Goal: Task Accomplishment & Management: Manage account settings

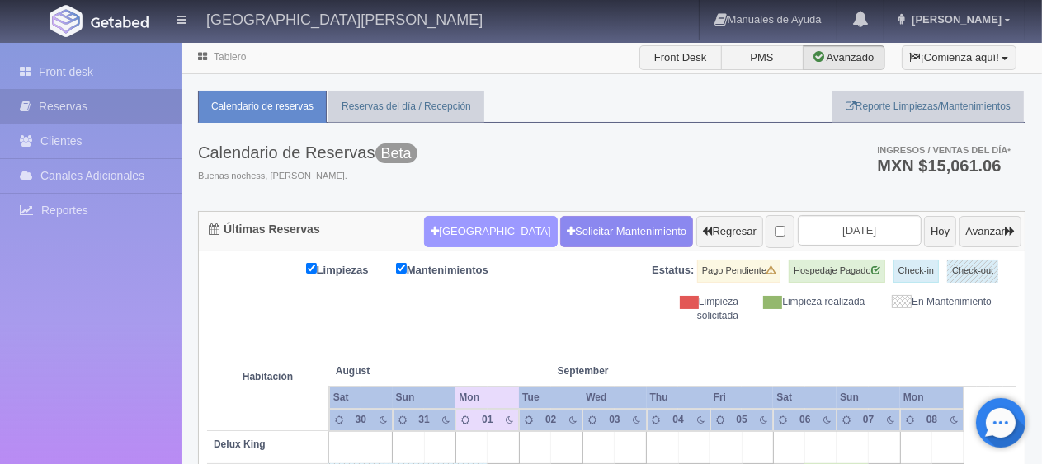
click at [479, 226] on button "[GEOGRAPHIC_DATA]" at bounding box center [490, 231] width 133 height 31
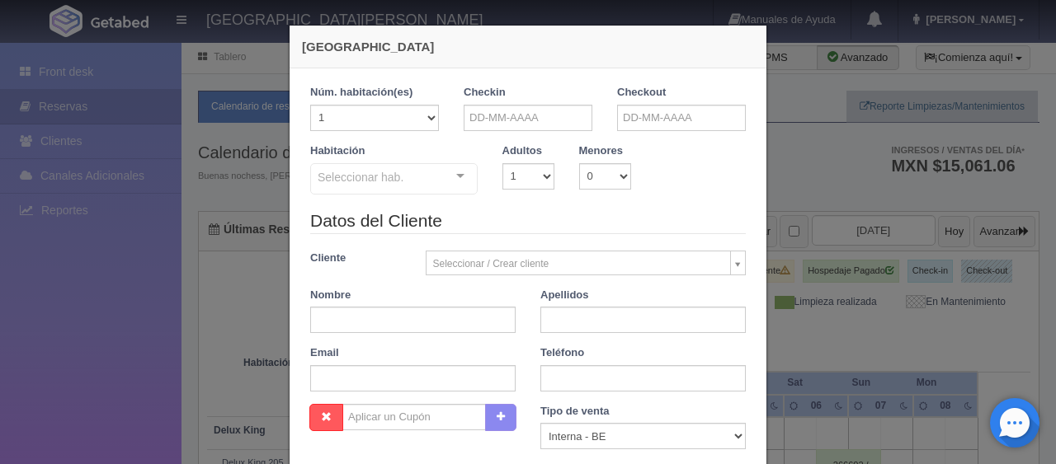
checkbox input "false"
click at [535, 114] on input "text" at bounding box center [527, 118] width 129 height 26
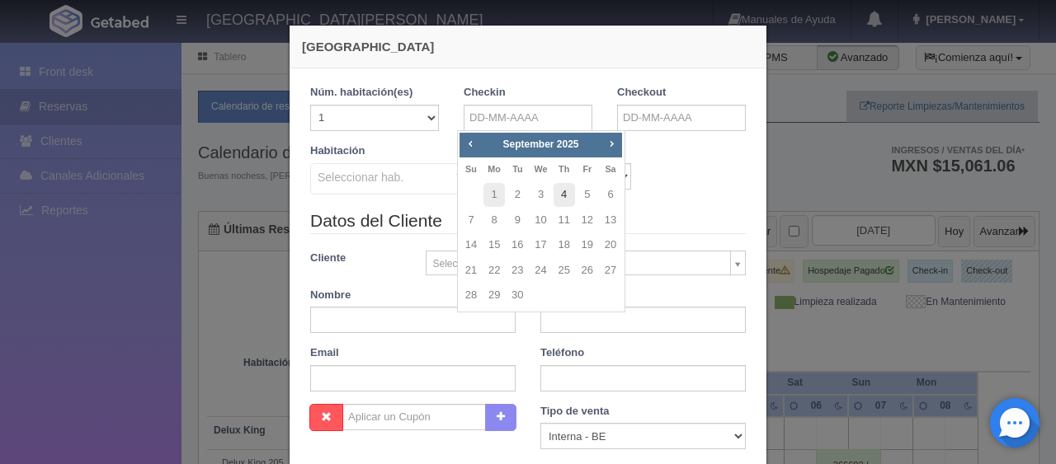
click at [564, 190] on link "4" at bounding box center [563, 195] width 21 height 24
type input "04-09-2025"
checkbox input "false"
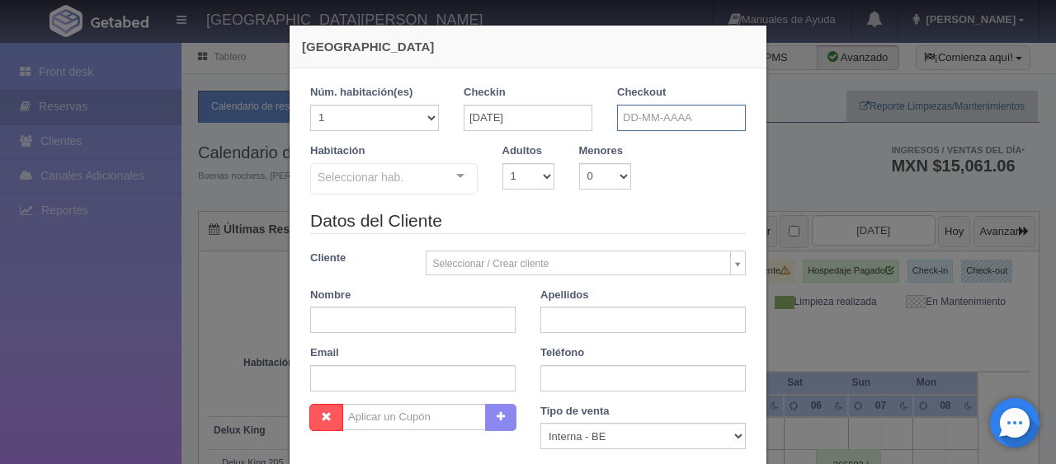
click at [670, 106] on input "text" at bounding box center [681, 118] width 129 height 26
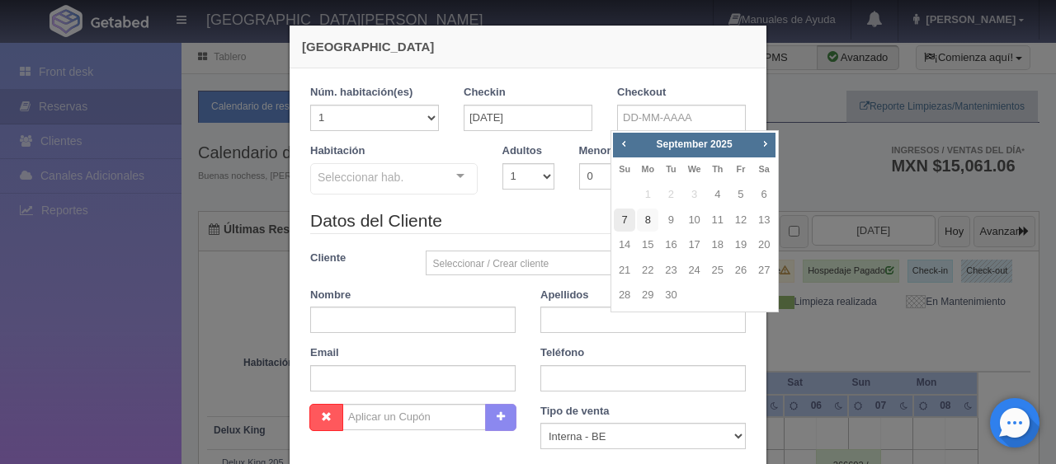
drag, startPoint x: 643, startPoint y: 219, endPoint x: 614, endPoint y: 222, distance: 29.0
click at [643, 220] on link "8" at bounding box center [647, 221] width 21 height 24
type input "[DATE]"
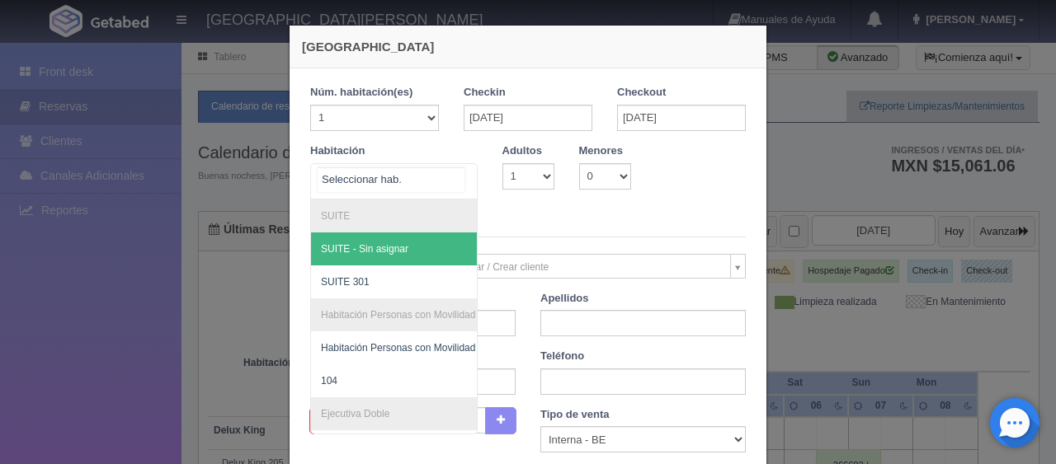
checkbox input "false"
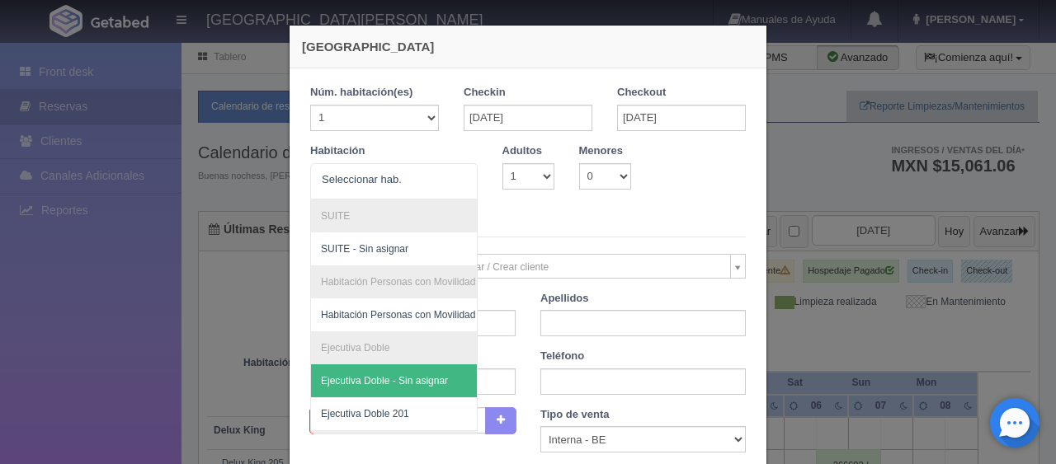
click at [833, 269] on div "Nueva Reserva 1 Núm. habitación(es) 1 2 3 4 5 6 7 8 9 10 11 12 13 14 15 16 17 1…" at bounding box center [528, 232] width 1056 height 464
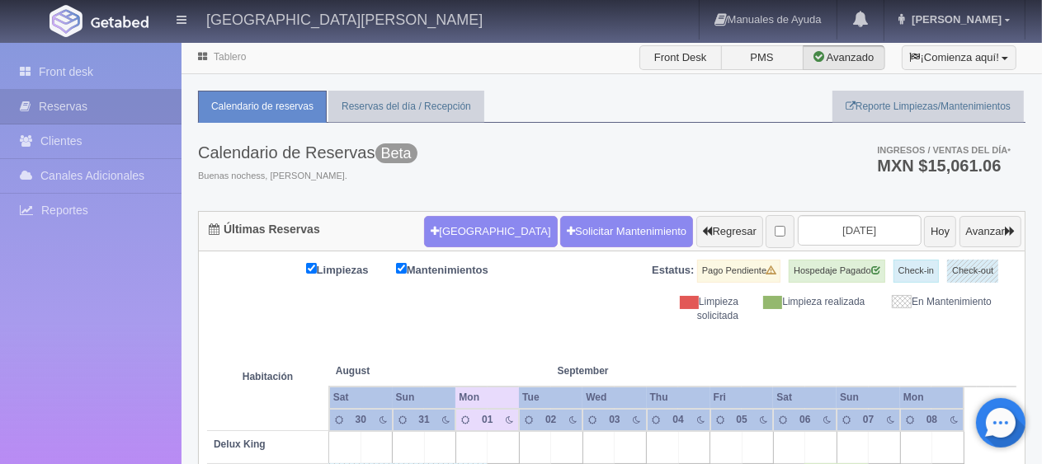
scroll to position [742, 0]
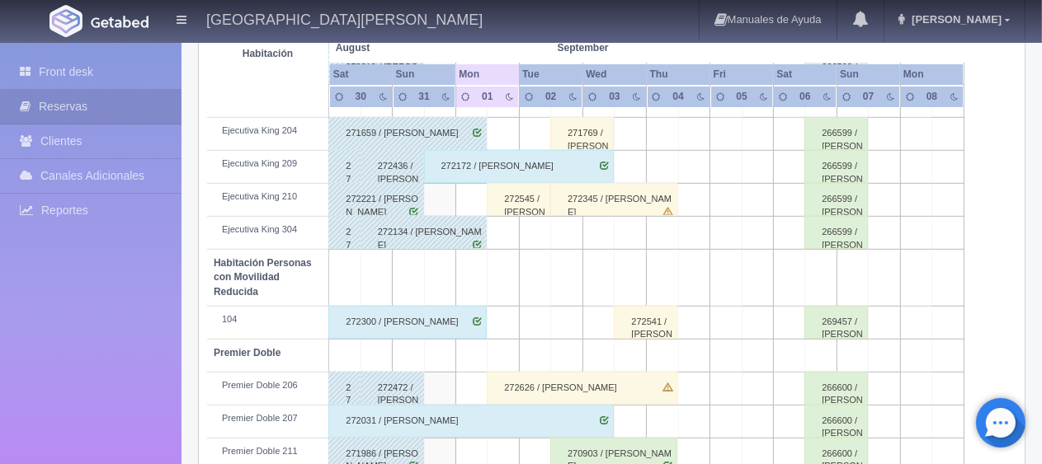
click at [506, 193] on div "272545 / [PERSON_NAME]" at bounding box center [519, 199] width 64 height 33
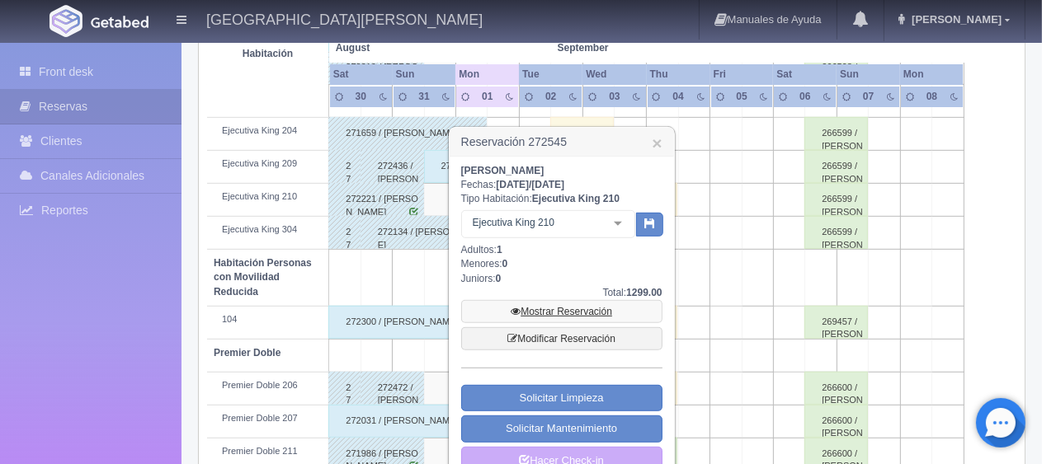
click at [524, 305] on link "Mostrar Reservación" at bounding box center [561, 311] width 201 height 23
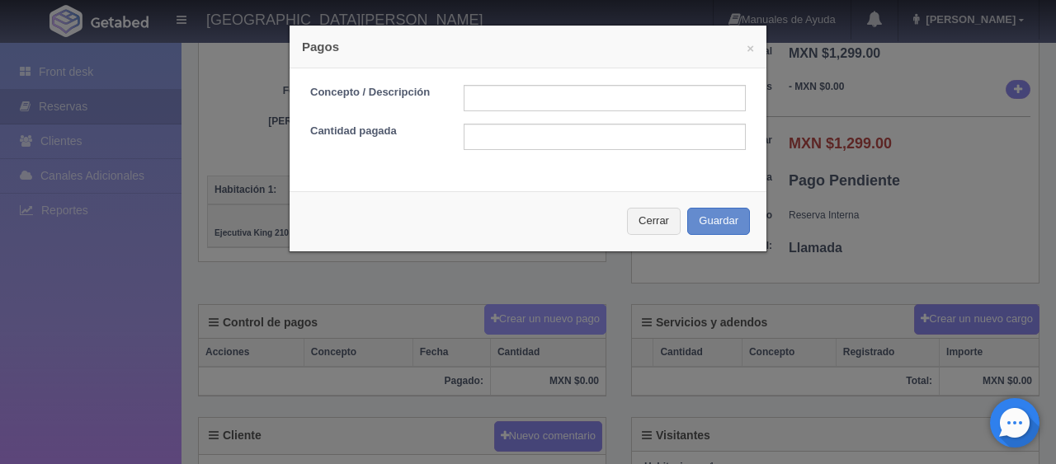
scroll to position [247, 0]
click at [543, 102] on input "text" at bounding box center [604, 98] width 282 height 26
type input "Total Tarjeta"
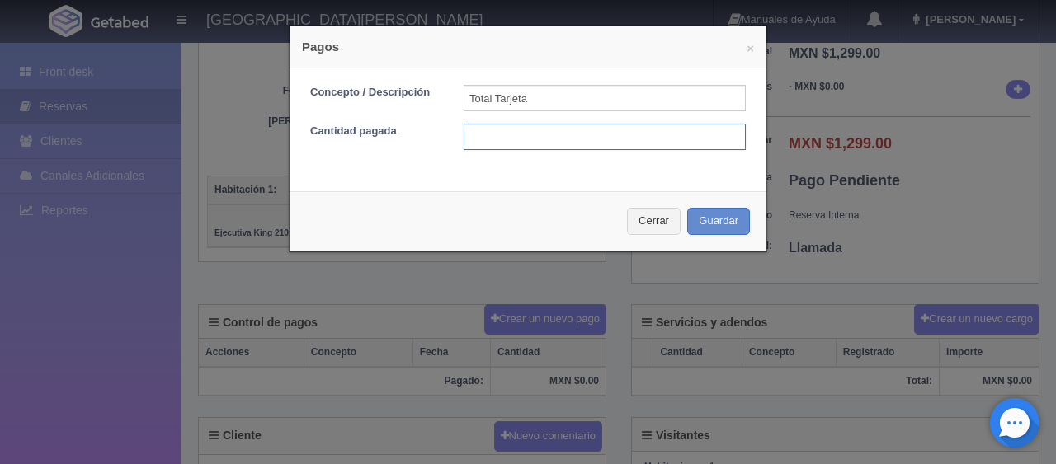
click at [565, 129] on input "text" at bounding box center [604, 137] width 282 height 26
type input "1299"
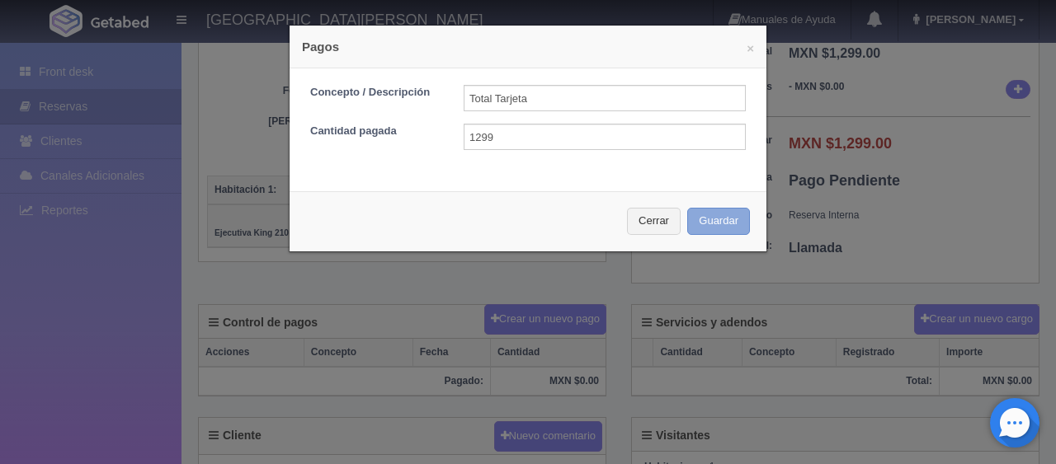
click at [687, 208] on button "Guardar" at bounding box center [718, 221] width 63 height 27
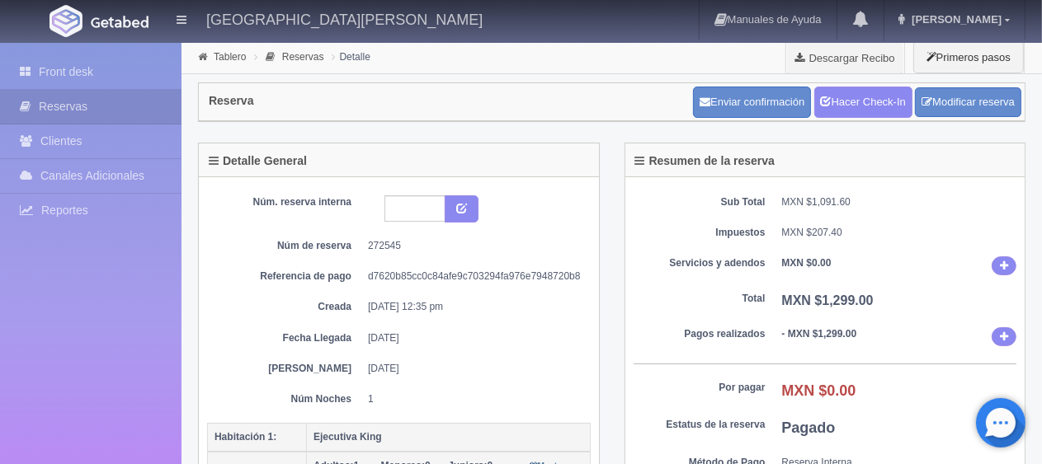
click at [815, 261] on b "MXN $0.00" at bounding box center [806, 263] width 49 height 12
click at [849, 109] on link "Hacer Check-In" at bounding box center [863, 102] width 98 height 31
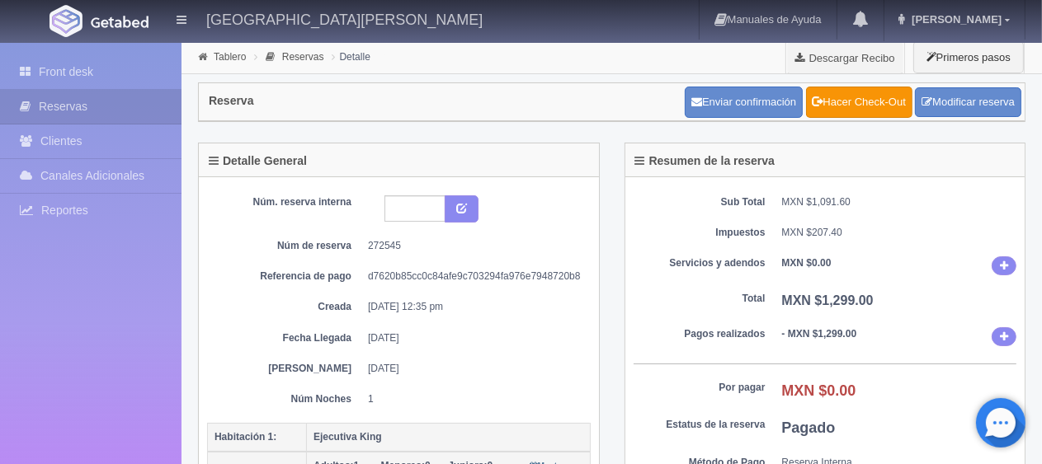
scroll to position [495, 0]
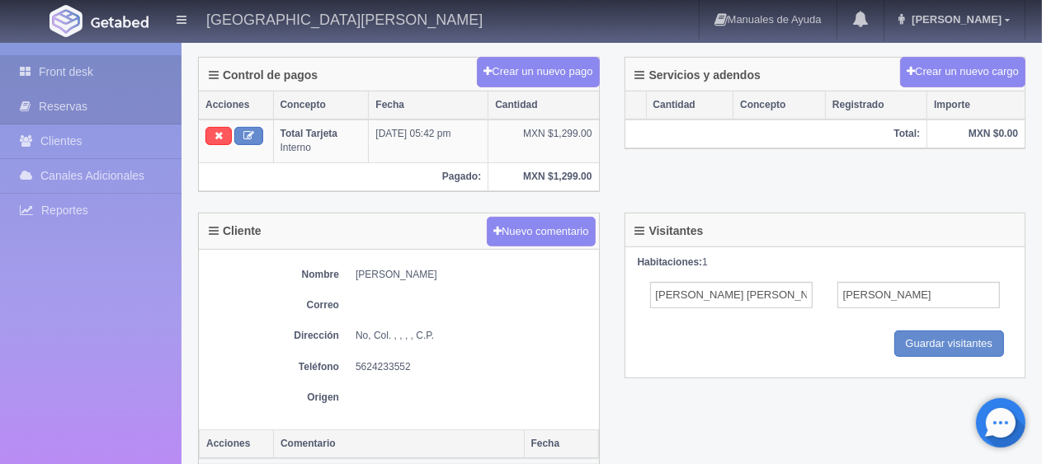
click at [124, 80] on link "Front desk" at bounding box center [90, 72] width 181 height 34
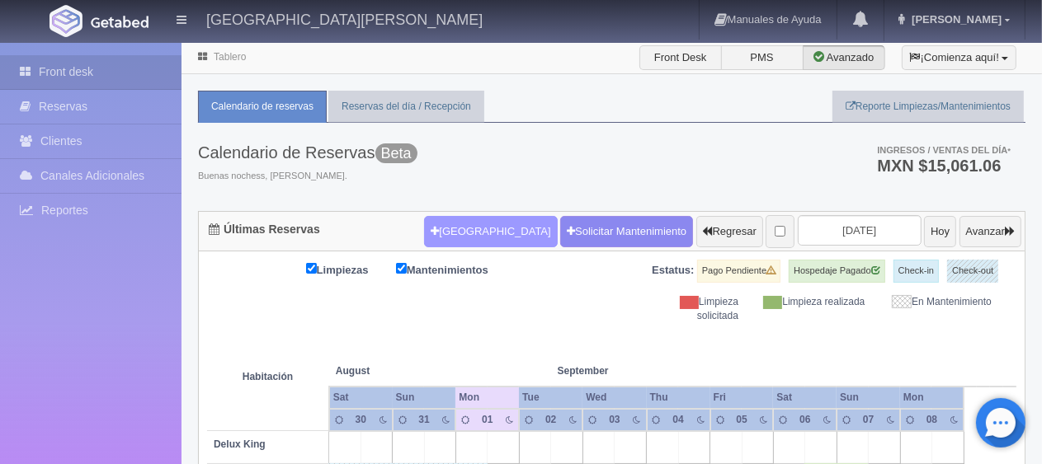
click at [487, 233] on button "[GEOGRAPHIC_DATA]" at bounding box center [490, 231] width 133 height 31
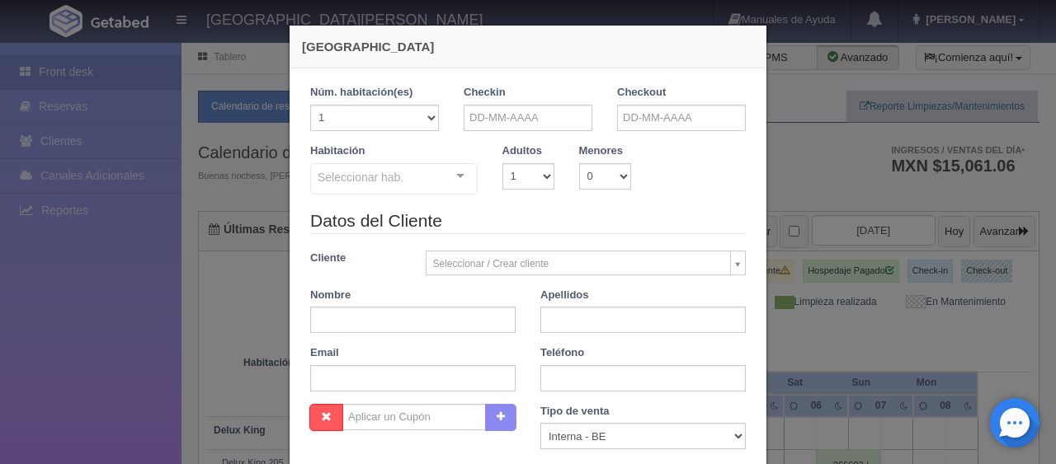
checkbox input "false"
click at [430, 327] on input "text" at bounding box center [412, 320] width 205 height 26
paste input "Leticia Martín"
type input "Leticia"
paste input "Martín"
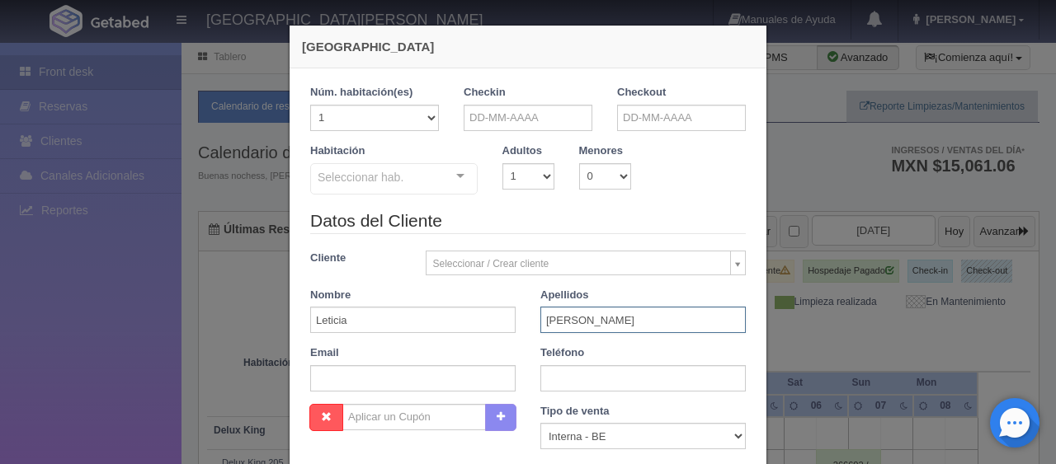
type input "Martín"
click at [548, 375] on input "text" at bounding box center [642, 378] width 205 height 26
paste input "0 (0) 6474583600"
type input "0 (0) 6474583600"
click at [423, 380] on input "text" at bounding box center [412, 378] width 205 height 26
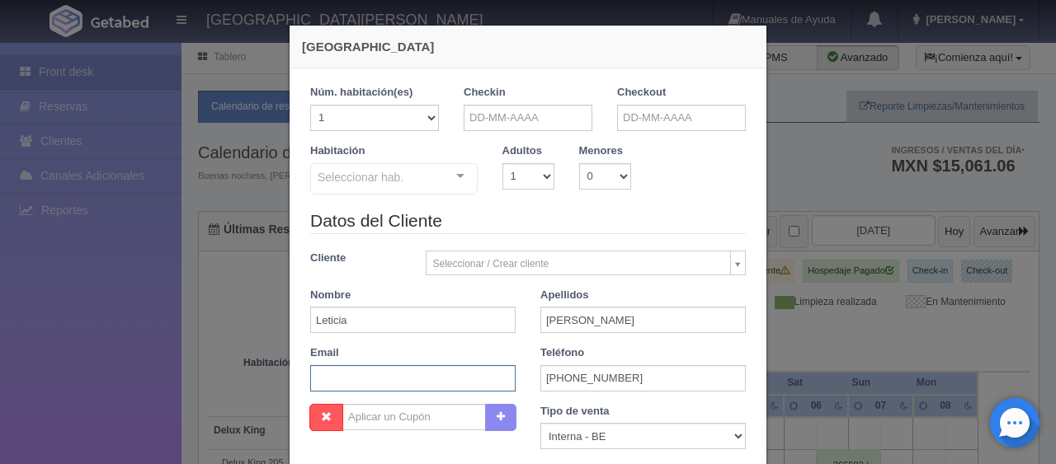
paste input "lw58ibt18a@m.expediapartnercentral.com"
type input "lw58ibt18a@m.expediapartnercentral.com"
click at [525, 116] on input "text" at bounding box center [527, 118] width 129 height 26
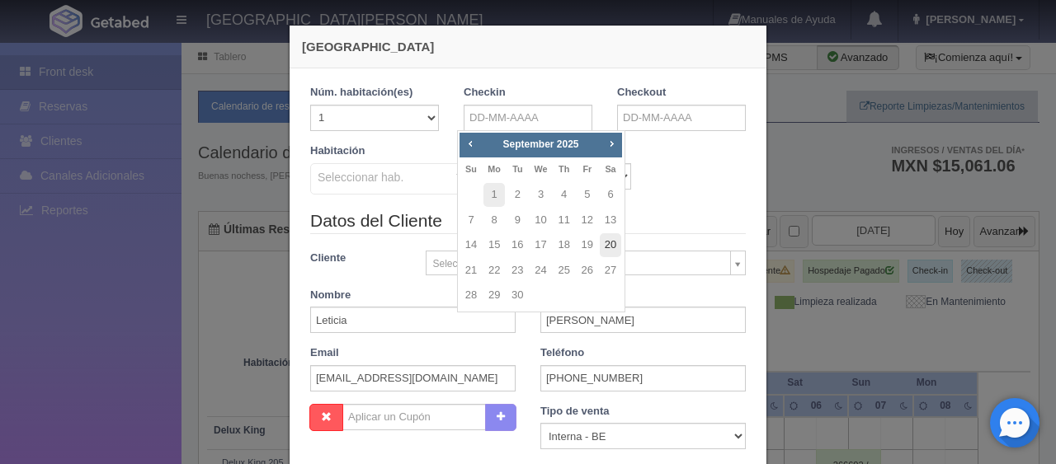
click at [607, 245] on link "20" at bounding box center [610, 245] width 21 height 24
type input "20-09-2025"
checkbox input "false"
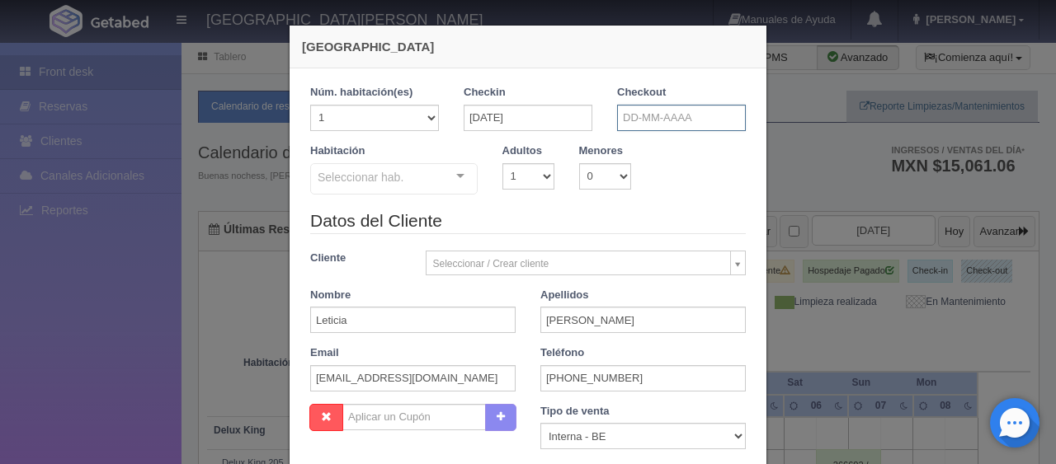
drag, startPoint x: 676, startPoint y: 118, endPoint x: 683, endPoint y: 160, distance: 42.6
click at [676, 124] on input "text" at bounding box center [681, 118] width 129 height 26
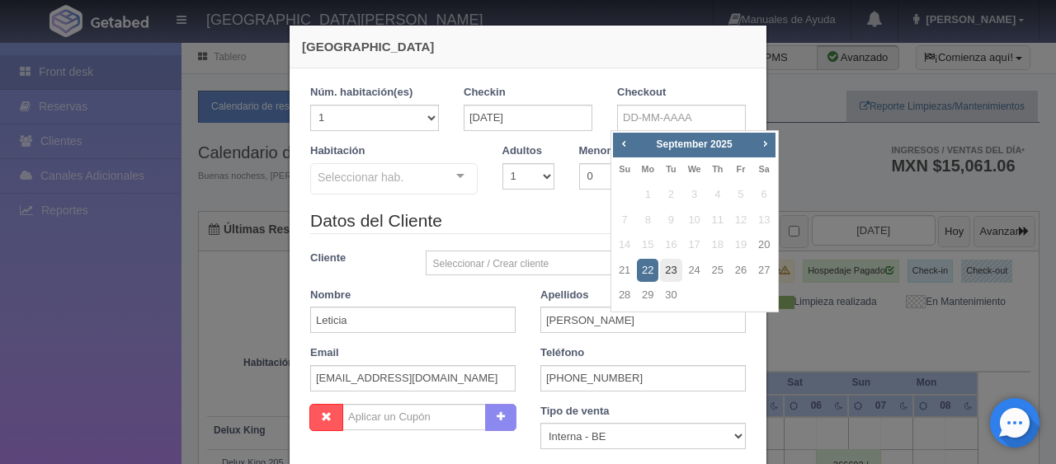
click at [673, 267] on link "23" at bounding box center [670, 271] width 21 height 24
type input "23-09-2025"
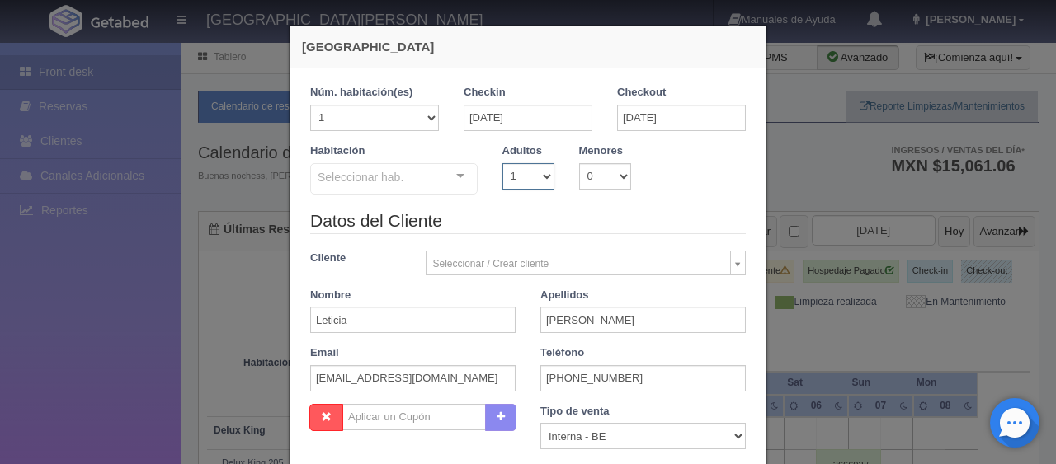
click at [511, 186] on select "1 2 3 4 5 6 7 8 9 10" at bounding box center [528, 176] width 52 height 26
checkbox input "false"
select select "2"
click at [502, 163] on select "1 2 3 4 5 6 7 8 9 10" at bounding box center [528, 176] width 52 height 26
checkbox input "false"
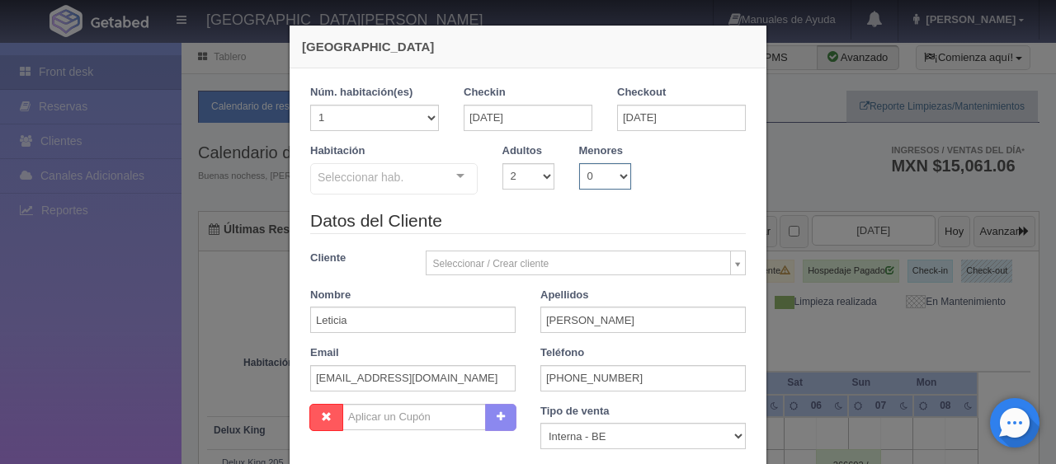
click at [619, 163] on select "0 1 2 3 4 5 6 7 8 9 10" at bounding box center [605, 176] width 52 height 26
select select "1"
click at [579, 163] on select "0 1 2 3 4 5 6 7 8 9 10" at bounding box center [605, 176] width 52 height 26
checkbox input "false"
click at [644, 170] on select "0 1 2 3 4 5 6 7 8 9 10 11 12 13 14 15 16 17 18" at bounding box center [656, 176] width 26 height 26
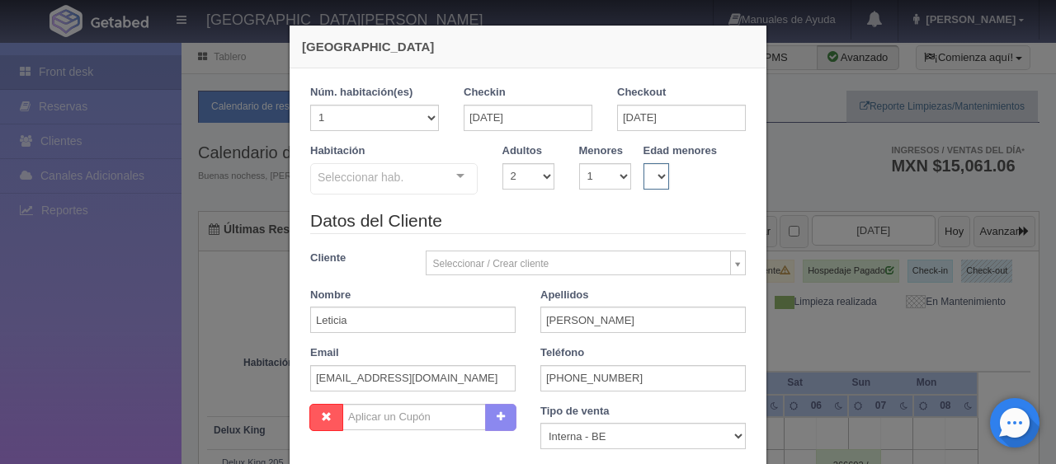
select select "11"
click at [643, 163] on select "0 1 2 3 4 5 6 7 8 9 10 11 12 13 14 15 16 17 18" at bounding box center [656, 176] width 26 height 26
checkbox input "false"
click at [406, 187] on div "Seleccionar hab." at bounding box center [393, 178] width 167 height 31
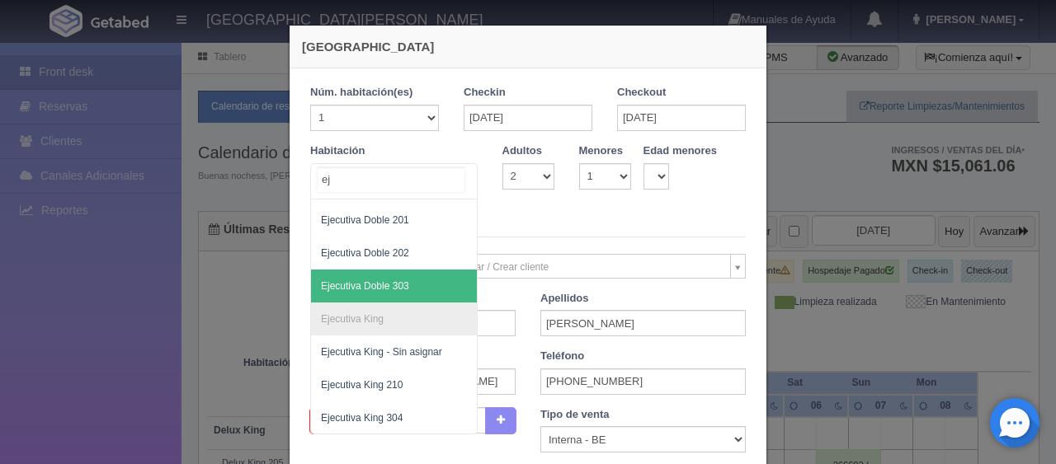
scroll to position [128, 0]
type input "ejec"
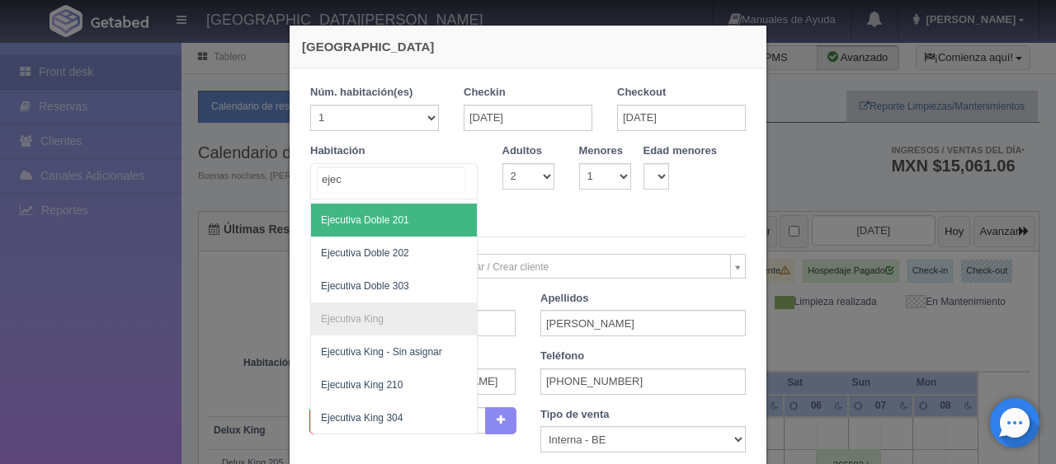
click at [416, 225] on span "Ejecutiva Doble 201" at bounding box center [394, 220] width 166 height 33
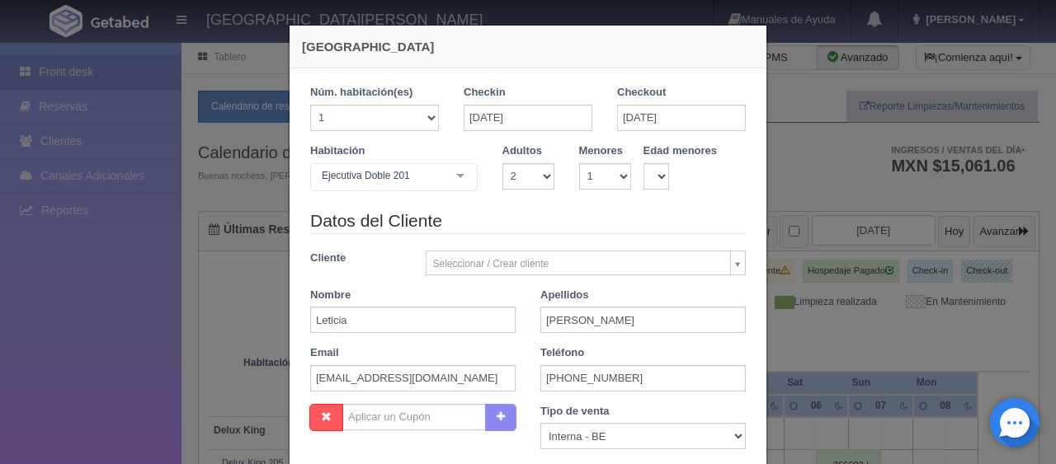
scroll to position [165, 0]
checkbox input "false"
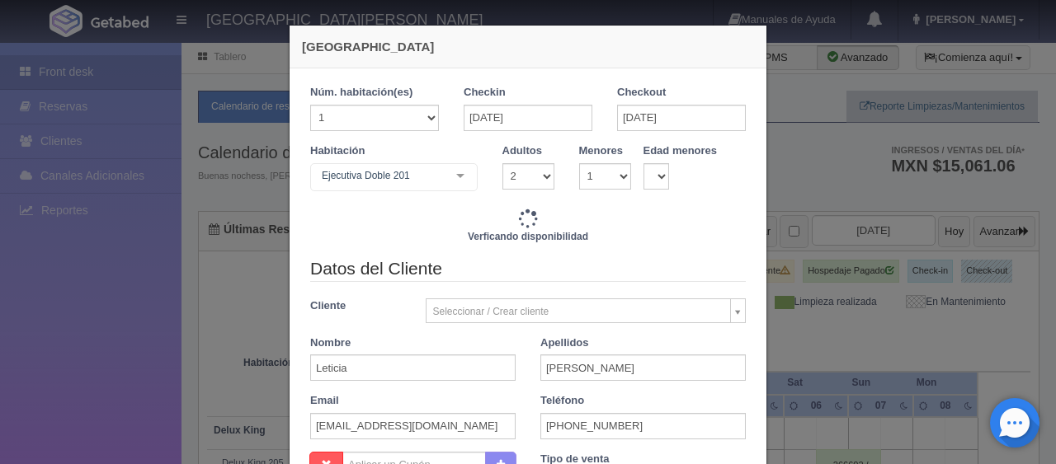
type input "5277.00"
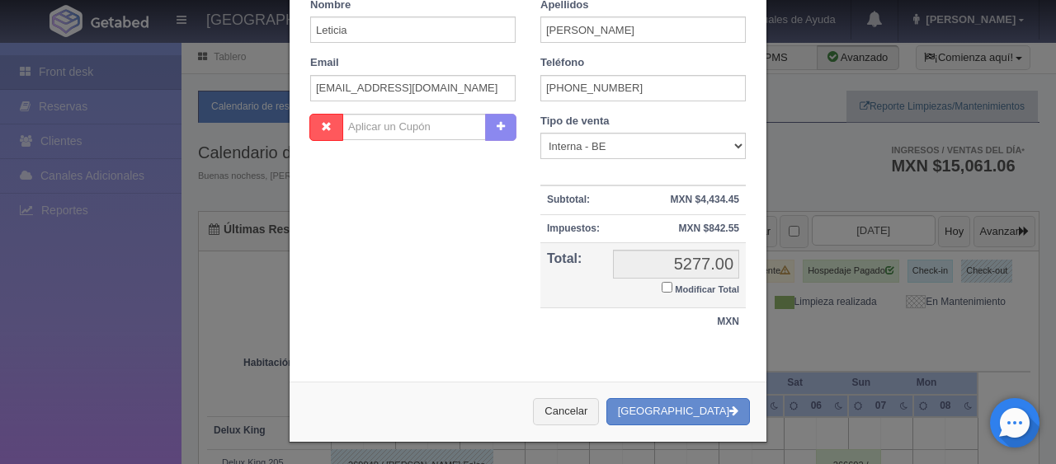
click at [687, 285] on small "Modificar Total" at bounding box center [707, 290] width 64 height 10
click at [672, 283] on input "Modificar Total" at bounding box center [666, 287] width 11 height 11
checkbox input "true"
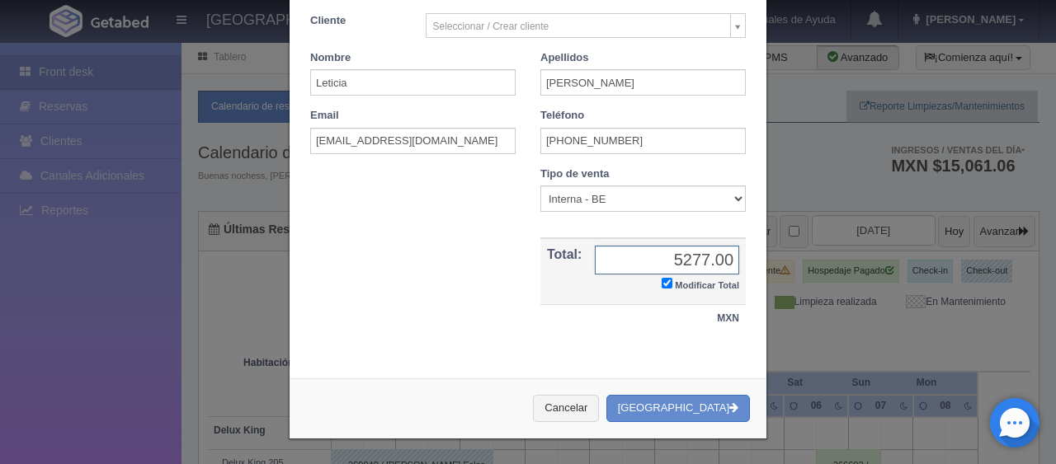
scroll to position [287, 0]
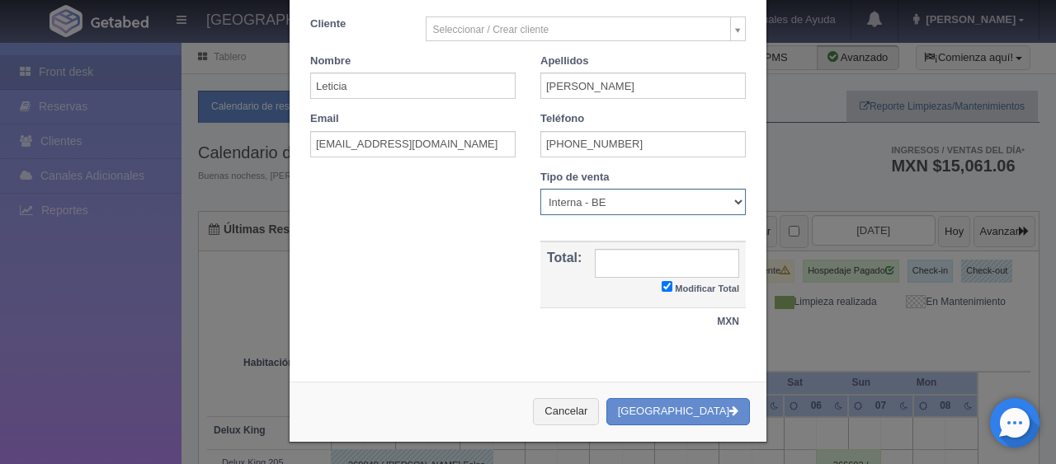
click at [622, 216] on div "Tipo de venta Correo Electronico Interna - BE Llamada OTA Externa Otro WALK IN …" at bounding box center [643, 255] width 230 height 171
select select "extota"
click at [540, 189] on select "Correo Electronico Interna - BE Llamada OTA Externa Otro WALK IN" at bounding box center [642, 202] width 205 height 26
click at [609, 261] on input "text" at bounding box center [667, 263] width 144 height 29
type input "4945.29"
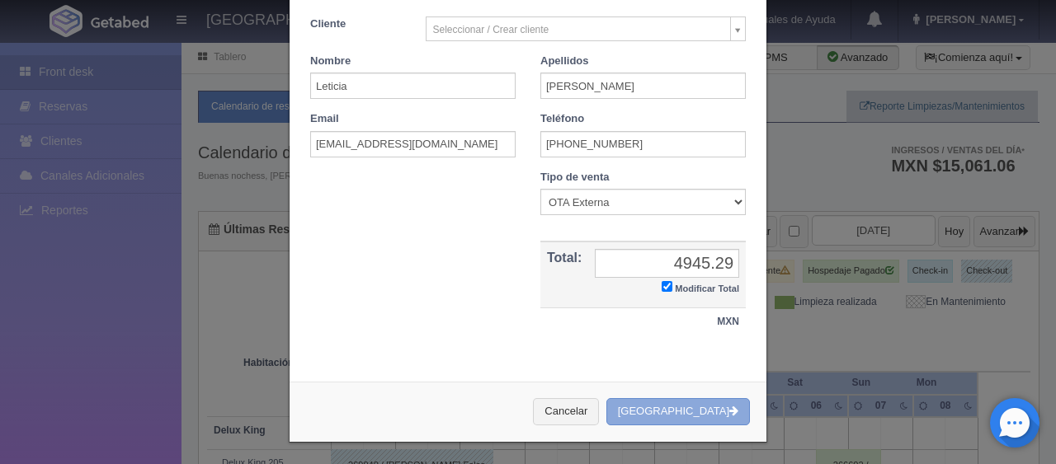
click at [681, 401] on button "[GEOGRAPHIC_DATA]" at bounding box center [677, 411] width 143 height 27
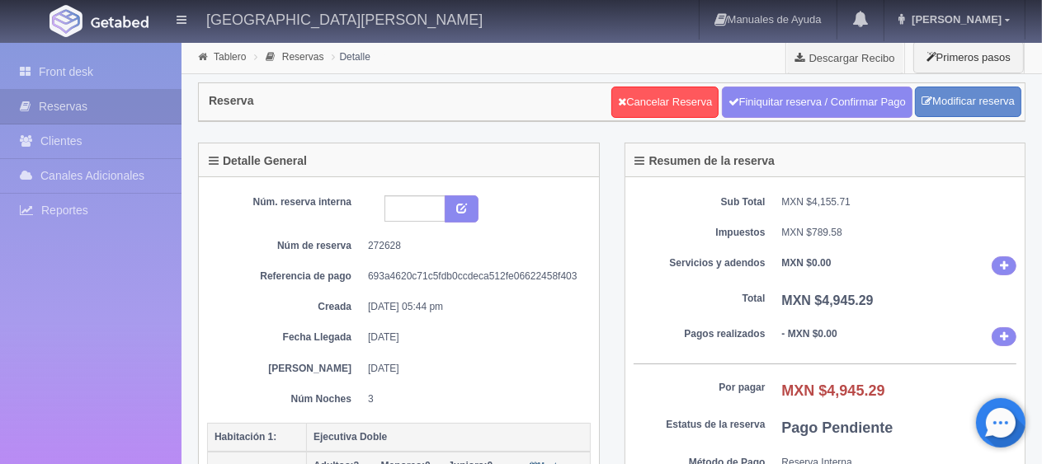
click at [446, 316] on div "Núm. reserva interna Núm de reserva 272628 Referencia de pago 693a4620c71c5fdb0…" at bounding box center [398, 300] width 383 height 211
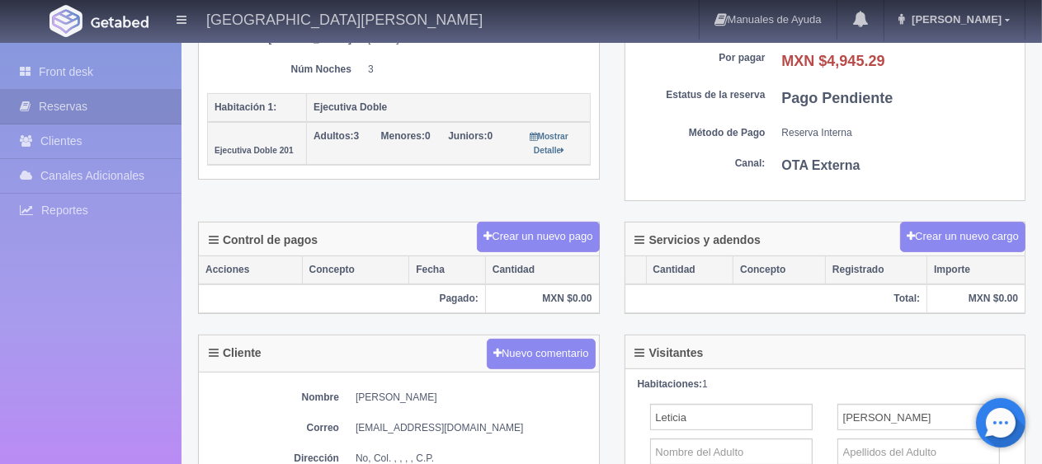
scroll to position [577, 0]
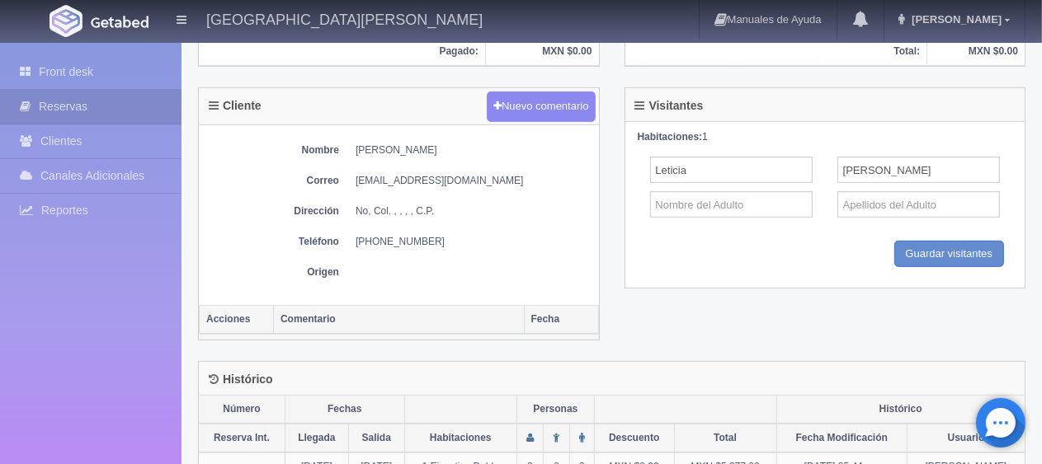
drag, startPoint x: 360, startPoint y: 140, endPoint x: 346, endPoint y: 139, distance: 14.0
click at [346, 143] on dl "Nombre [PERSON_NAME]" at bounding box center [398, 150] width 383 height 14
copy dd "[PERSON_NAME]"
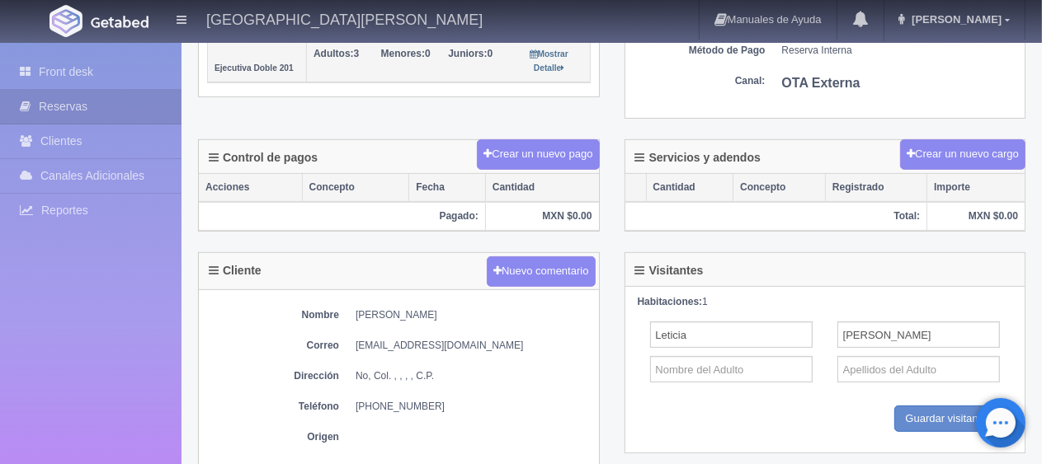
scroll to position [0, 0]
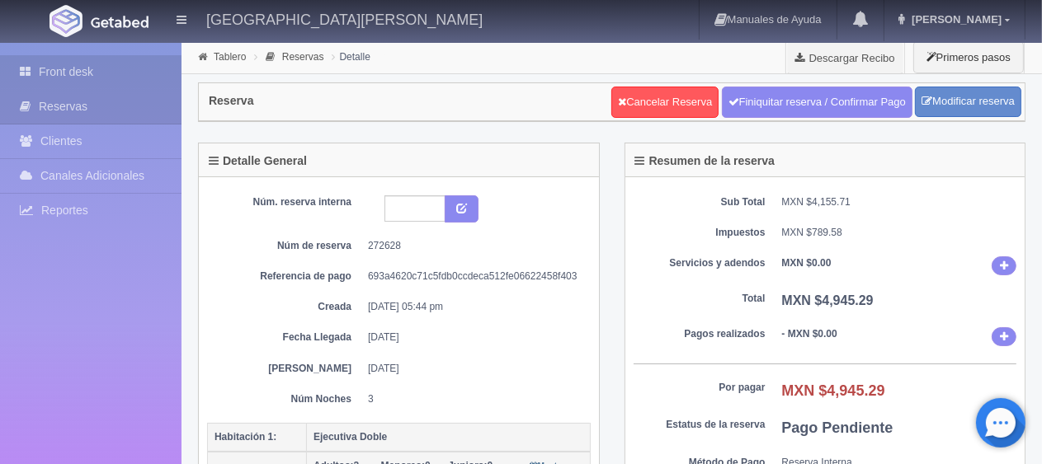
click at [126, 61] on link "Front desk" at bounding box center [90, 72] width 181 height 34
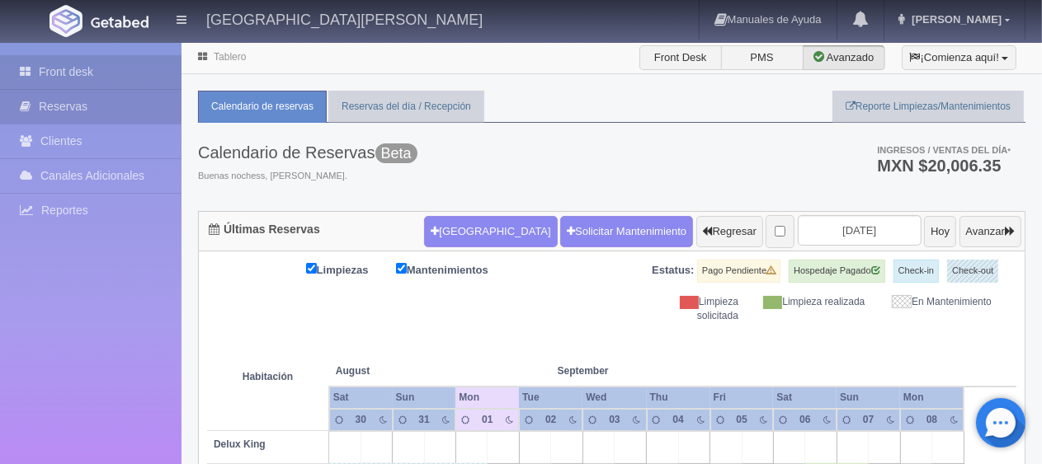
click at [160, 108] on link "Reservas" at bounding box center [90, 107] width 181 height 34
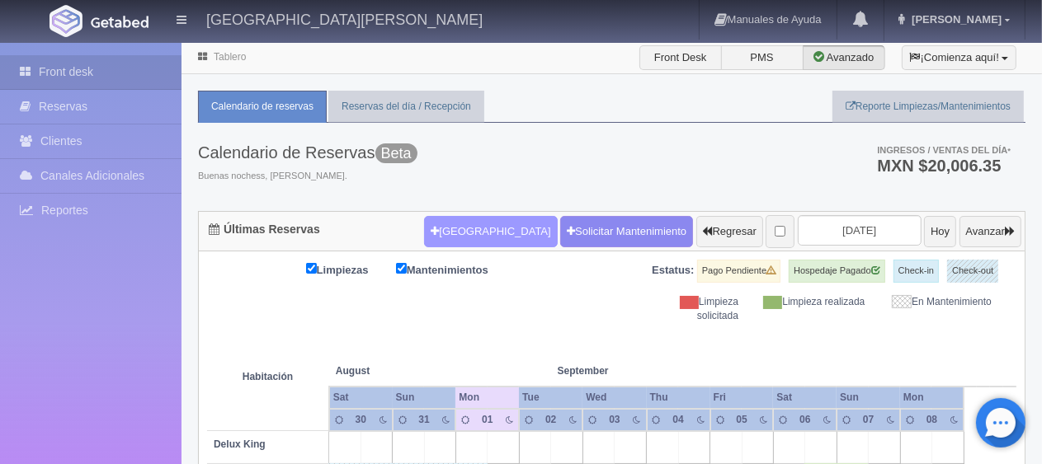
click at [473, 226] on button "[GEOGRAPHIC_DATA]" at bounding box center [490, 231] width 133 height 31
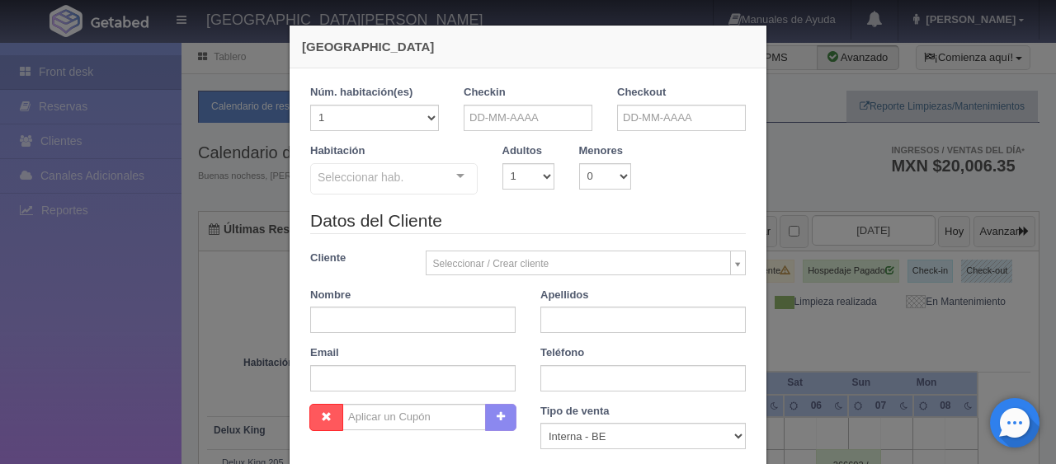
checkbox input "false"
click at [554, 127] on input "text" at bounding box center [527, 118] width 129 height 26
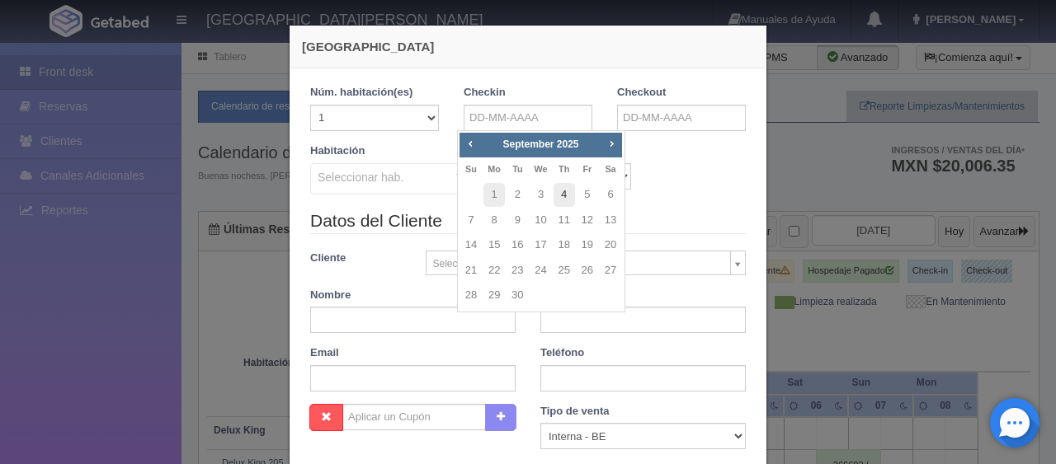
click at [562, 194] on link "4" at bounding box center [563, 195] width 21 height 24
type input "[DATE]"
checkbox input "false"
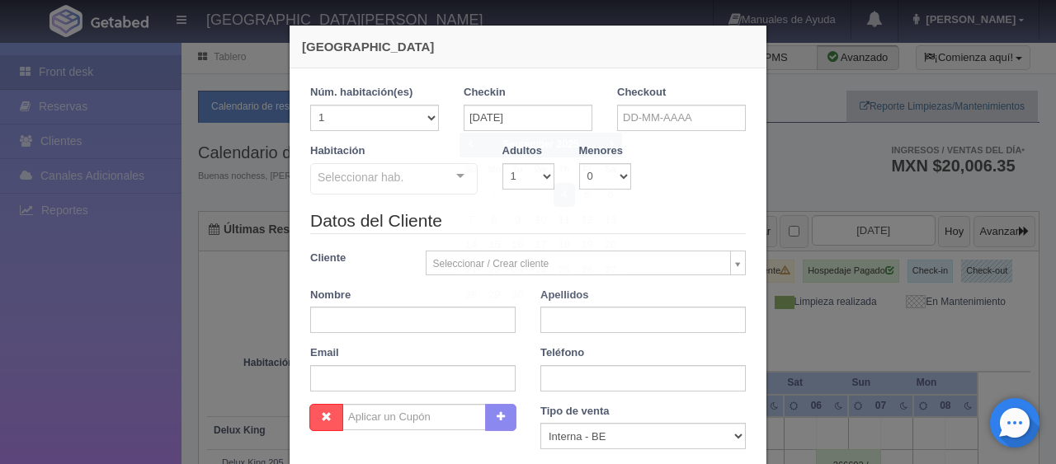
click at [741, 115] on div "Checkout" at bounding box center [681, 114] width 153 height 59
click at [653, 128] on input "text" at bounding box center [681, 118] width 129 height 26
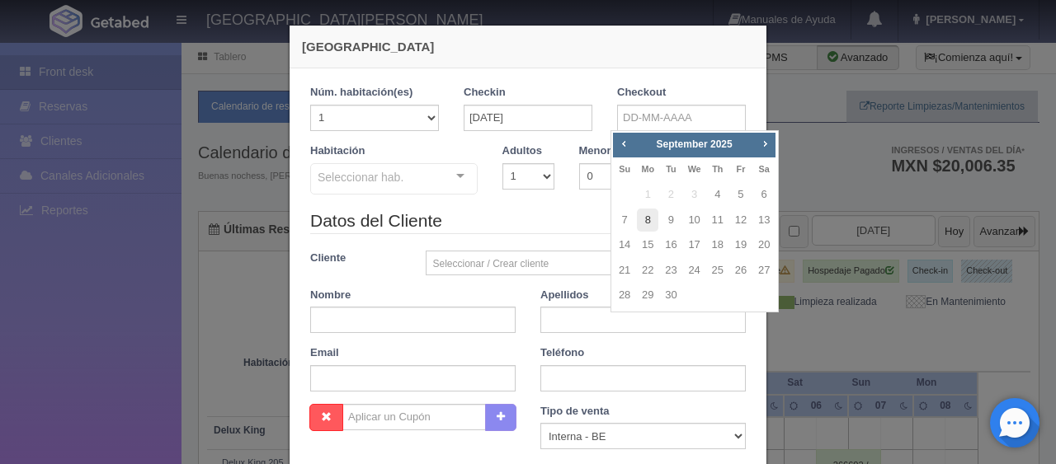
click at [649, 219] on link "8" at bounding box center [647, 221] width 21 height 24
type input "08-09-2025"
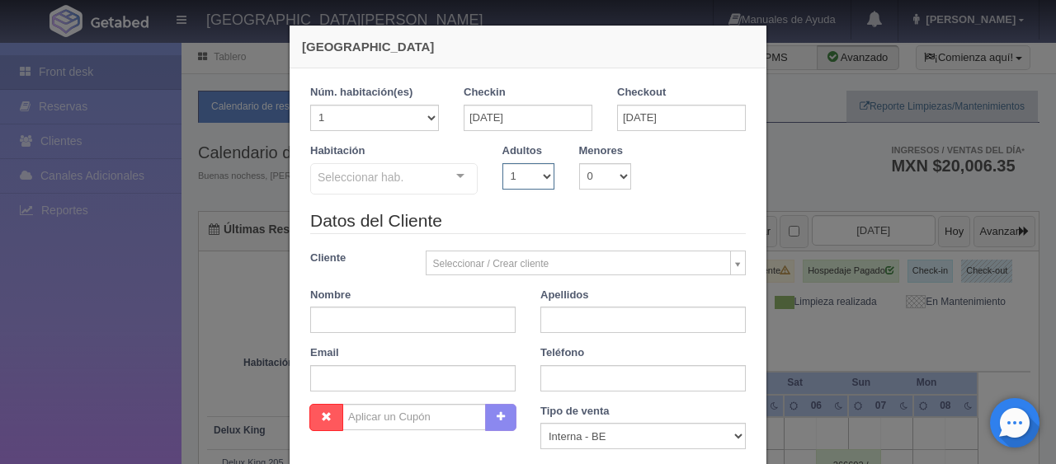
checkbox input "false"
click at [515, 172] on select "1 2 3 4 5 6 7 8 9 10" at bounding box center [528, 176] width 52 height 26
select select "2"
click at [502, 163] on select "1 2 3 4 5 6 7 8 9 10" at bounding box center [528, 176] width 52 height 26
click at [398, 183] on div "Seleccionar hab." at bounding box center [393, 178] width 167 height 31
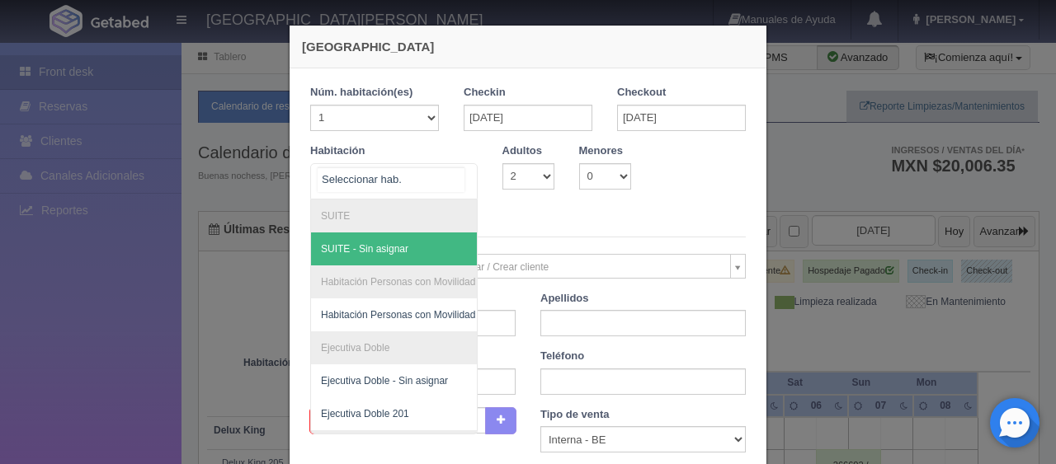
scroll to position [208, 0]
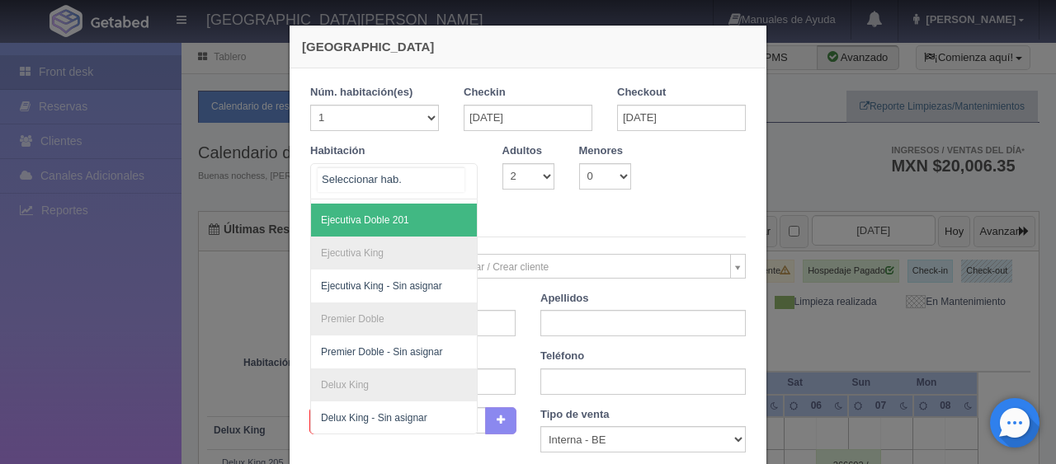
click at [411, 213] on span "Ejecutiva Doble 201" at bounding box center [449, 220] width 277 height 33
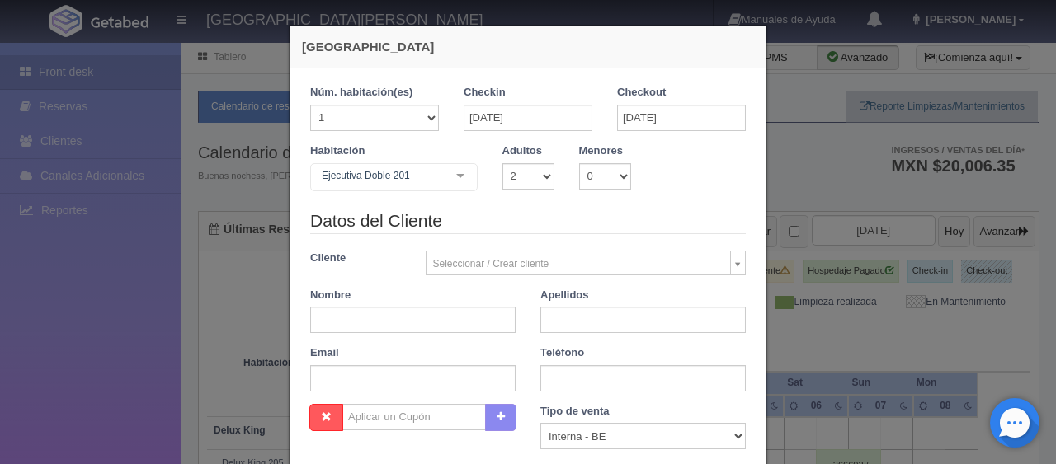
checkbox input "false"
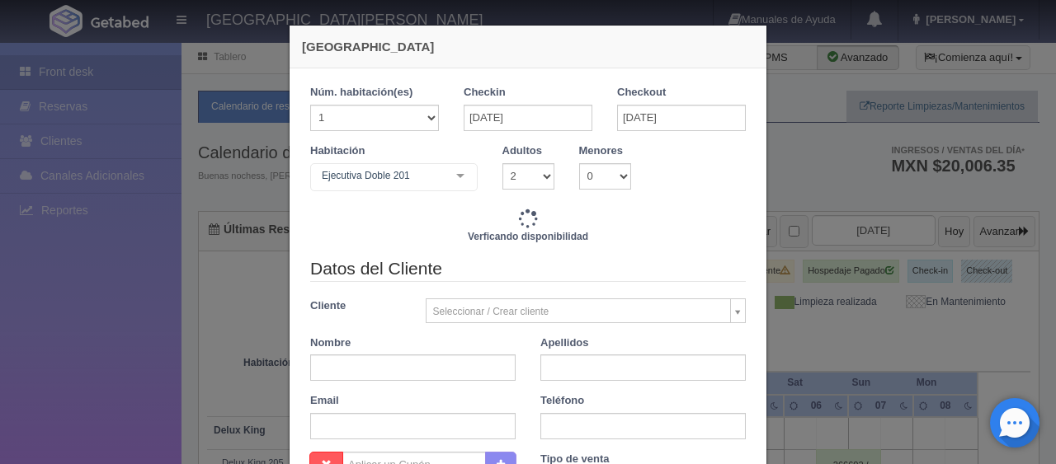
type input "6196.00"
checkbox input "false"
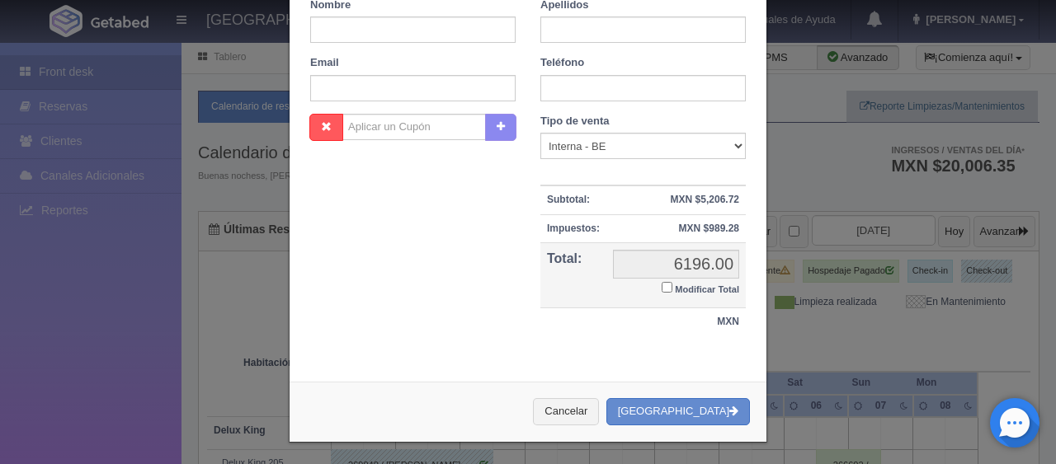
scroll to position [0, 0]
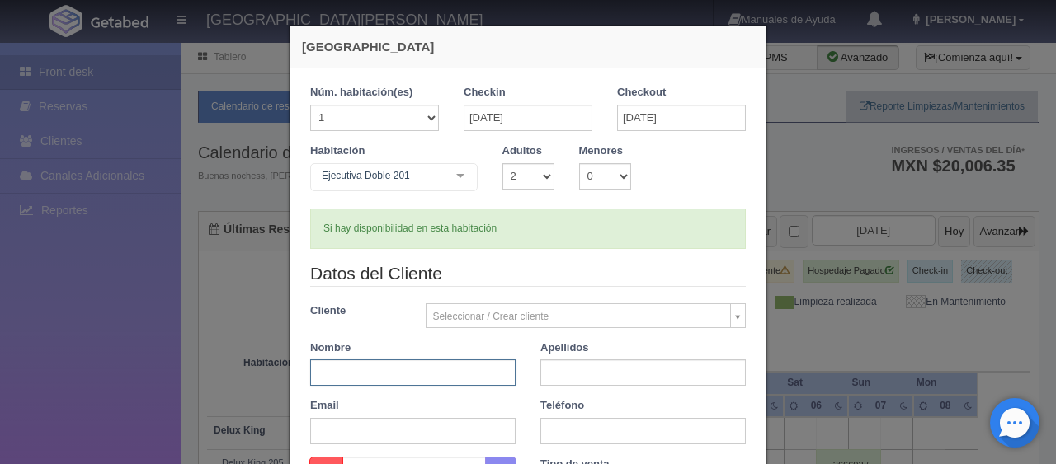
click at [429, 371] on input "text" at bounding box center [412, 373] width 205 height 26
drag, startPoint x: 401, startPoint y: 374, endPoint x: 407, endPoint y: 382, distance: 10.1
click at [401, 374] on input "text" at bounding box center [412, 373] width 205 height 26
paste input "Elizabeth García Segura"
drag, startPoint x: 455, startPoint y: 380, endPoint x: 358, endPoint y: 379, distance: 97.3
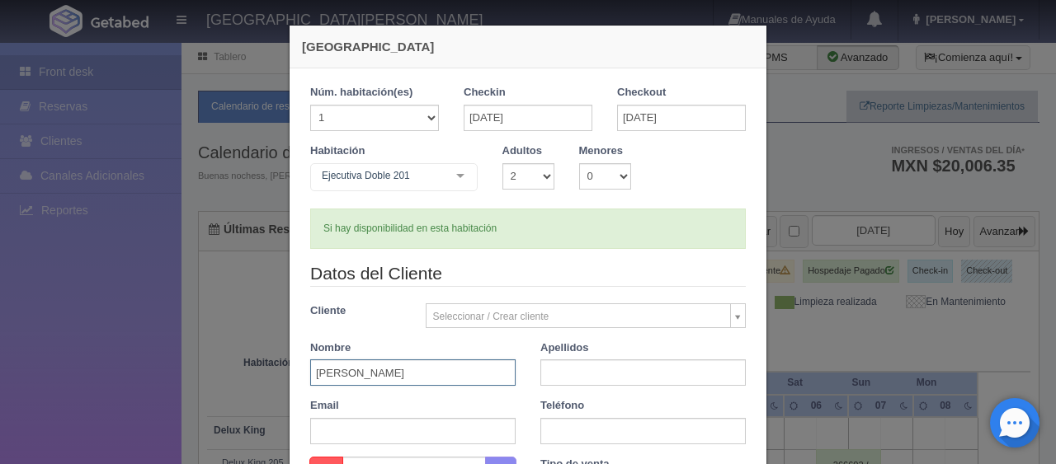
click at [358, 379] on input "[PERSON_NAME] [PERSON_NAME]" at bounding box center [412, 373] width 205 height 26
type input "Elizabeth"
paste input "García Segura"
type input "García Segura"
drag, startPoint x: 546, startPoint y: 427, endPoint x: 569, endPoint y: 19, distance: 408.9
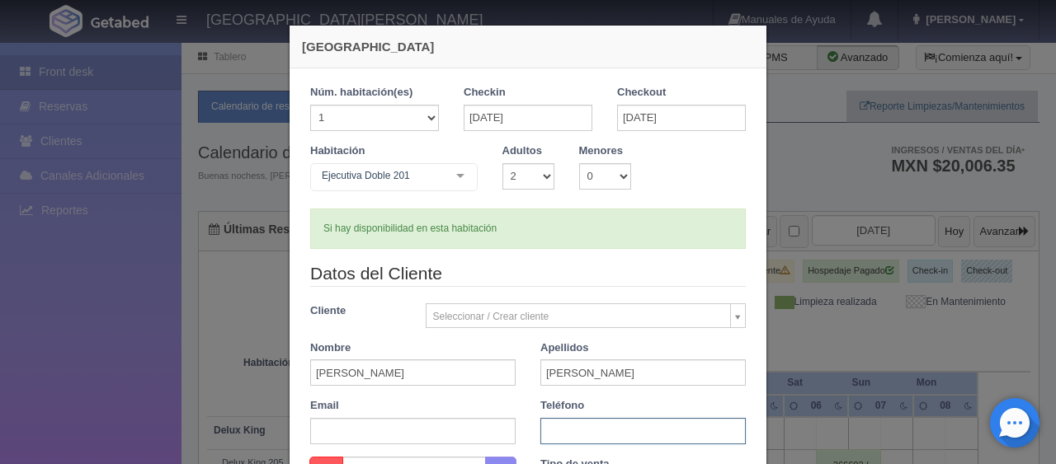
click at [547, 427] on input "text" at bounding box center [642, 431] width 205 height 26
click at [587, 427] on input "text" at bounding box center [642, 431] width 205 height 26
paste input "323-919-2030"
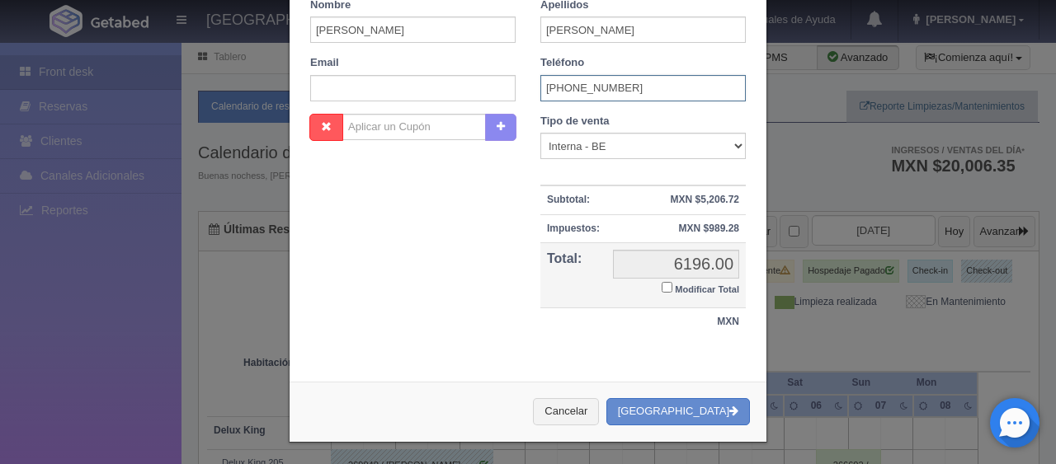
type input "323-919-2030"
click at [675, 286] on small "Modificar Total" at bounding box center [707, 290] width 64 height 10
click at [670, 286] on input "Modificar Total" at bounding box center [666, 287] width 11 height 11
checkbox input "true"
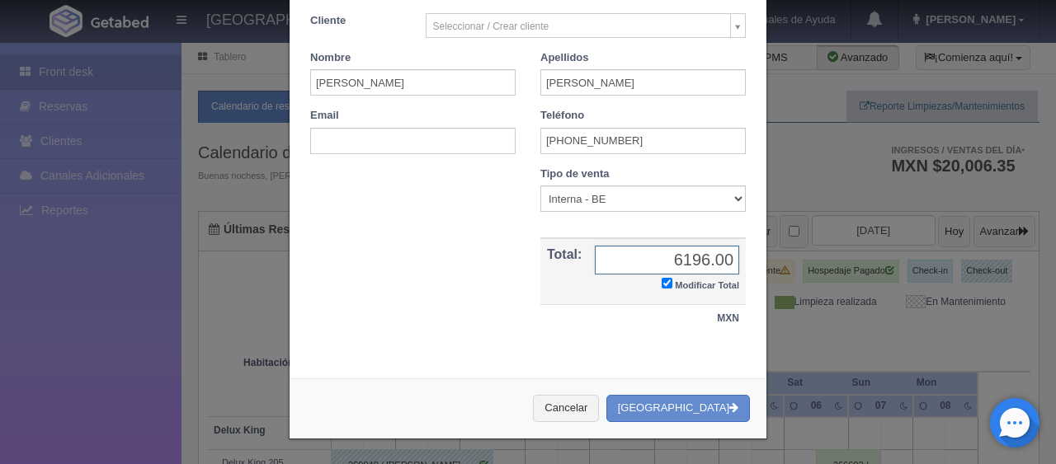
scroll to position [287, 0]
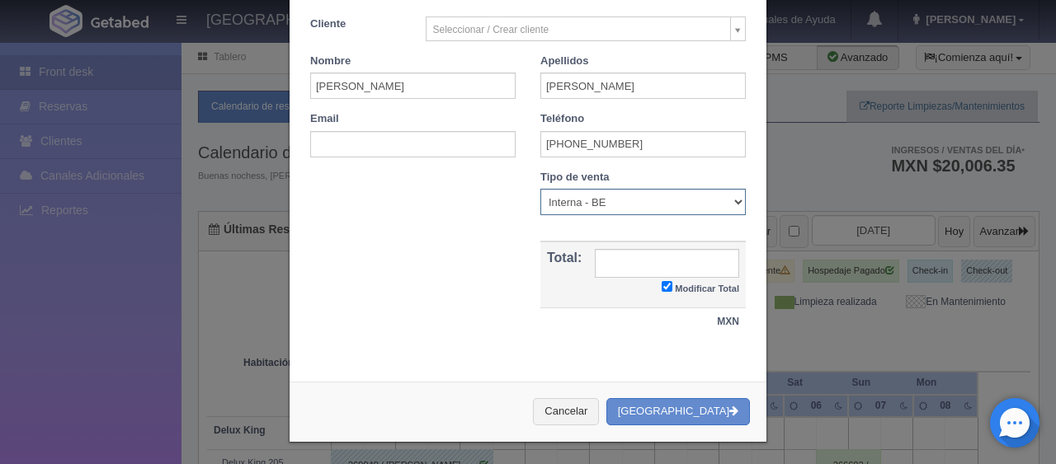
click at [633, 206] on select "Correo Electronico Interna - BE Llamada OTA Externa Otro WALK IN" at bounding box center [642, 202] width 205 height 26
select select "other"
click at [540, 189] on select "Correo Electronico Interna - BE Llamada OTA Externa Otro WALK IN" at bounding box center [642, 202] width 205 height 26
click at [699, 269] on input "text" at bounding box center [667, 263] width 144 height 29
click at [683, 257] on input "text" at bounding box center [667, 263] width 144 height 29
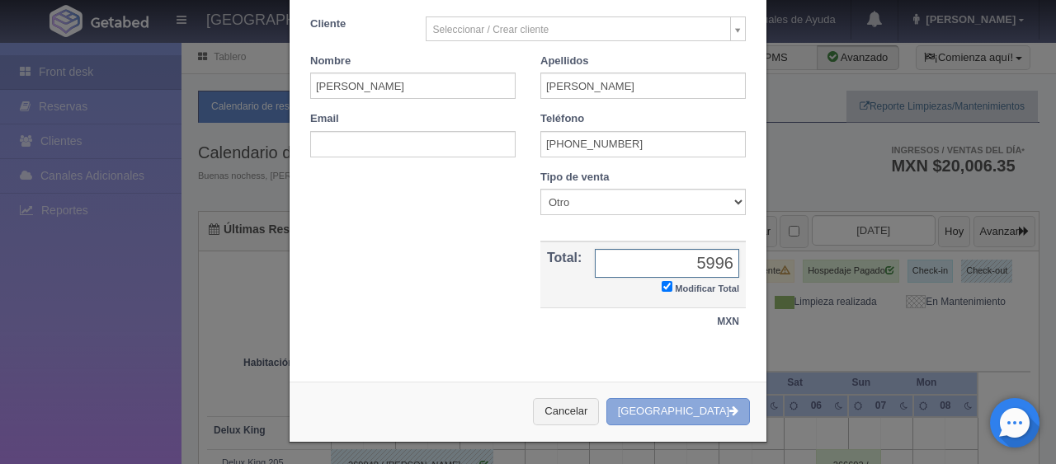
type input "5996"
click at [674, 404] on button "Crear Reserva" at bounding box center [677, 411] width 143 height 27
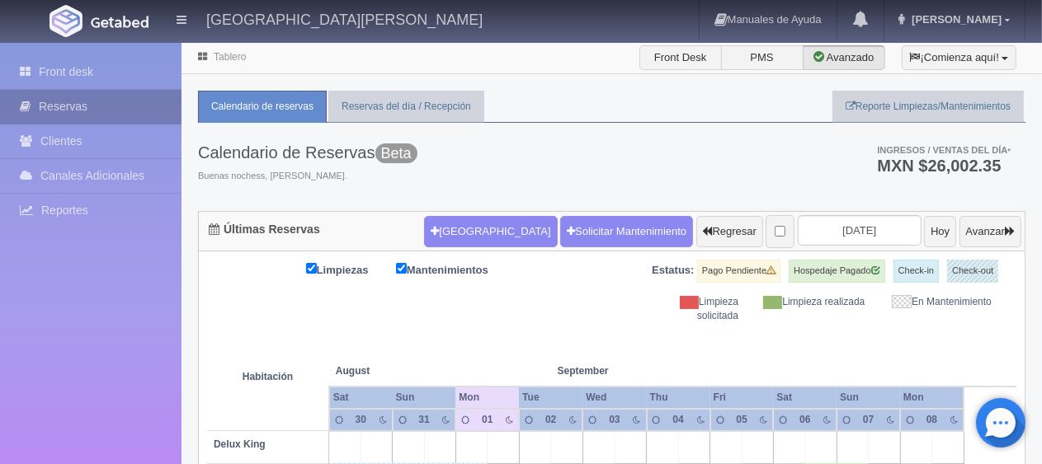
click at [147, 114] on link "Reservas" at bounding box center [90, 107] width 181 height 34
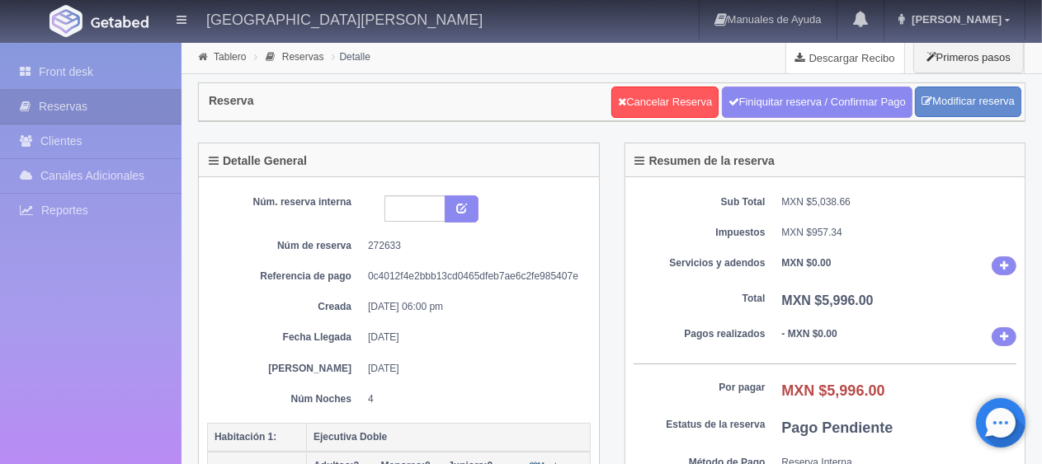
click at [850, 46] on link "Descargar Recibo" at bounding box center [845, 57] width 118 height 33
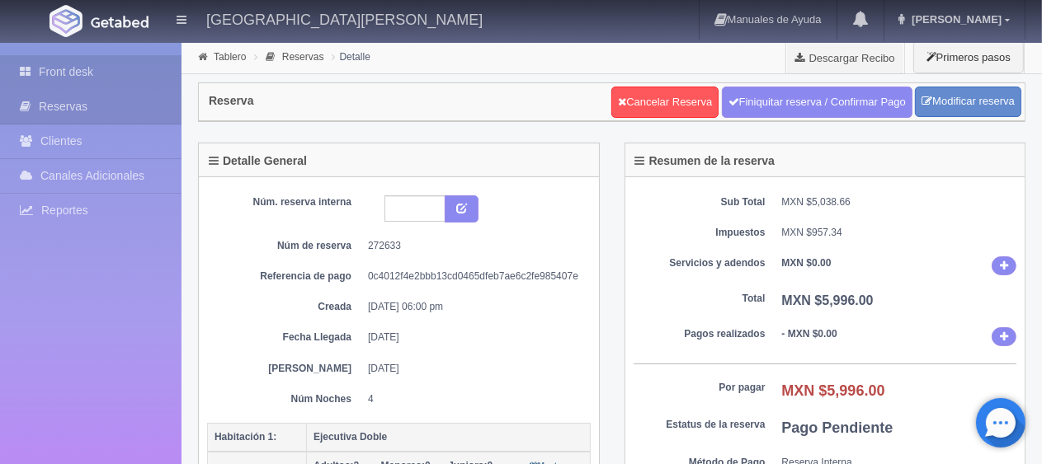
click at [59, 64] on link "Front desk" at bounding box center [90, 72] width 181 height 34
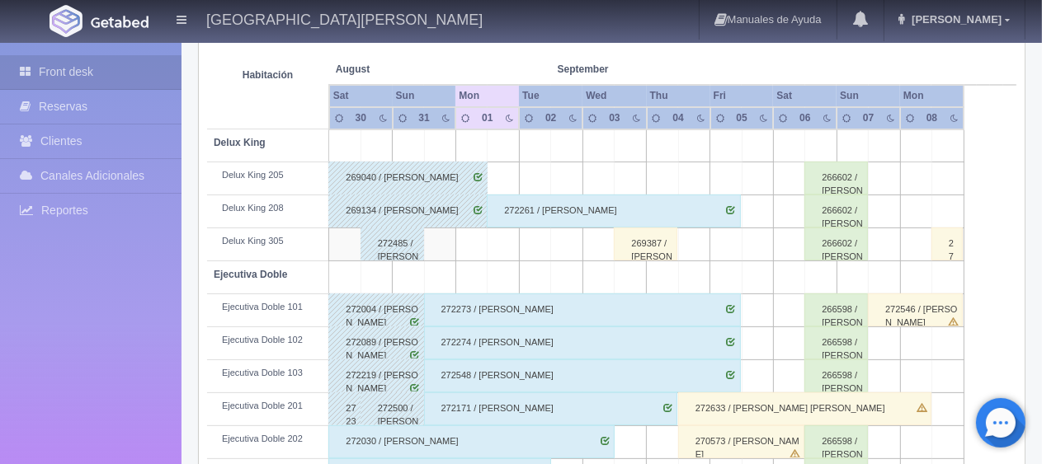
scroll to position [879, 0]
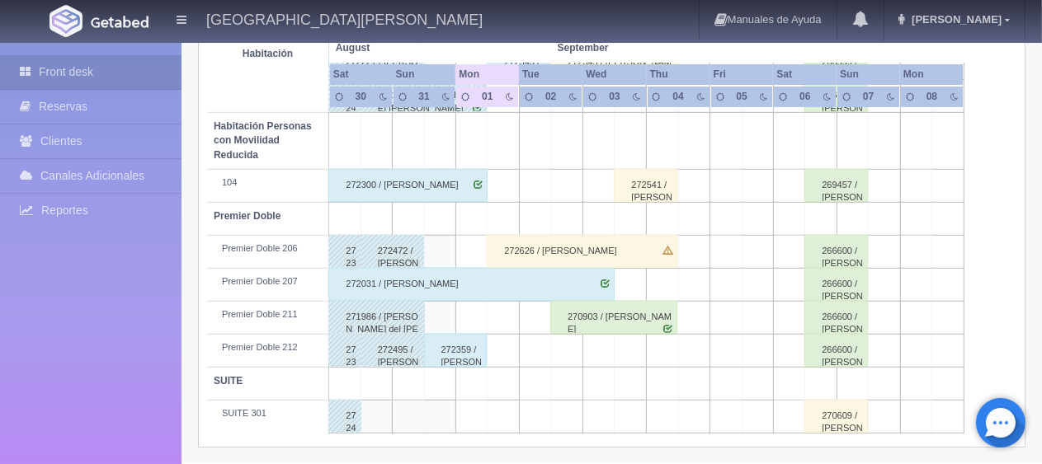
click at [577, 252] on div "272626 / [PERSON_NAME]" at bounding box center [582, 251] width 190 height 33
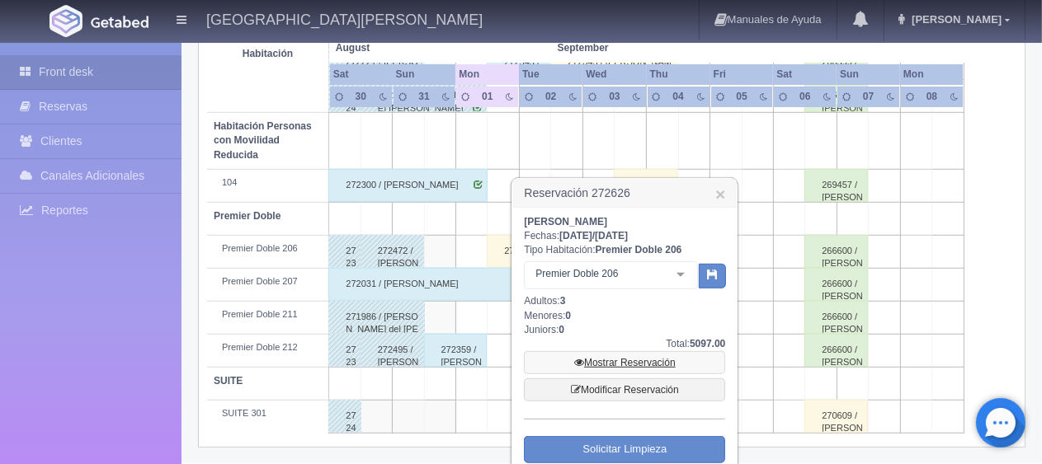
click at [593, 358] on link "Mostrar Reservación" at bounding box center [624, 362] width 201 height 23
drag, startPoint x: 617, startPoint y: 220, endPoint x: 515, endPoint y: 222, distance: 102.3
click at [515, 222] on div "Alberto Santiago Fechas: 2025-09-01 / 2025-09-04 Tipo Habitación: Premier Doble…" at bounding box center [624, 371] width 224 height 326
copy b "[PERSON_NAME]"
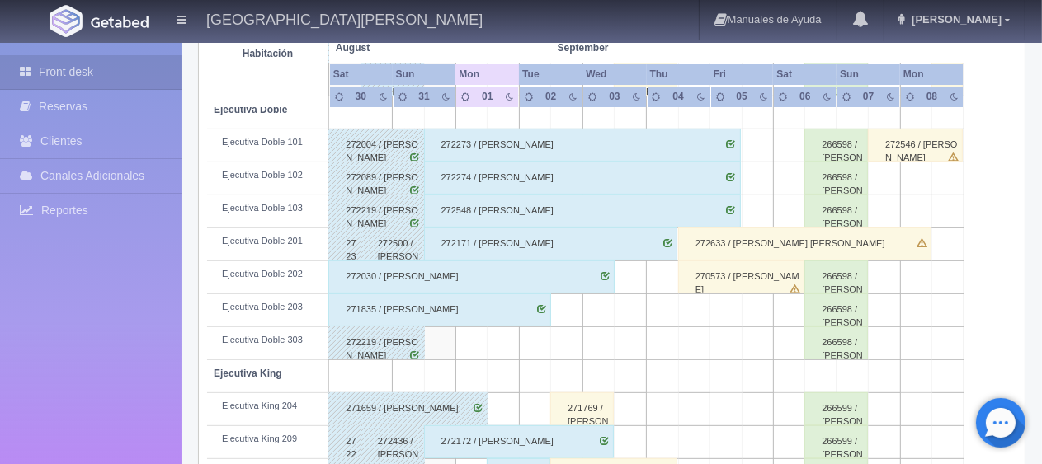
scroll to position [219, 0]
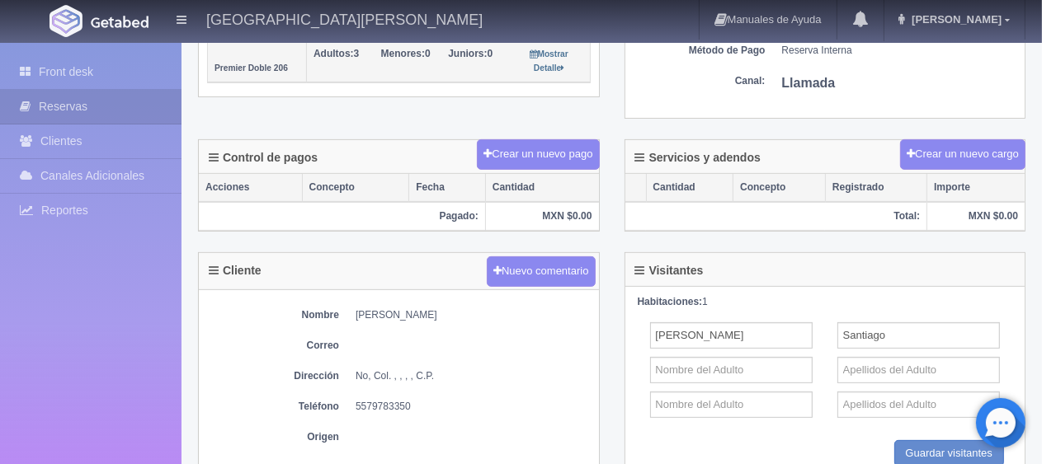
scroll to position [577, 0]
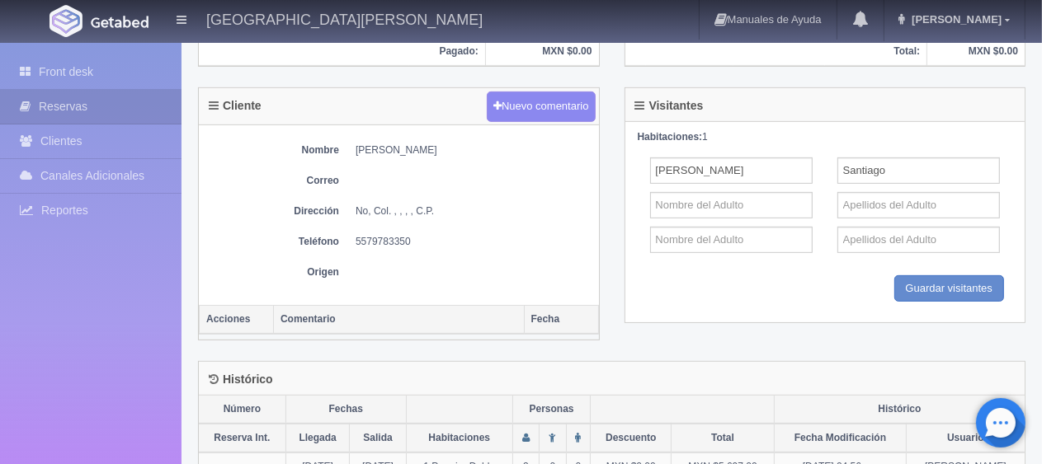
drag, startPoint x: 388, startPoint y: 139, endPoint x: 353, endPoint y: 138, distance: 34.7
click at [353, 138] on div "Nombre [PERSON_NAME] Dirección No, Col. , , , , C.P. Teléfono [PHONE_NUMBER] Or…" at bounding box center [399, 215] width 400 height 180
copy dd "[PERSON_NAME]"
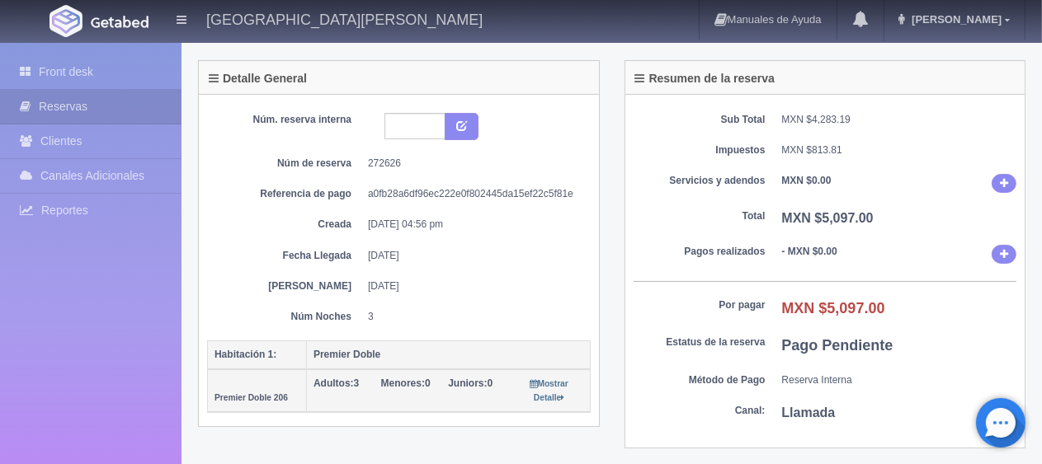
scroll to position [0, 0]
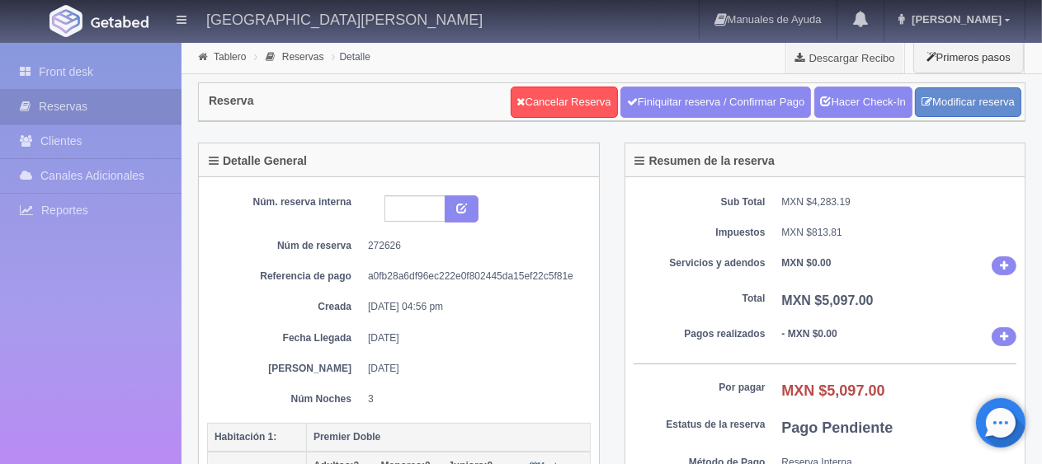
click at [509, 256] on div "Núm. reserva interna Núm de reserva 272626 Referencia de pago a0fb28a6df96ec222…" at bounding box center [398, 300] width 383 height 211
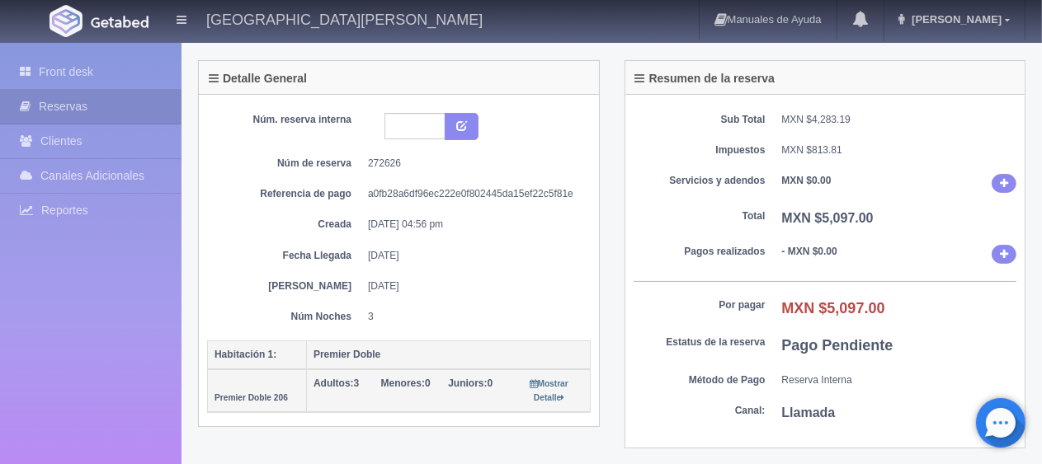
scroll to position [412, 0]
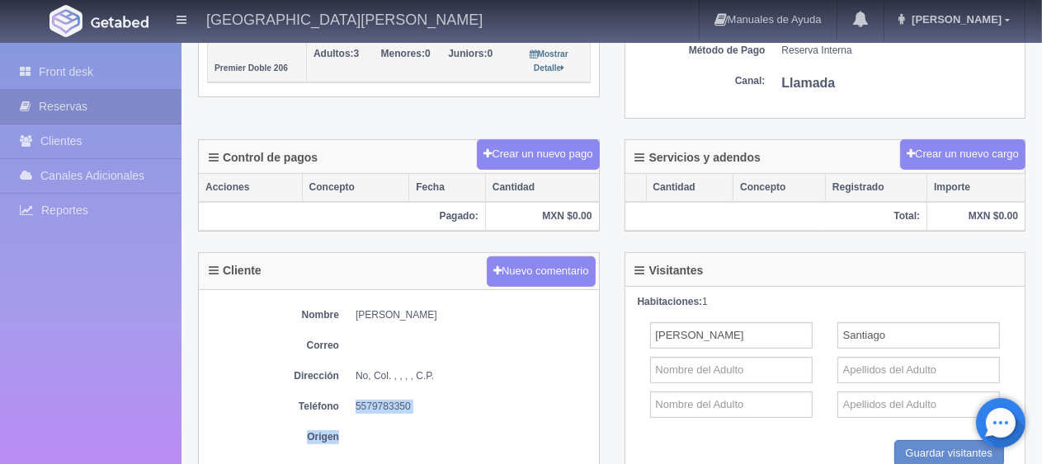
drag, startPoint x: 404, startPoint y: 421, endPoint x: 353, endPoint y: 402, distance: 54.3
click at [353, 402] on div "Nombre [PERSON_NAME] Dirección No, Col. , , , , C.P. Teléfono [PHONE_NUMBER] Or…" at bounding box center [399, 380] width 400 height 180
click at [356, 400] on dd "5579783350" at bounding box center [472, 407] width 235 height 14
drag, startPoint x: 353, startPoint y: 402, endPoint x: 428, endPoint y: 388, distance: 76.5
click at [428, 388] on div "Nombre [PERSON_NAME] Dirección No, Col. , , , , C.P. Teléfono [PHONE_NUMBER] Or…" at bounding box center [399, 380] width 400 height 180
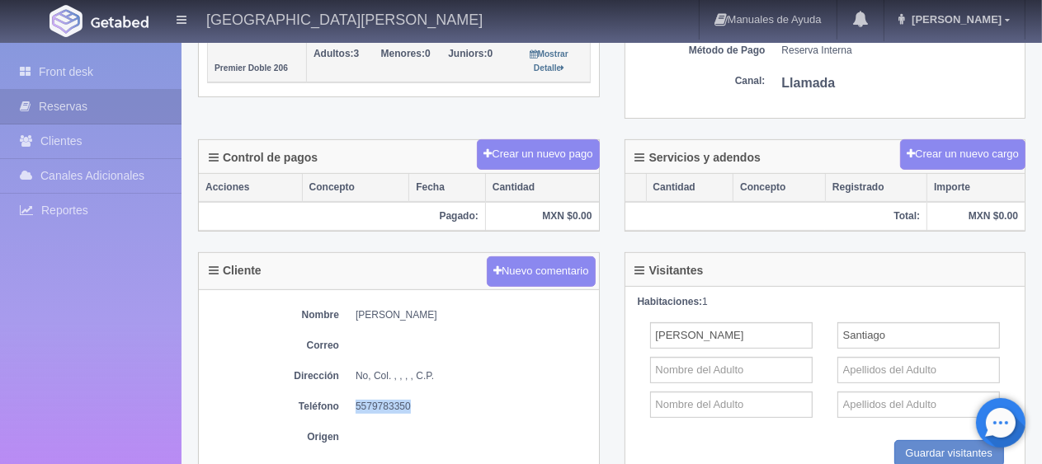
copy dd "5579783350"
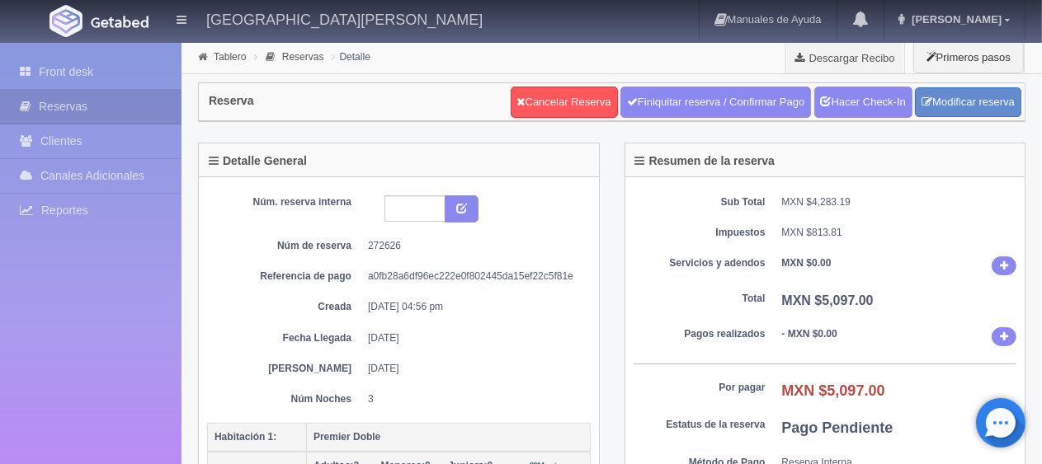
scroll to position [82, 0]
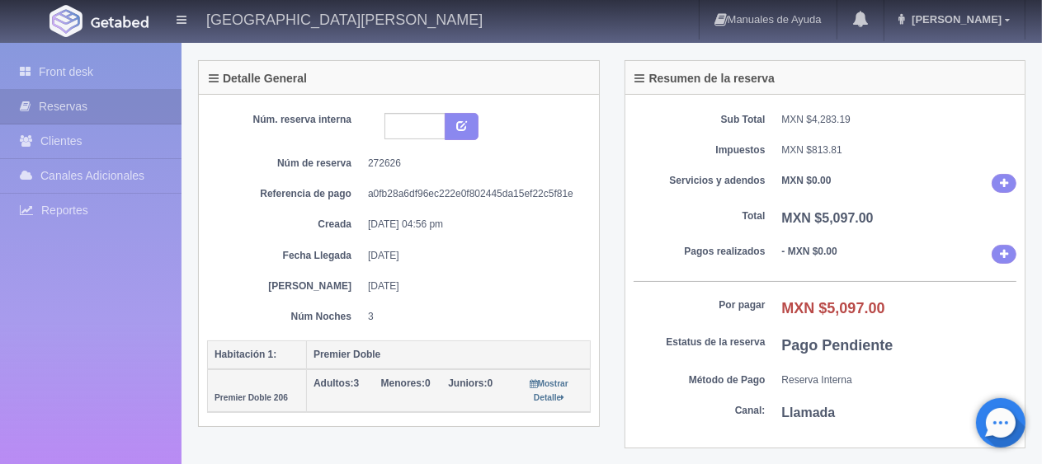
click at [459, 286] on dd "[DATE]" at bounding box center [473, 287] width 210 height 14
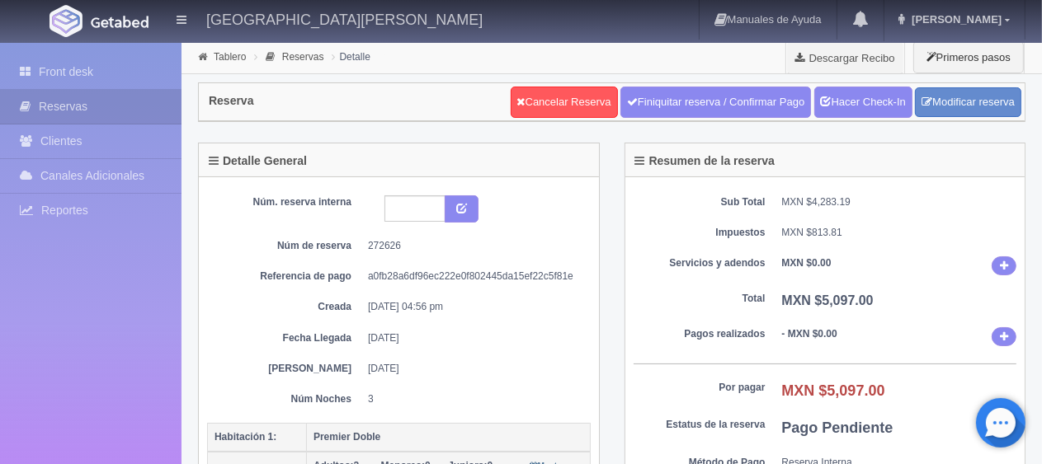
scroll to position [495, 0]
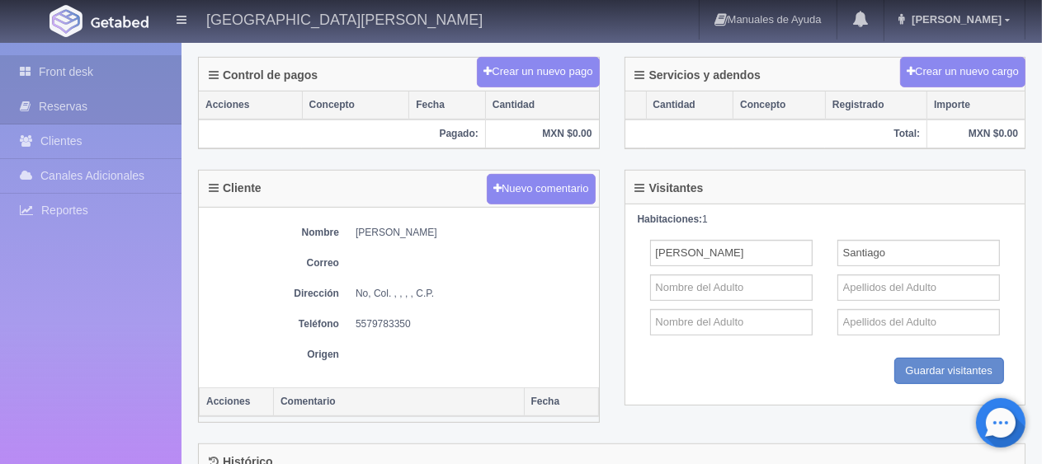
click at [79, 71] on link "Front desk" at bounding box center [90, 72] width 181 height 34
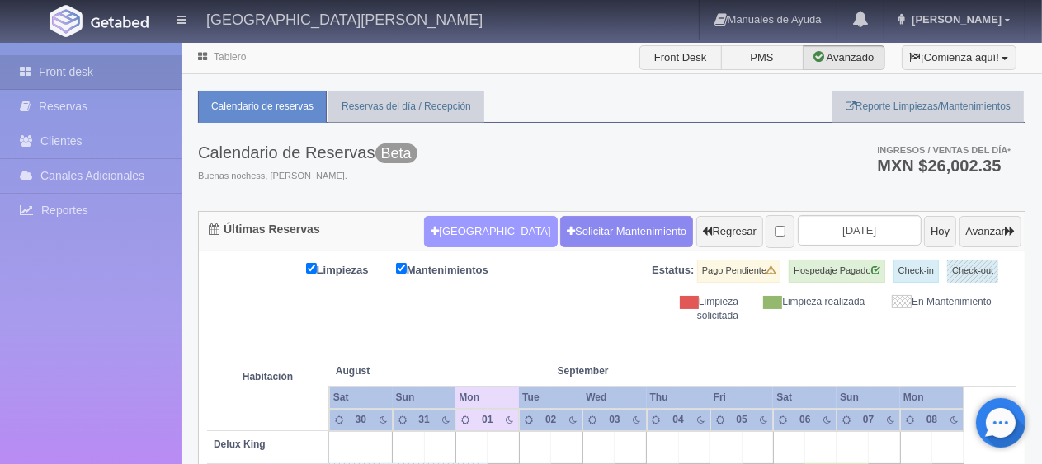
click at [465, 226] on button "[GEOGRAPHIC_DATA]" at bounding box center [490, 231] width 133 height 31
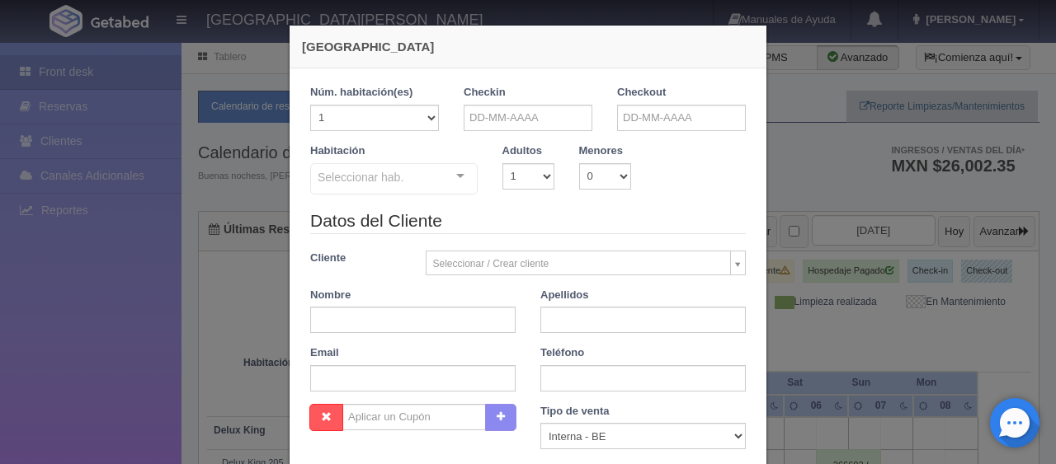
checkbox input "false"
click at [534, 120] on input "text" at bounding box center [527, 118] width 129 height 26
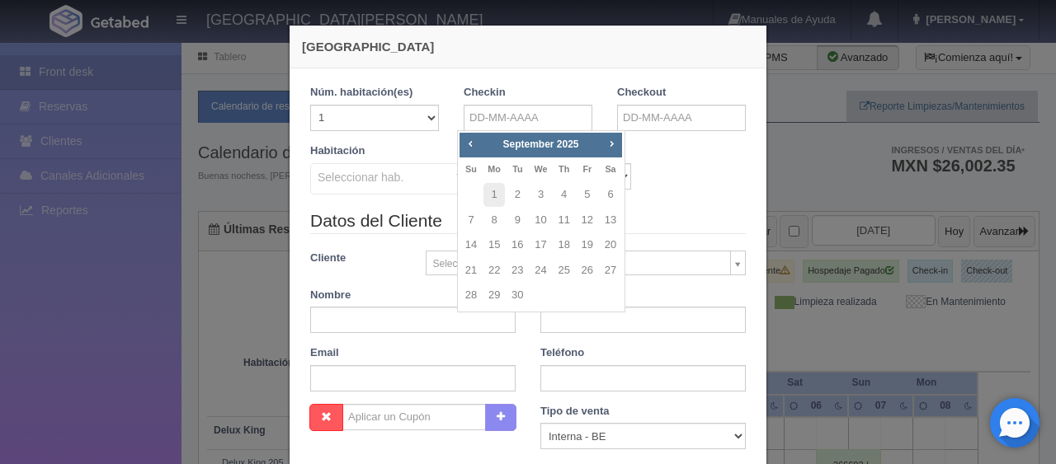
click at [679, 160] on div "Habitación Seleccionar hab. SUITE SUITE - Sin asignar SUITE 301 Habitación Pers…" at bounding box center [528, 175] width 460 height 65
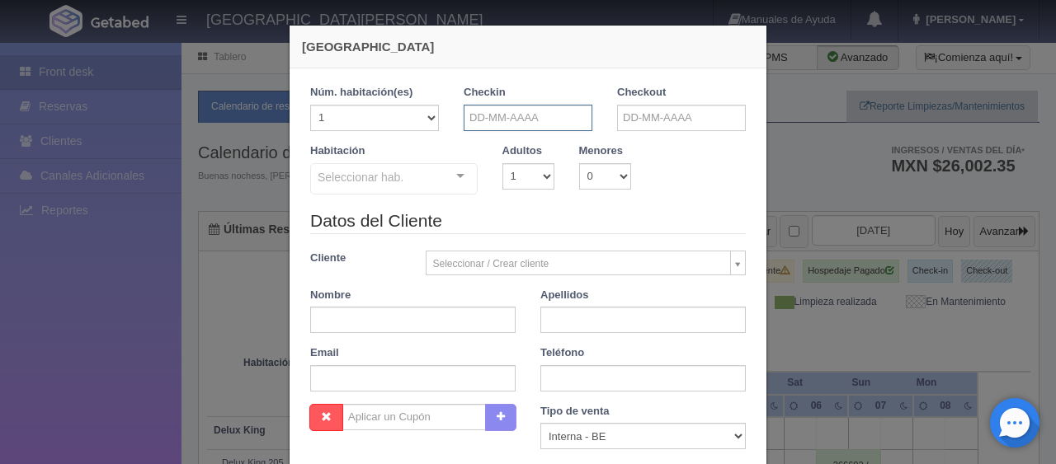
click at [562, 127] on input "text" at bounding box center [527, 118] width 129 height 26
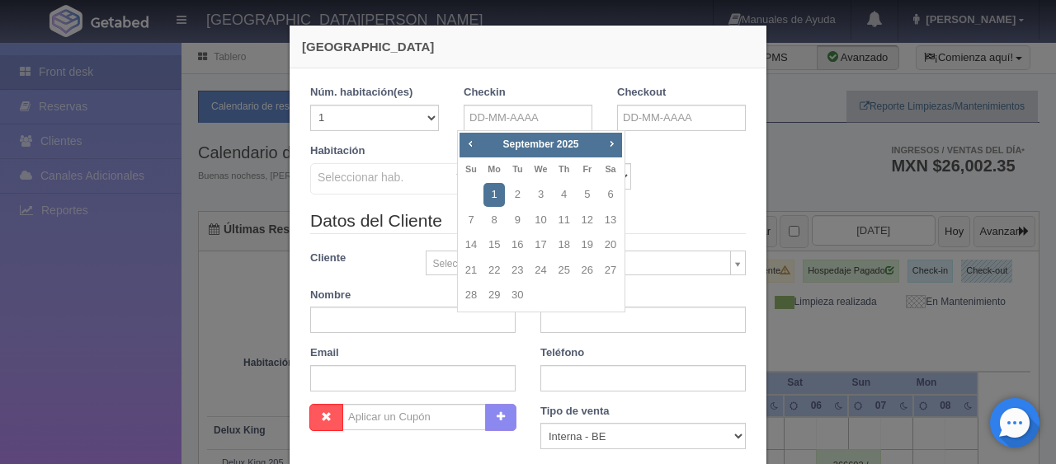
click at [716, 211] on legend "Datos del Cliente" at bounding box center [527, 222] width 435 height 26
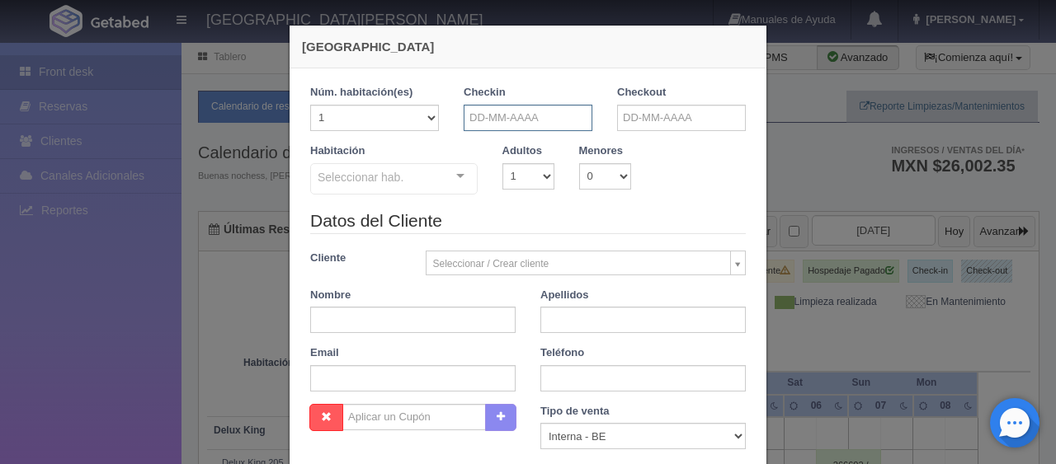
click at [568, 111] on input "text" at bounding box center [527, 118] width 129 height 26
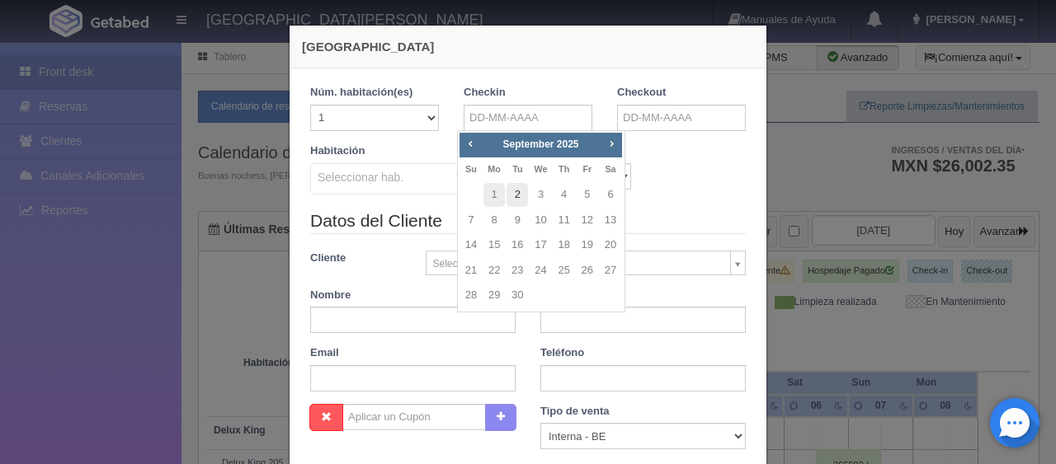
click at [520, 187] on link "2" at bounding box center [516, 195] width 21 height 24
type input "[DATE]"
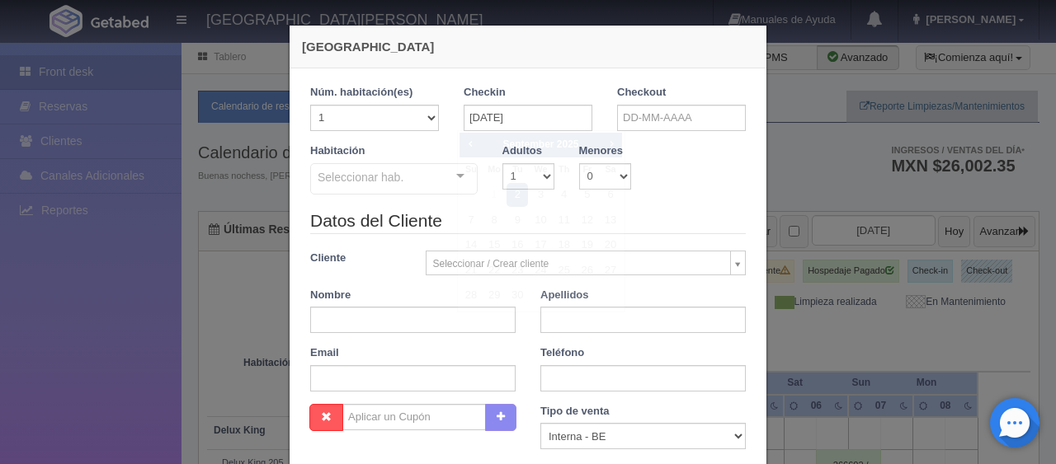
checkbox input "false"
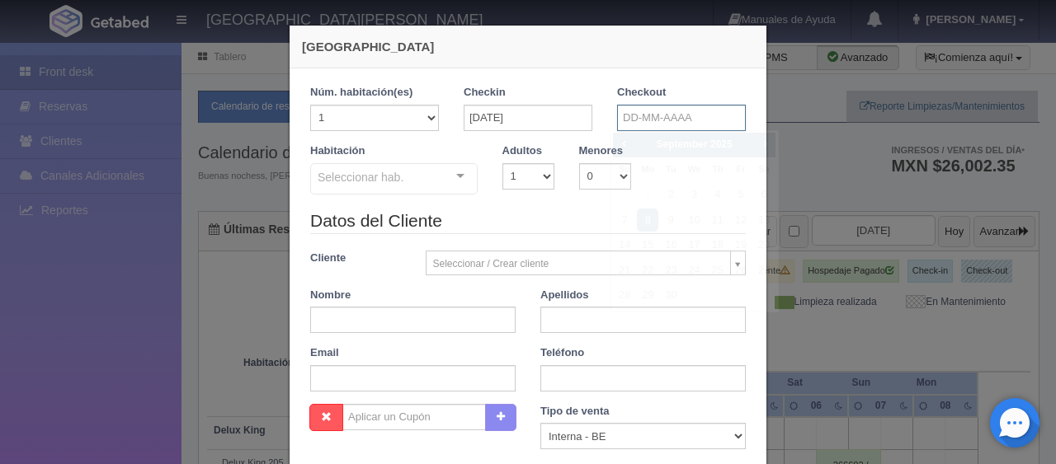
click at [656, 112] on input "text" at bounding box center [681, 118] width 129 height 26
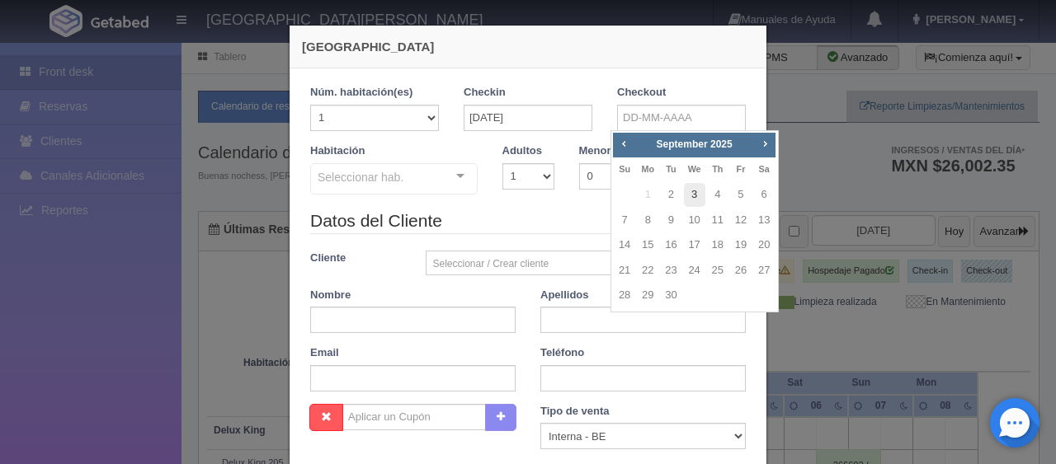
click at [693, 194] on link "3" at bounding box center [694, 195] width 21 height 24
type input "[DATE]"
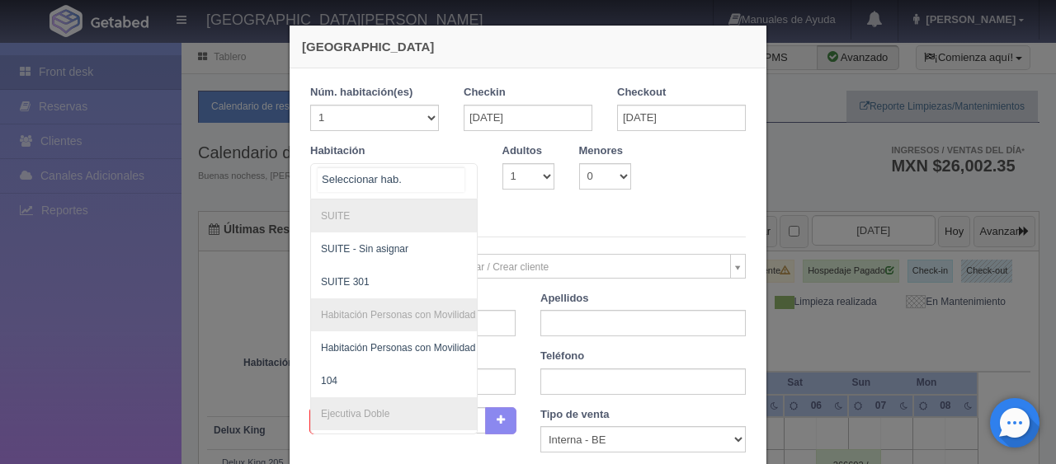
scroll to position [439, 0]
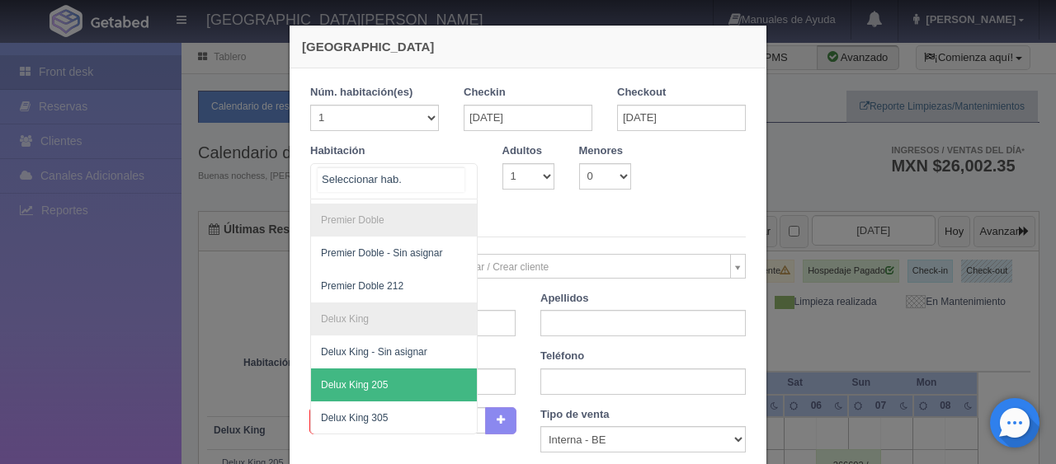
click at [380, 378] on span "Delux King 205" at bounding box center [449, 385] width 277 height 33
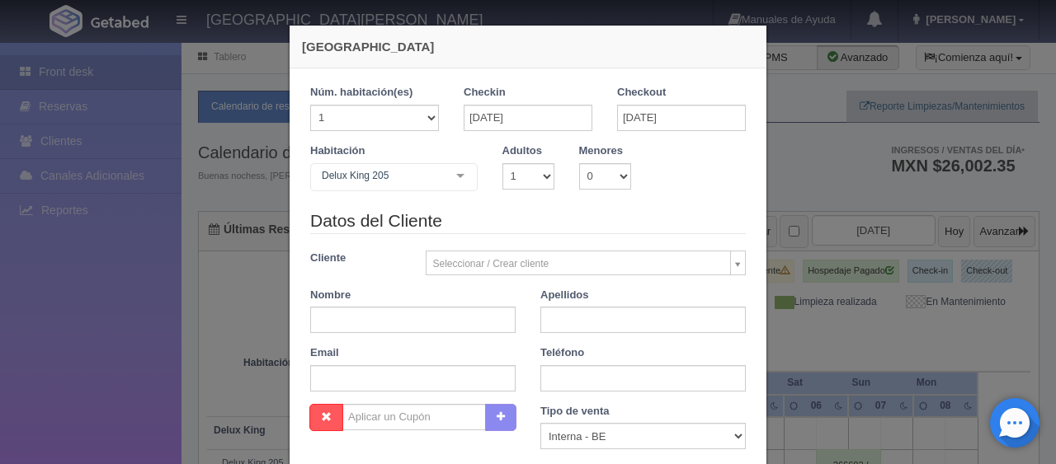
checkbox input "false"
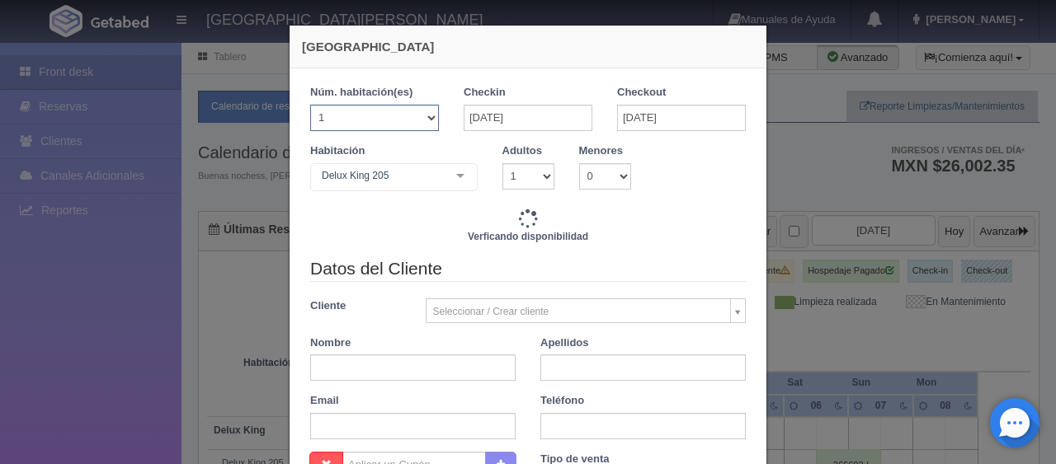
click at [407, 123] on select "1 2 3 4 5 6 7 8 9 10 11 12 13 14 15 16 17 18 19 20" at bounding box center [374, 118] width 129 height 26
select select "2"
click at [310, 105] on select "1 2 3 4 5 6 7 8 9 10 11 12 13 14 15 16 17 18 19 20" at bounding box center [374, 118] width 129 height 26
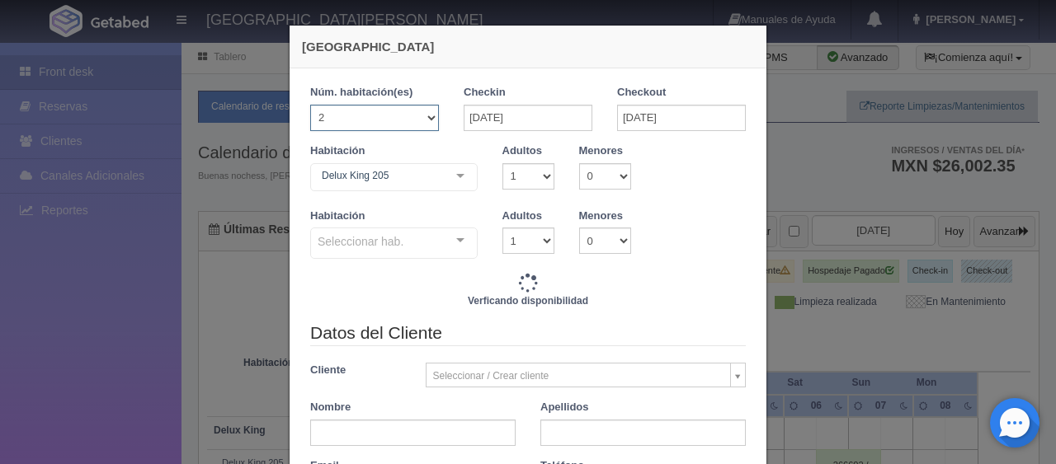
checkbox input "false"
type input "1299.00"
checkbox input "false"
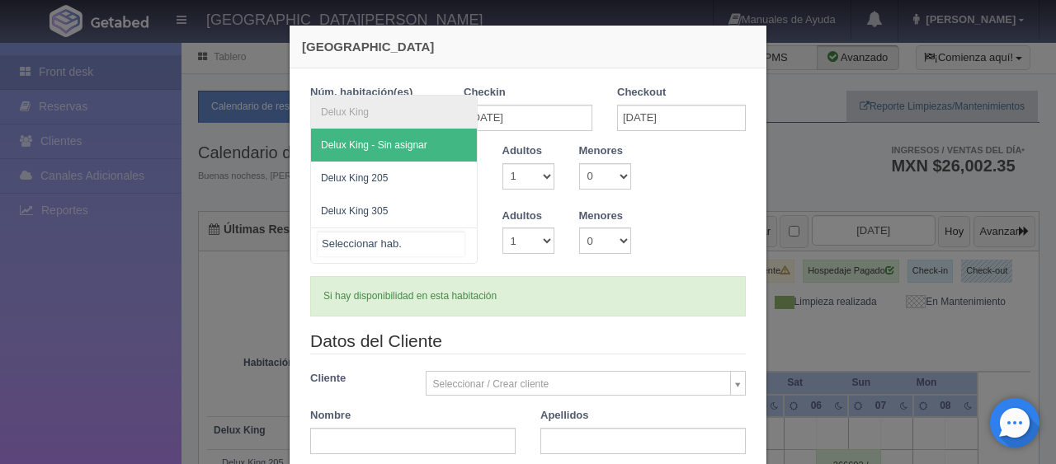
type input "2598.00"
checkbox input "false"
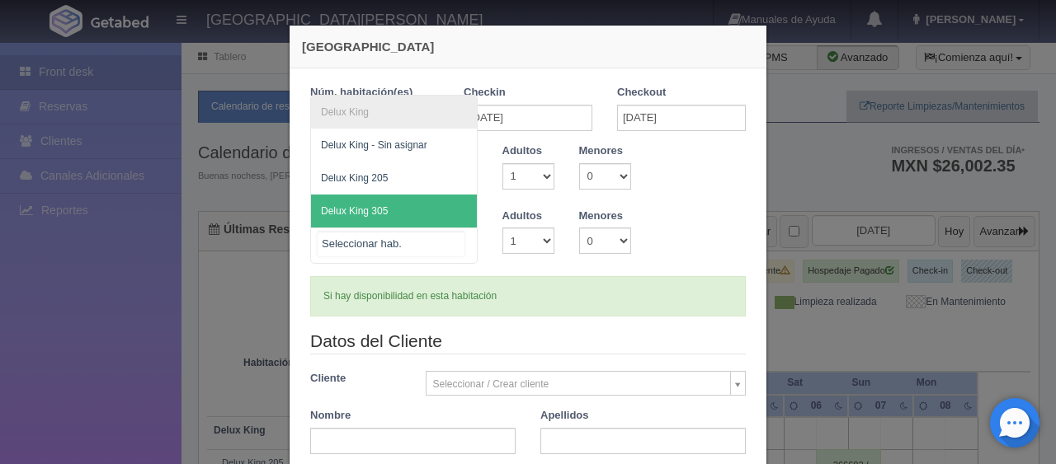
click at [402, 206] on span "Delux King 305" at bounding box center [394, 211] width 166 height 33
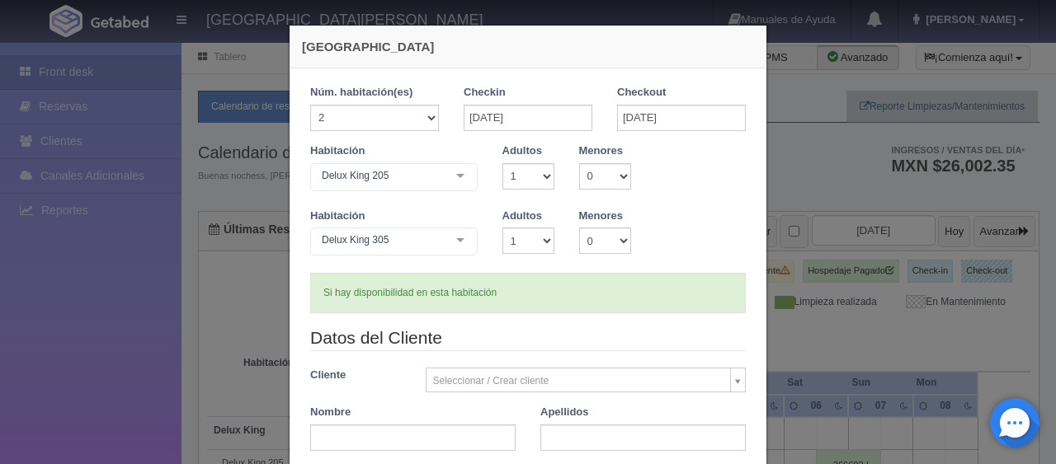
click at [564, 283] on div "Si hay disponibilidad en esta habitación" at bounding box center [527, 293] width 435 height 40
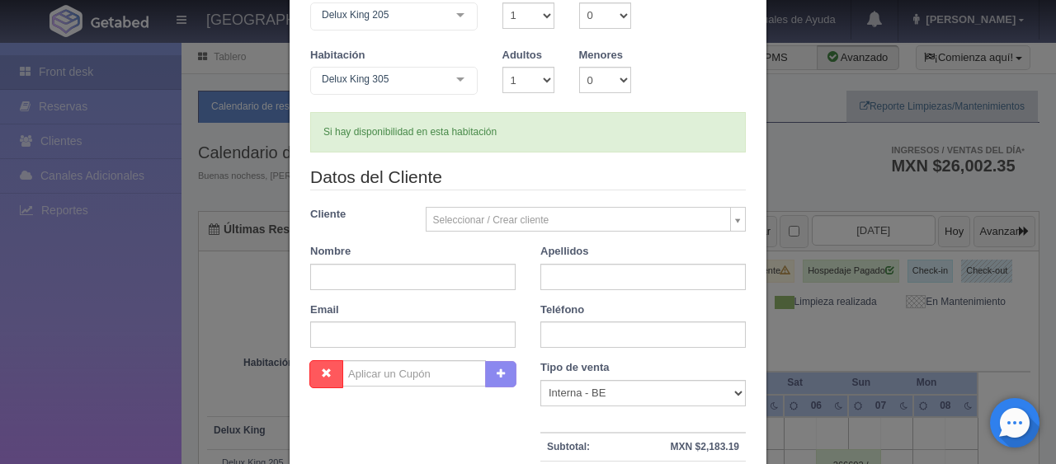
scroll to position [0, 0]
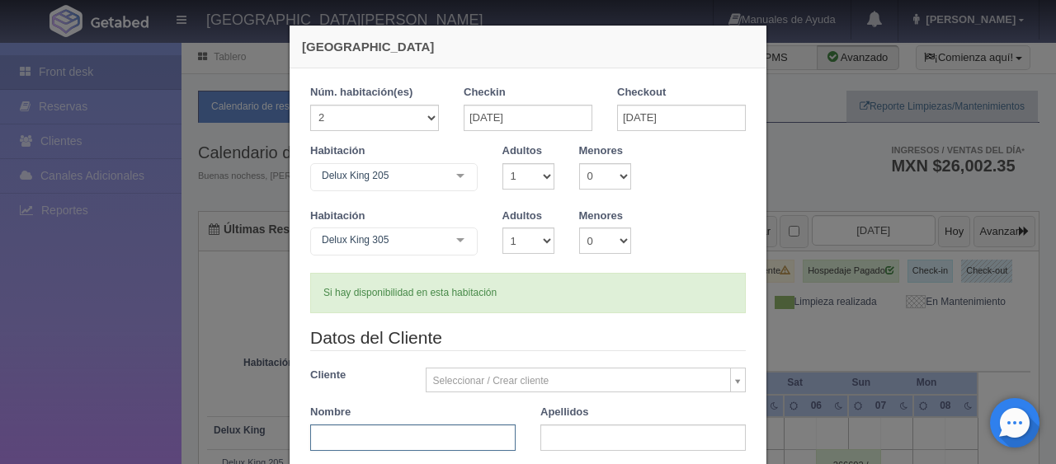
drag, startPoint x: 379, startPoint y: 435, endPoint x: 412, endPoint y: 435, distance: 33.0
click at [379, 435] on input "text" at bounding box center [412, 438] width 205 height 26
click at [532, 319] on form "1 Núm. habitación(es) 1 2 3 4 5 6 7 8 9 10 11 12 13 14 15 16 17 18 19 20 Checki…" at bounding box center [527, 423] width 435 height 676
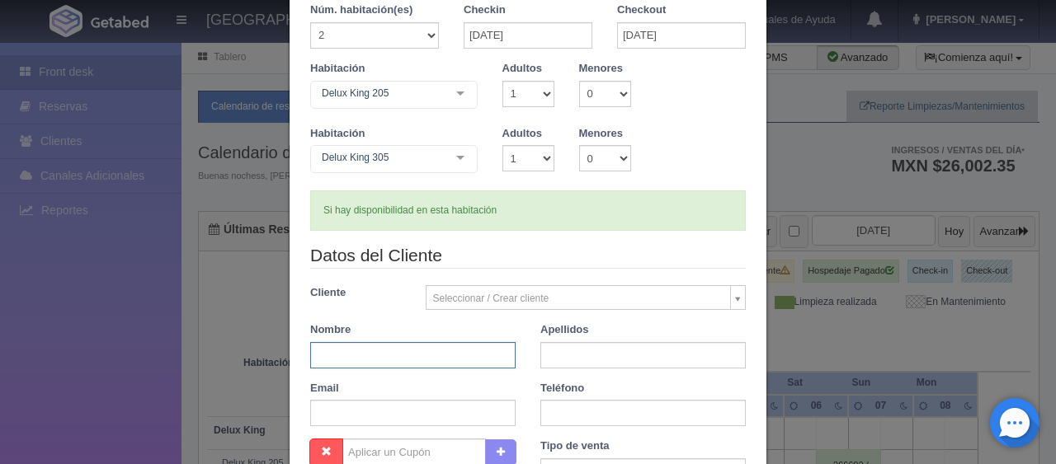
click at [426, 346] on input "text" at bounding box center [412, 355] width 205 height 26
drag, startPoint x: 422, startPoint y: 345, endPoint x: 340, endPoint y: 360, distance: 83.9
click at [340, 360] on input "[PERSON_NAME]" at bounding box center [412, 355] width 205 height 26
type input "[PERSON_NAME]"
click at [574, 415] on input "text" at bounding box center [642, 413] width 205 height 26
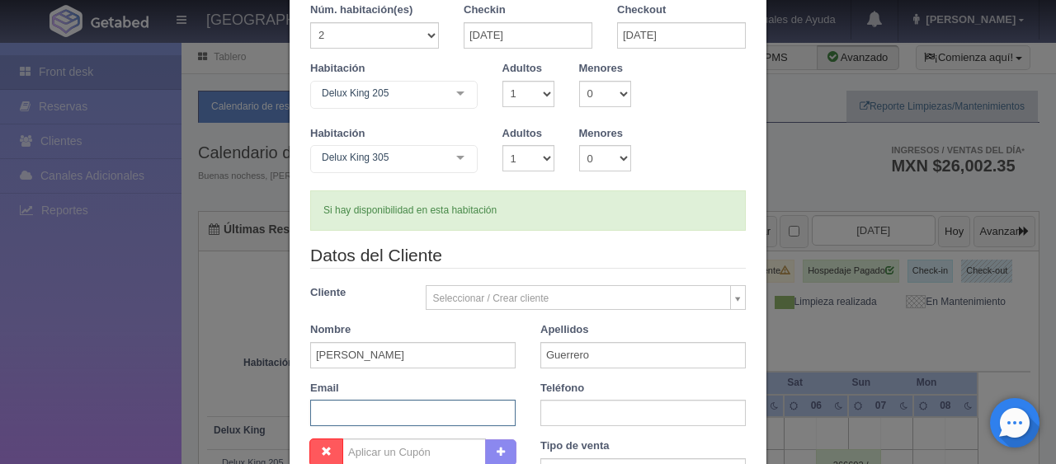
click at [454, 411] on input "text" at bounding box center [412, 413] width 205 height 26
click at [616, 421] on input "text" at bounding box center [642, 413] width 205 height 26
click at [430, 393] on div "Email" at bounding box center [413, 404] width 230 height 46
click at [432, 402] on input "text" at bounding box center [412, 413] width 205 height 26
click at [614, 413] on input "text" at bounding box center [642, 413] width 205 height 26
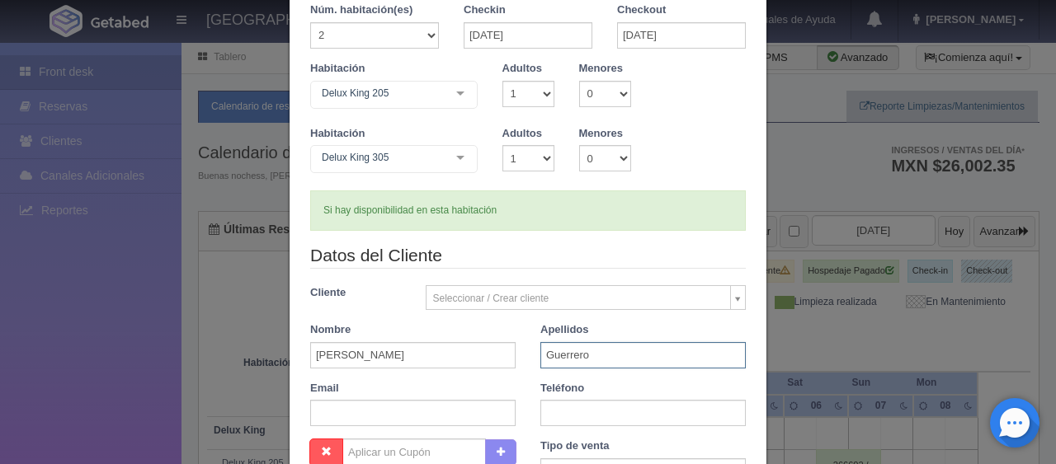
click at [600, 357] on input "Guerrero" at bounding box center [642, 355] width 205 height 26
drag, startPoint x: 643, startPoint y: 358, endPoint x: 586, endPoint y: 360, distance: 57.8
click at [586, 360] on input "Guerrero Castellon" at bounding box center [642, 355] width 205 height 26
type input "Guerrero"
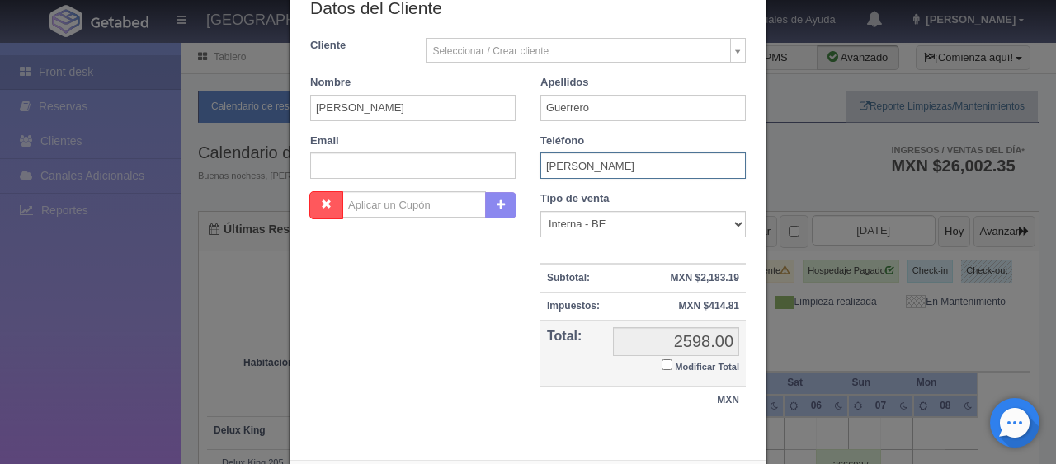
type input "[PERSON_NAME]"
click at [695, 371] on label "Modificar Total" at bounding box center [700, 365] width 78 height 19
click at [672, 370] on input "Modificar Total" at bounding box center [666, 365] width 11 height 11
checkbox input "true"
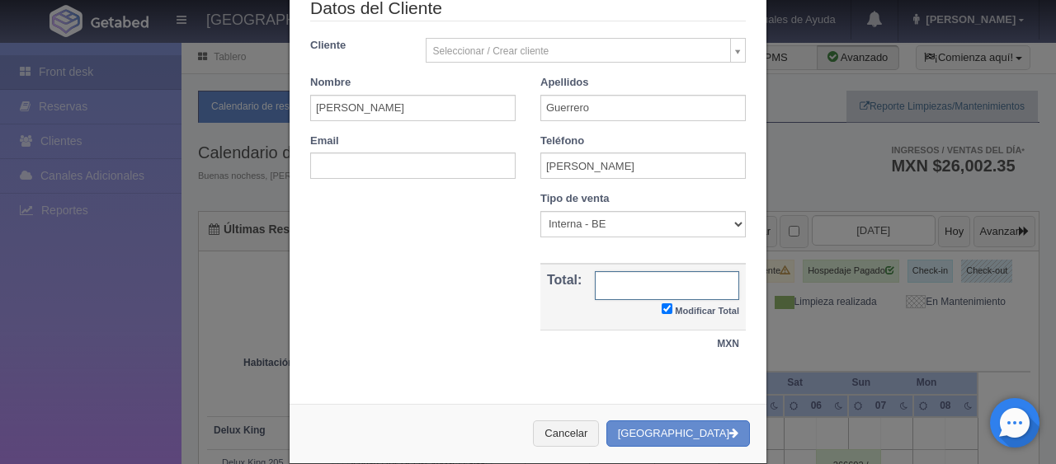
click at [651, 275] on input "text" at bounding box center [667, 285] width 144 height 29
type input "2798"
click at [601, 213] on select "Correo Electronico Interna - BE Llamada OTA Externa Otro WALK IN" at bounding box center [642, 224] width 205 height 26
select select "phone"
click at [540, 211] on select "Correo Electronico Interna - BE Llamada OTA Externa Otro WALK IN" at bounding box center [642, 224] width 205 height 26
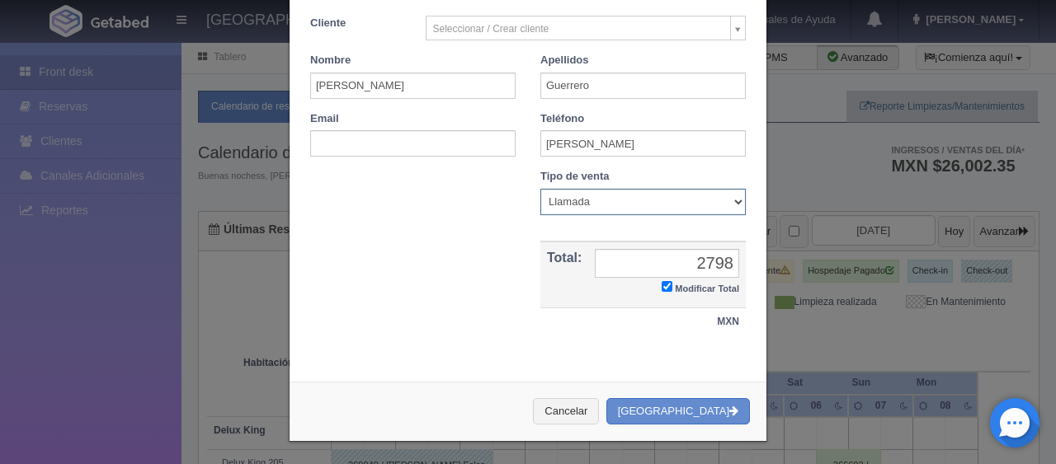
scroll to position [0, 0]
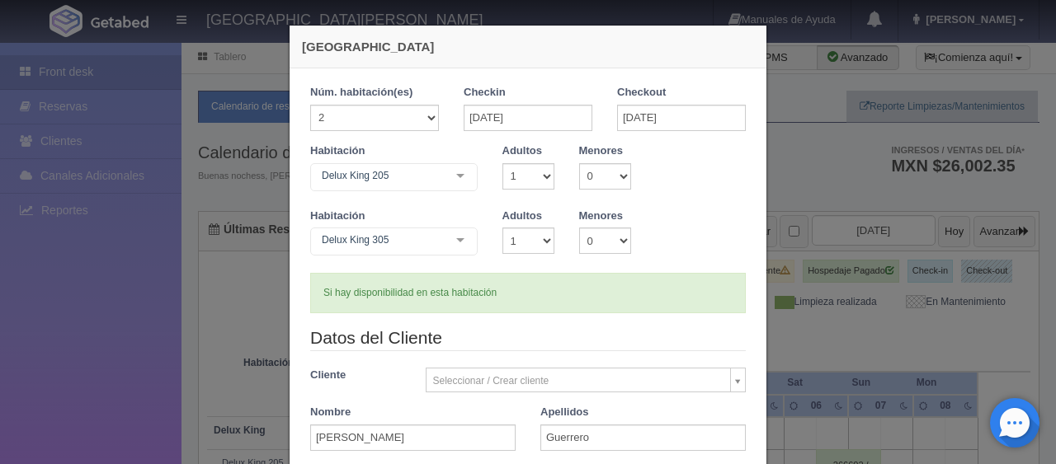
click at [550, 287] on div "Si hay disponibilidad en esta habitación" at bounding box center [527, 293] width 435 height 40
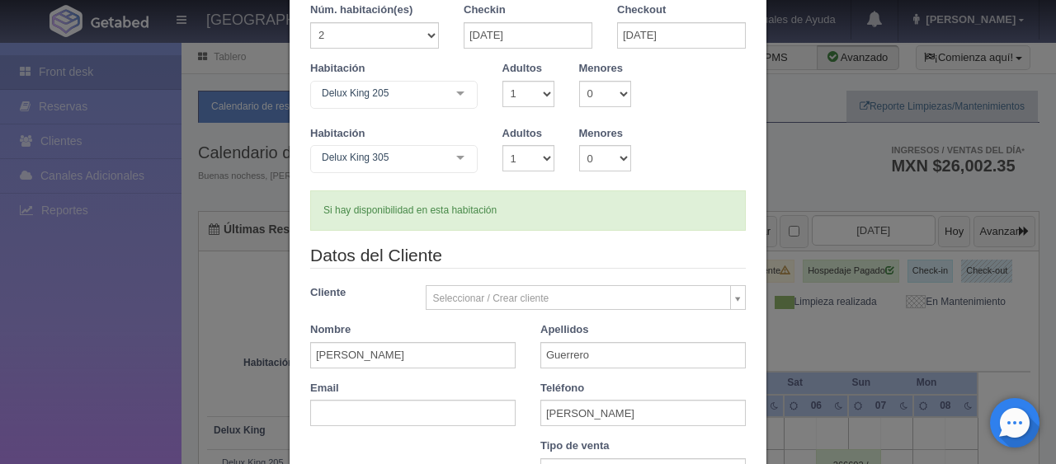
scroll to position [352, 0]
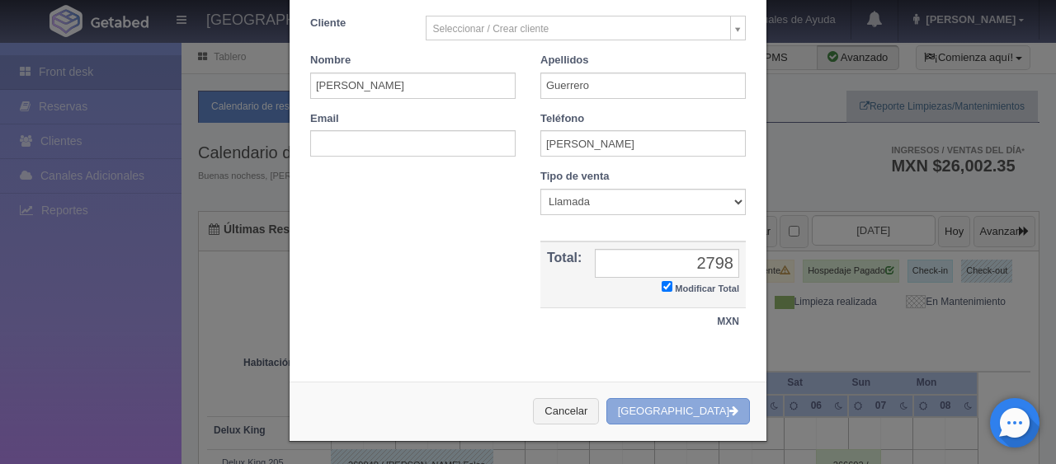
click at [688, 407] on button "[GEOGRAPHIC_DATA]" at bounding box center [677, 411] width 143 height 27
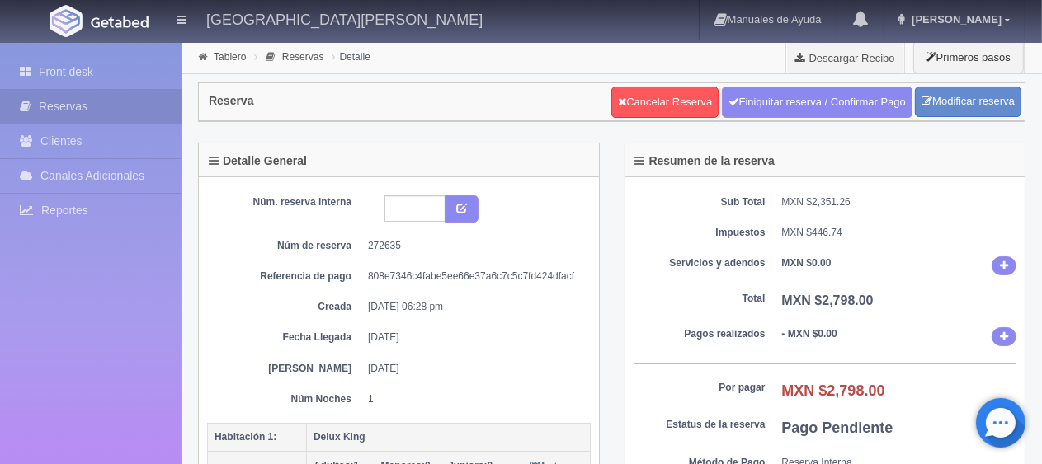
scroll to position [495, 0]
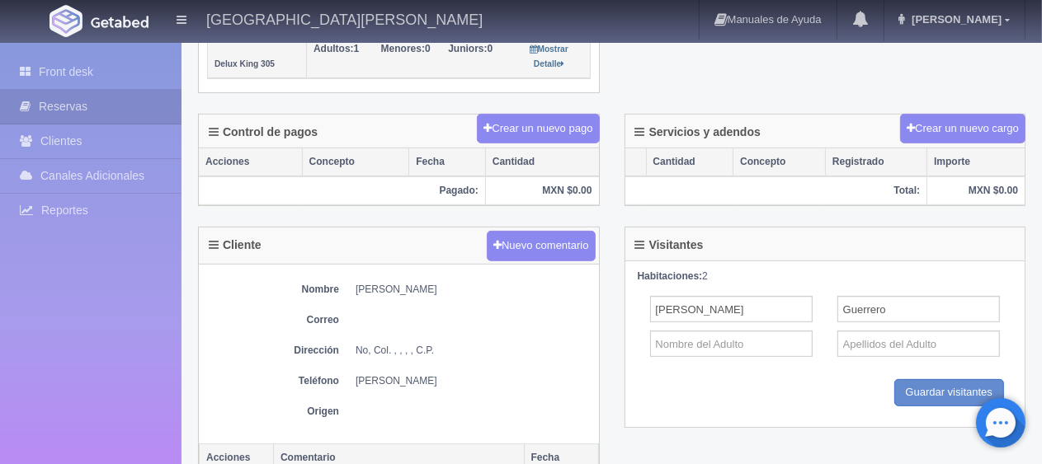
drag, startPoint x: 438, startPoint y: 277, endPoint x: 357, endPoint y: 281, distance: 80.9
click at [357, 283] on dd "[PERSON_NAME]" at bounding box center [472, 290] width 235 height 14
click at [363, 295] on div "Nombre [PERSON_NAME] Correo Dirección No, Col. , , , , C.P. Teléfono [PERSON_NA…" at bounding box center [399, 355] width 400 height 180
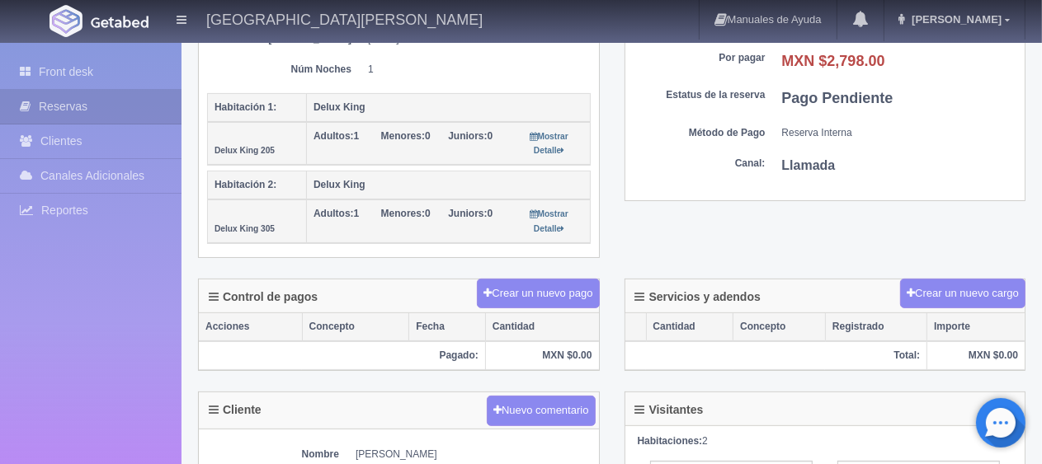
scroll to position [0, 0]
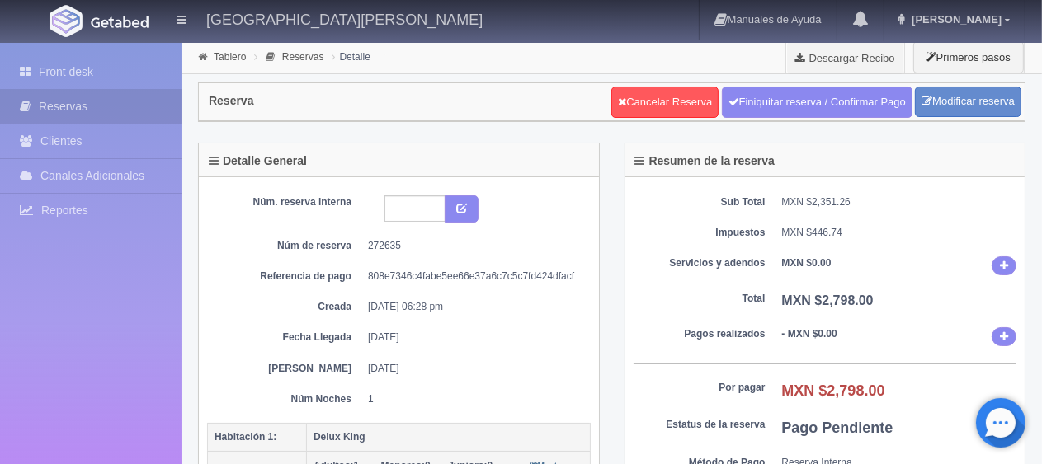
click at [501, 344] on div "Núm. reserva interna Núm de reserva 272635 Referencia de pago 808e7346c4fabe5ee…" at bounding box center [398, 300] width 383 height 211
drag, startPoint x: 482, startPoint y: 361, endPoint x: 333, endPoint y: 302, distance: 159.9
click at [330, 308] on div "Núm. reserva interna Núm de reserva 272635 Referencia de pago 808e7346c4fabe5ee…" at bounding box center [398, 300] width 383 height 211
click at [399, 342] on div "Núm. reserva interna Núm de reserva 272635 Referencia de pago 808e7346c4fabe5ee…" at bounding box center [398, 300] width 383 height 211
drag, startPoint x: 423, startPoint y: 340, endPoint x: 276, endPoint y: 295, distance: 153.4
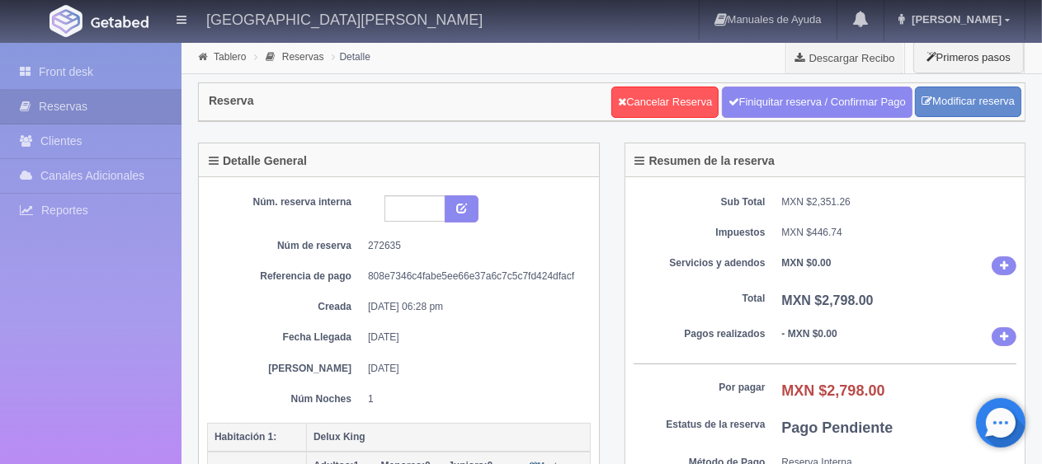
click at [276, 295] on div "Núm. reserva interna Núm de reserva 272635 Referencia de pago 808e7346c4fabe5ee…" at bounding box center [398, 300] width 383 height 211
click at [375, 388] on div "Núm. reserva interna Núm de reserva 272635 Referencia de pago 808e7346c4fabe5ee…" at bounding box center [398, 300] width 383 height 211
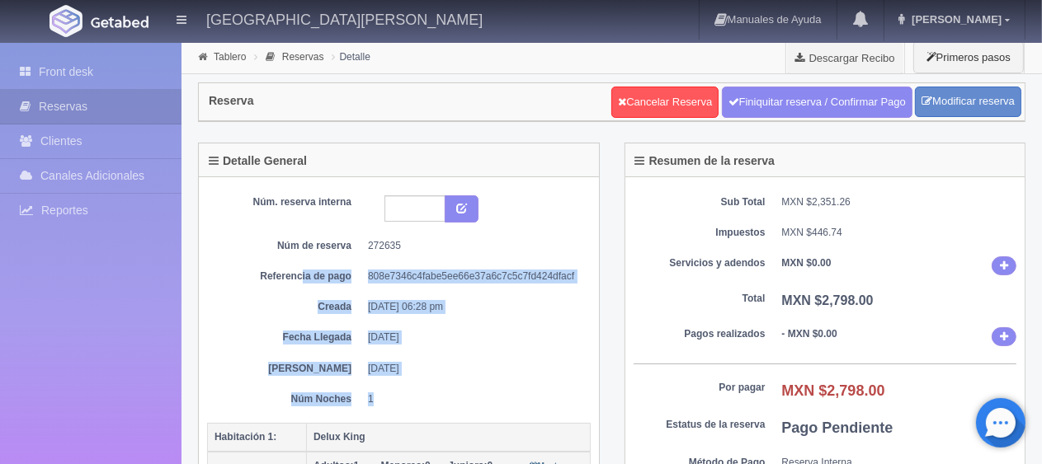
drag, startPoint x: 373, startPoint y: 355, endPoint x: 303, endPoint y: 266, distance: 112.8
click at [303, 266] on div "Núm. reserva interna Núm de reserva 272635 Referencia de pago 808e7346c4fabe5ee…" at bounding box center [398, 300] width 383 height 211
click at [405, 343] on div "Núm. reserva interna Núm de reserva 272635 Referencia de pago 808e7346c4fabe5ee…" at bounding box center [398, 300] width 383 height 211
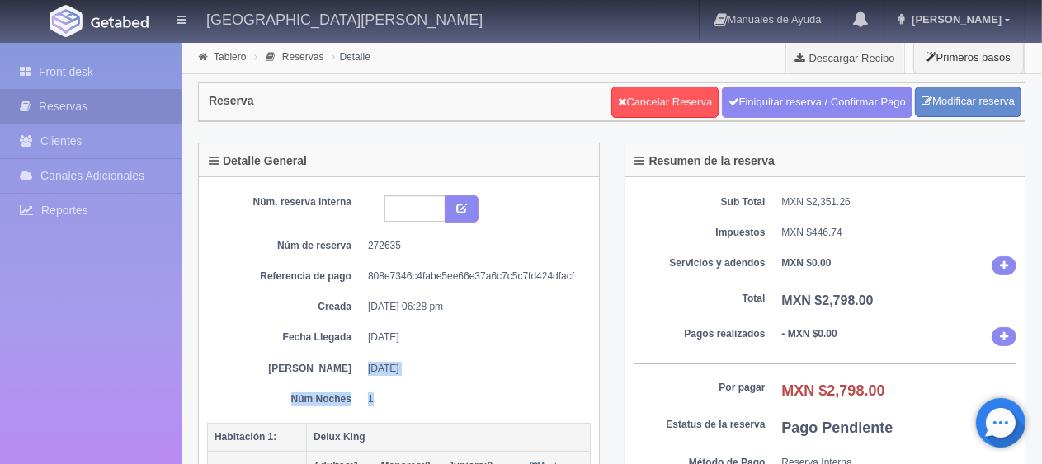
drag, startPoint x: 323, startPoint y: 355, endPoint x: 315, endPoint y: 312, distance: 43.7
click at [303, 314] on div "Núm. reserva interna Núm de reserva 272635 Referencia de pago 808e7346c4fabe5ee…" at bounding box center [398, 300] width 383 height 211
click at [379, 399] on dd "1" at bounding box center [473, 400] width 210 height 14
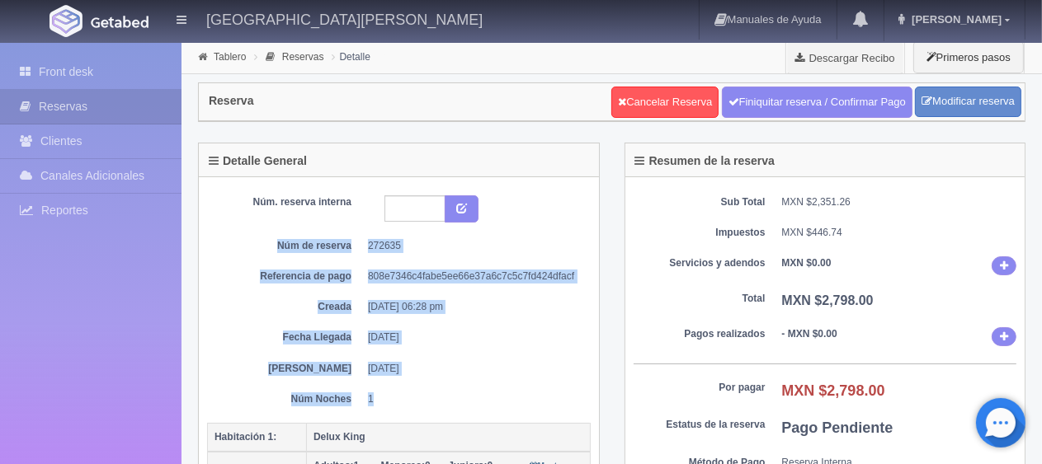
drag, startPoint x: 418, startPoint y: 409, endPoint x: 383, endPoint y: 358, distance: 61.8
click at [208, 186] on div "Núm. reserva interna Núm de reserva 272635 Referencia de pago 808e7346c4fabe5ee…" at bounding box center [398, 305] width 383 height 238
click at [426, 355] on div "Núm. reserva interna Núm de reserva 272635 Referencia de pago 808e7346c4fabe5ee…" at bounding box center [398, 300] width 383 height 211
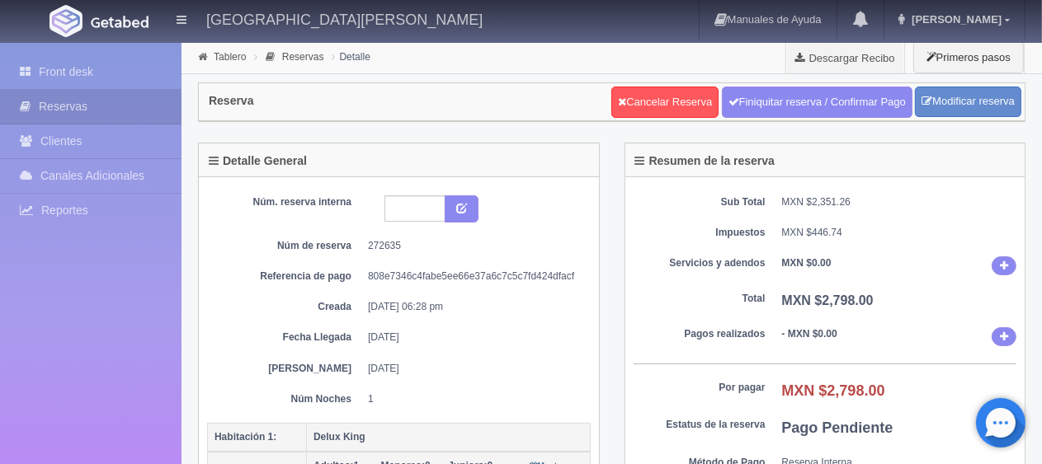
click at [432, 373] on div "Núm. reserva interna Núm de reserva 272635 Referencia de pago 808e7346c4fabe5ee…" at bounding box center [398, 300] width 383 height 211
click at [468, 332] on dd "[DATE]" at bounding box center [473, 338] width 210 height 14
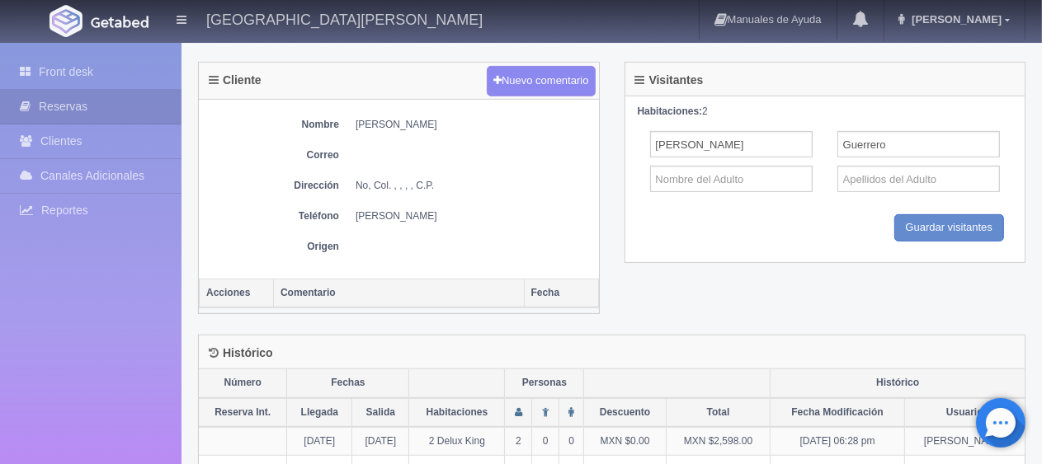
drag, startPoint x: 438, startPoint y: 112, endPoint x: 356, endPoint y: 111, distance: 81.7
click at [356, 109] on div "Nombre [PERSON_NAME] Correo Dirección No, Col. , , , , C.P. Teléfono [PERSON_NA…" at bounding box center [399, 190] width 400 height 180
copy dd "[PERSON_NAME]"
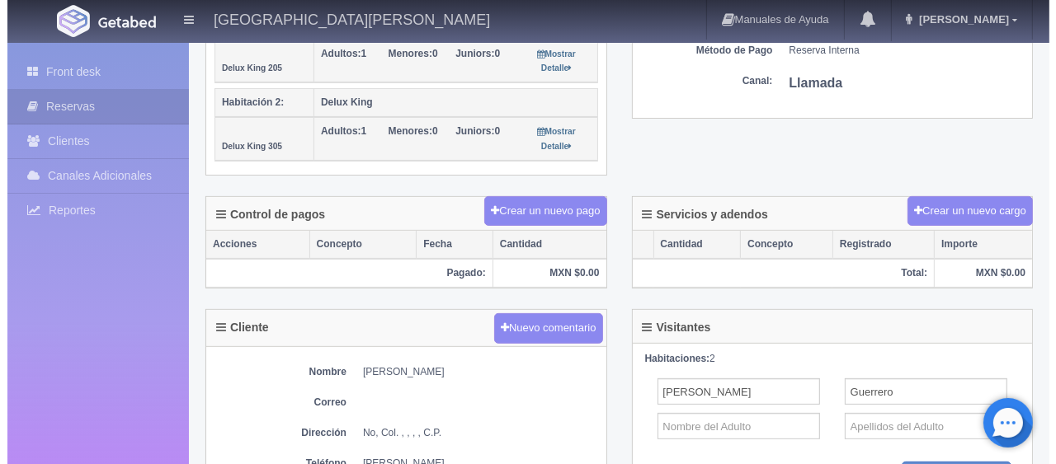
scroll to position [0, 0]
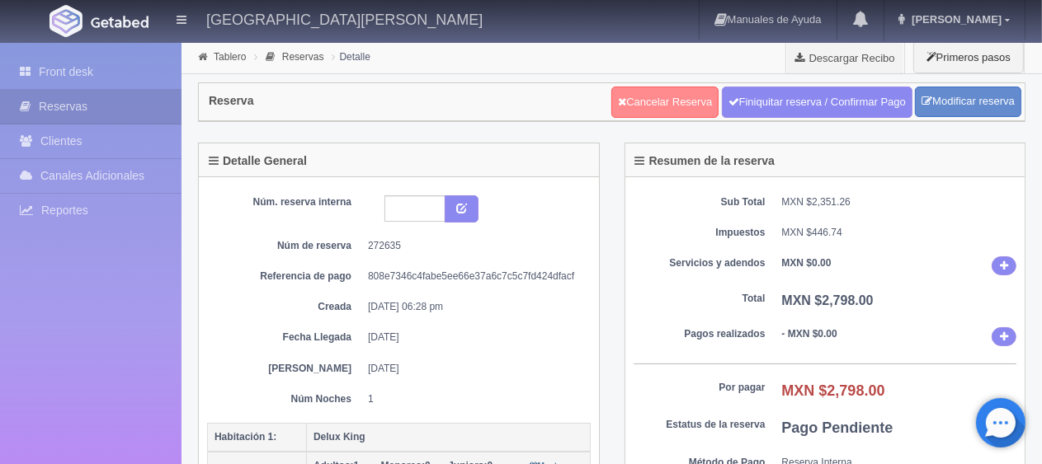
click at [688, 97] on link "Cancelar Reserva" at bounding box center [664, 102] width 107 height 31
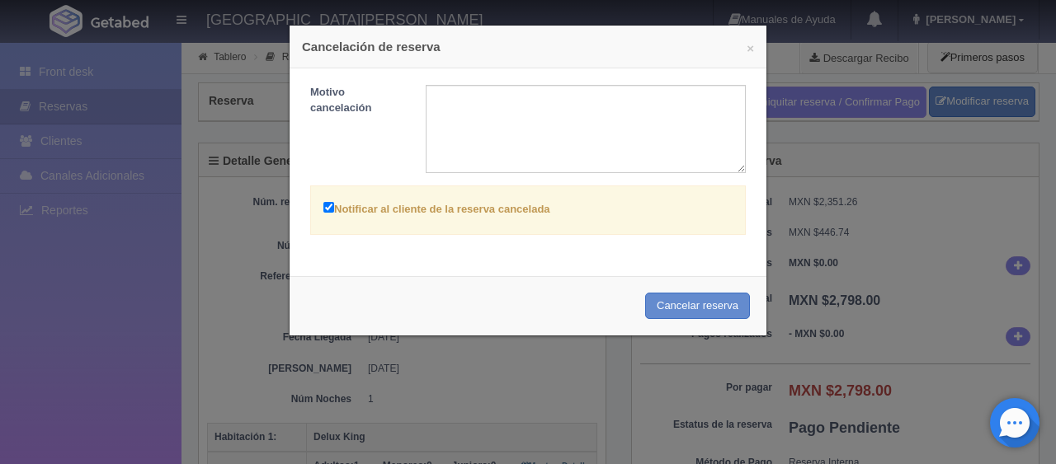
click at [480, 209] on label "Notificar al cliente de la reserva cancelada" at bounding box center [436, 208] width 227 height 19
click at [334, 209] on input "Notificar al cliente de la reserva cancelada" at bounding box center [328, 207] width 11 height 11
checkbox input "false"
click at [657, 303] on button "Cancelar reserva" at bounding box center [697, 306] width 105 height 27
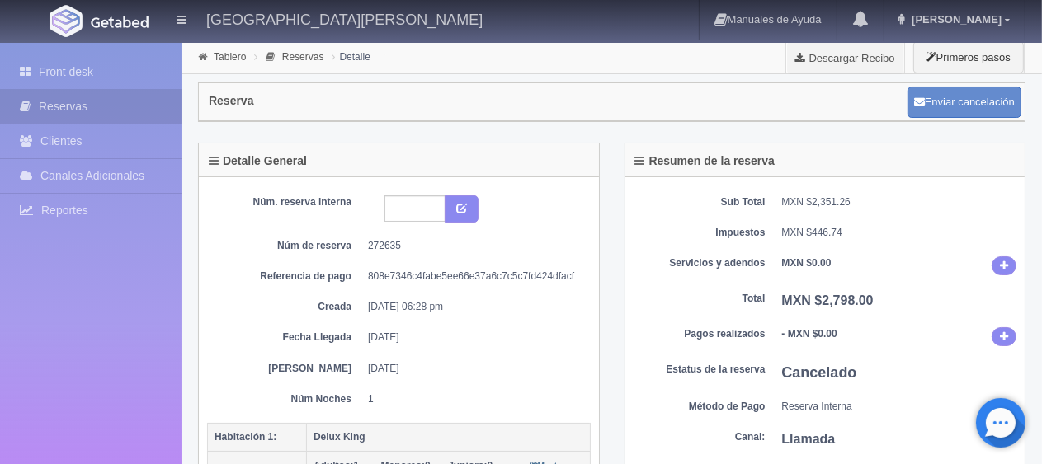
scroll to position [577, 0]
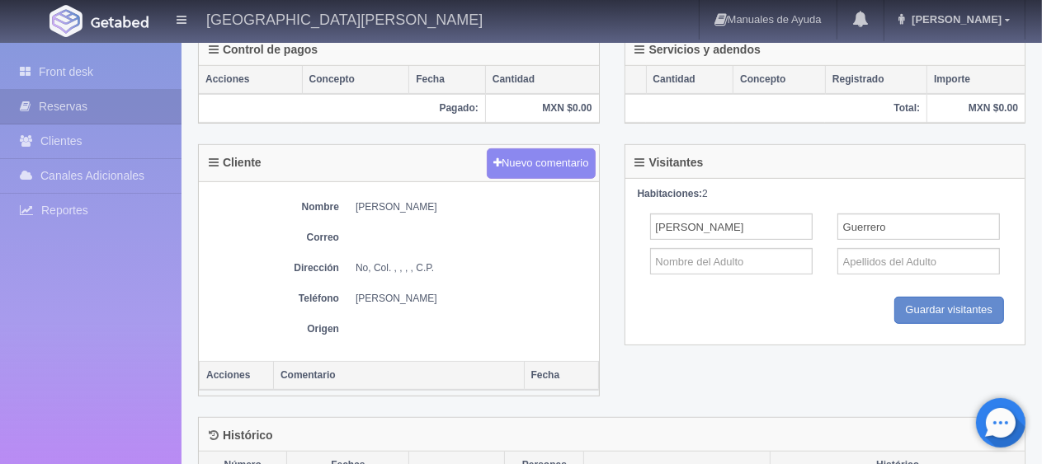
drag, startPoint x: 134, startPoint y: 72, endPoint x: 429, endPoint y: 89, distance: 294.9
click at [134, 73] on link "Front desk" at bounding box center [90, 72] width 181 height 34
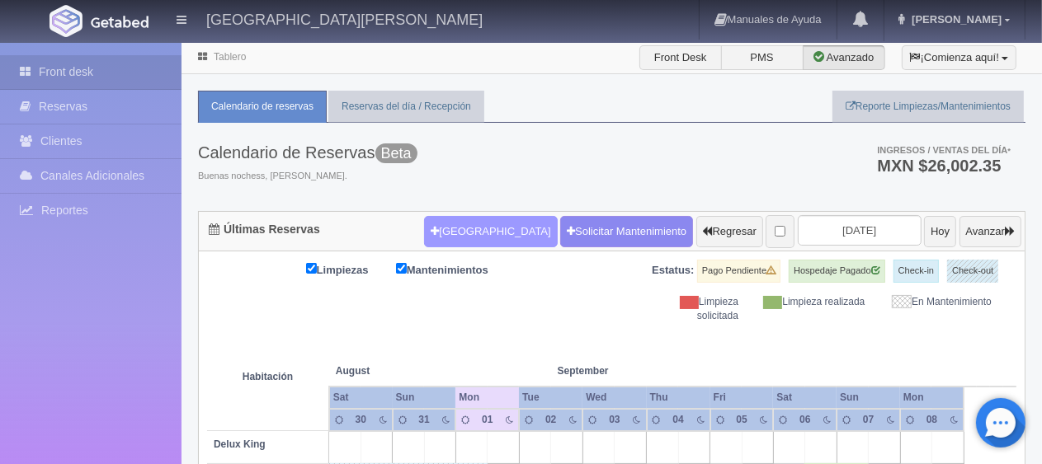
click at [454, 232] on button "[GEOGRAPHIC_DATA]" at bounding box center [490, 231] width 133 height 31
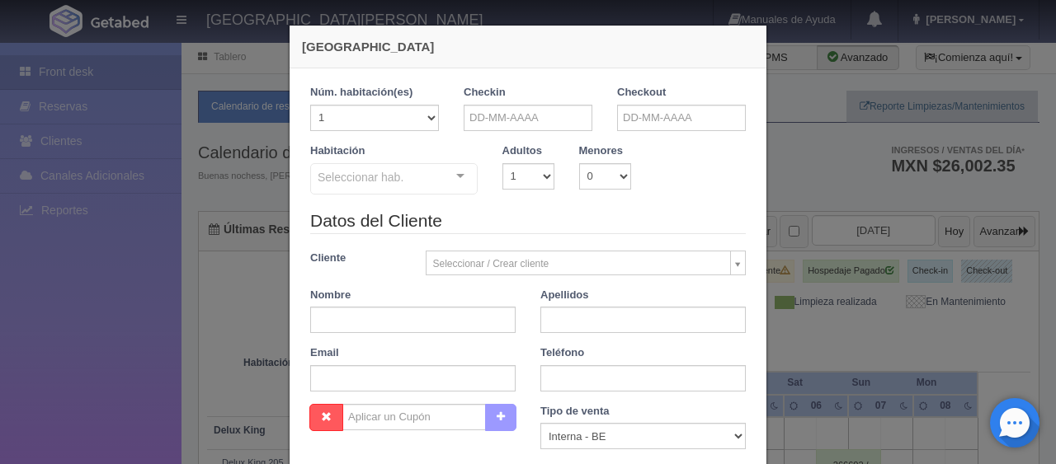
checkbox input "false"
click at [501, 126] on input "text" at bounding box center [527, 118] width 129 height 26
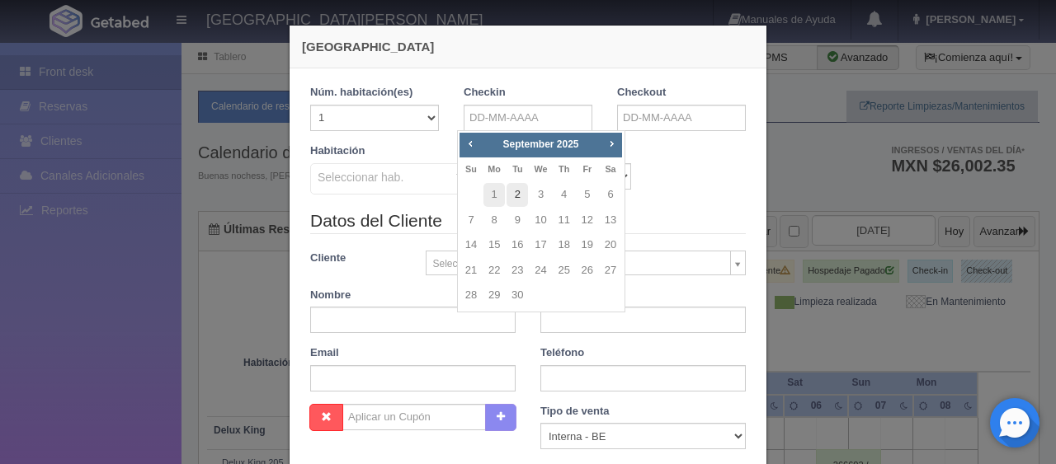
click at [517, 194] on link "2" at bounding box center [516, 195] width 21 height 24
type input "[DATE]"
checkbox input "false"
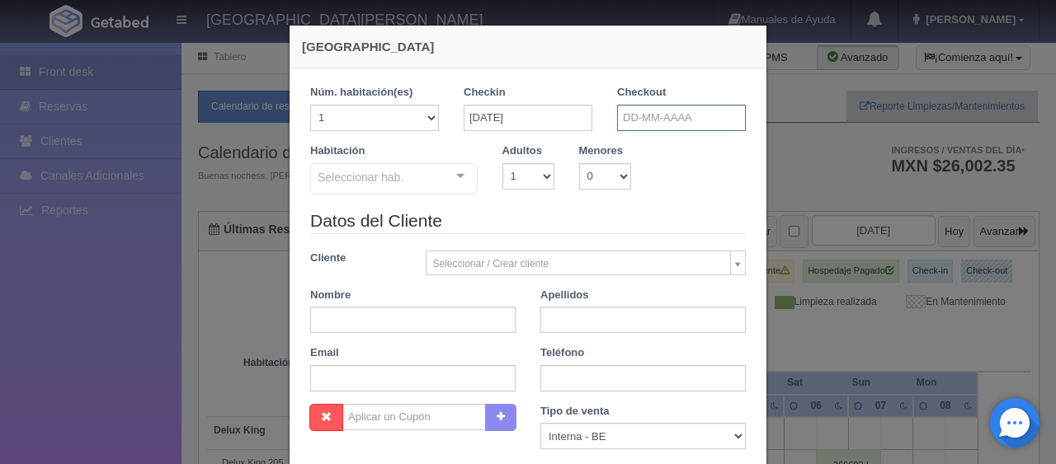
click at [694, 115] on input "text" at bounding box center [681, 118] width 129 height 26
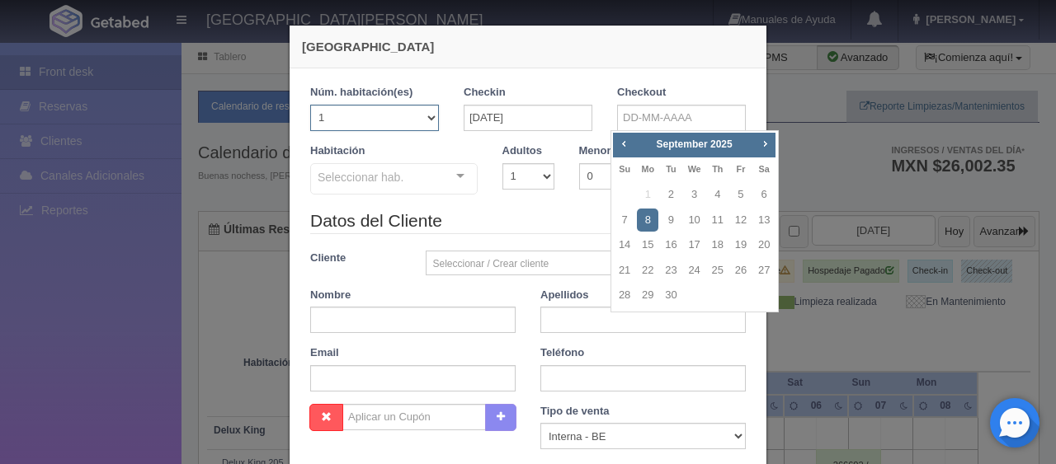
click at [383, 121] on select "1 2 3 4 5 6 7 8 9 10 11 12 13 14 15 16 17 18 19 20" at bounding box center [374, 118] width 129 height 26
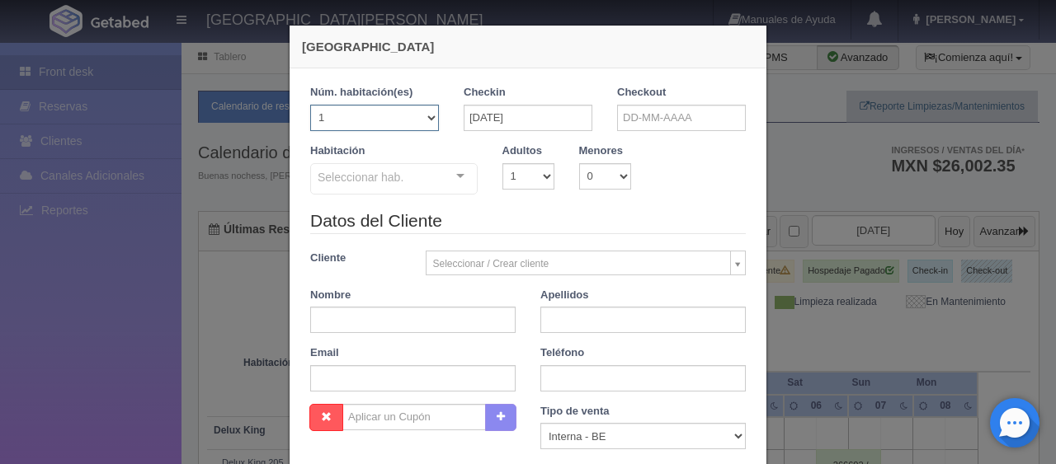
select select "2"
click at [310, 105] on select "1 2 3 4 5 6 7 8 9 10 11 12 13 14 15 16 17 18 19 20" at bounding box center [374, 118] width 129 height 26
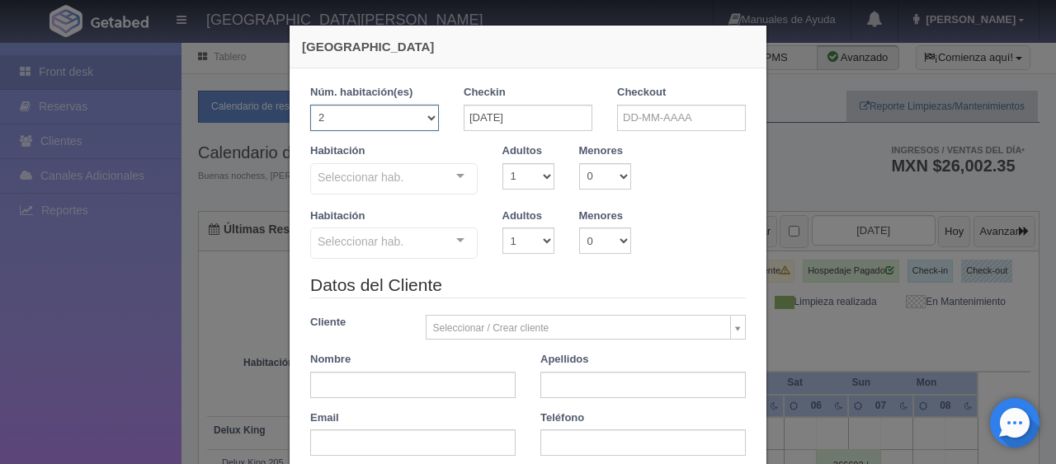
checkbox input "false"
click at [627, 118] on input "text" at bounding box center [681, 118] width 129 height 26
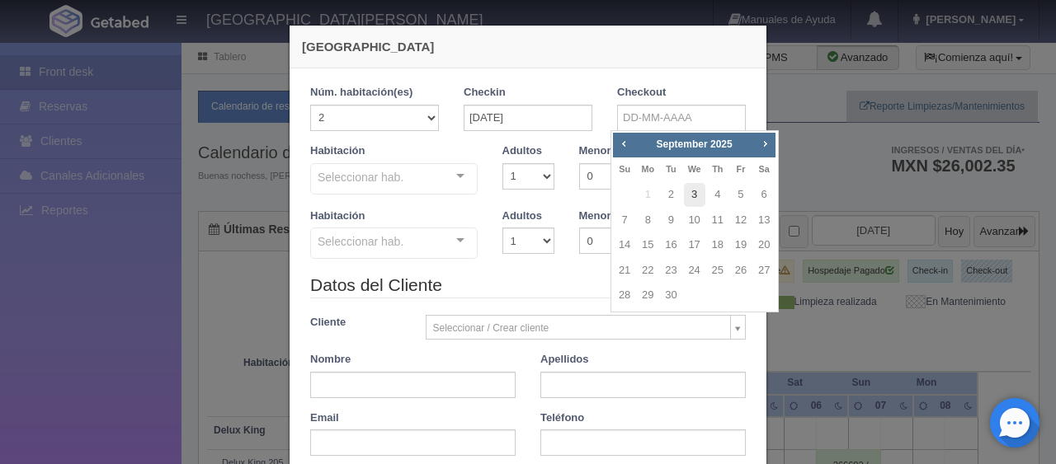
click at [699, 194] on link "3" at bounding box center [694, 195] width 21 height 24
type input "03-09-2025"
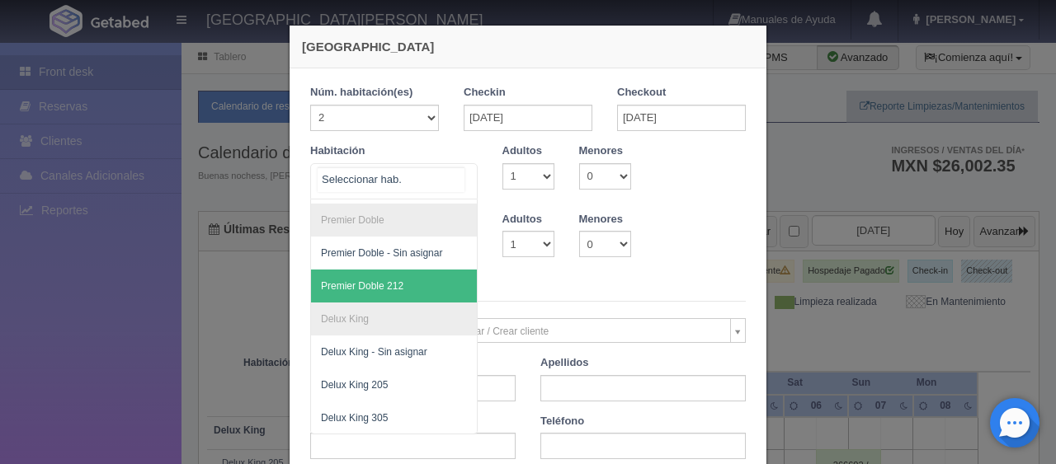
scroll to position [82, 0]
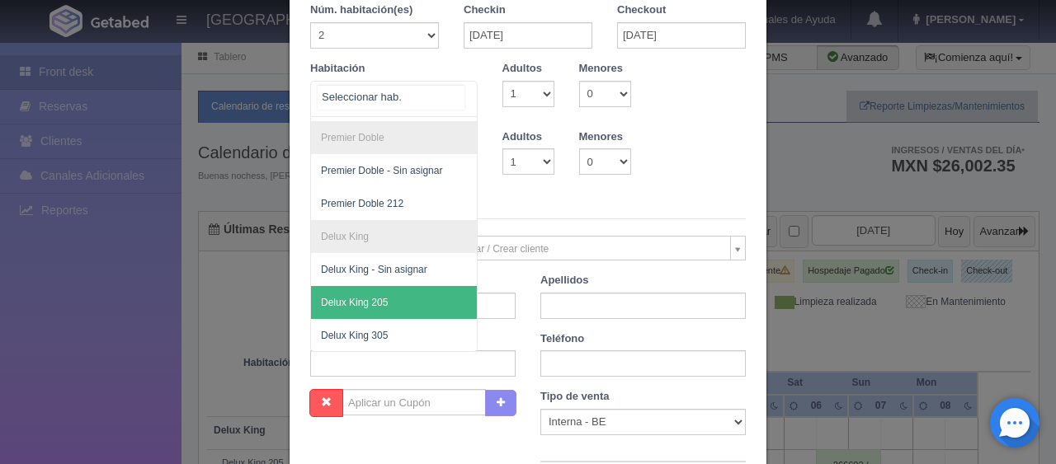
click at [379, 286] on span "Delux King 205" at bounding box center [449, 302] width 277 height 33
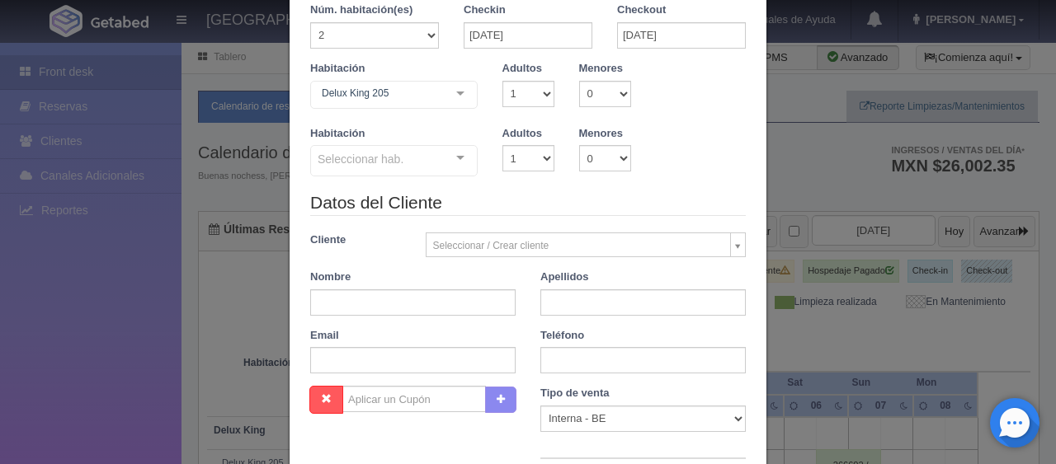
click at [426, 163] on div "Seleccionar hab." at bounding box center [393, 160] width 167 height 31
checkbox input "false"
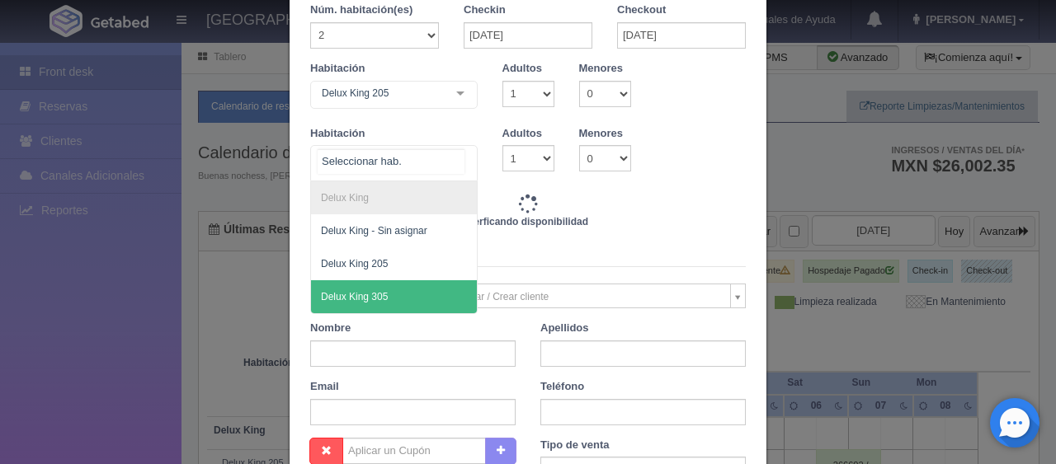
click at [401, 292] on span "Delux King 305" at bounding box center [394, 296] width 166 height 33
type input "2598.00"
checkbox input "false"
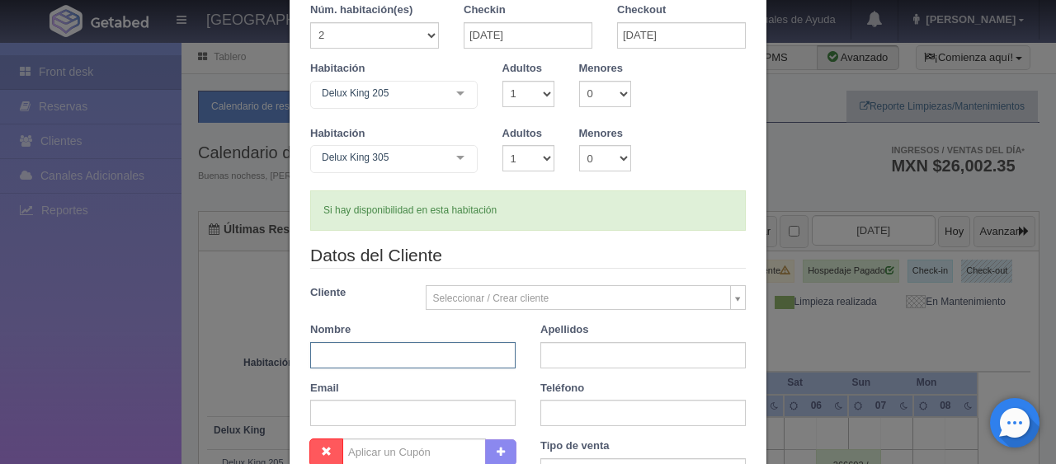
click at [389, 361] on input "text" at bounding box center [412, 355] width 205 height 26
paste input "David Guerrero Castellón T 311 427 2887 1 1 $ 1.399,00"
type input "David Guerrero Castellón T 311 427 2887 1 1 $ 1.399,00"
click at [425, 356] on input "David Guerrero Castellón T 311 427 2887 1 1 $ 1.399,00" at bounding box center [412, 355] width 205 height 26
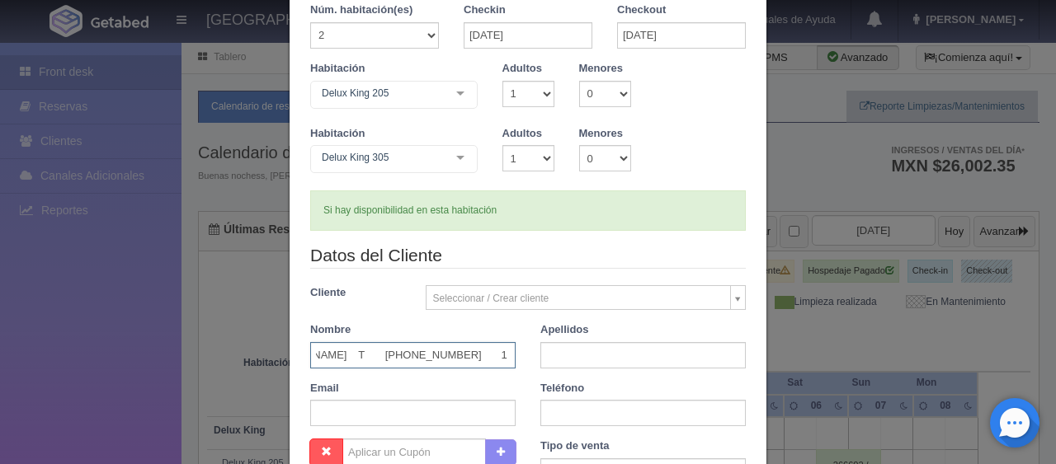
click at [443, 356] on input "David Guerrero Castellón T 311 427 2887 1 1 $ 1.399,00" at bounding box center [412, 355] width 205 height 26
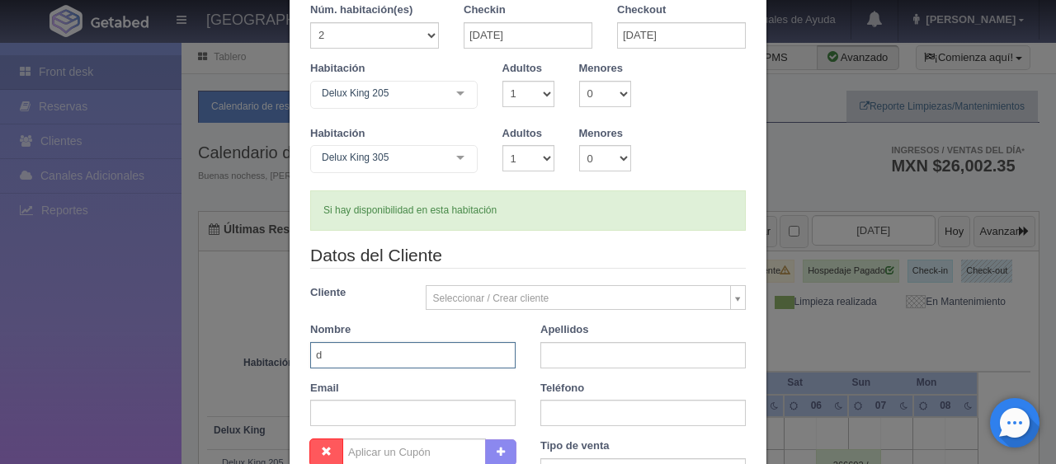
type input "Daniel"
drag, startPoint x: 346, startPoint y: 357, endPoint x: 214, endPoint y: 387, distance: 135.3
click at [218, 384] on div "Nueva Reserva 1 Núm. habitación(es) 1 2 3 4 5 6 7 8 9 10 11 12 13 14 15 16 17 1…" at bounding box center [528, 232] width 1056 height 464
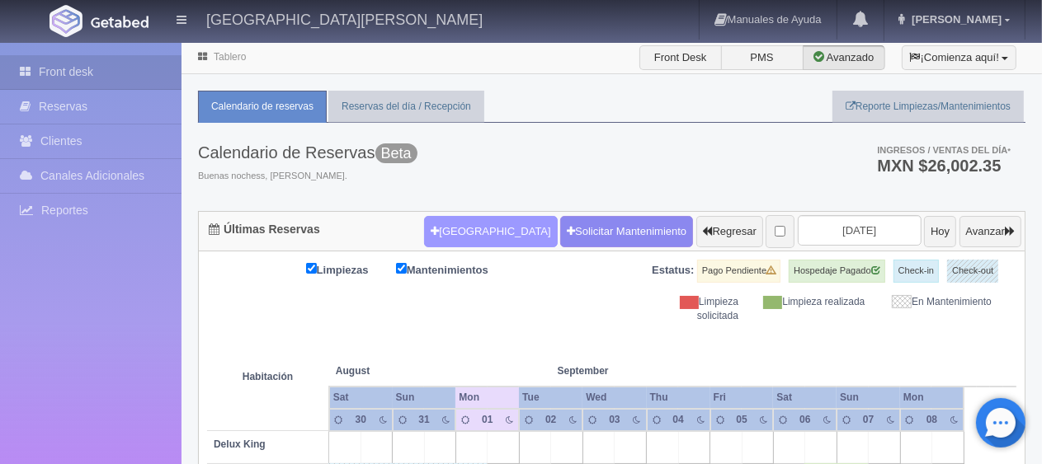
click at [474, 225] on button "[GEOGRAPHIC_DATA]" at bounding box center [490, 231] width 133 height 31
select select "1"
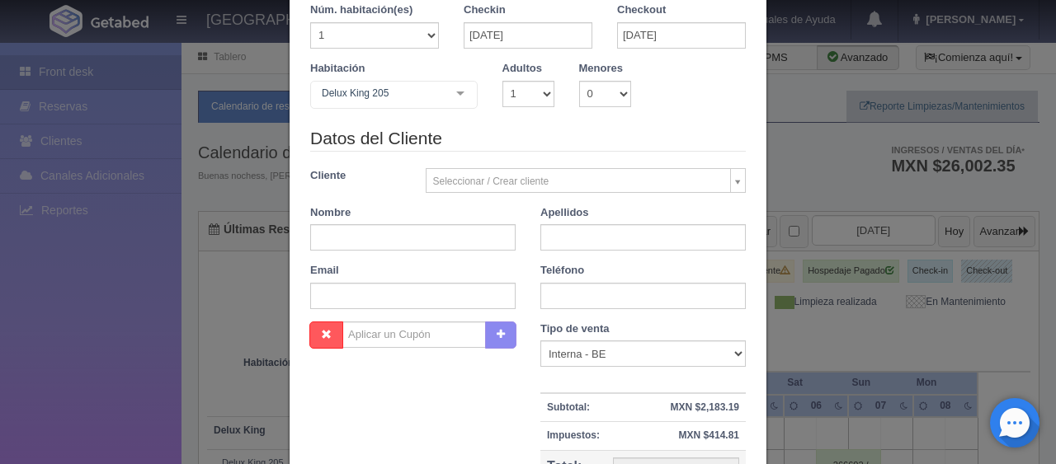
scroll to position [43, 0]
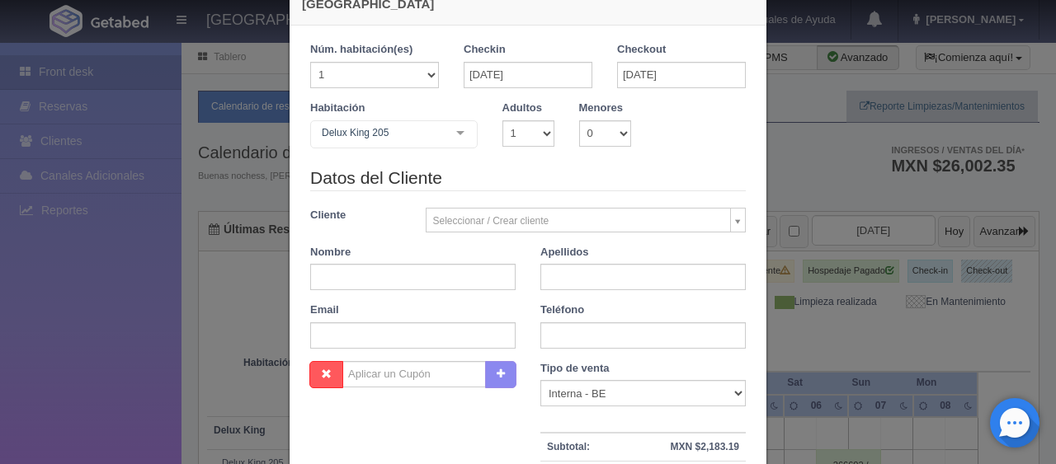
checkbox input "false"
click at [393, 289] on input "text" at bounding box center [412, 277] width 205 height 26
type input "d"
type input "[PERSON_NAME]"
click at [581, 289] on input "gUER" at bounding box center [642, 277] width 205 height 26
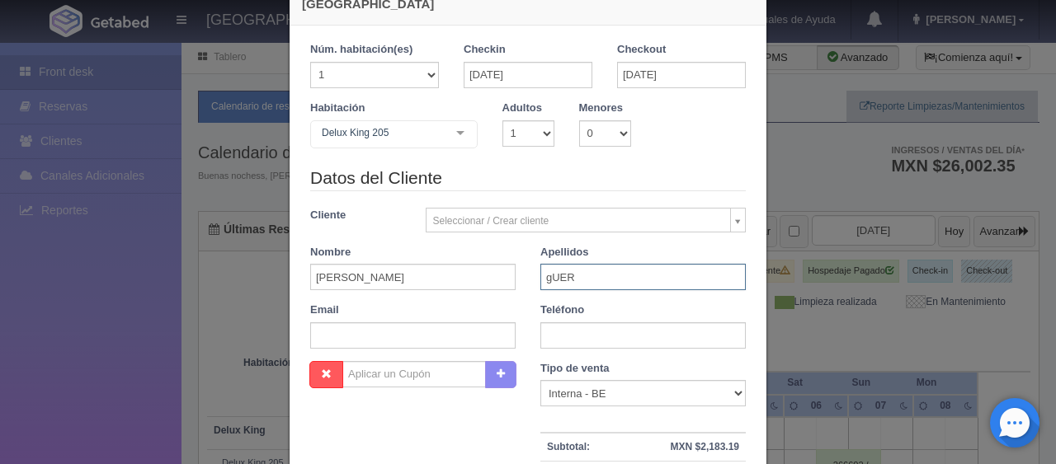
click at [581, 287] on input "gUER" at bounding box center [642, 277] width 205 height 26
type input "Guerrero"
click at [623, 342] on input "text" at bounding box center [642, 335] width 205 height 26
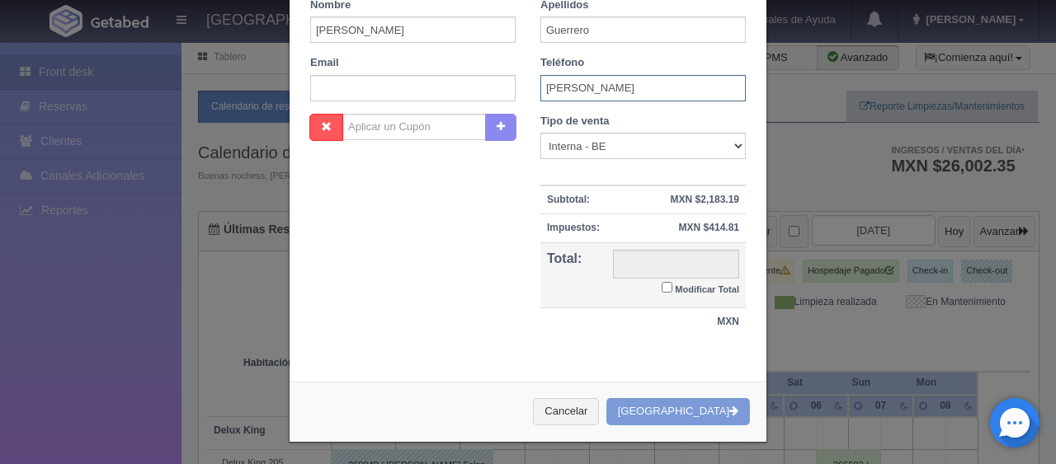
click at [623, 87] on input "Castellon" at bounding box center [642, 88] width 205 height 26
type input "Castellón"
click at [641, 136] on select "Correo Electronico Interna - BE Llamada OTA Externa Otro WALK IN" at bounding box center [642, 146] width 205 height 26
drag, startPoint x: 619, startPoint y: 96, endPoint x: 525, endPoint y: 87, distance: 94.4
click at [528, 87] on div "Teléfono Castellón" at bounding box center [643, 78] width 230 height 46
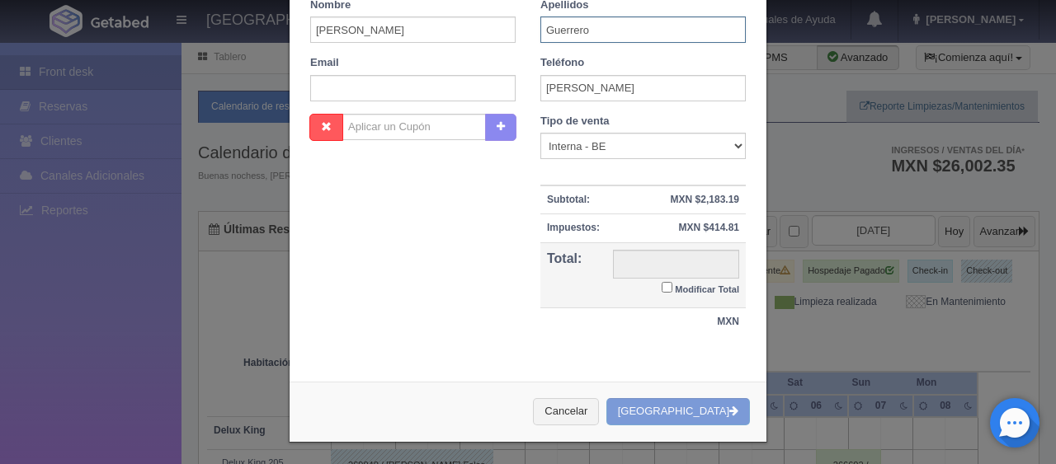
click at [680, 35] on input "Guerrero" at bounding box center [642, 29] width 205 height 26
paste input "Castellón"
drag, startPoint x: 581, startPoint y: 29, endPoint x: 603, endPoint y: 64, distance: 41.9
click at [581, 29] on input "GuerreroCastellón" at bounding box center [642, 29] width 205 height 26
type input "Guerrero Castellón"
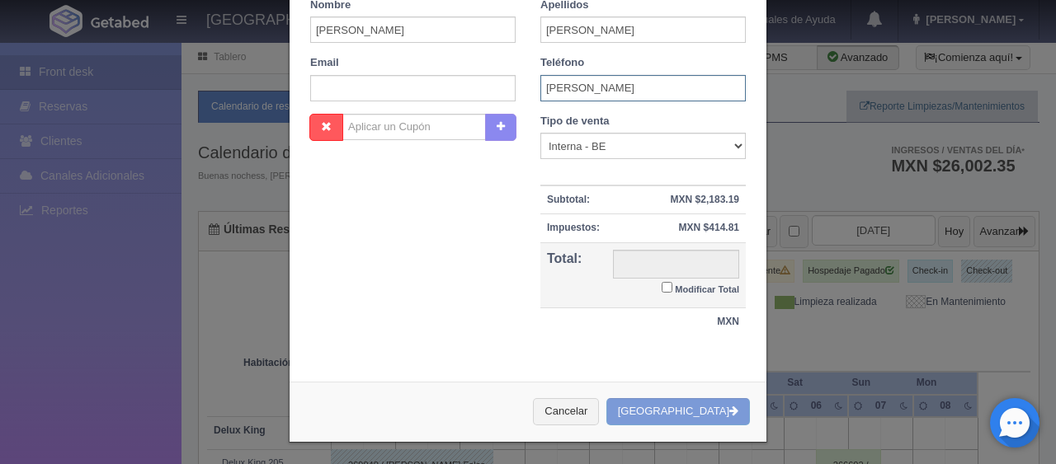
click at [601, 92] on input "Castellón" at bounding box center [642, 88] width 205 height 26
drag, startPoint x: 608, startPoint y: 88, endPoint x: 492, endPoint y: 63, distance: 119.1
click at [495, 67] on div "Datos del Cliente Cliente Seleccionar / Crear cliente Nuevo Cliente Adriana Nav…" at bounding box center [528, 15] width 460 height 195
drag, startPoint x: 589, startPoint y: 94, endPoint x: 606, endPoint y: 97, distance: 17.6
click at [589, 94] on input "text" at bounding box center [642, 88] width 205 height 26
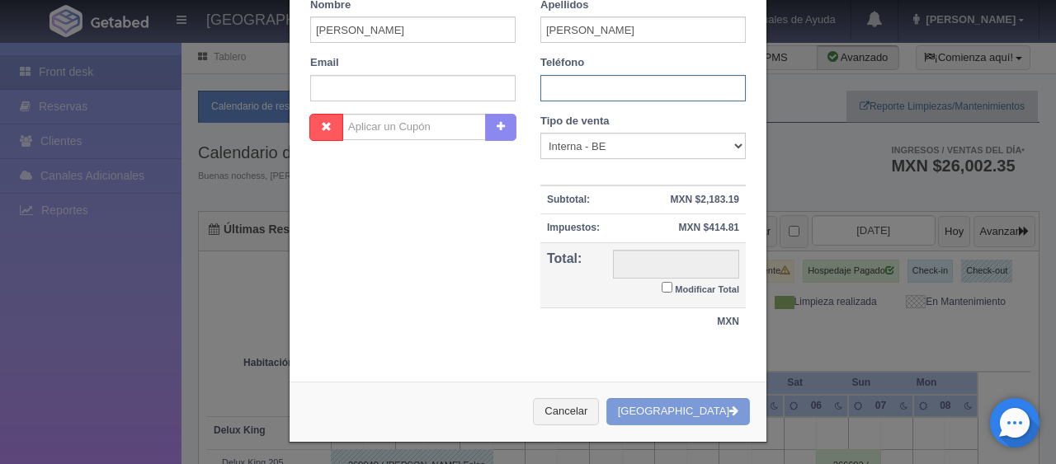
click at [617, 92] on input "text" at bounding box center [642, 88] width 205 height 26
paste input "311 427 2887"
type input "311 427 2887"
click at [598, 150] on select "Correo Electronico Interna - BE Llamada OTA Externa Otro WALK IN" at bounding box center [642, 146] width 205 height 26
select select "phone"
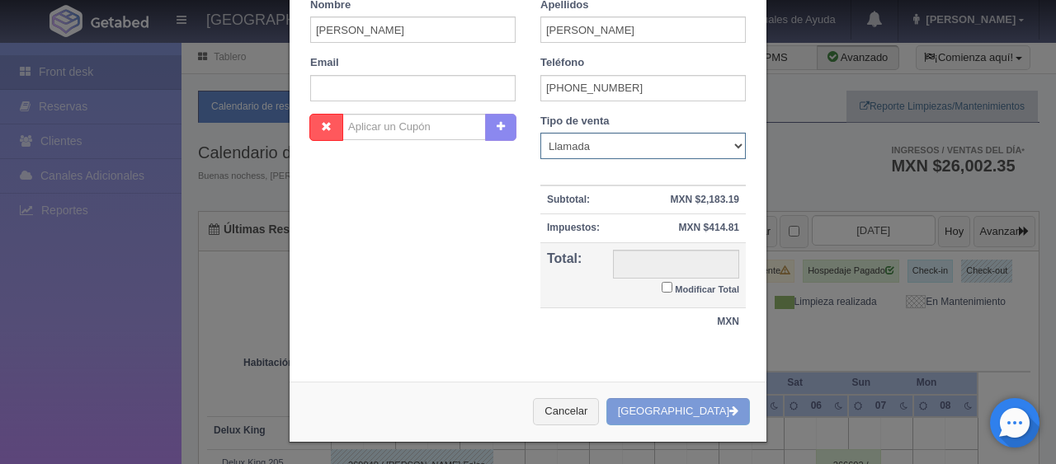
click at [540, 133] on select "Correo Electronico Interna - BE Llamada OTA Externa Otro WALK IN" at bounding box center [642, 146] width 205 height 26
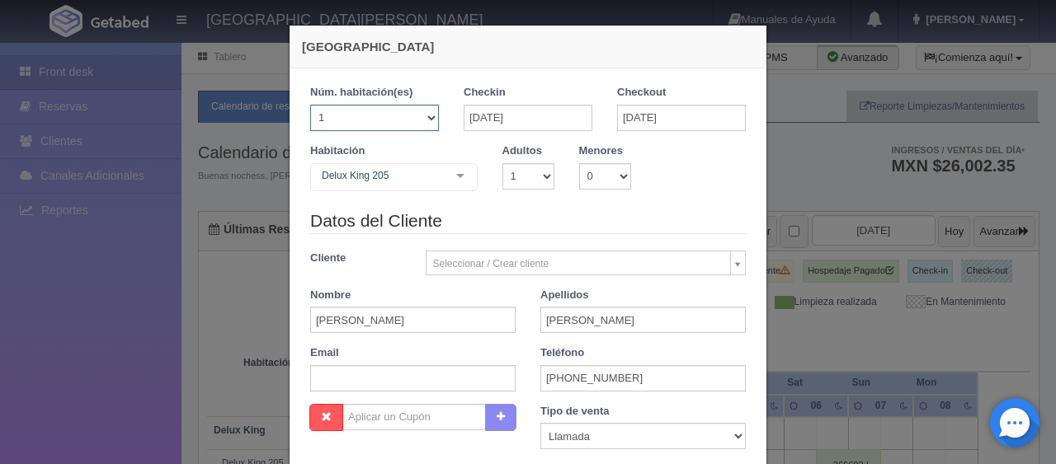
click at [369, 109] on select "1 2 3 4 5 6 7 8 9 10 11 12 13 14 15 16 17 18 19 20" at bounding box center [374, 118] width 129 height 26
select select "2"
click at [310, 105] on select "1 2 3 4 5 6 7 8 9 10 11 12 13 14 15 16 17 18 19 20" at bounding box center [374, 118] width 129 height 26
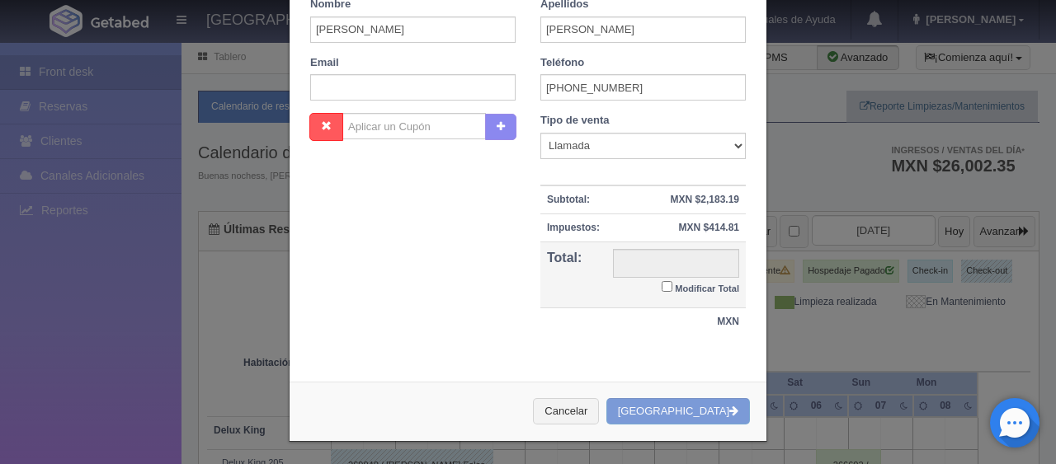
click at [675, 284] on small "Modificar Total" at bounding box center [707, 289] width 64 height 10
click at [672, 284] on input "Modificar Total" at bounding box center [666, 286] width 11 height 11
checkbox input "true"
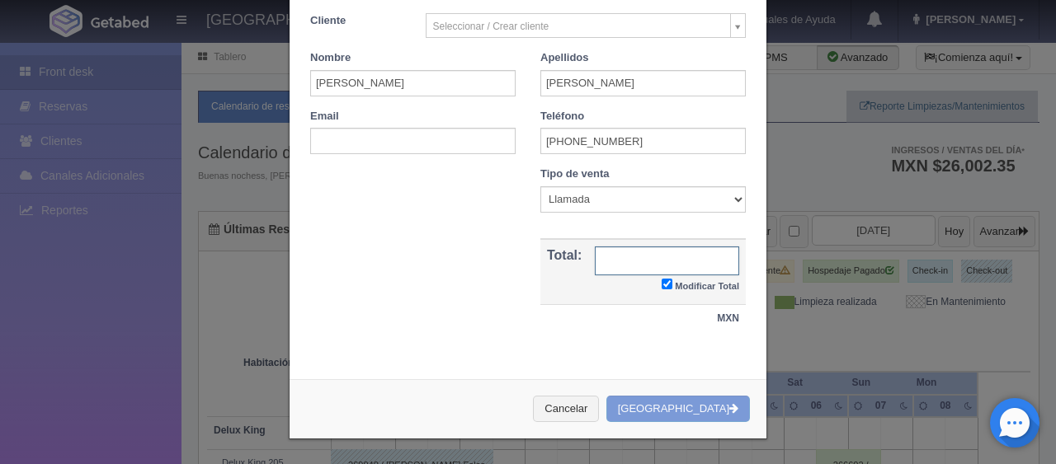
scroll to position [299, 0]
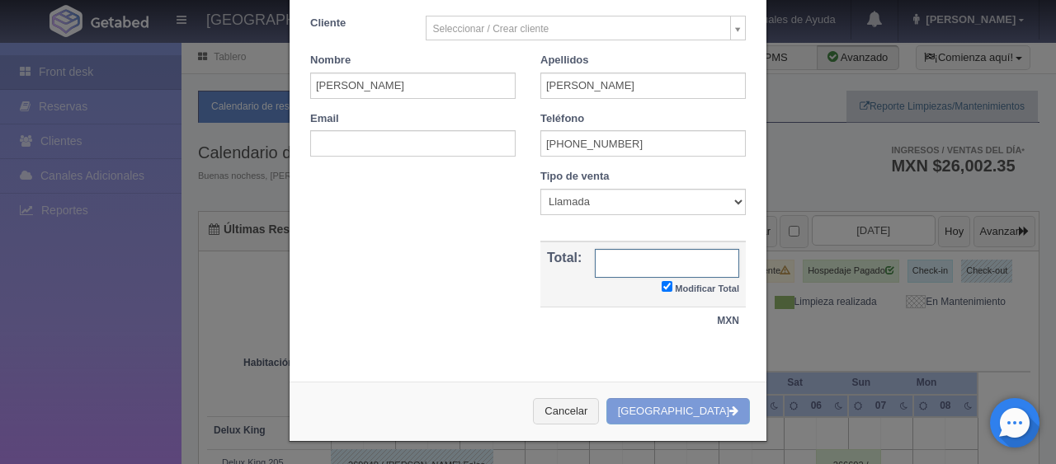
click at [652, 266] on input "text" at bounding box center [667, 263] width 144 height 29
type input "2798"
click at [437, 241] on div "Nombre Cupón : Descuentos : Tipo de venta Correo Electronico Interna - BE Llama…" at bounding box center [528, 260] width 460 height 183
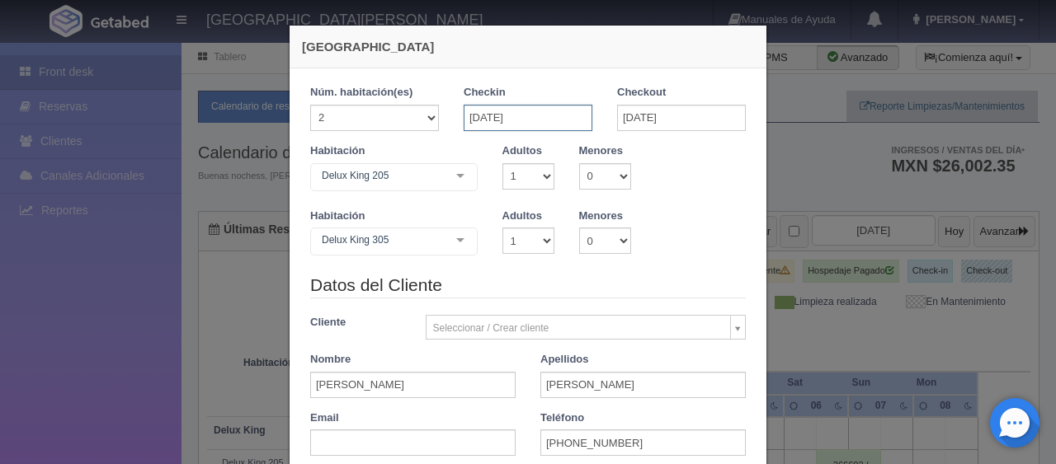
click at [500, 110] on input "02-09-2025" at bounding box center [527, 118] width 129 height 26
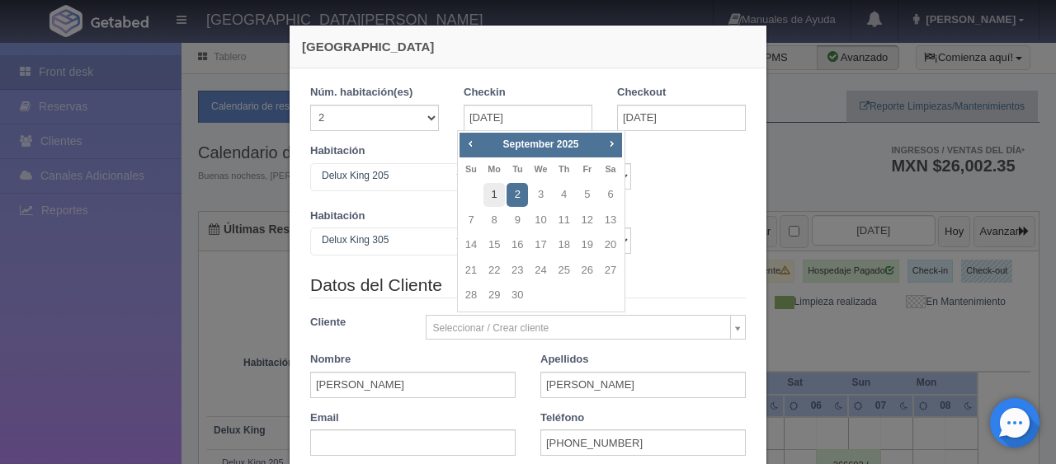
click at [496, 186] on link "1" at bounding box center [493, 195] width 21 height 24
type input "01-09-2025"
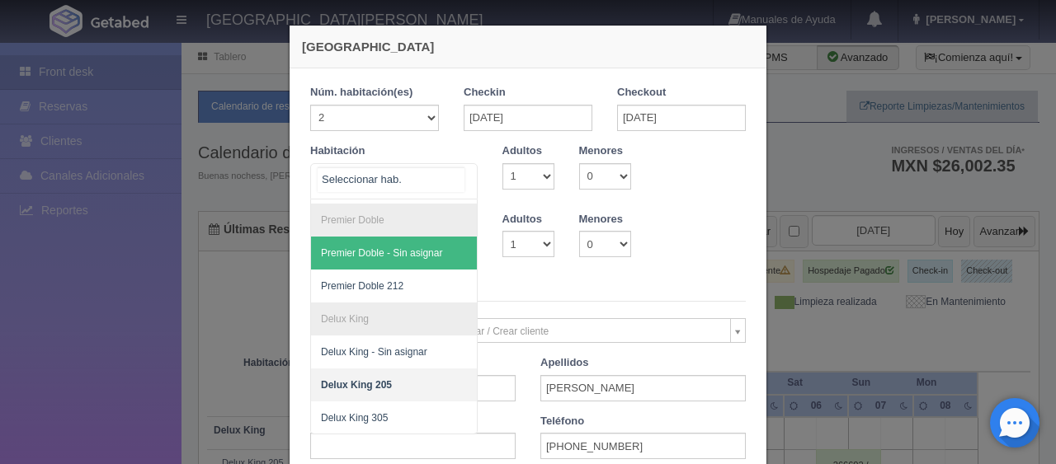
click at [377, 247] on span "Premier Doble - Sin asignar" at bounding box center [381, 253] width 121 height 12
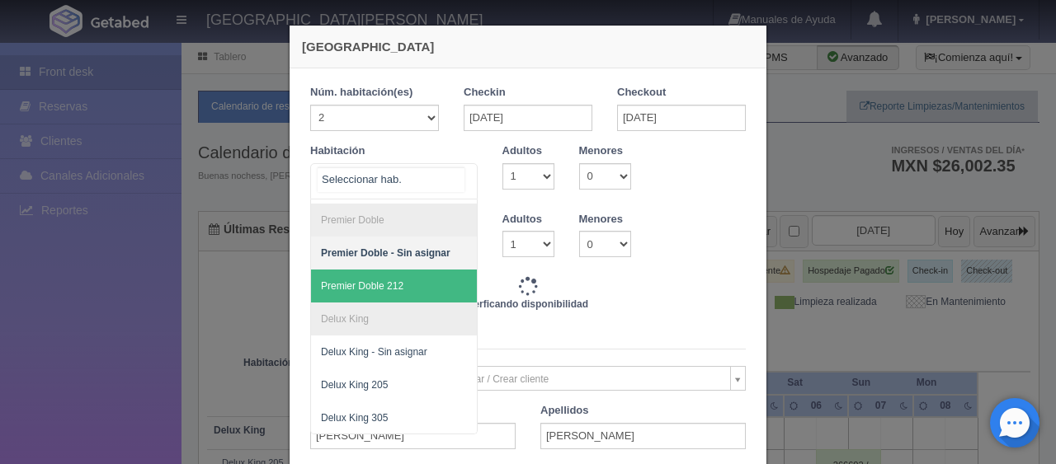
click at [388, 183] on div at bounding box center [393, 181] width 167 height 36
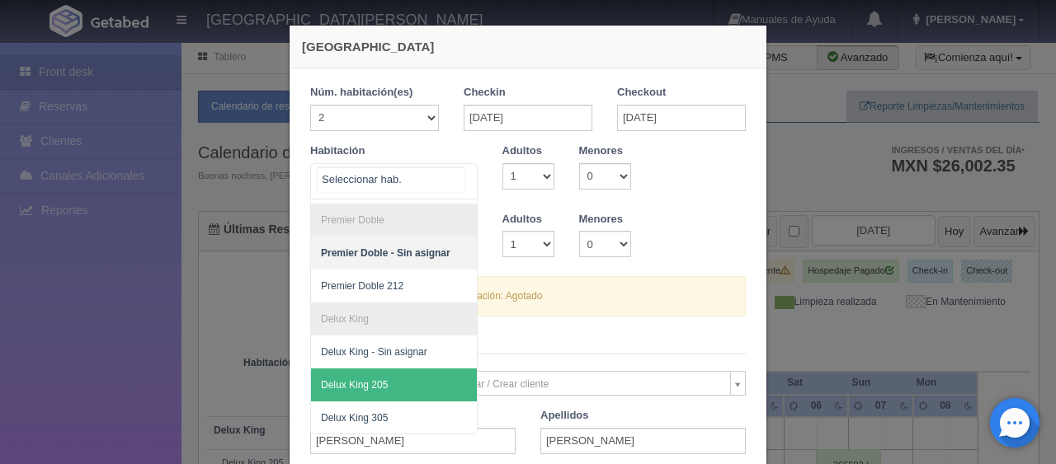
click at [387, 378] on span "Delux King 205" at bounding box center [449, 385] width 277 height 33
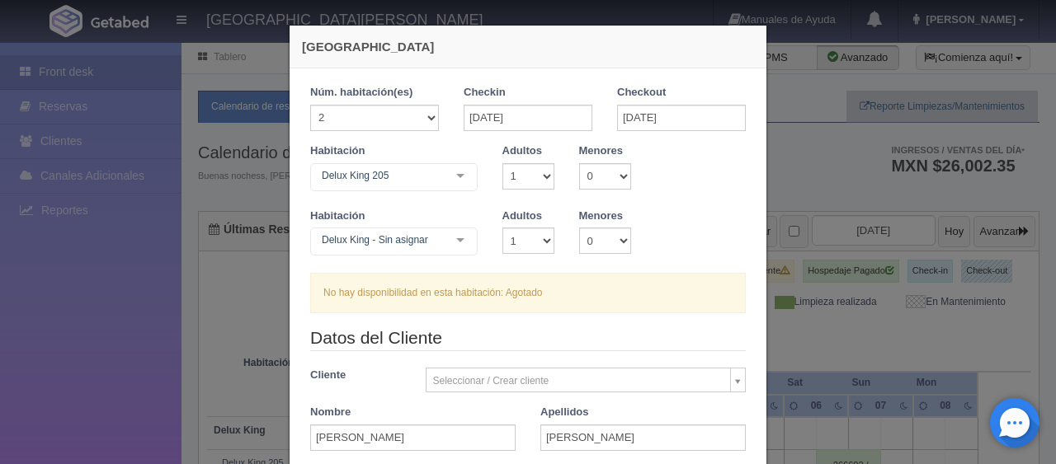
checkbox input "false"
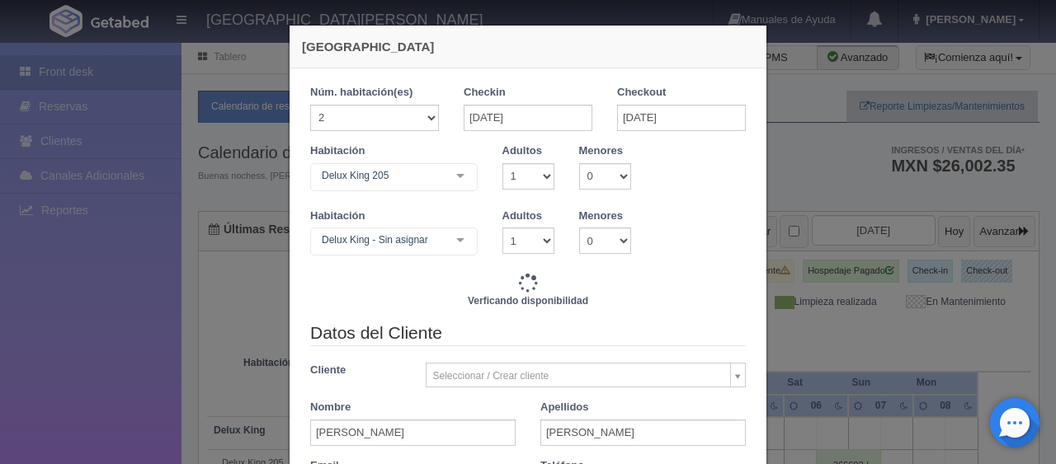
type input "5196.00"
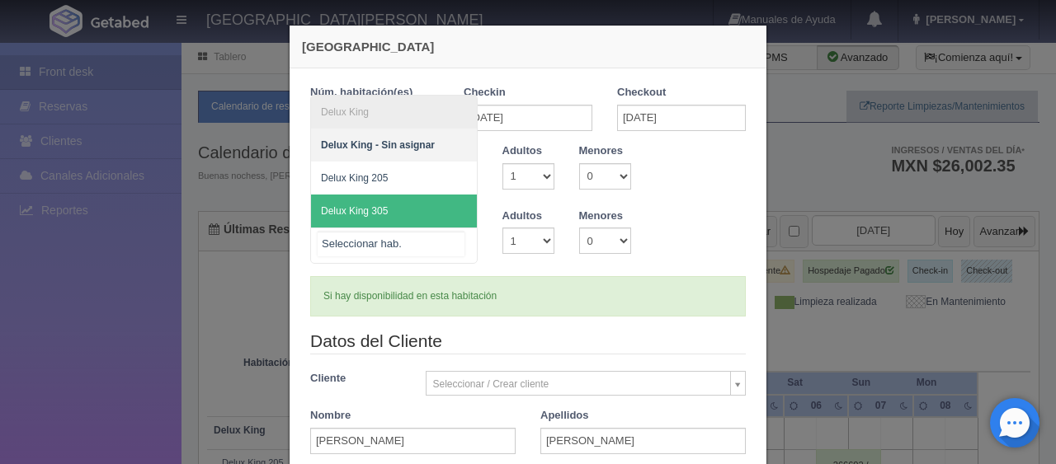
click at [396, 205] on span "Delux King 305" at bounding box center [394, 211] width 166 height 33
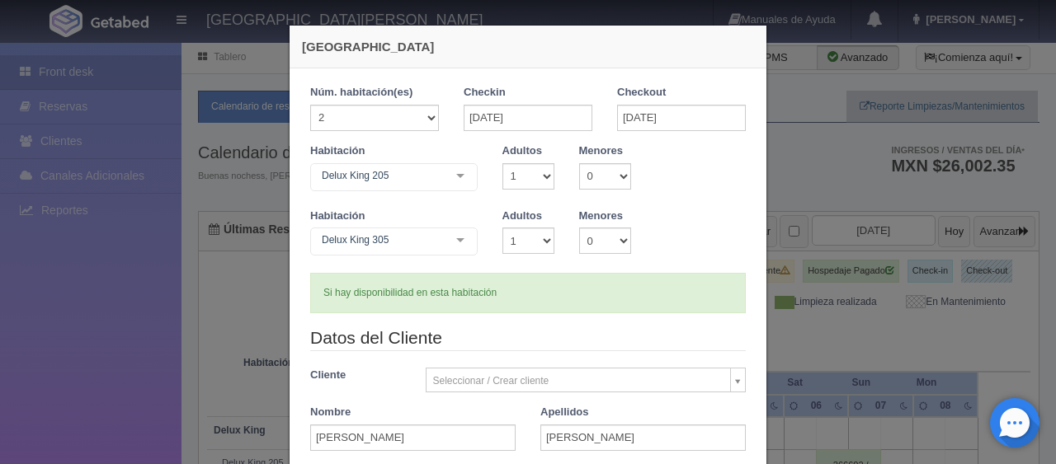
scroll to position [408, 0]
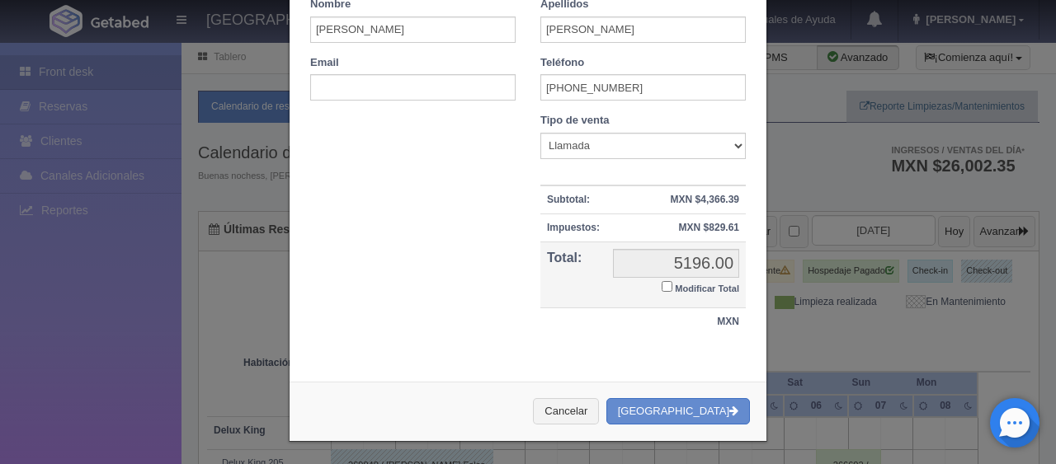
click at [675, 289] on small "Modificar Total" at bounding box center [707, 289] width 64 height 10
click at [672, 289] on input "Modificar Total" at bounding box center [666, 286] width 11 height 11
checkbox input "true"
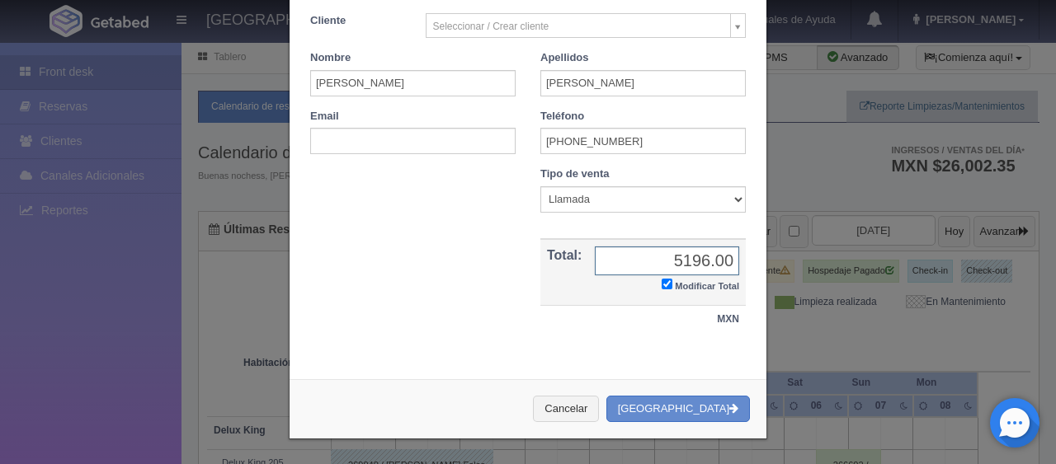
scroll to position [352, 0]
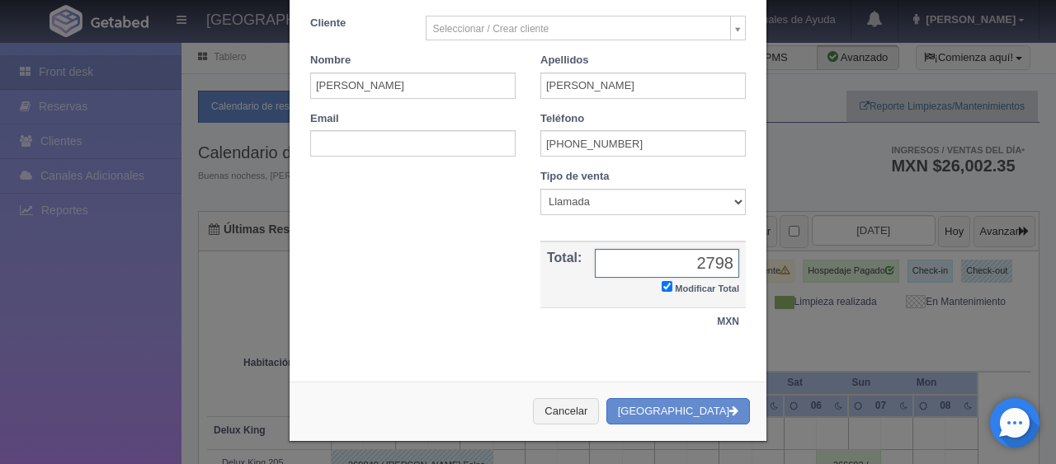
type input "2798"
click at [666, 411] on button "[GEOGRAPHIC_DATA]" at bounding box center [677, 411] width 143 height 27
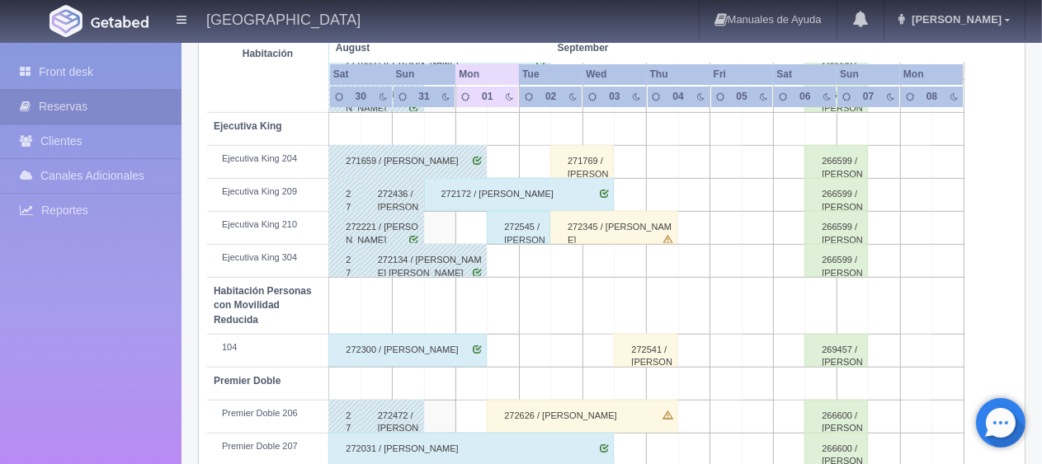
scroll to position [632, 0]
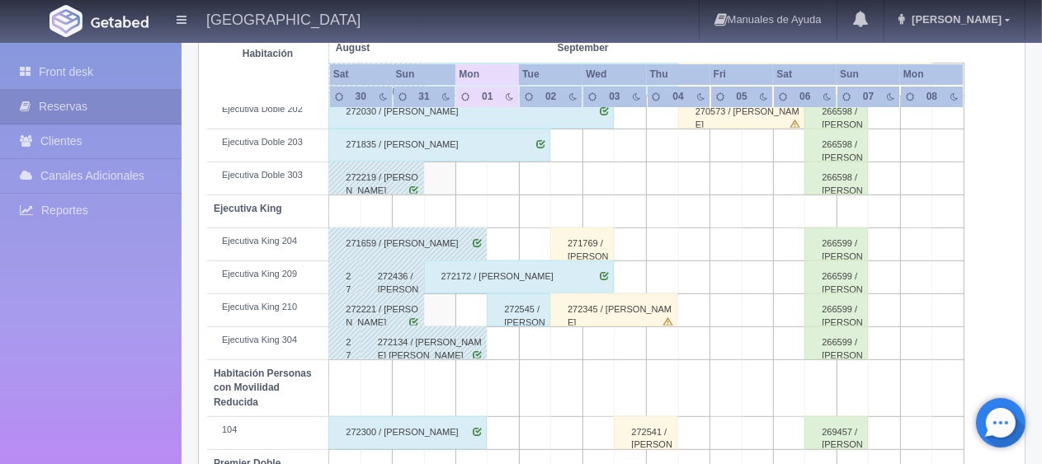
click at [581, 248] on div "271769 / Hugo rojas" at bounding box center [582, 244] width 64 height 33
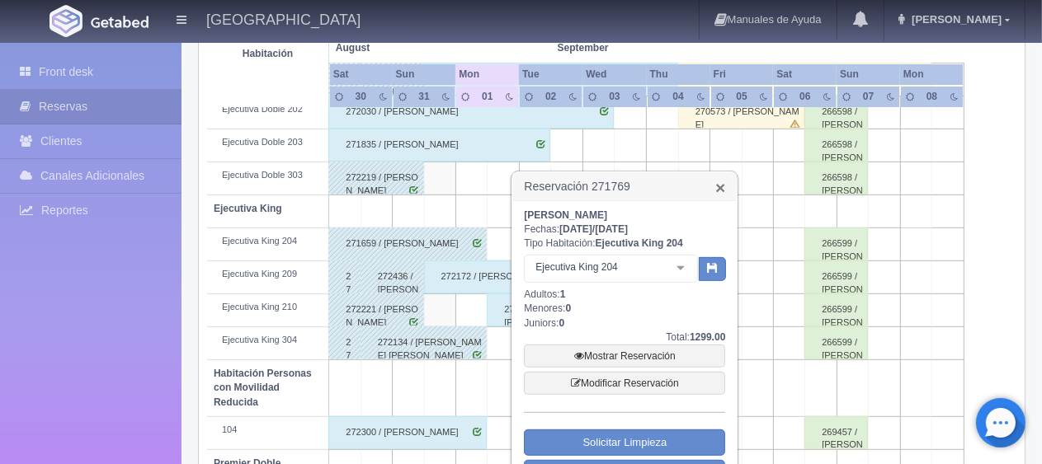
click at [720, 182] on link "×" at bounding box center [720, 187] width 10 height 17
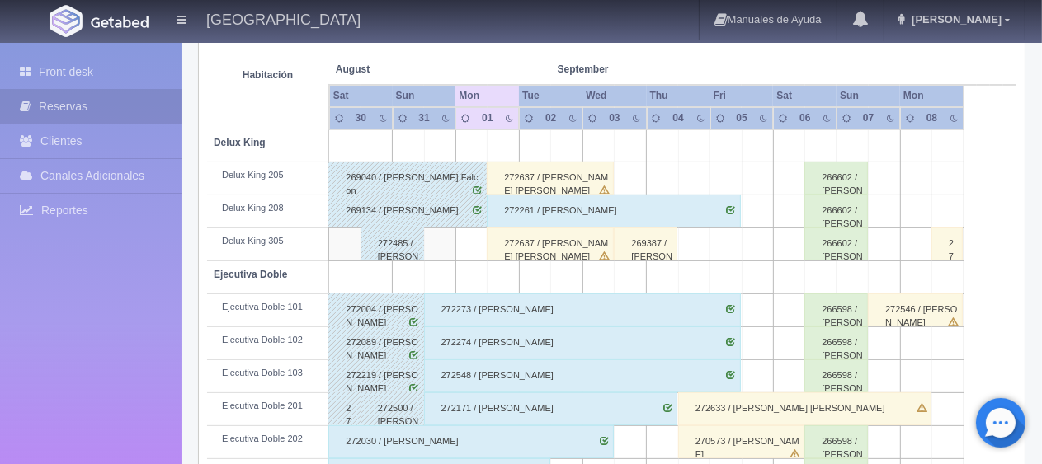
scroll to position [797, 0]
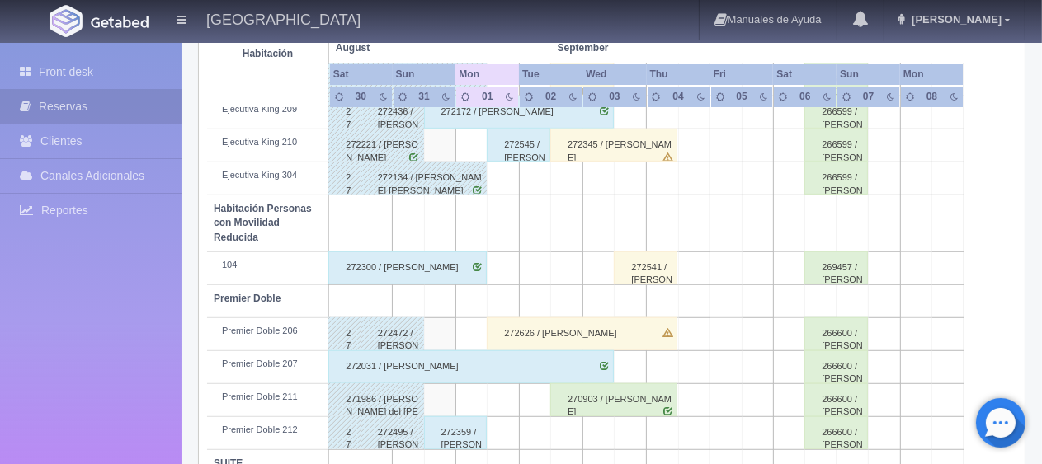
click at [468, 181] on div "272134 / [PERSON_NAME]" at bounding box center [423, 178] width 127 height 33
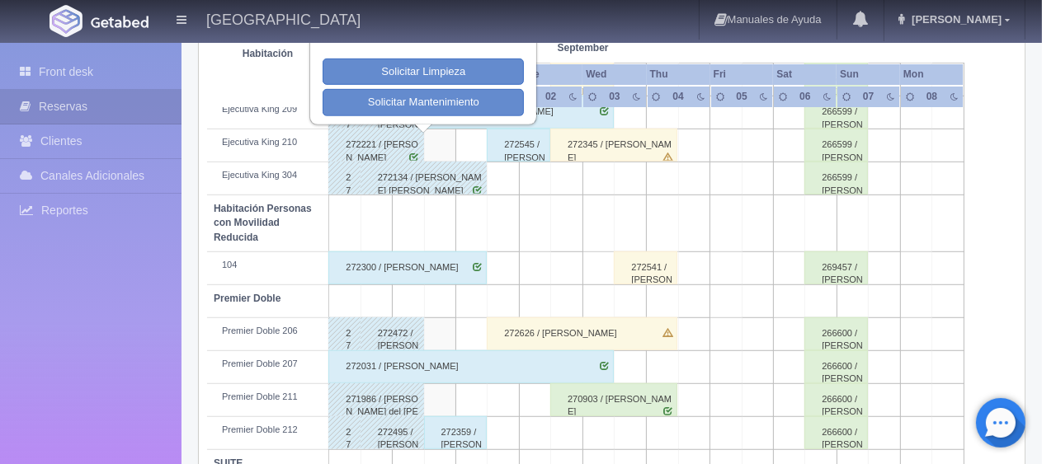
scroll to position [467, 0]
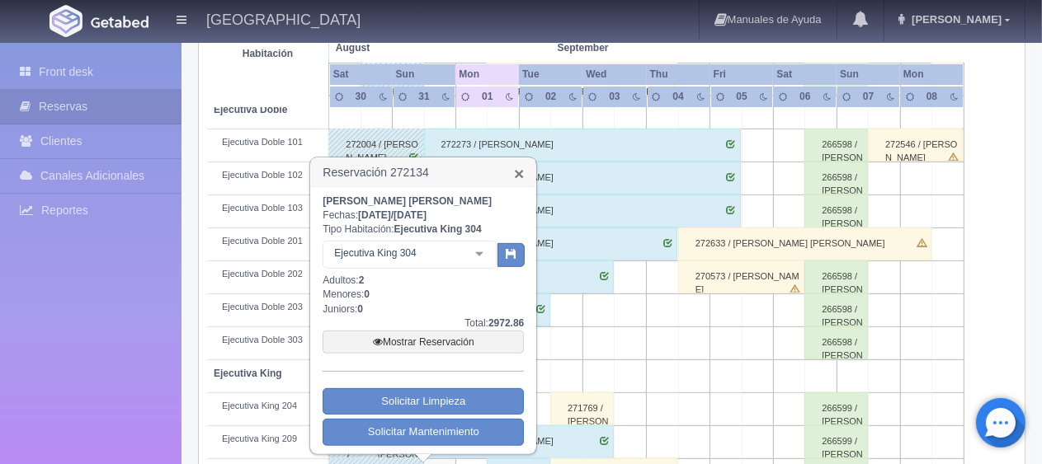
click at [521, 173] on link "×" at bounding box center [519, 173] width 10 height 17
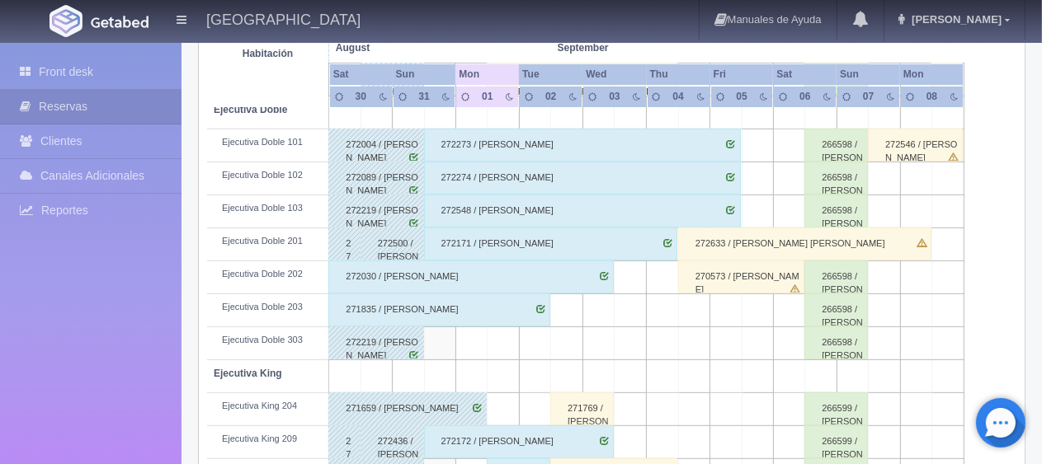
click at [557, 213] on div "272548 / [PERSON_NAME]" at bounding box center [582, 211] width 317 height 33
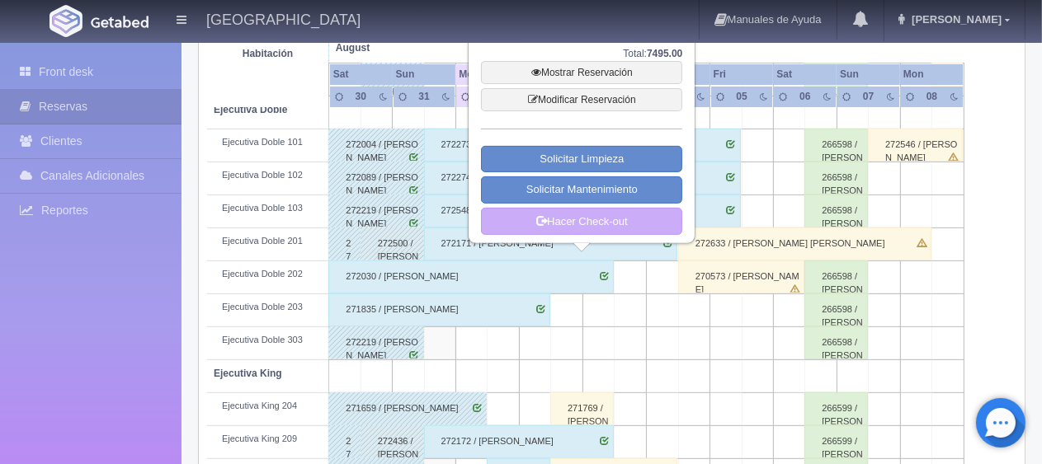
scroll to position [137, 0]
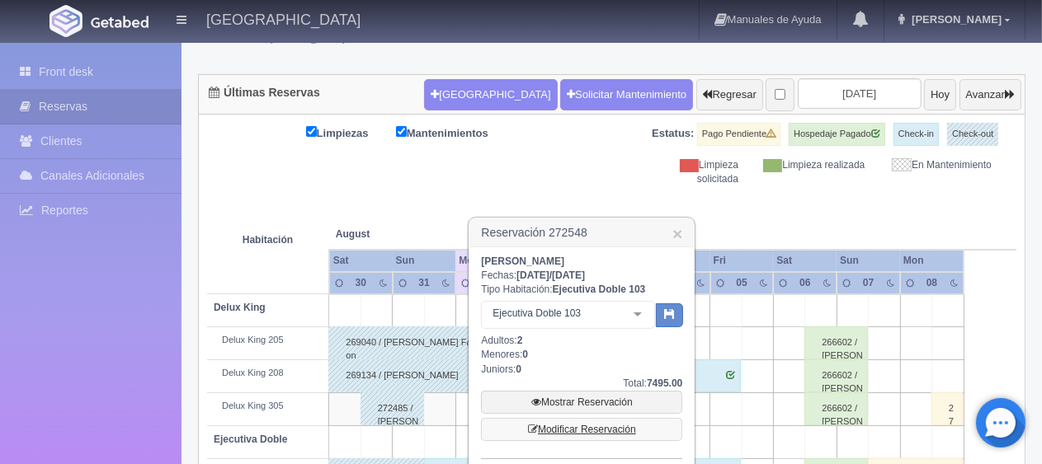
click at [589, 427] on link "Modificar Reservación" at bounding box center [581, 429] width 201 height 23
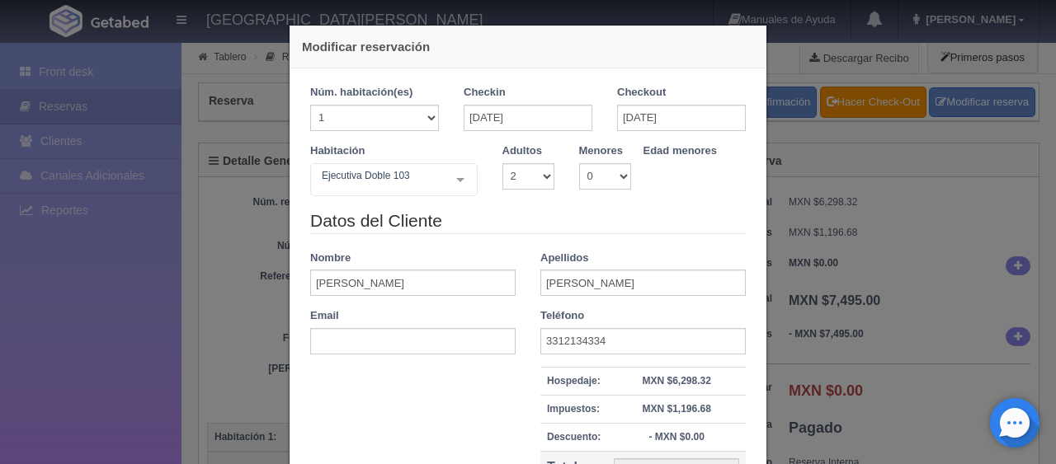
select select "2"
click at [487, 117] on input "[DATE]" at bounding box center [527, 118] width 129 height 26
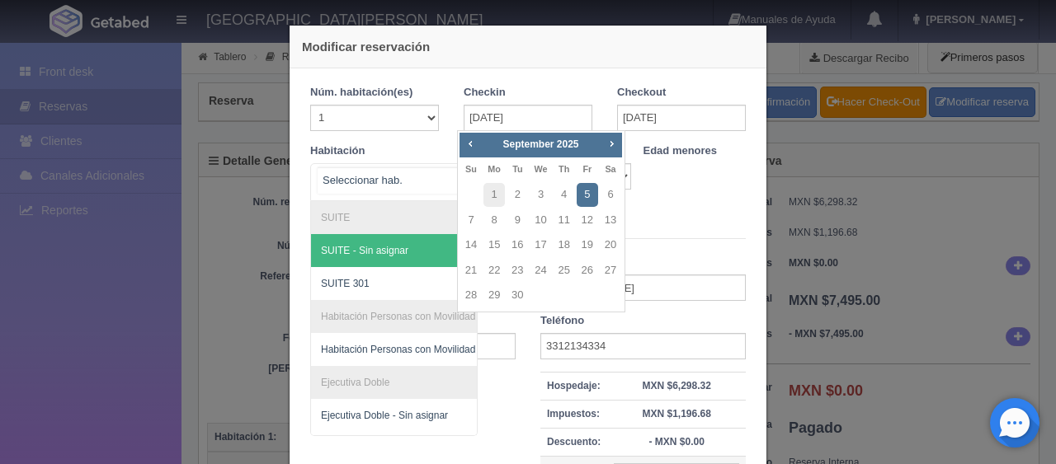
click at [402, 163] on div at bounding box center [393, 182] width 167 height 38
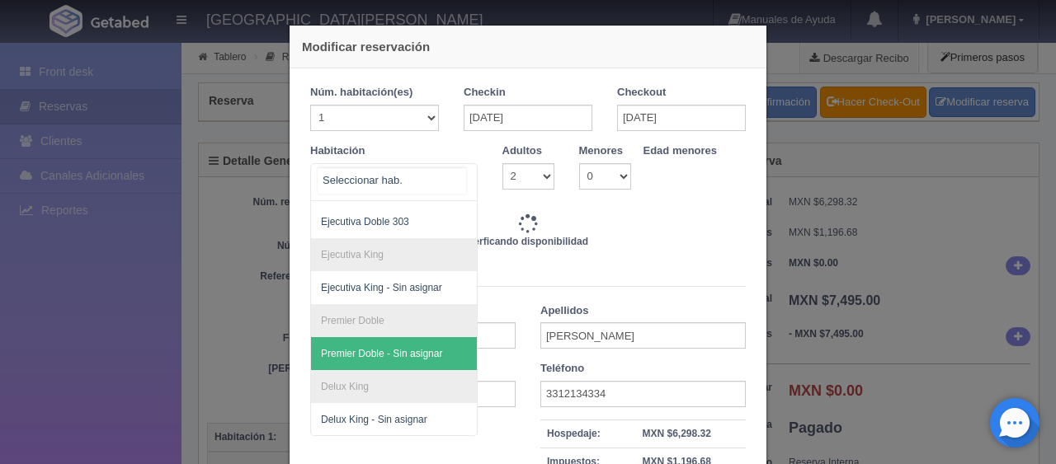
type input "7745.00"
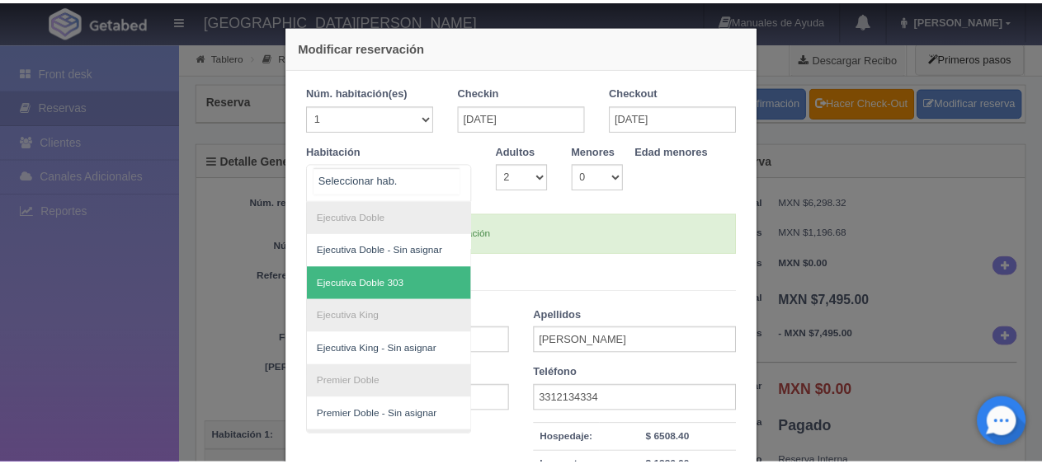
scroll to position [240, 0]
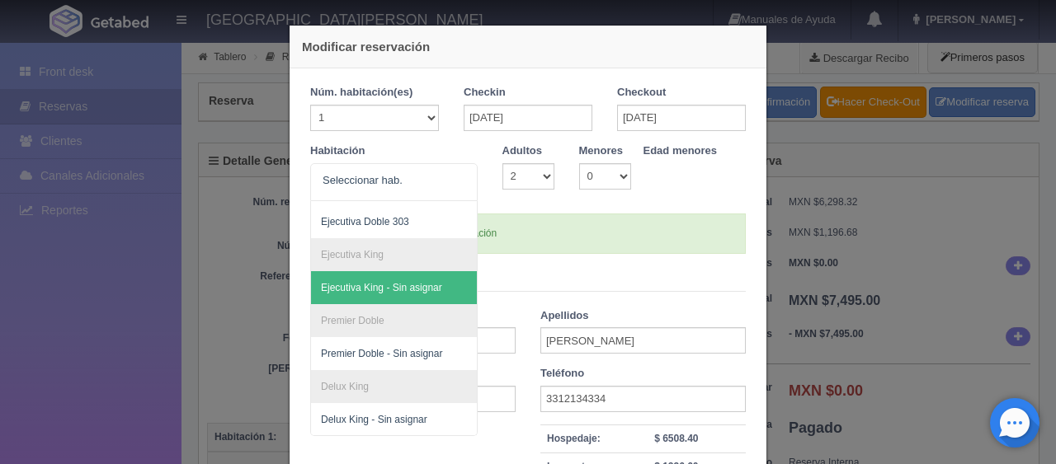
click at [865, 287] on div "Modificar reservación Núm. habitación(es) 1 2 3 4 5 6 7 8 9 10 11 12 13 14 15 1…" at bounding box center [528, 232] width 1056 height 464
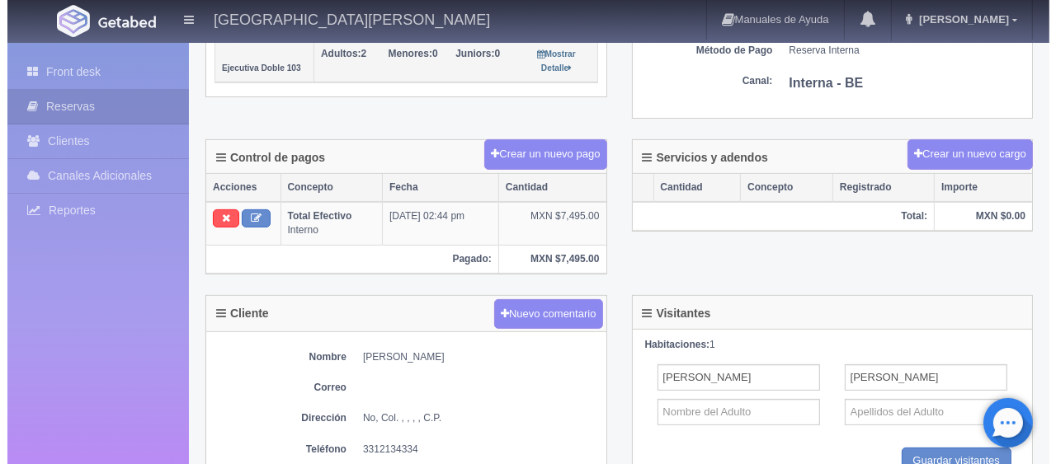
scroll to position [0, 0]
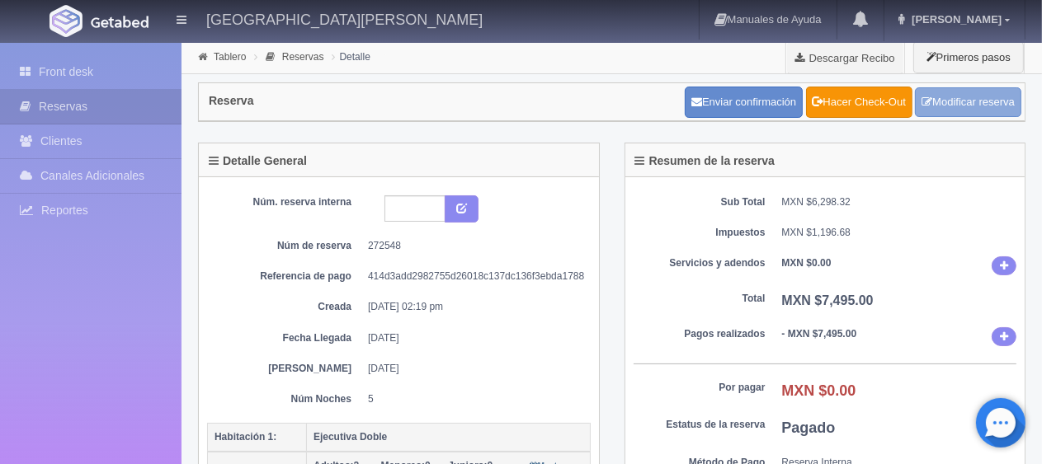
click at [990, 111] on link "Modificar reserva" at bounding box center [968, 102] width 106 height 31
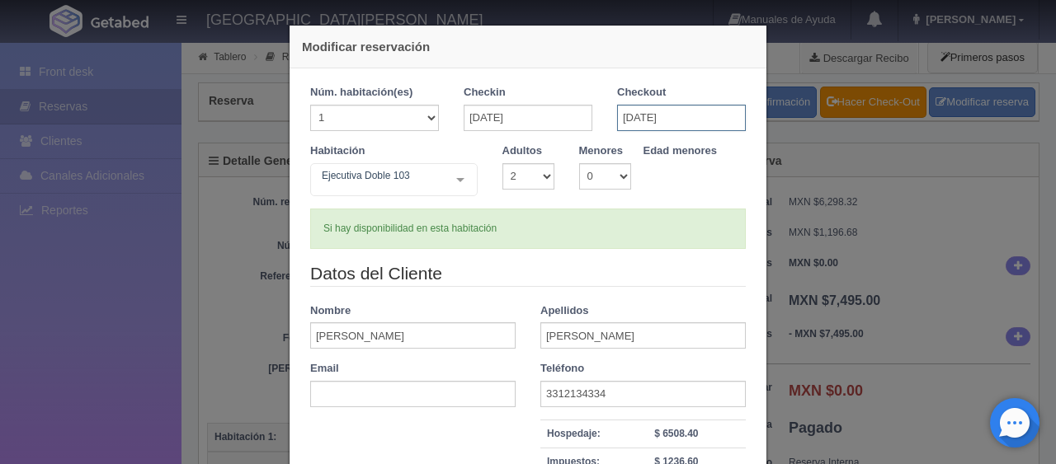
click at [666, 127] on input "[DATE]" at bounding box center [681, 118] width 129 height 26
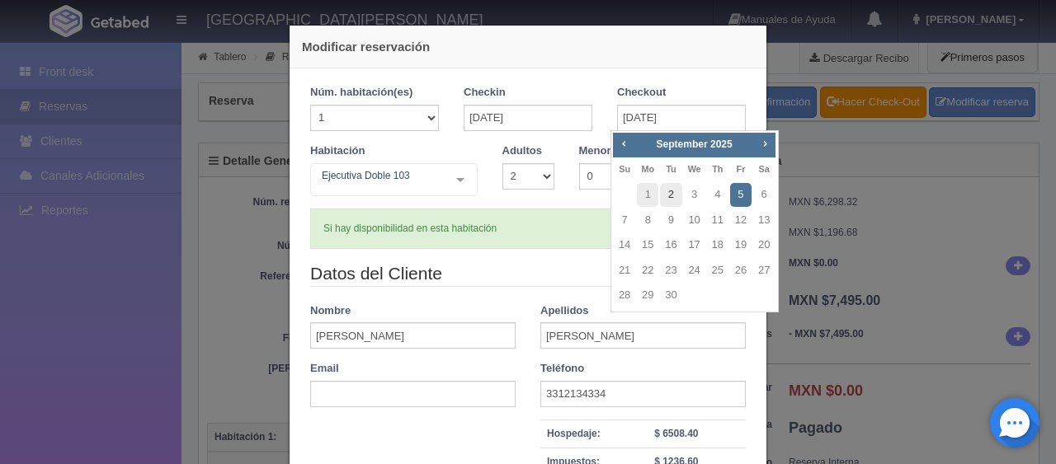
click at [674, 197] on link "2" at bounding box center [670, 195] width 21 height 24
type input "[DATE]"
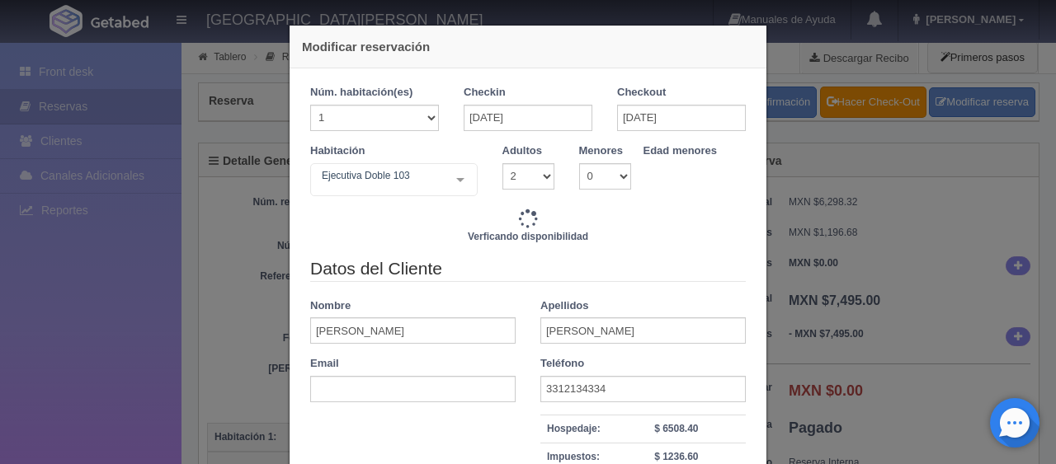
type input "3098.00"
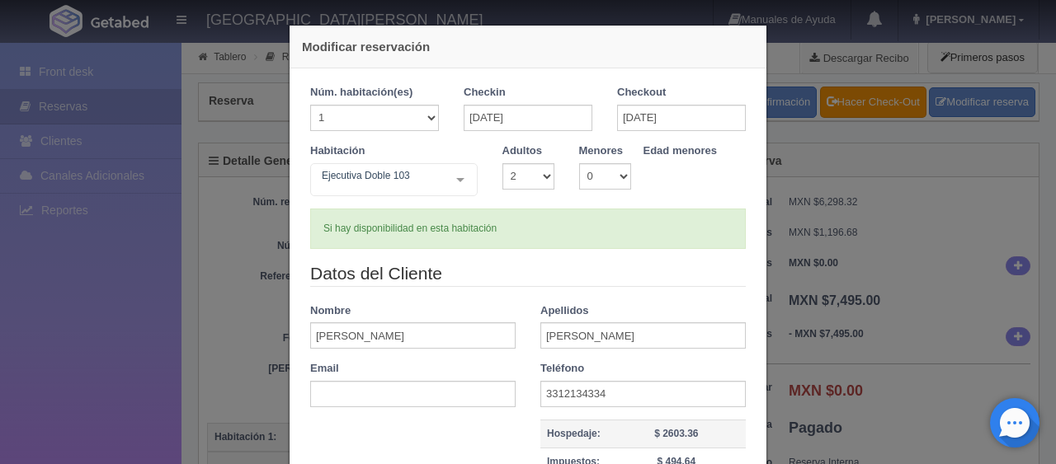
scroll to position [234, 0]
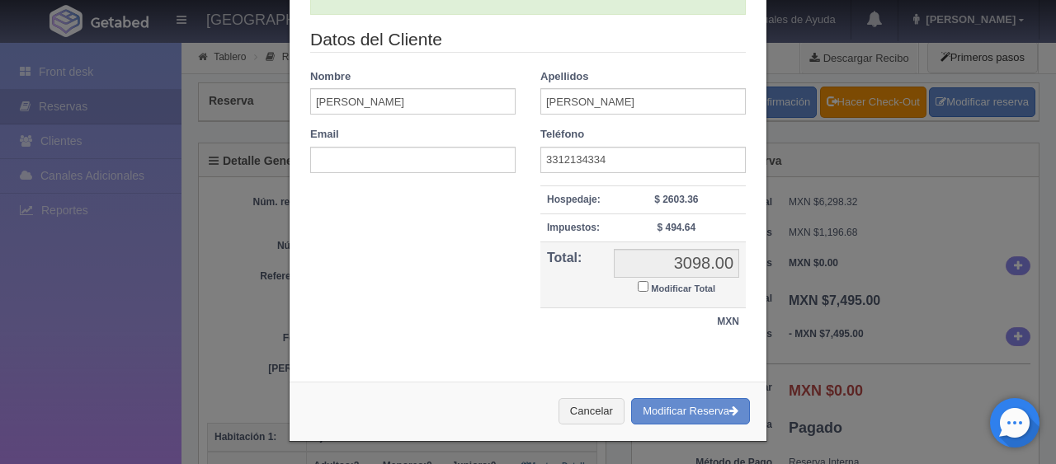
click at [868, 271] on div "Modificar reservación Núm. habitación(es) 1 2 3 4 5 6 7 8 9 10 11 12 13 14 15 1…" at bounding box center [528, 232] width 1056 height 464
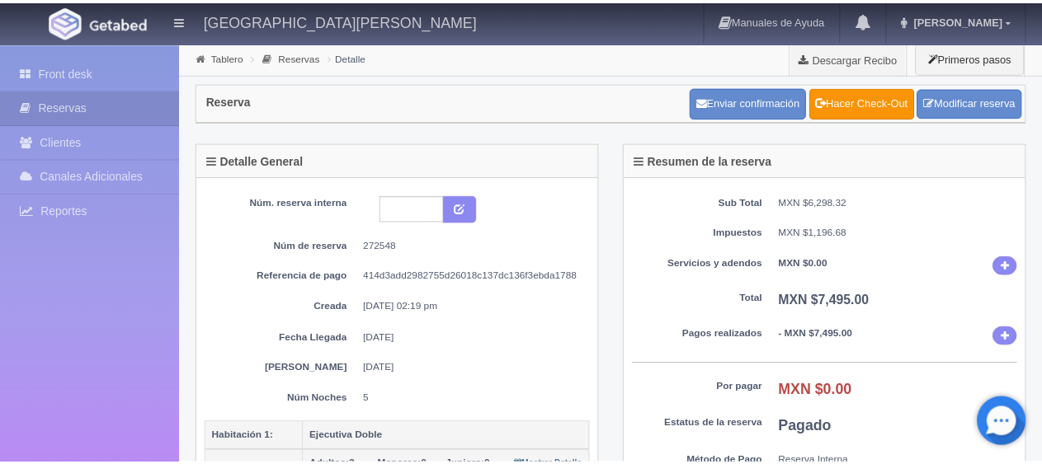
scroll to position [495, 0]
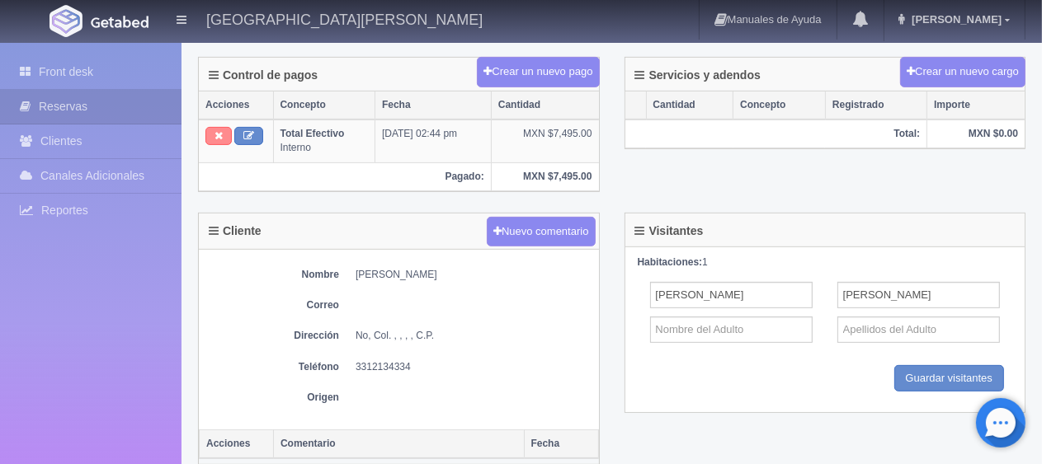
drag, startPoint x: 218, startPoint y: 138, endPoint x: 605, endPoint y: 48, distance: 397.9
click at [217, 138] on button at bounding box center [218, 136] width 26 height 18
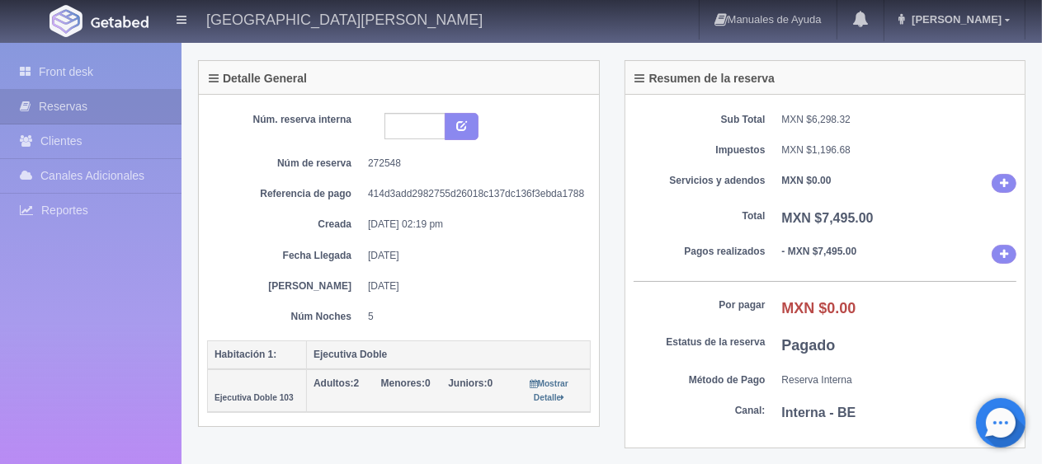
scroll to position [247, 0]
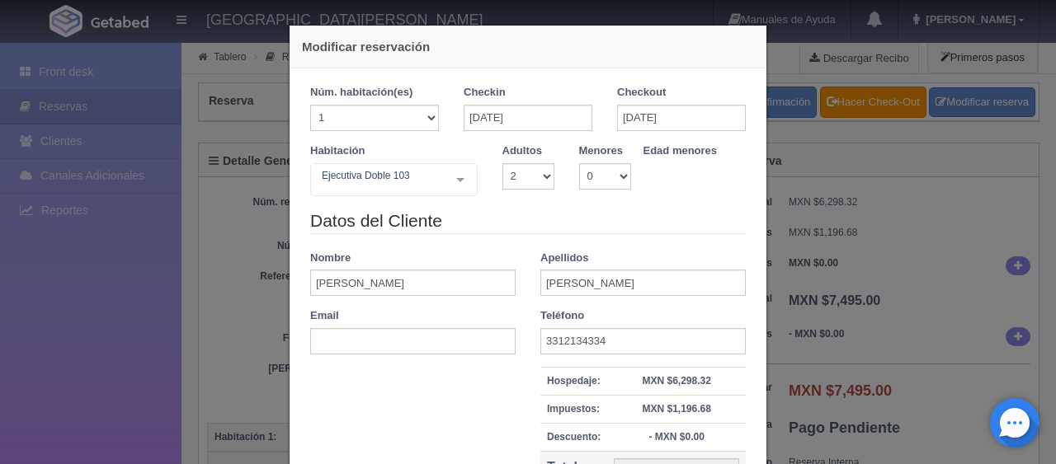
select select "2"
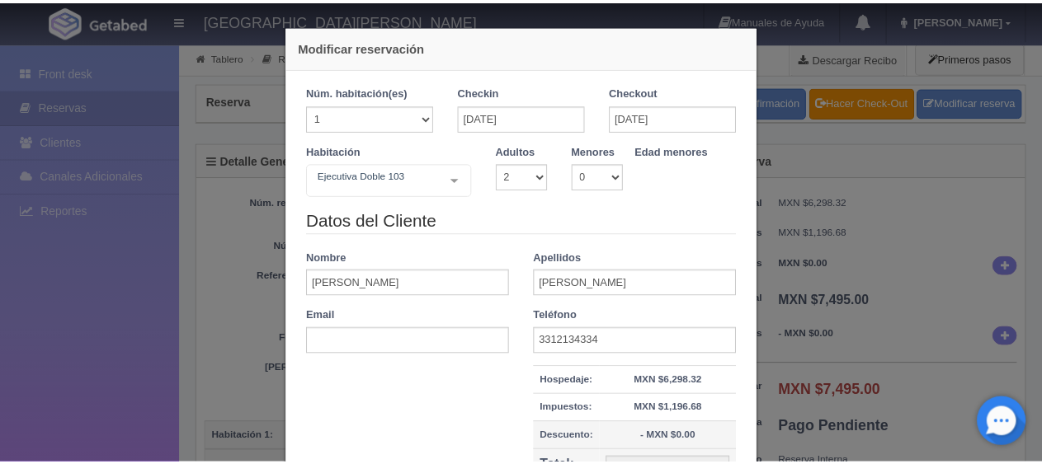
scroll to position [247, 0]
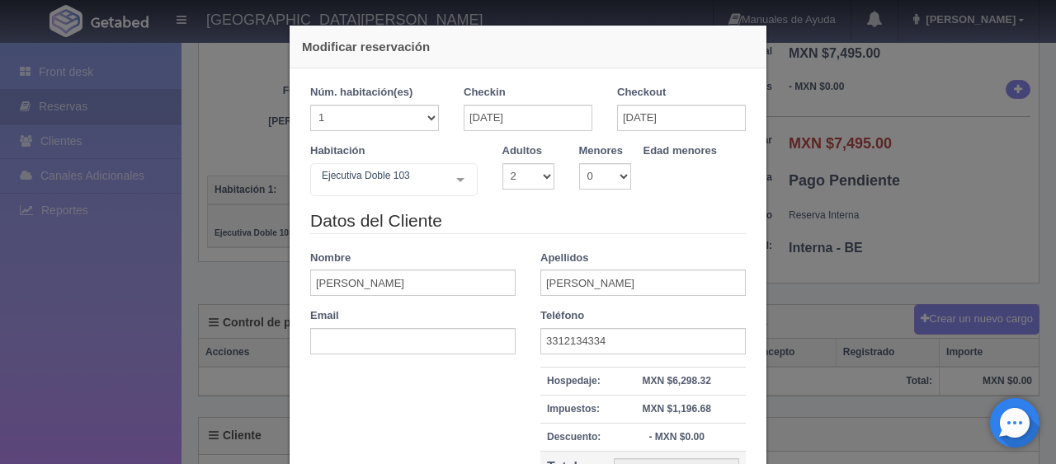
click at [785, 238] on div "Modificar reservación Núm. habitación(es) 1 2 3 4 5 6 7 8 9 10 11 12 13 14 15 1…" at bounding box center [528, 232] width 1056 height 464
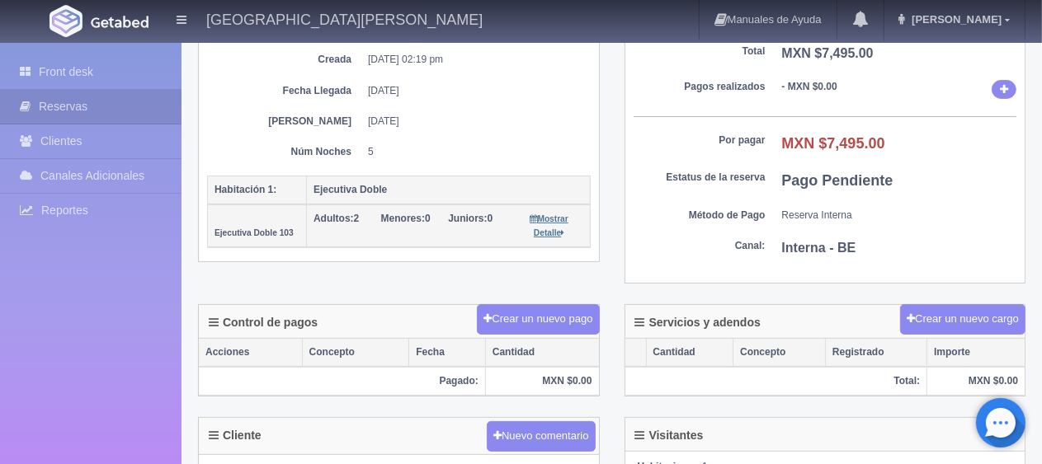
click at [558, 219] on small "Mostrar Detalle" at bounding box center [549, 225] width 38 height 23
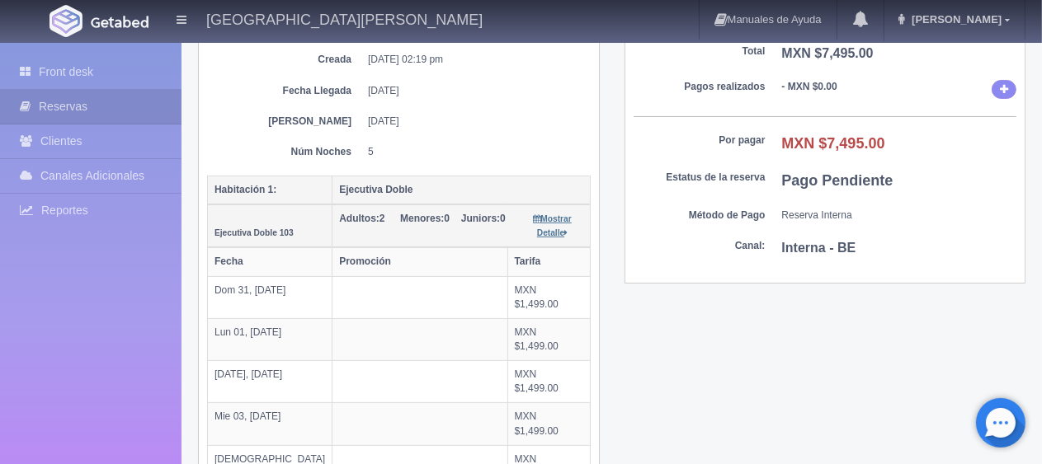
click at [558, 219] on small "Mostrar Detalle" at bounding box center [552, 225] width 38 height 23
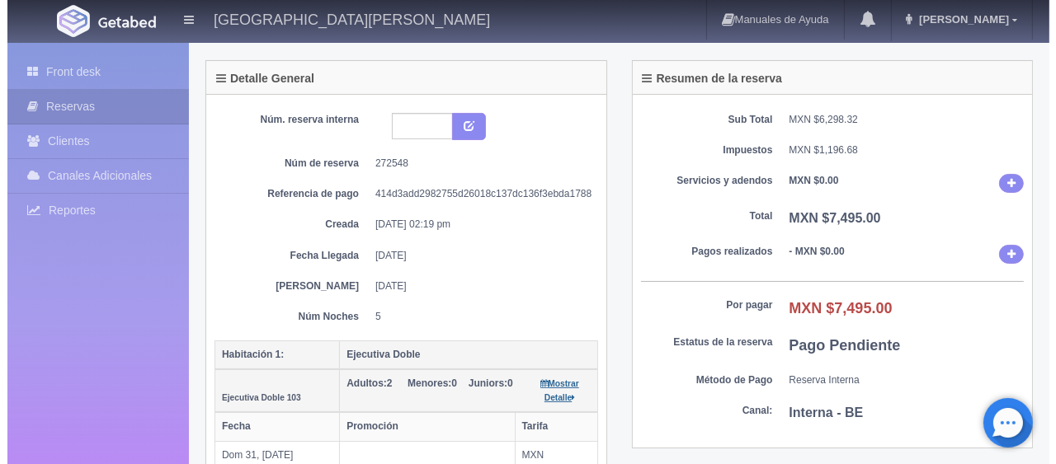
scroll to position [0, 0]
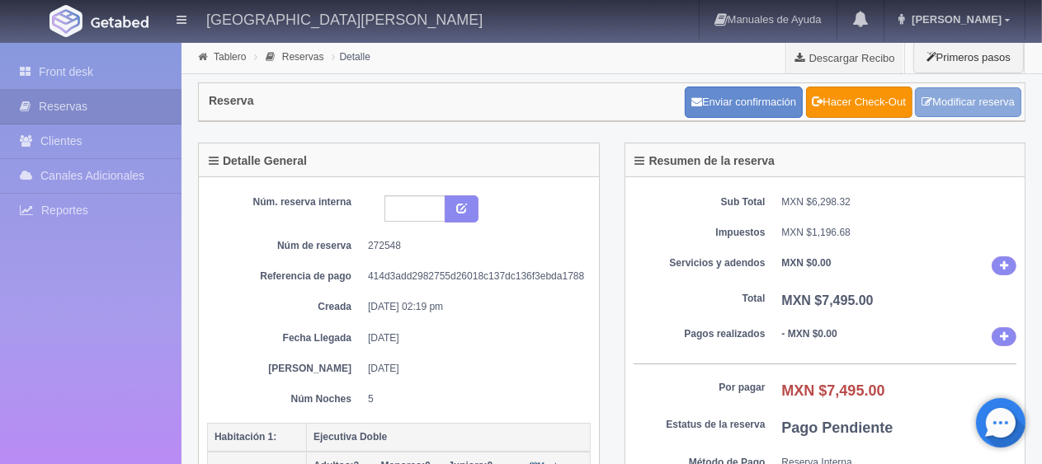
click at [979, 104] on link "Modificar reserva" at bounding box center [968, 102] width 106 height 31
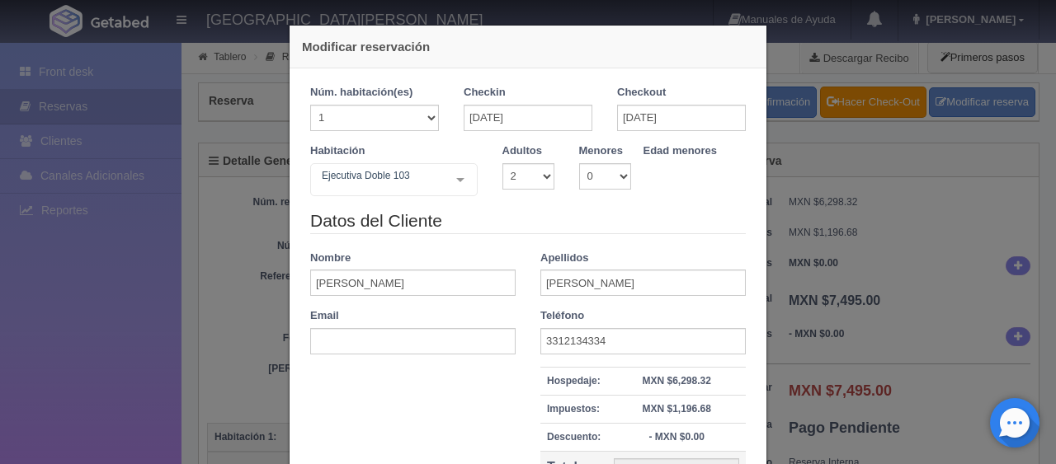
click at [698, 98] on div "Checkout [DATE]" at bounding box center [681, 108] width 129 height 46
click at [687, 125] on input "[DATE]" at bounding box center [681, 118] width 129 height 26
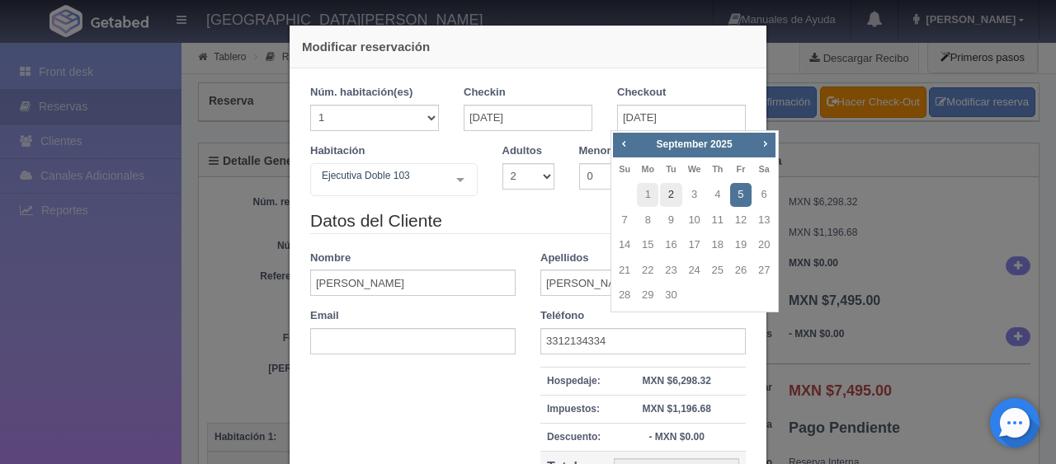
click at [670, 195] on link "2" at bounding box center [670, 195] width 21 height 24
type input "[DATE]"
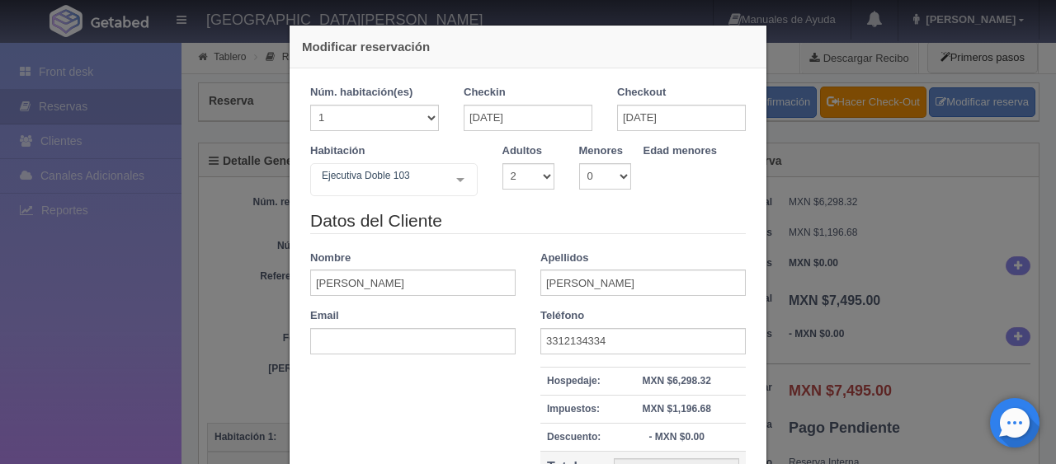
checkbox input "false"
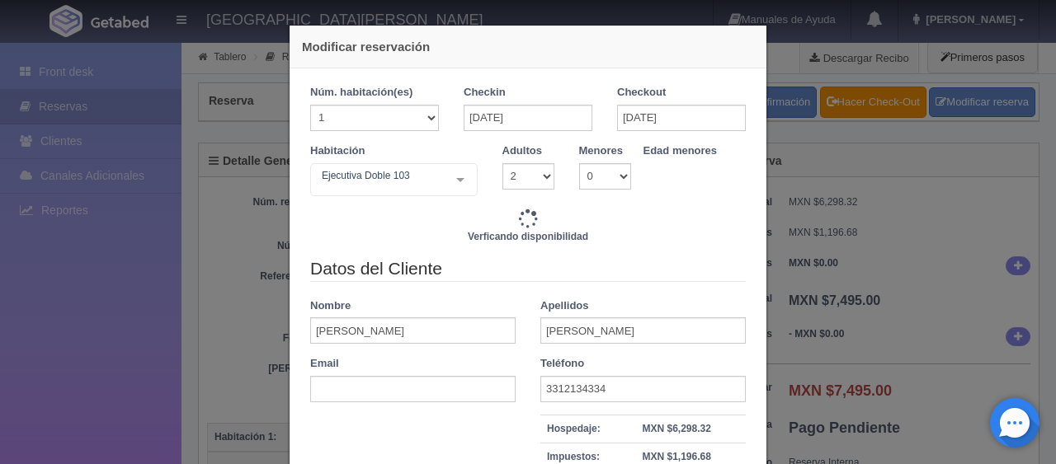
type input "3098.00"
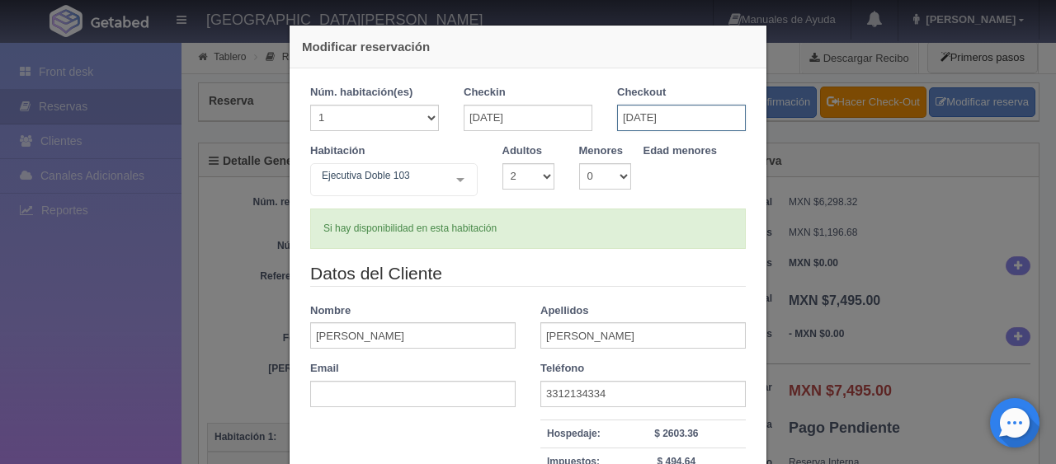
click at [652, 120] on input "[DATE]" at bounding box center [681, 118] width 129 height 26
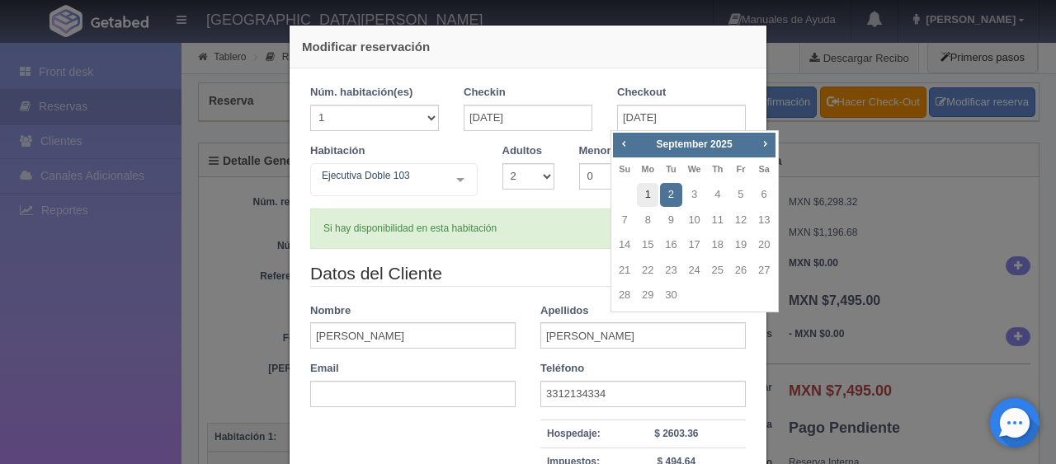
click at [651, 190] on link "1" at bounding box center [647, 195] width 21 height 24
type input "[DATE]"
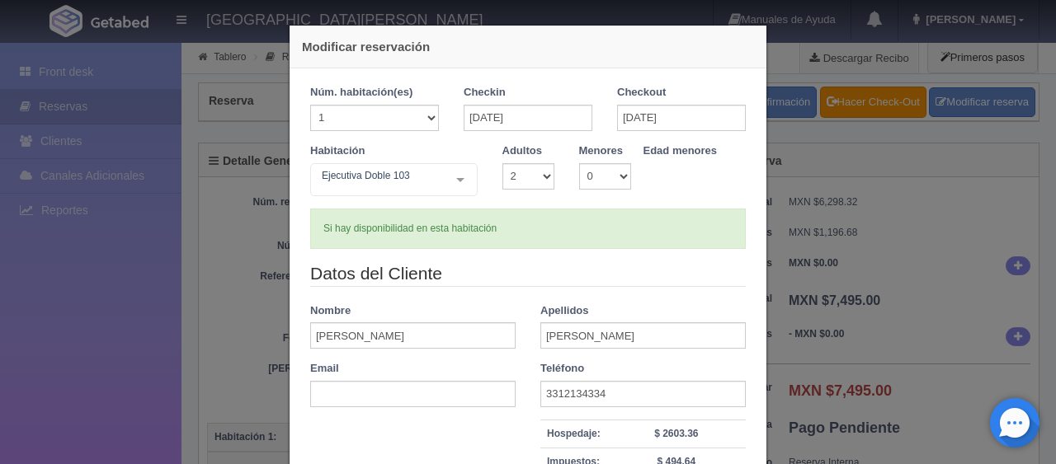
checkbox input "false"
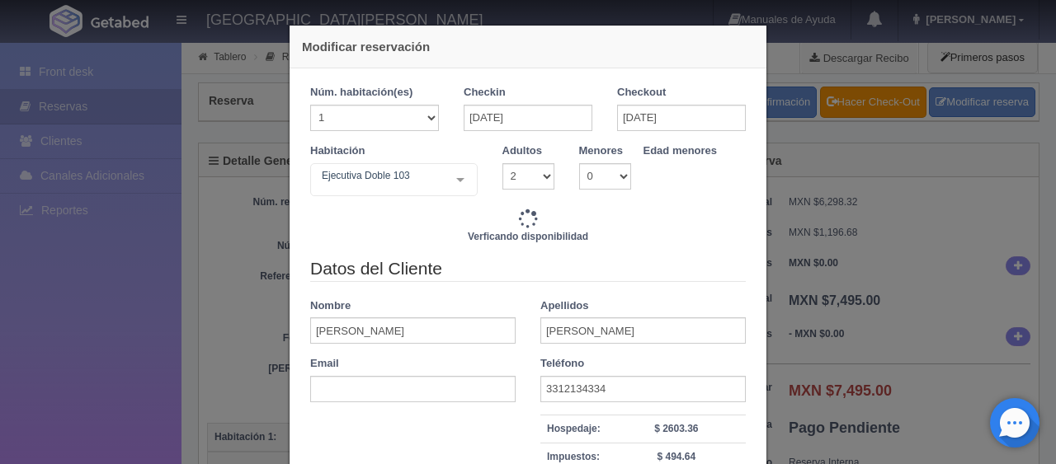
type input "1549.00"
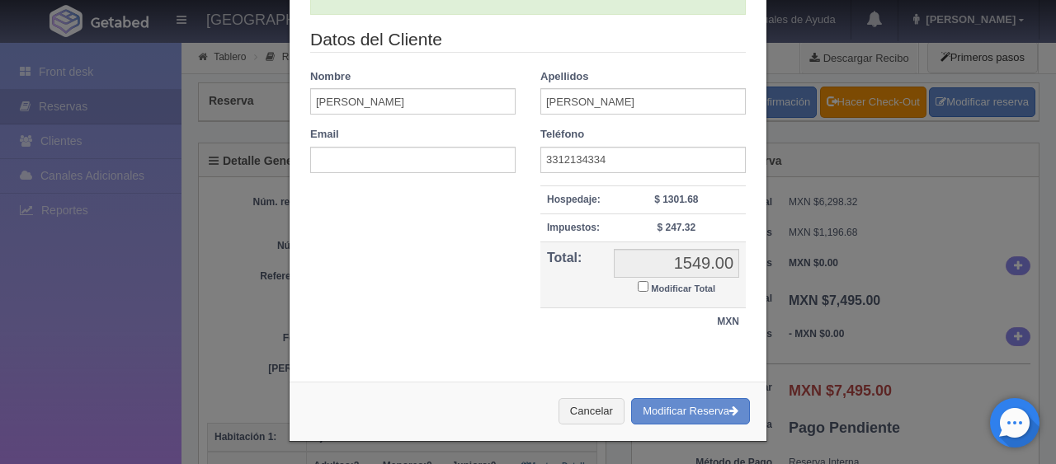
click at [651, 284] on small "Modificar Total" at bounding box center [683, 289] width 64 height 10
click at [648, 282] on input "Modificar Total" at bounding box center [642, 286] width 11 height 11
checkbox input "true"
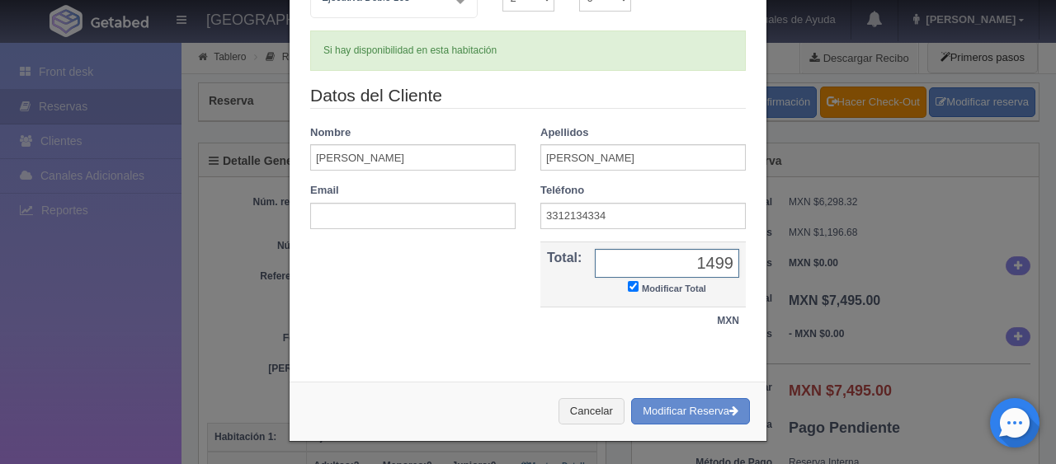
type input "1499"
click at [558, 398] on button "Cancelar" at bounding box center [591, 411] width 66 height 27
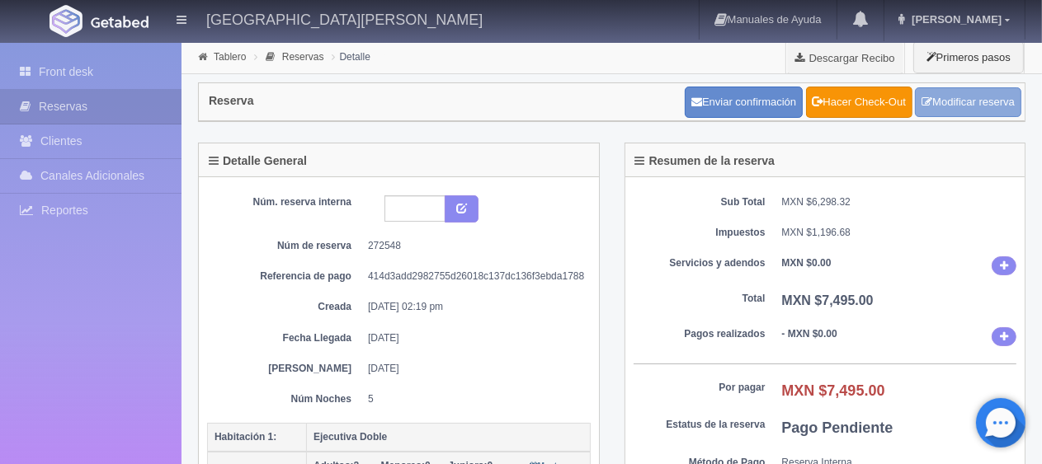
click at [970, 96] on link "Modificar reserva" at bounding box center [968, 102] width 106 height 31
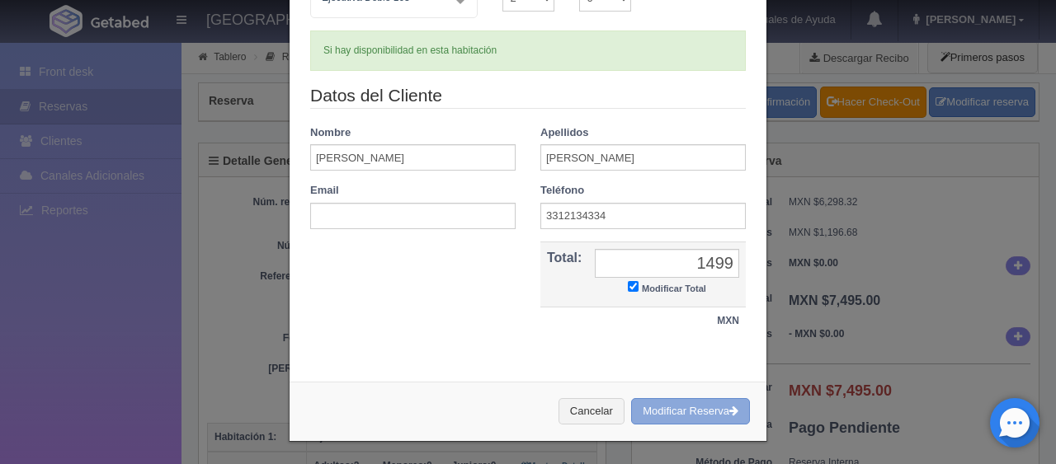
click at [694, 409] on button "Modificar Reserva" at bounding box center [690, 411] width 119 height 27
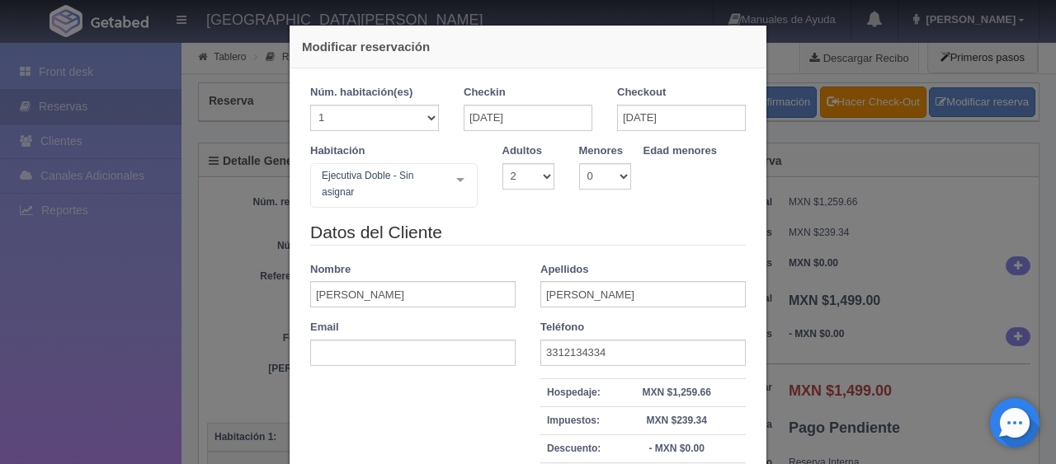
select select "2"
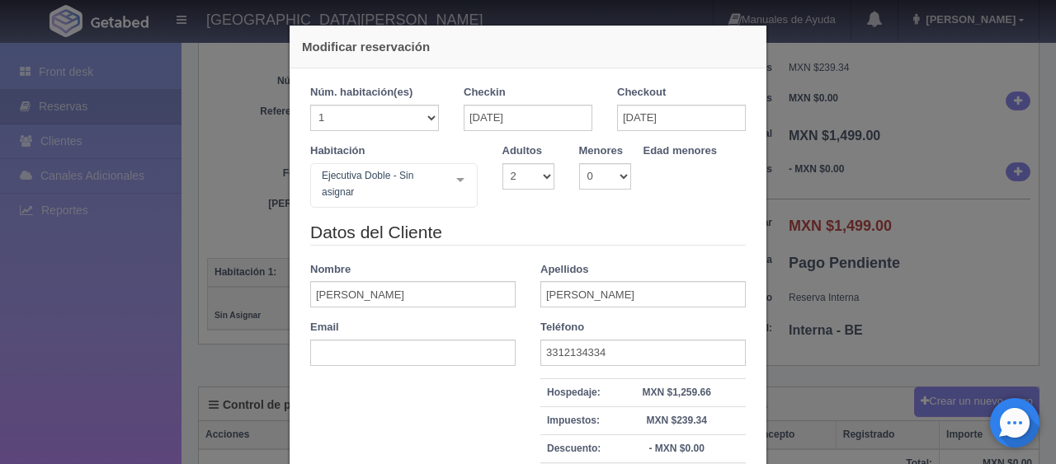
drag, startPoint x: 848, startPoint y: 279, endPoint x: 680, endPoint y: 290, distance: 168.6
click at [848, 279] on div "Modificar reservación Núm. habitación(es) 1 2 3 4 5 6 7 8 9 10 11 12 13 14 15 1…" at bounding box center [528, 232] width 1056 height 464
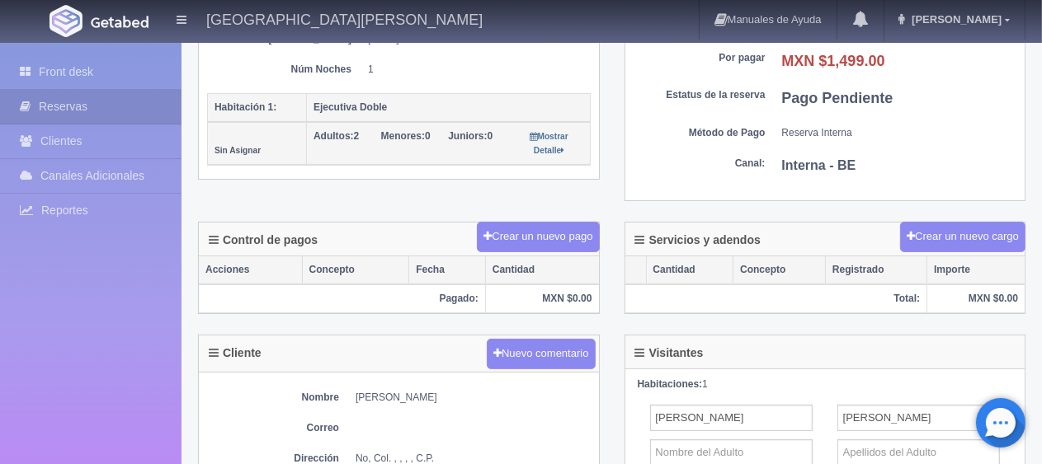
scroll to position [412, 0]
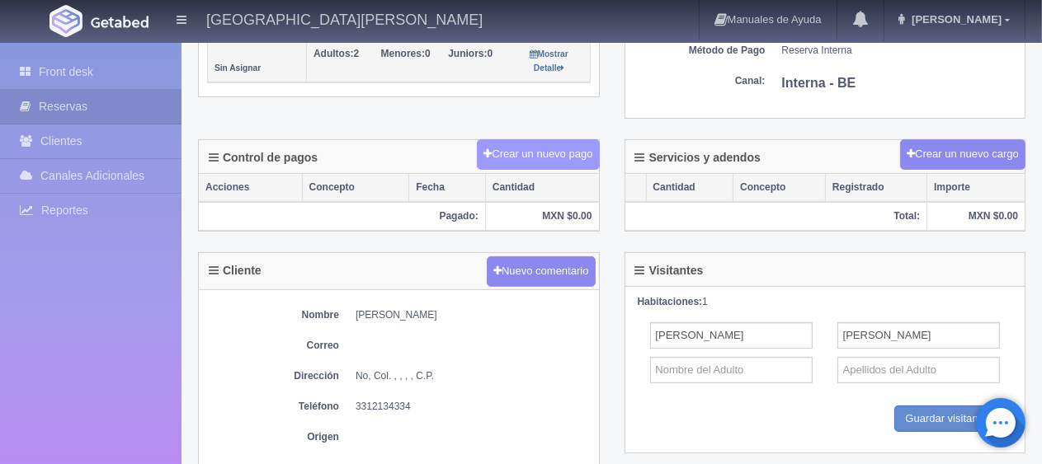
click at [555, 149] on button "Crear un nuevo pago" at bounding box center [538, 154] width 122 height 31
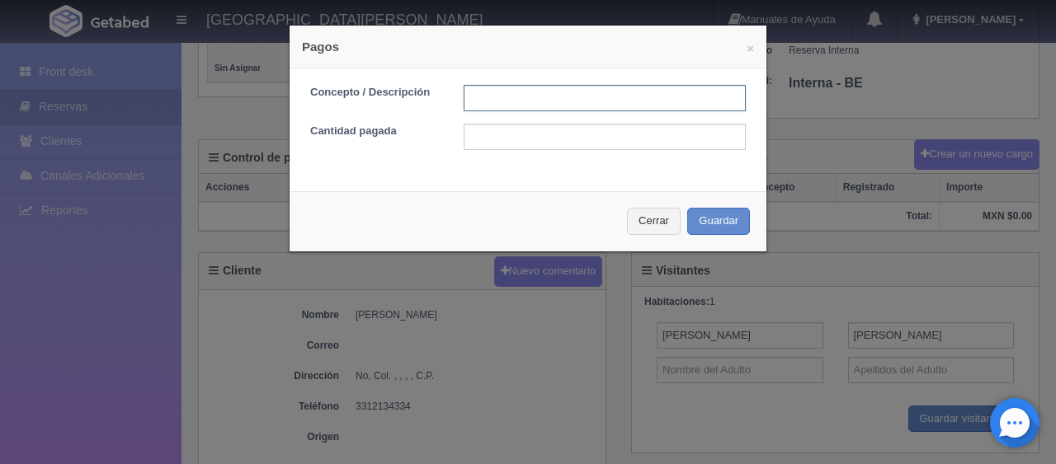
drag, startPoint x: 526, startPoint y: 97, endPoint x: 531, endPoint y: 117, distance: 20.4
click at [526, 97] on input "text" at bounding box center [604, 98] width 282 height 26
type input "pago en efectivo"
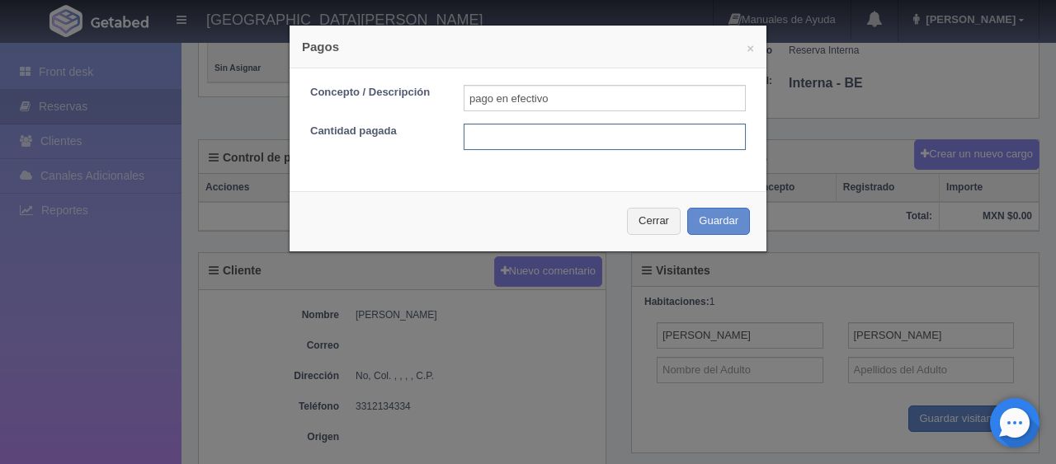
click at [587, 134] on input "text" at bounding box center [604, 137] width 282 height 26
click at [774, 348] on div "× Pagos Concepto / Descripción pago en efectivo Cantidad pagada Cerrar Guardar" at bounding box center [528, 232] width 1056 height 464
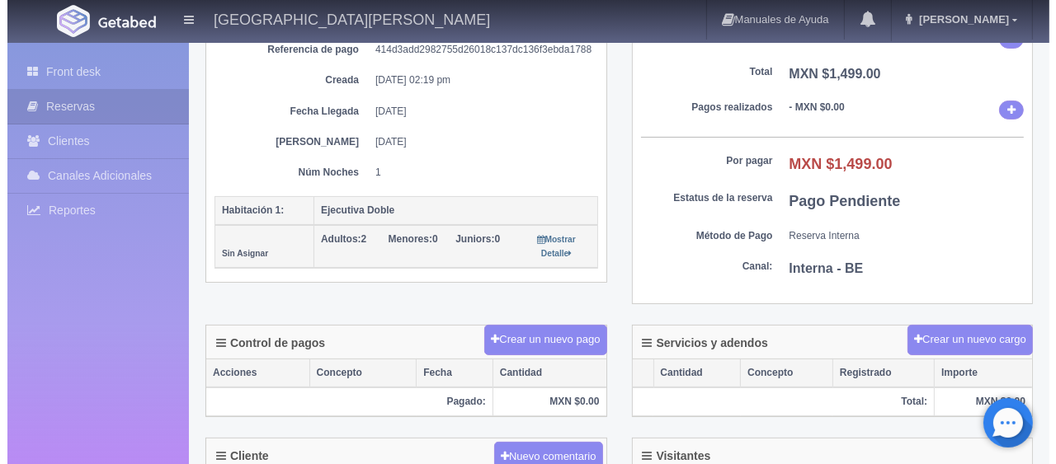
scroll to position [0, 0]
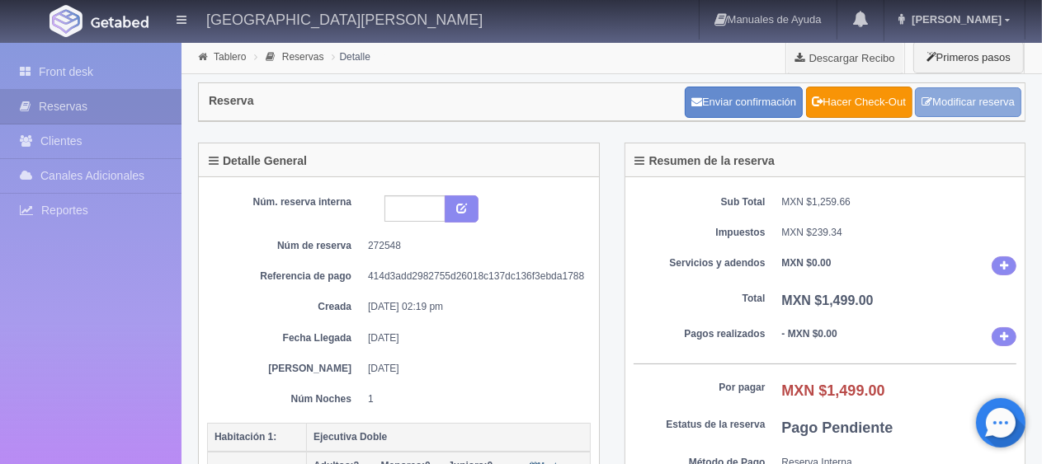
click at [972, 97] on link "Modificar reserva" at bounding box center [968, 102] width 106 height 31
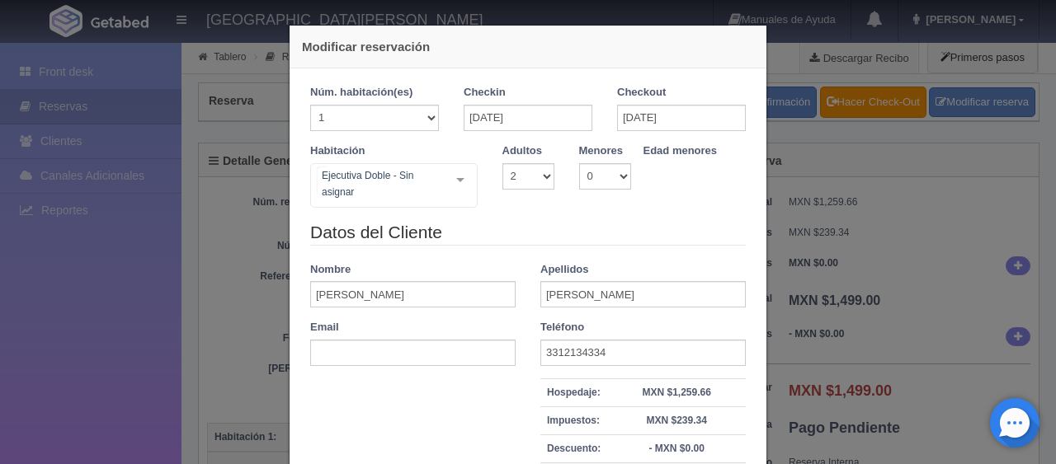
drag, startPoint x: 412, startPoint y: 198, endPoint x: 415, endPoint y: 230, distance: 32.3
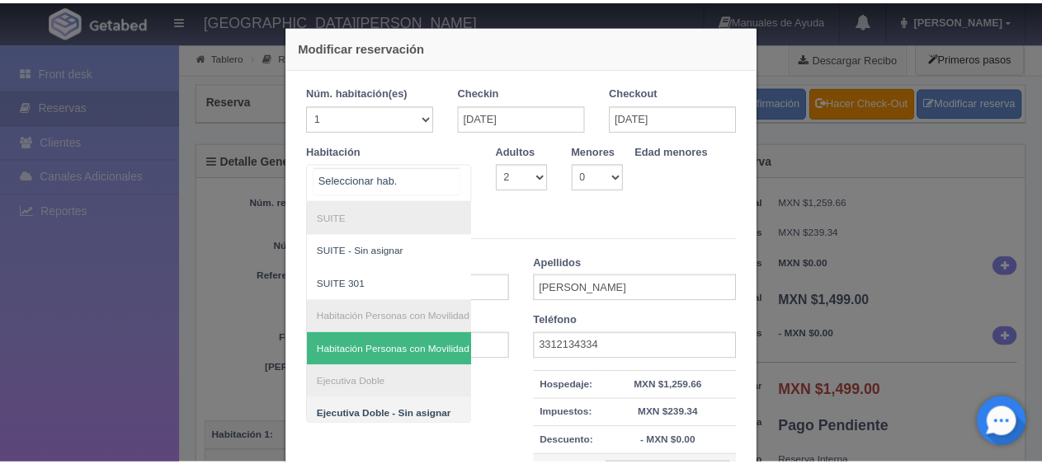
scroll to position [165, 0]
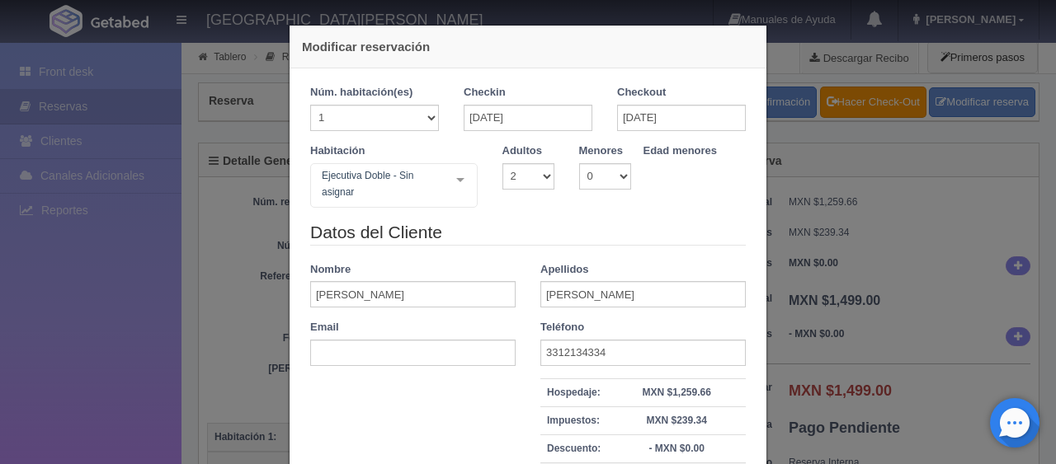
click at [779, 304] on div "Modificar reservación Núm. habitación(es) 1 2 3 4 5 6 7 8 9 10 11 12 13 14 15 1…" at bounding box center [528, 232] width 1056 height 464
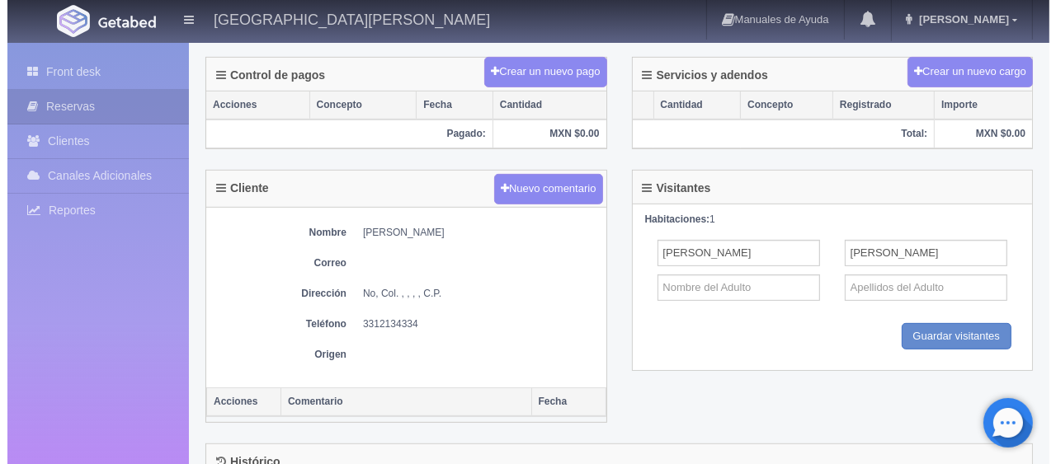
scroll to position [330, 0]
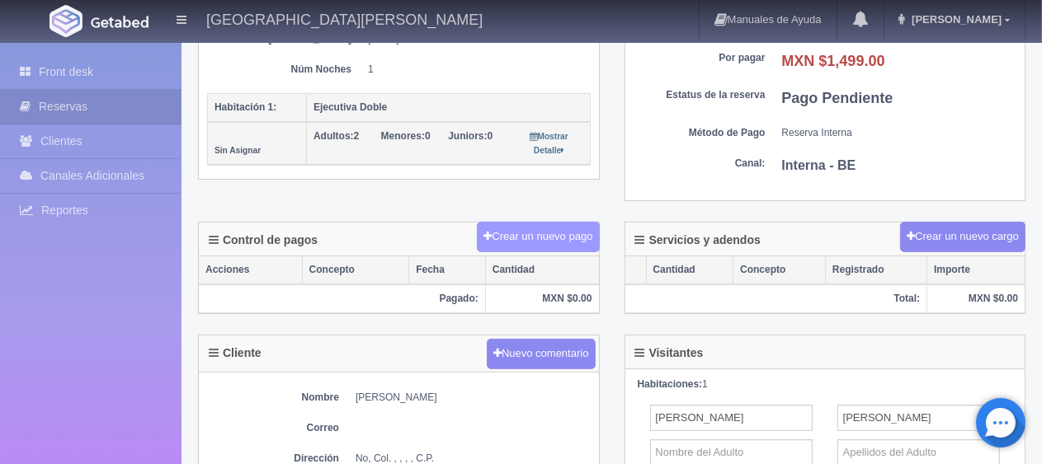
click at [574, 239] on button "Crear un nuevo pago" at bounding box center [538, 237] width 122 height 31
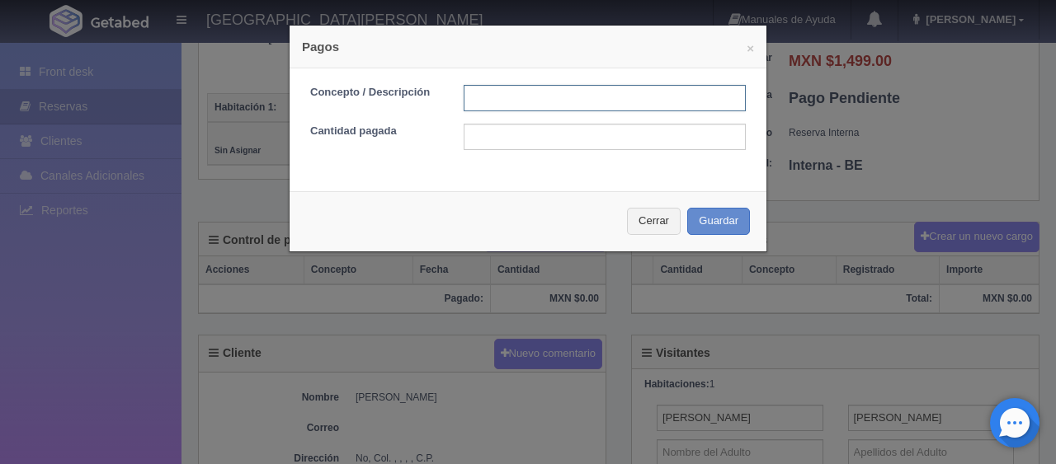
click at [581, 108] on input "text" at bounding box center [604, 98] width 282 height 26
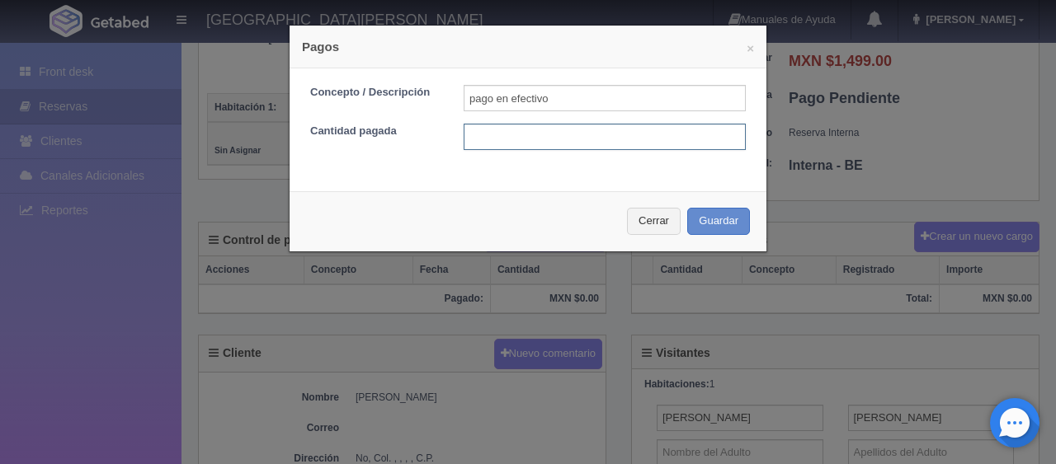
click at [588, 148] on input "text" at bounding box center [604, 137] width 282 height 26
click at [587, 107] on input "pago en efectivo" at bounding box center [604, 98] width 282 height 26
type input "pago en efectivo [DATE]"
type input "7"
type input "1499"
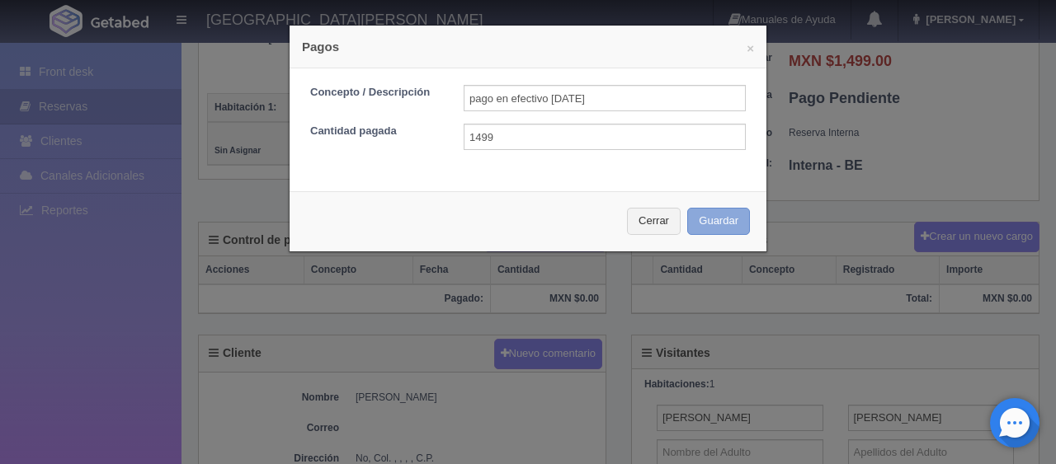
click at [687, 208] on button "Guardar" at bounding box center [718, 221] width 63 height 27
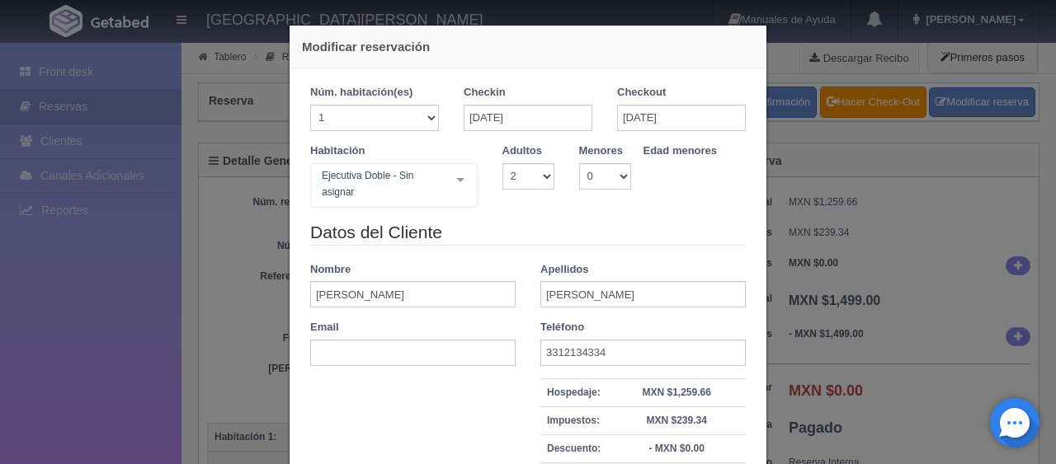
select select "2"
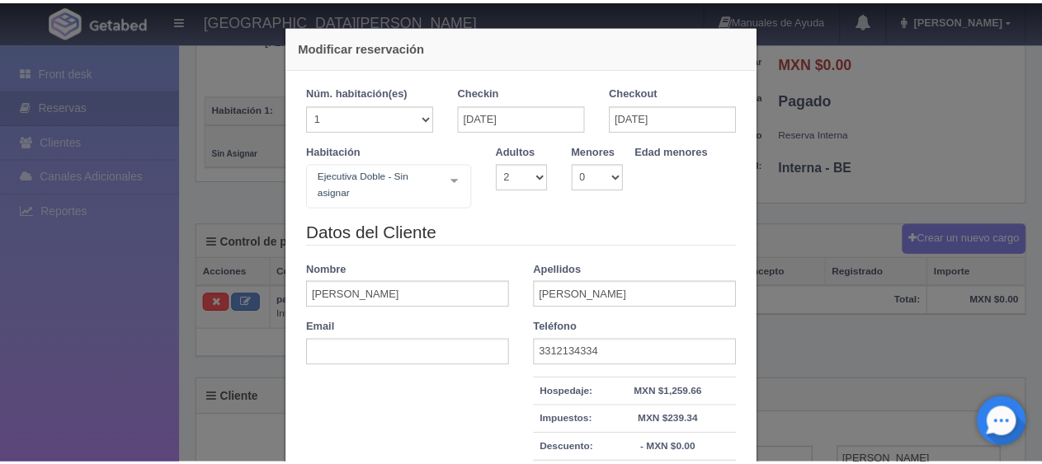
scroll to position [198, 0]
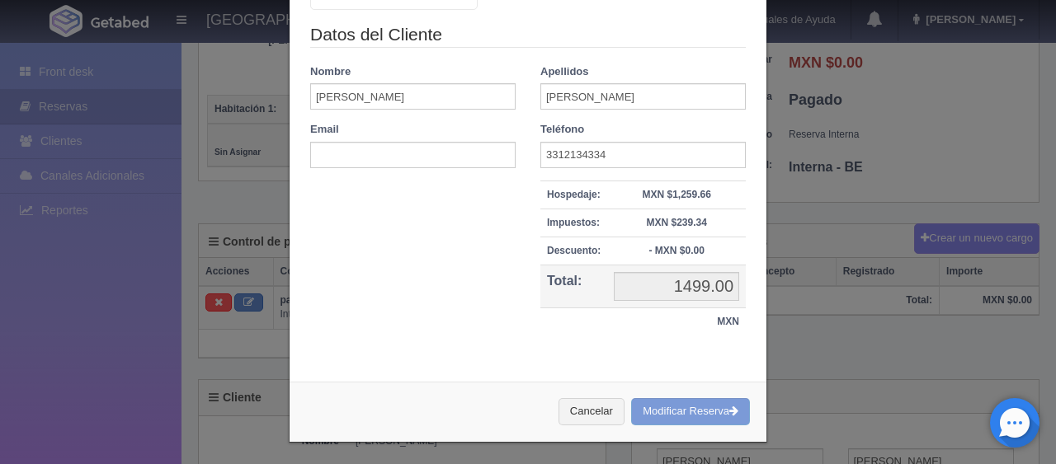
click at [799, 295] on div "Modificar reservación Núm. habitación(es) 1 2 3 4 5 6 7 8 9 10 11 12 13 14 15 1…" at bounding box center [528, 232] width 1056 height 464
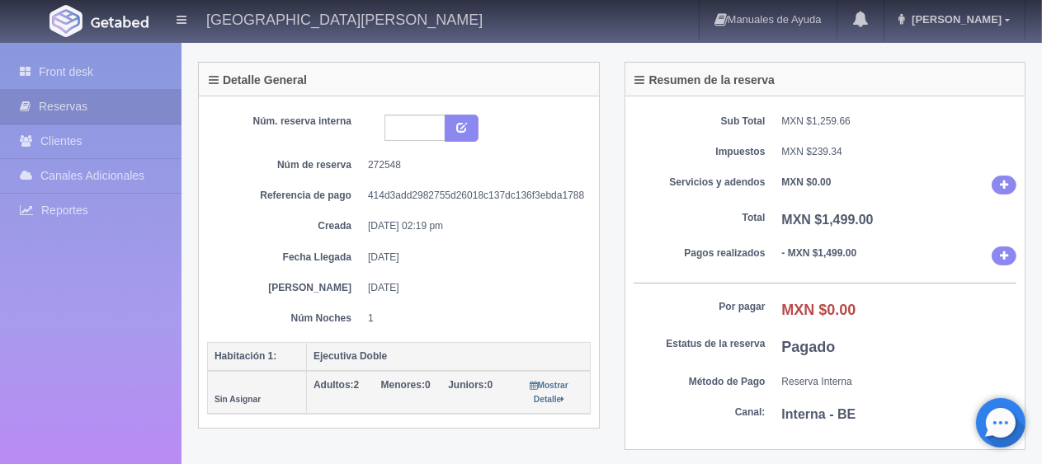
scroll to position [0, 0]
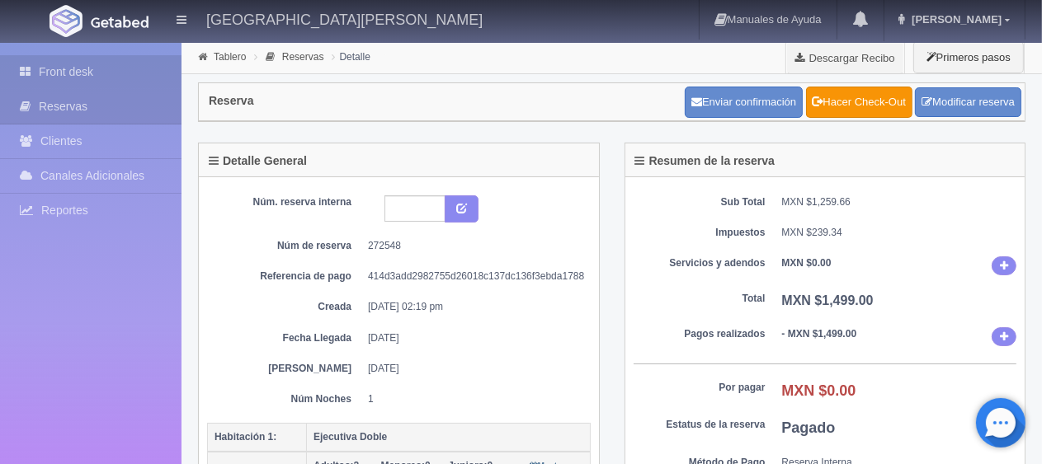
click at [116, 64] on link "Front desk" at bounding box center [90, 72] width 181 height 34
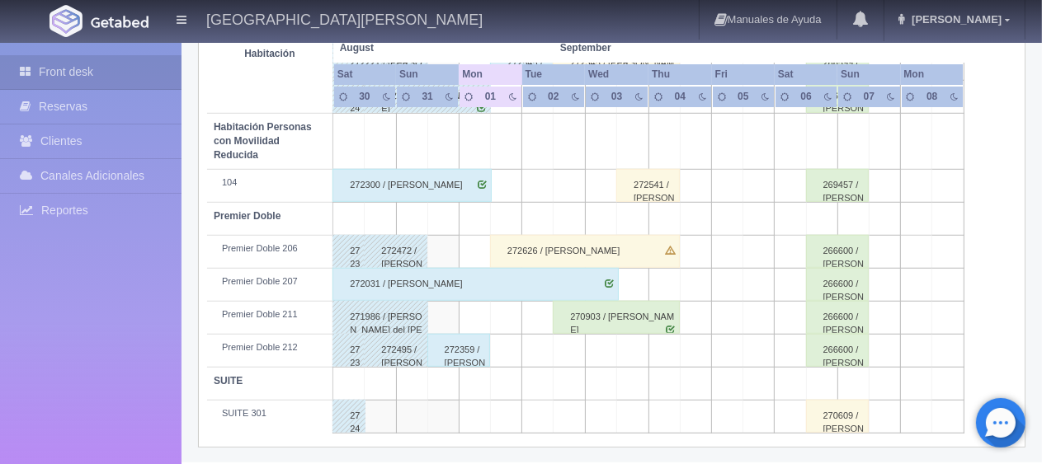
scroll to position [511, 0]
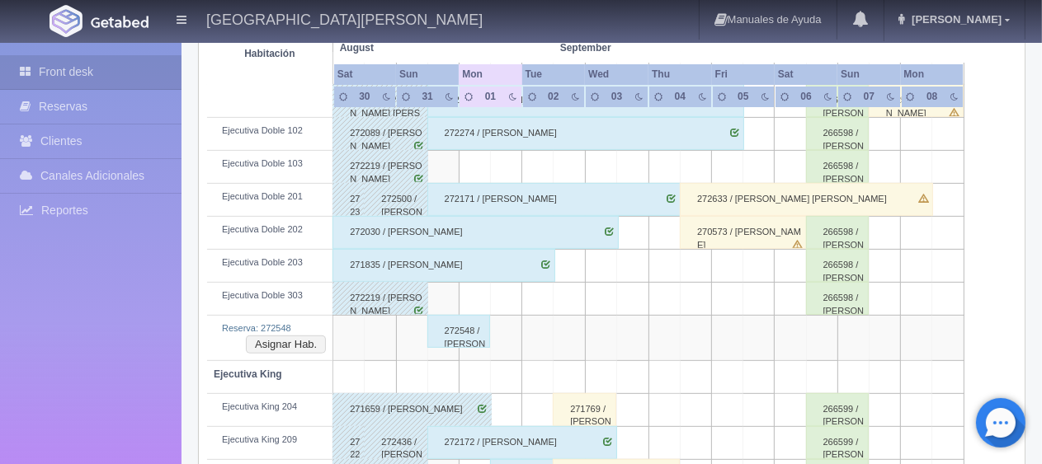
click at [465, 329] on div "272548 / [PERSON_NAME]" at bounding box center [459, 331] width 64 height 33
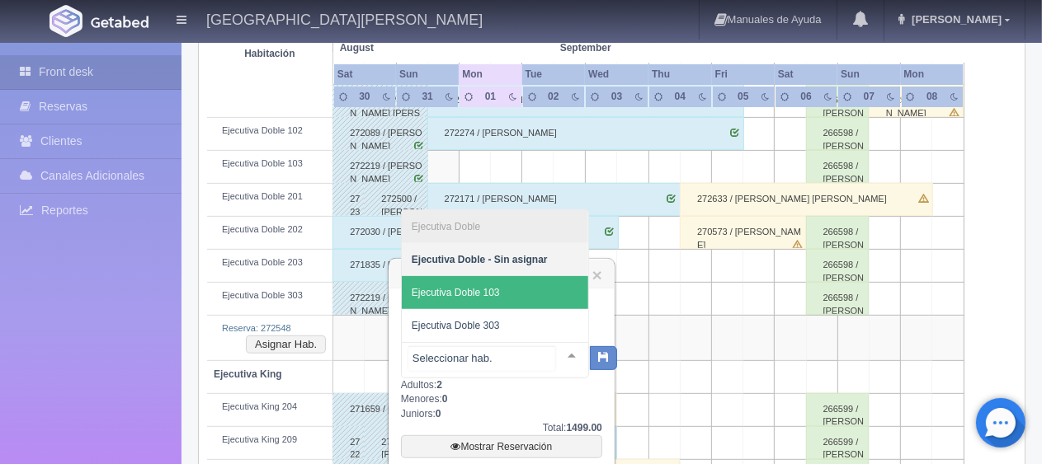
click at [531, 303] on span "Ejecutiva Doble 103" at bounding box center [495, 292] width 186 height 33
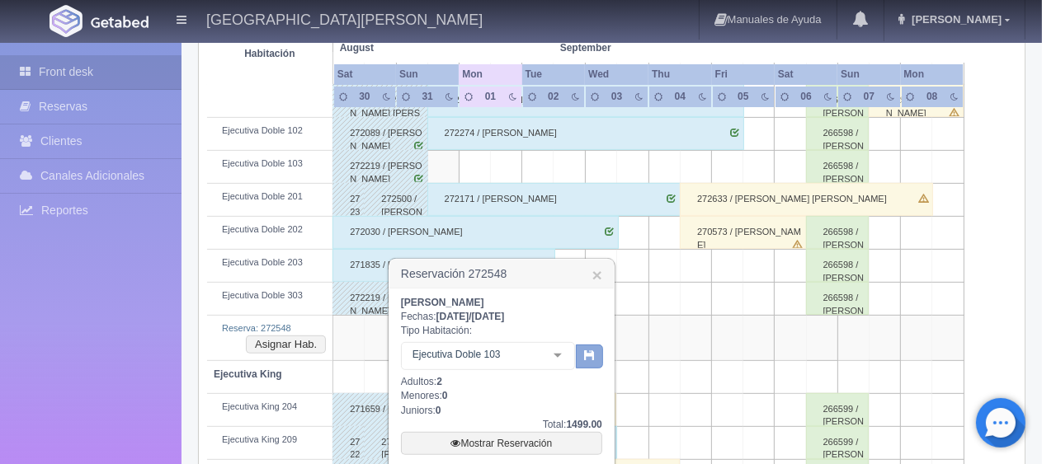
click at [591, 355] on icon "button" at bounding box center [589, 355] width 11 height 11
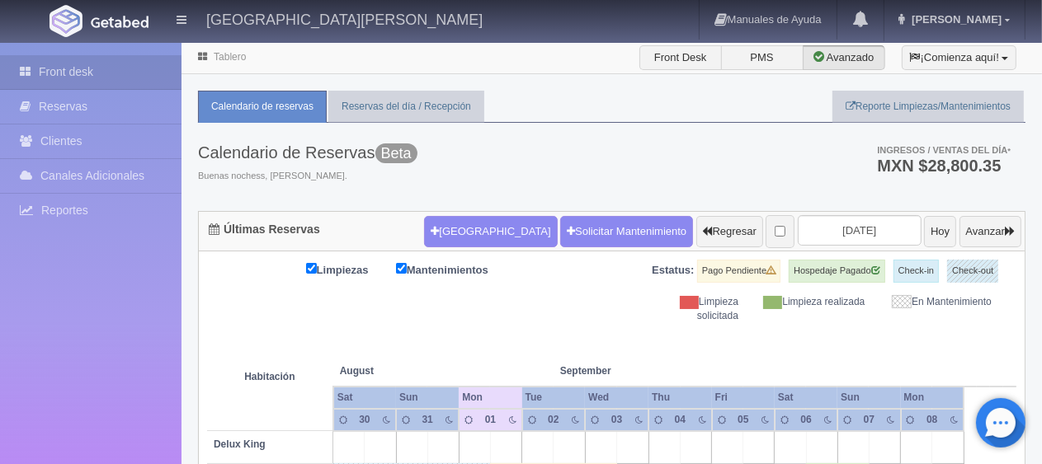
click at [545, 299] on div "Limpiezas Mantenimientos Estatus: Pago Pendiente Hospedaje Pagado Check-in Chec…" at bounding box center [611, 292] width 809 height 64
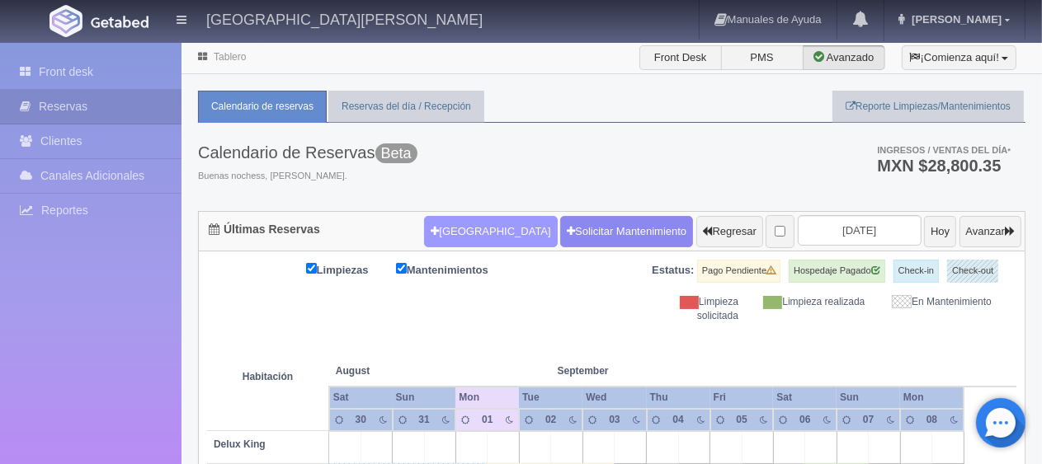
click at [473, 242] on button "[GEOGRAPHIC_DATA]" at bounding box center [490, 231] width 133 height 31
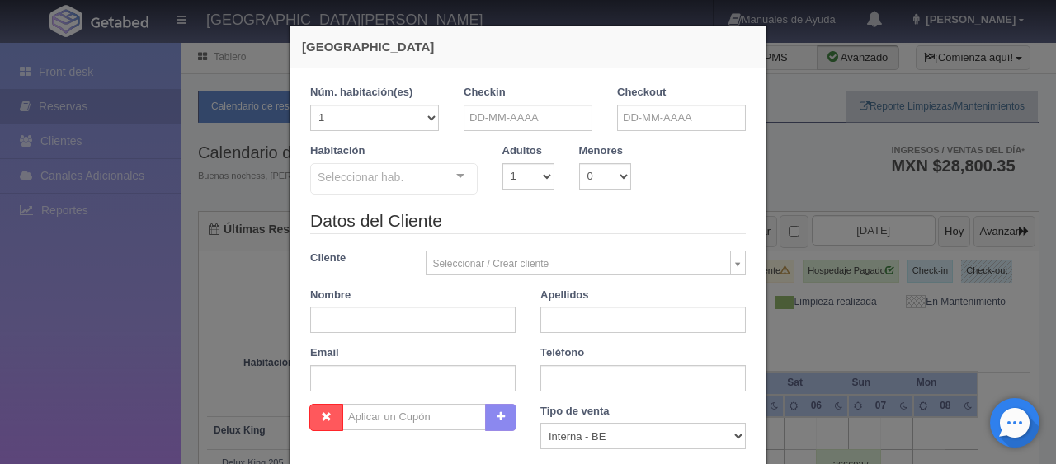
checkbox input "false"
click at [498, 129] on input "text" at bounding box center [527, 118] width 129 height 26
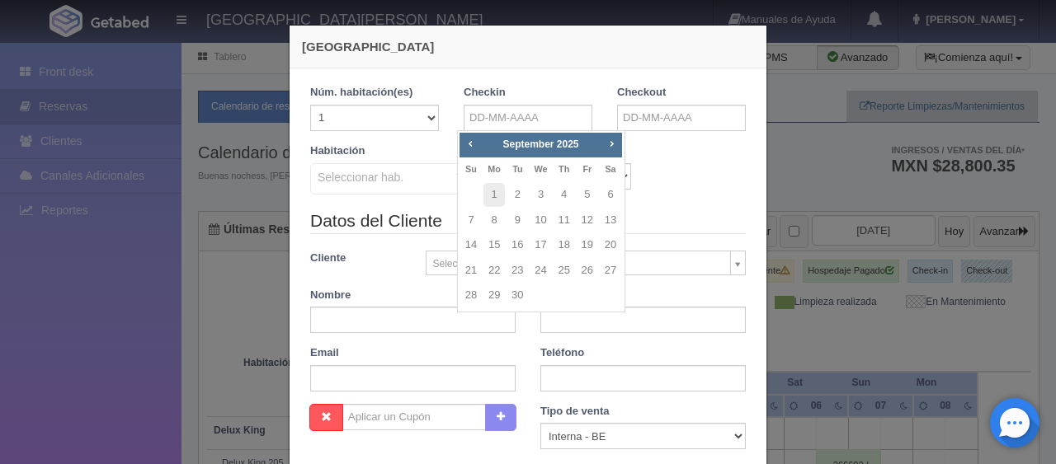
click at [525, 133] on div "Prev Next [DATE]" at bounding box center [540, 145] width 162 height 25
click at [531, 124] on input "text" at bounding box center [527, 118] width 129 height 26
click at [498, 200] on link "1" at bounding box center [493, 195] width 21 height 24
type input "[DATE]"
checkbox input "false"
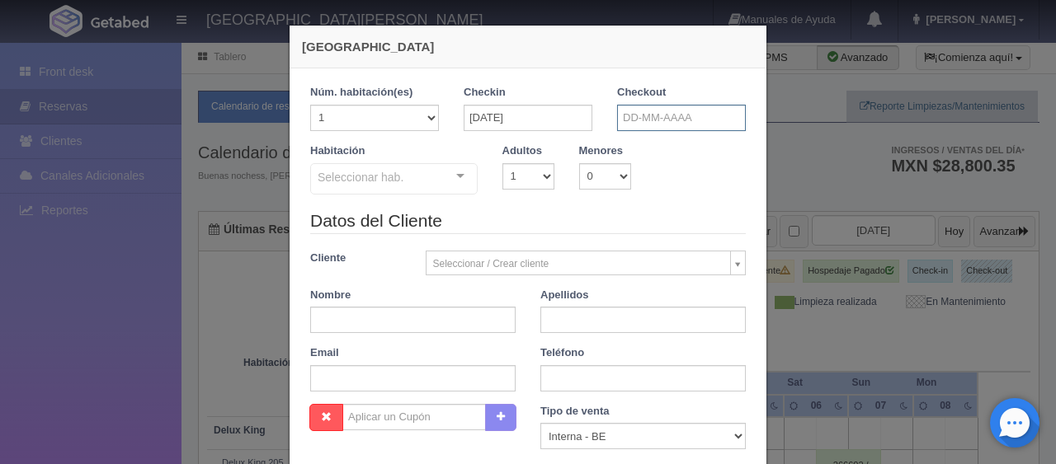
click at [660, 114] on input "text" at bounding box center [681, 118] width 129 height 26
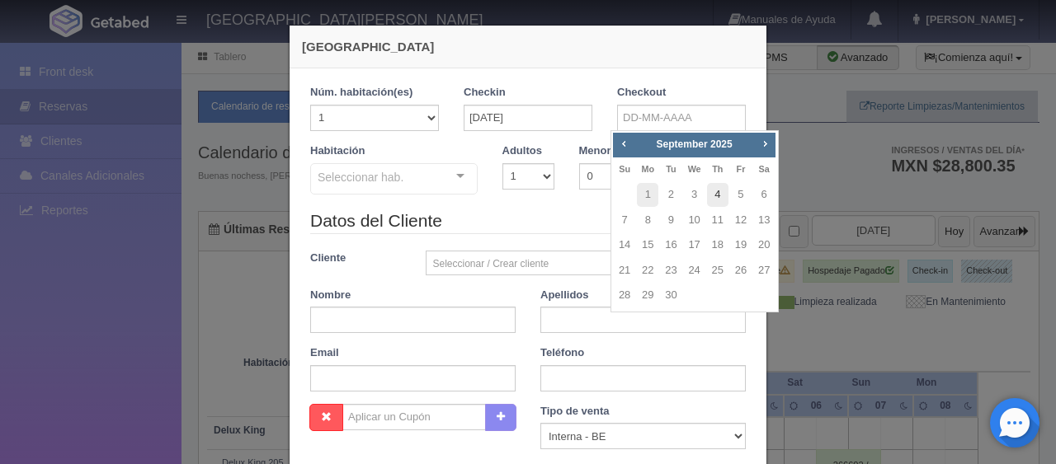
click at [727, 191] on link "4" at bounding box center [717, 195] width 21 height 24
type input "[DATE]"
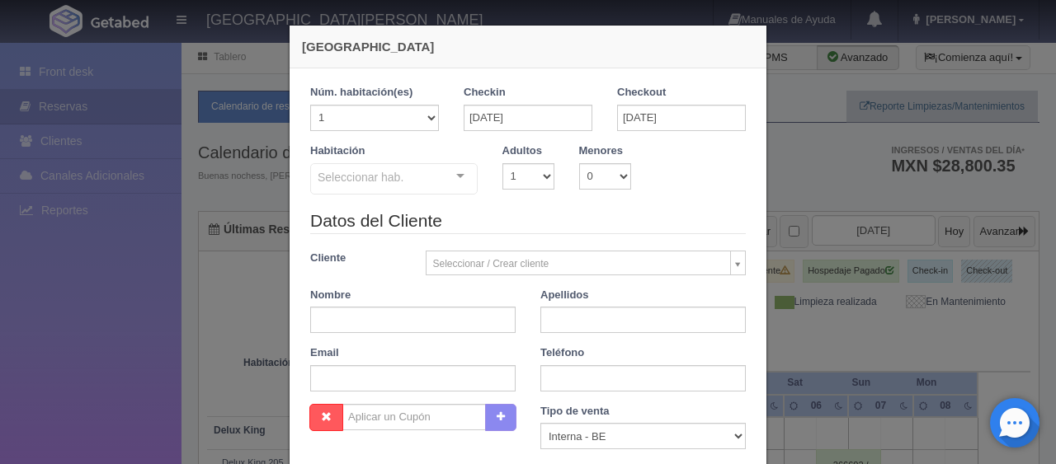
checkbox input "false"
click at [700, 124] on input "[DATE]" at bounding box center [681, 118] width 129 height 26
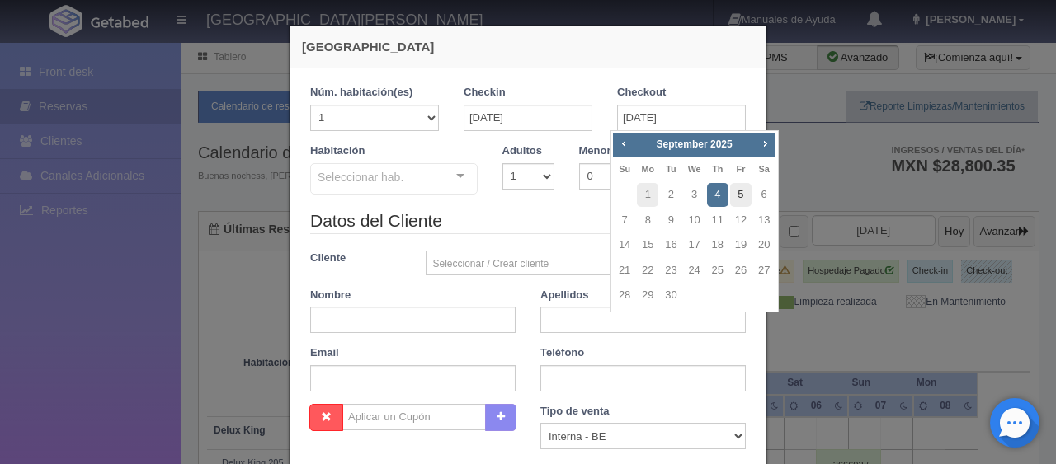
click at [741, 191] on link "5" at bounding box center [740, 195] width 21 height 24
type input "[DATE]"
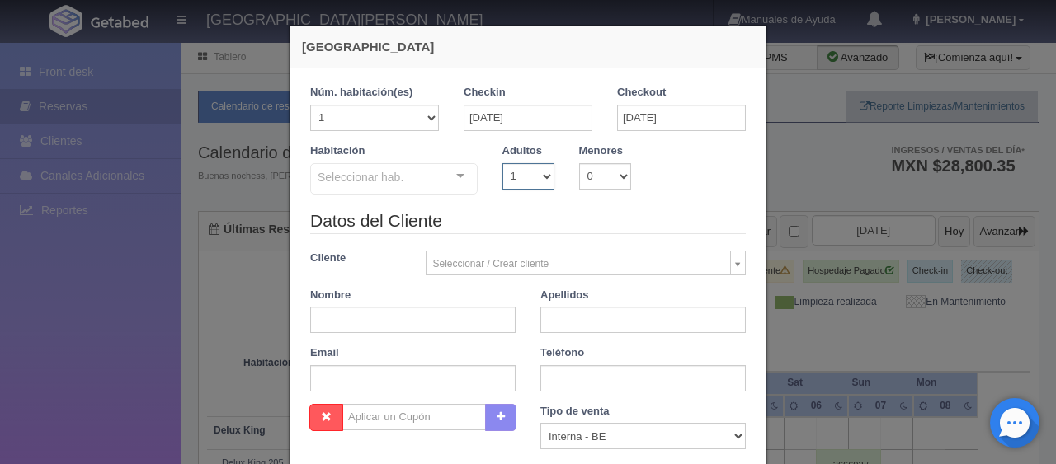
click at [502, 179] on select "1 2 3 4 5 6 7 8 9 10" at bounding box center [528, 176] width 52 height 26
checkbox input "false"
select select "2"
click at [502, 163] on select "1 2 3 4 5 6 7 8 9 10" at bounding box center [528, 176] width 52 height 26
click at [409, 188] on div "Seleccionar hab." at bounding box center [393, 178] width 167 height 31
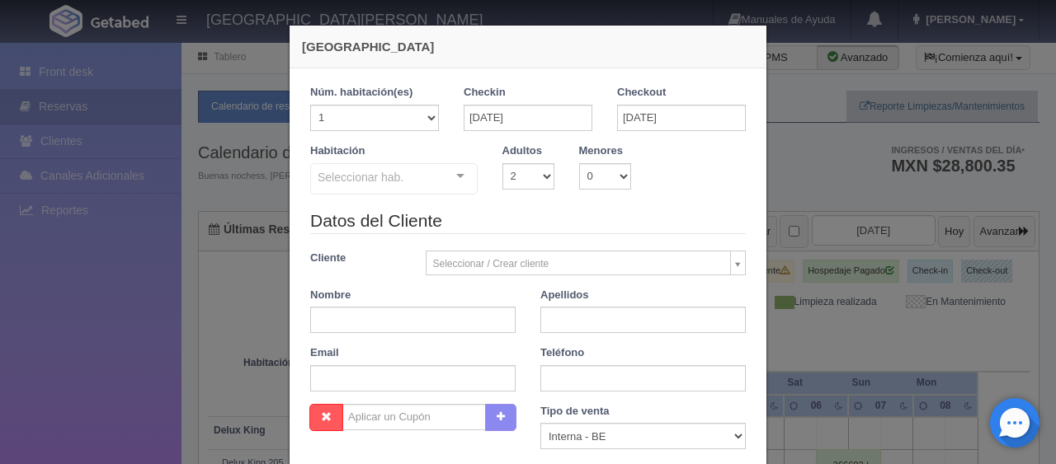
checkbox input "false"
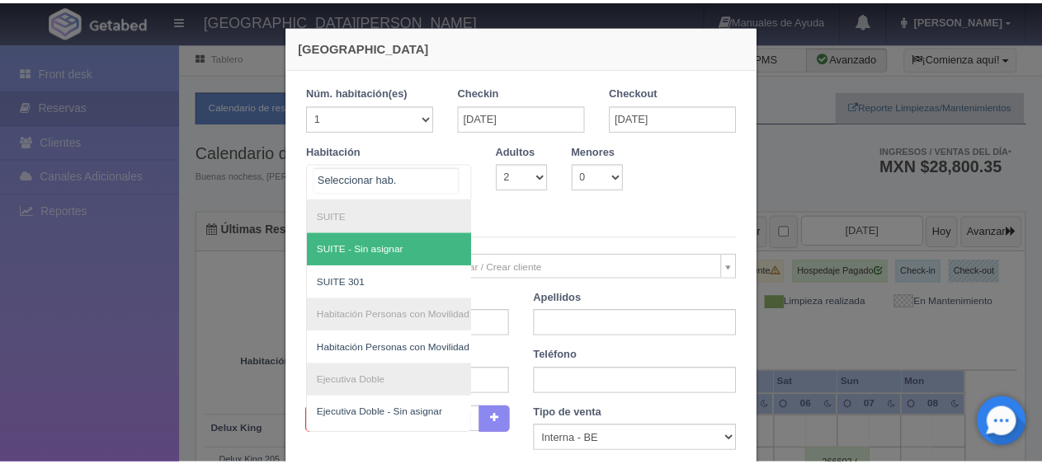
scroll to position [340, 0]
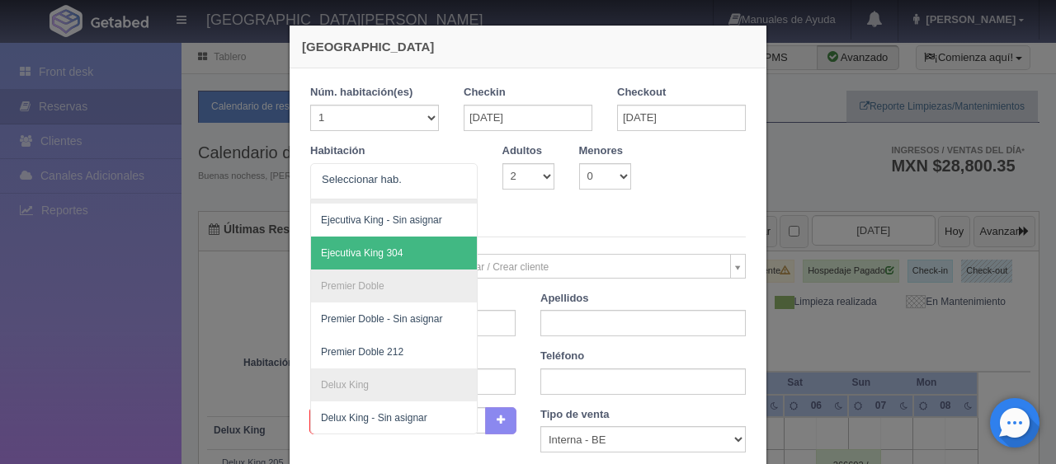
click at [796, 264] on div "Nueva Reserva 1 Núm. habitación(es) 1 2 3 4 5 6 7 8 9 10 11 12 13 14 15 16 17 1…" at bounding box center [528, 232] width 1056 height 464
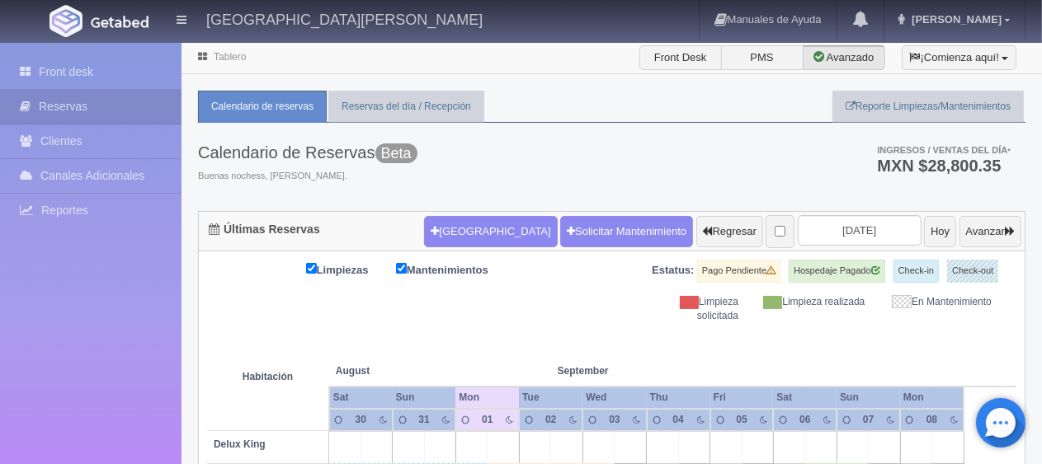
scroll to position [660, 0]
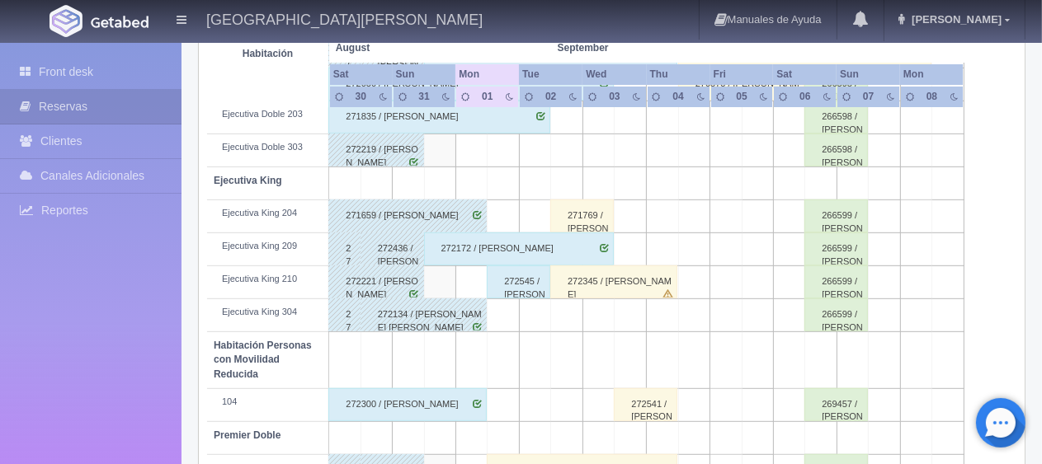
click at [579, 217] on div "271769 / [PERSON_NAME]" at bounding box center [582, 216] width 64 height 33
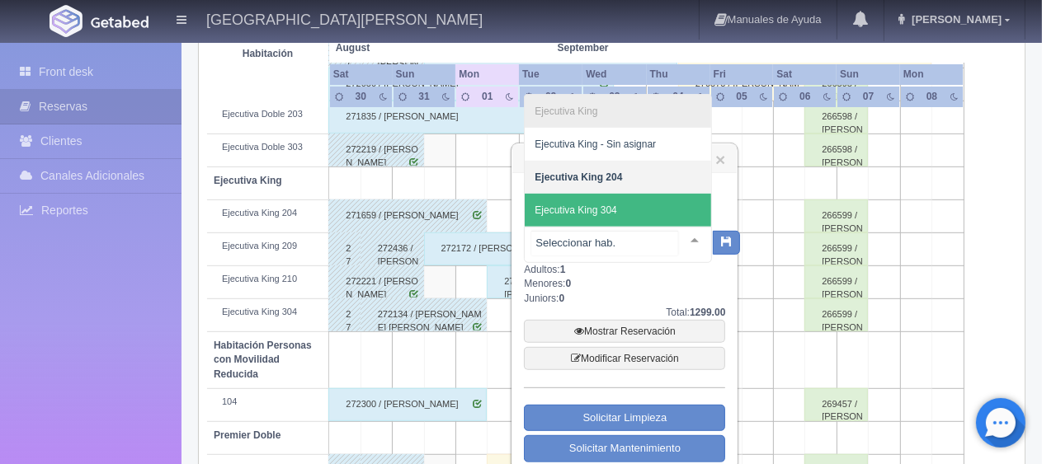
click at [622, 200] on span "Ejecutiva King 304" at bounding box center [618, 210] width 186 height 33
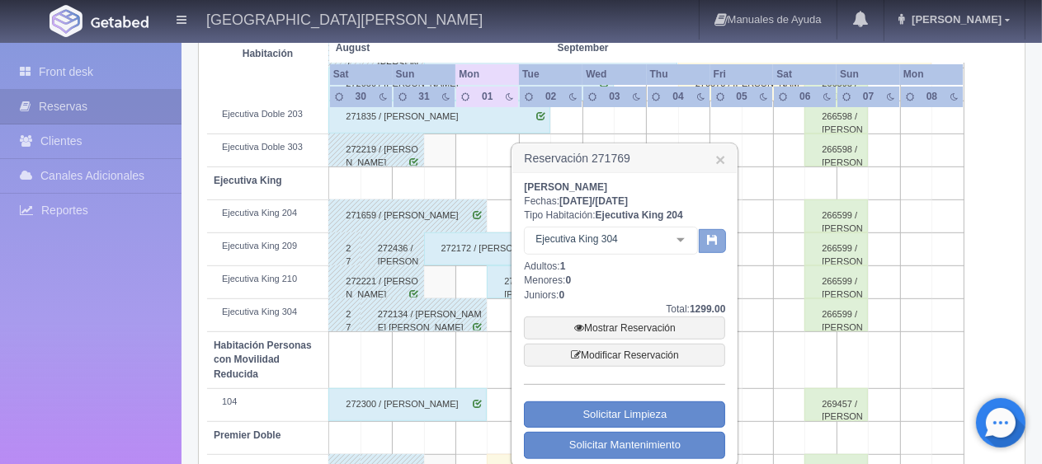
click at [713, 241] on icon "button" at bounding box center [712, 239] width 11 height 11
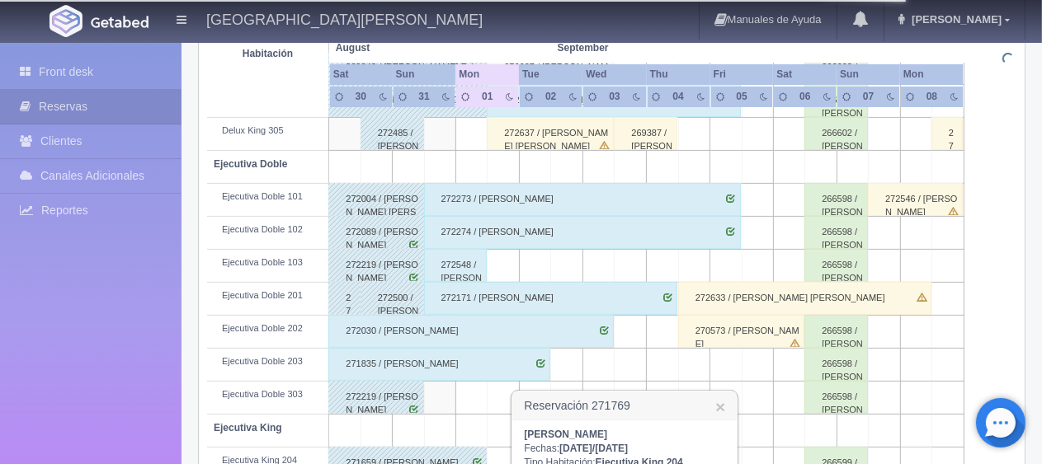
scroll to position [0, 0]
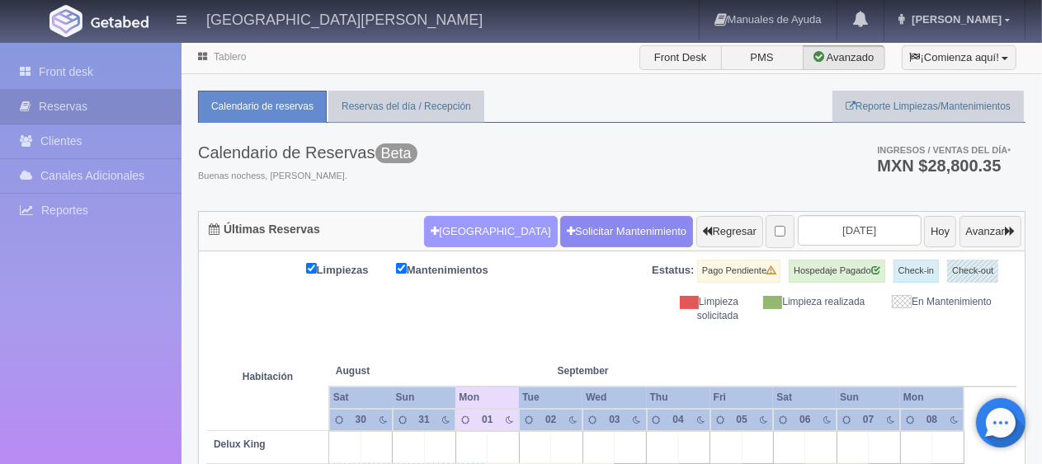
click at [459, 226] on button "[GEOGRAPHIC_DATA]" at bounding box center [490, 231] width 133 height 31
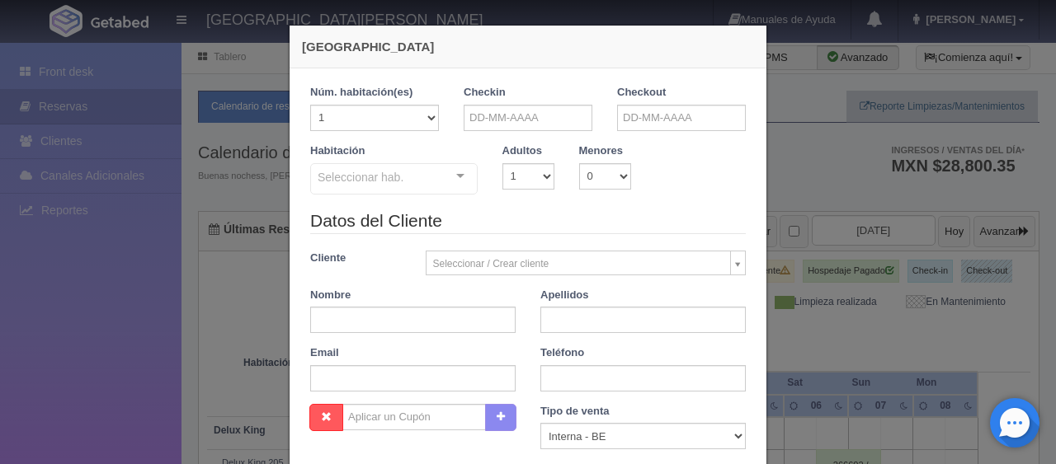
checkbox input "false"
click at [514, 115] on input "text" at bounding box center [527, 118] width 129 height 26
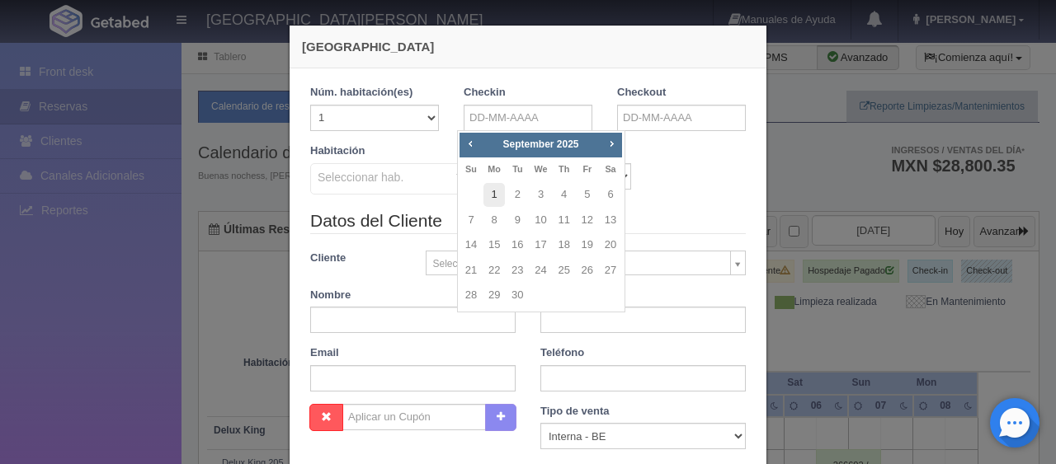
click at [496, 193] on link "1" at bounding box center [493, 195] width 21 height 24
type input "01-09-2025"
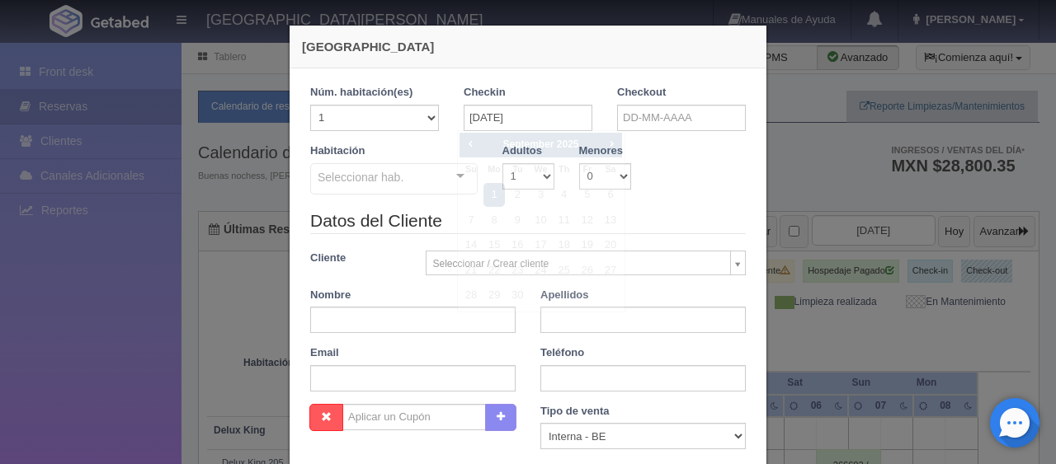
checkbox input "false"
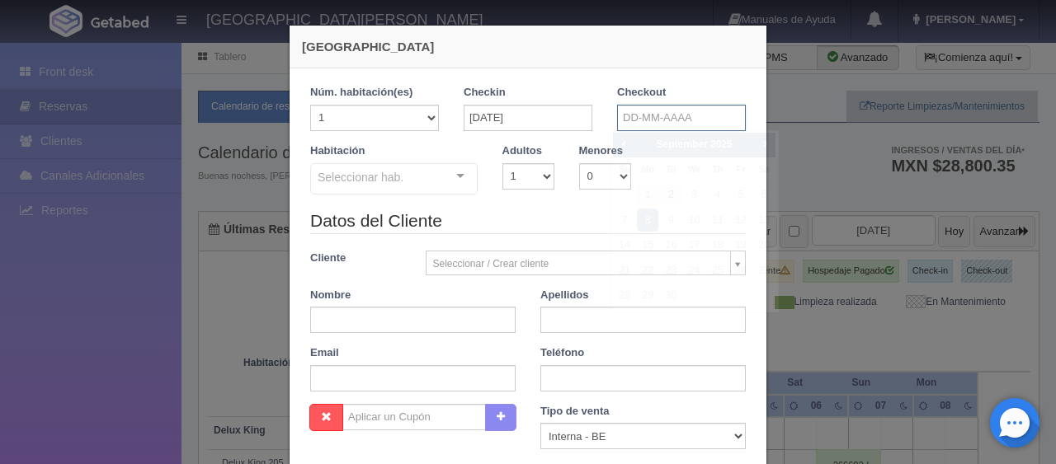
drag, startPoint x: 688, startPoint y: 116, endPoint x: 675, endPoint y: 190, distance: 74.6
click at [686, 124] on input "text" at bounding box center [681, 118] width 129 height 26
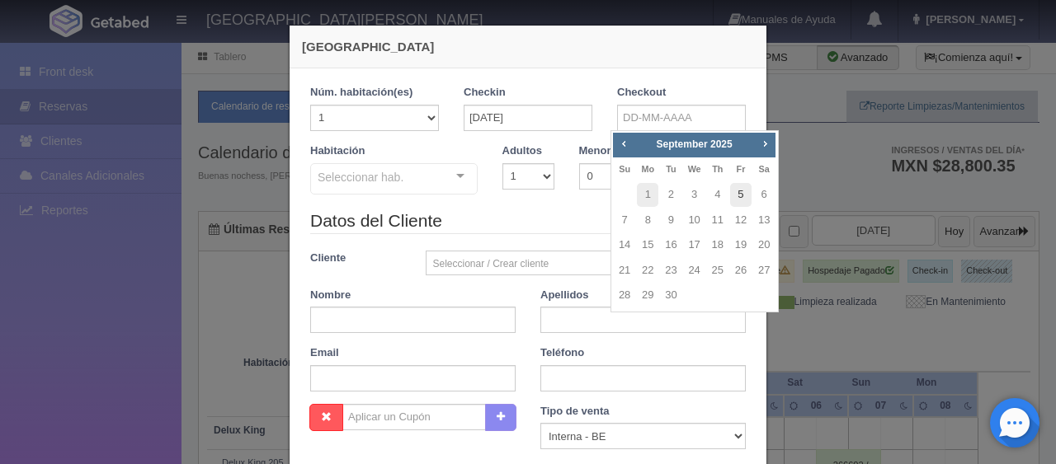
click at [736, 203] on link "5" at bounding box center [740, 195] width 21 height 24
type input "05-09-2025"
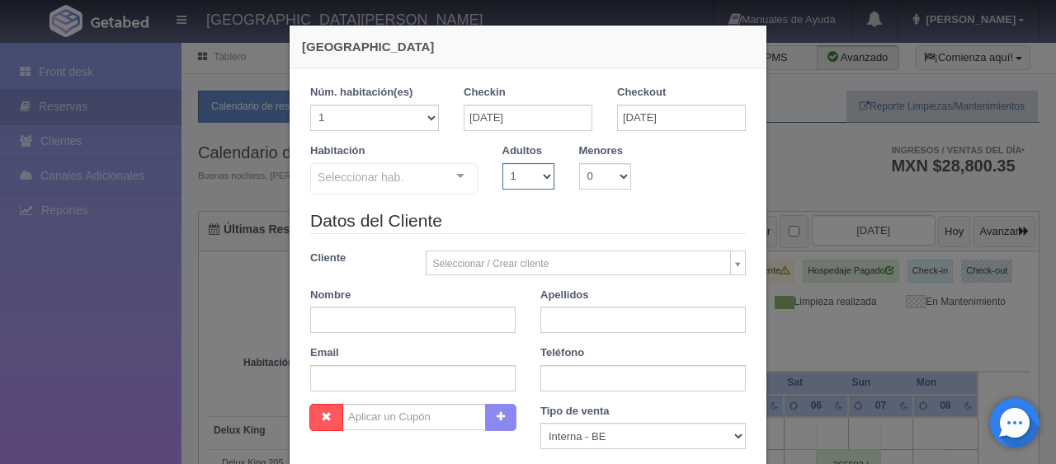
click at [534, 183] on select "1 2 3 4 5 6 7 8 9 10" at bounding box center [528, 176] width 52 height 26
checkbox input "false"
select select "2"
click at [502, 163] on select "1 2 3 4 5 6 7 8 9 10" at bounding box center [528, 176] width 52 height 26
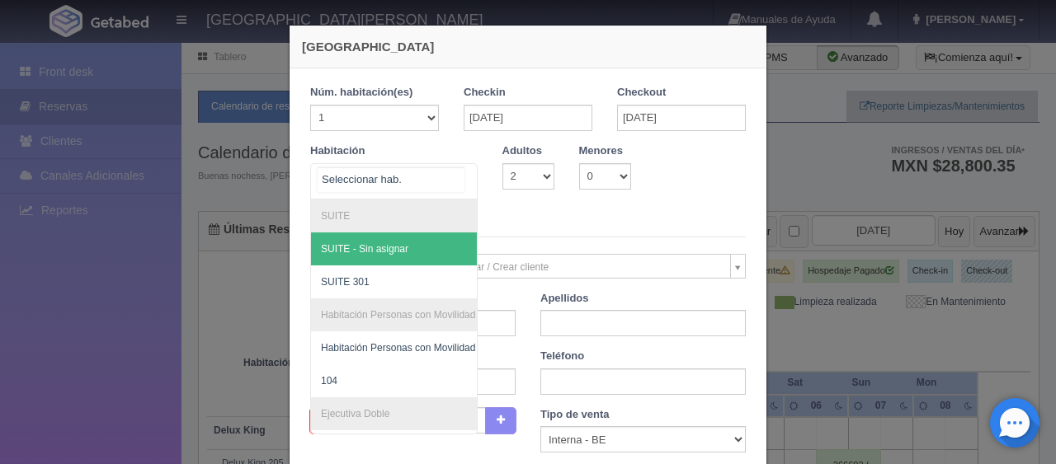
drag, startPoint x: 393, startPoint y: 183, endPoint x: 450, endPoint y: 332, distance: 159.3
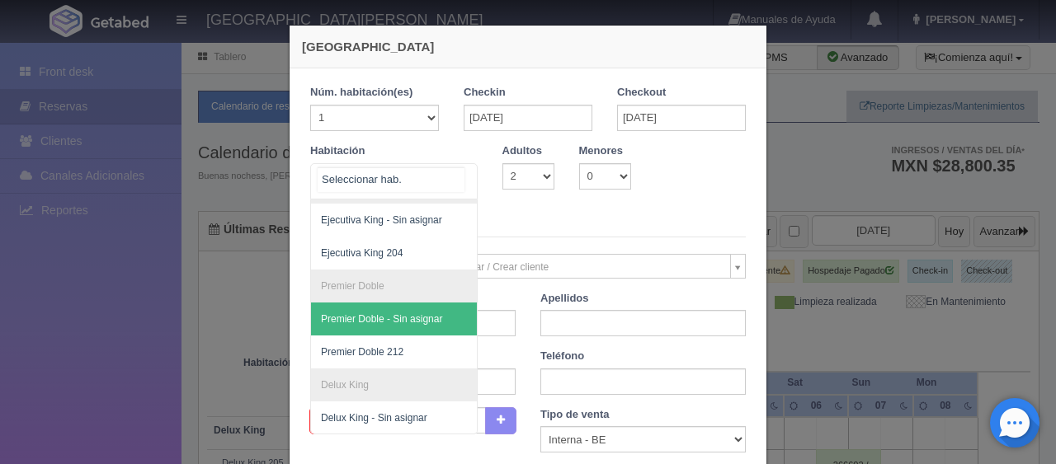
scroll to position [340, 0]
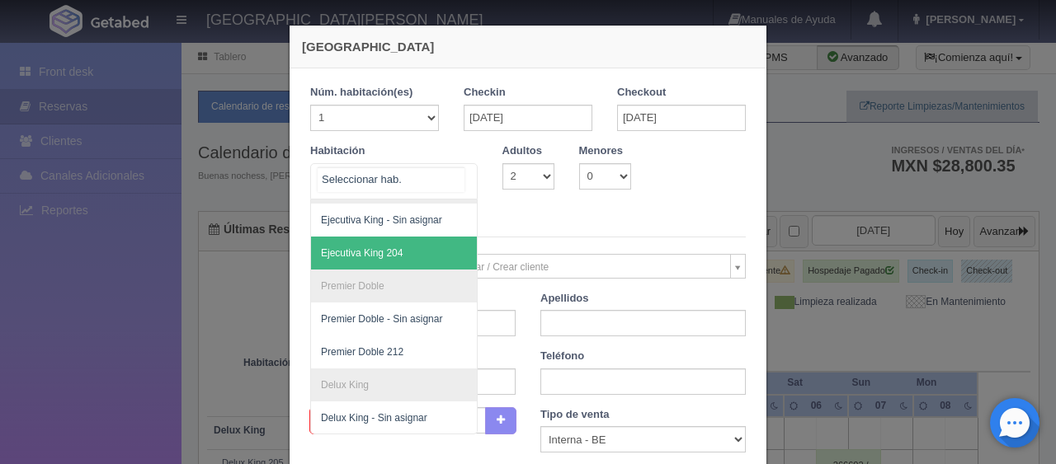
click at [402, 249] on span "Ejecutiva King 204" at bounding box center [449, 253] width 277 height 33
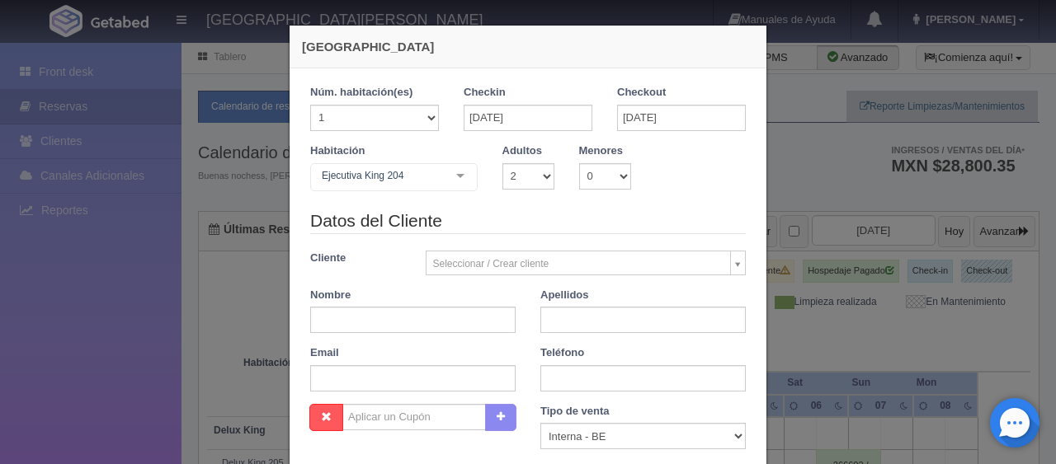
checkbox input "false"
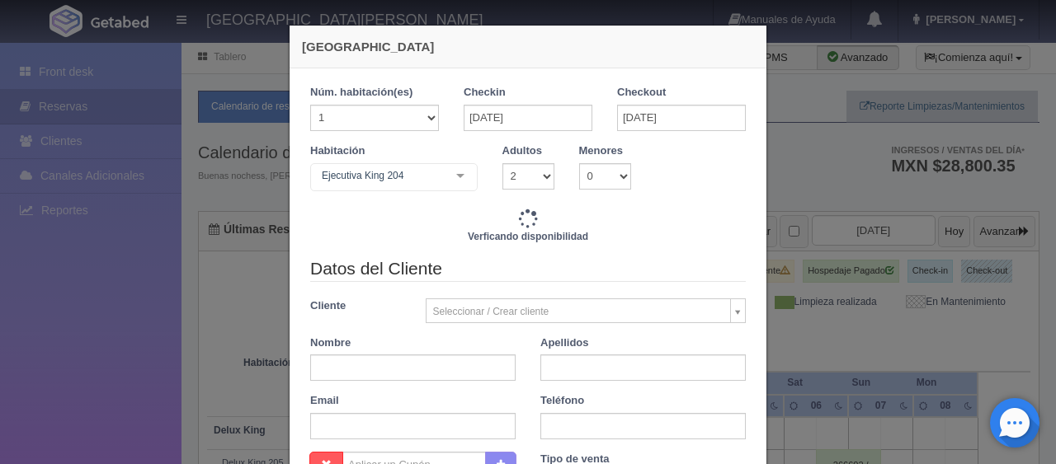
type input "6196.00"
checkbox input "false"
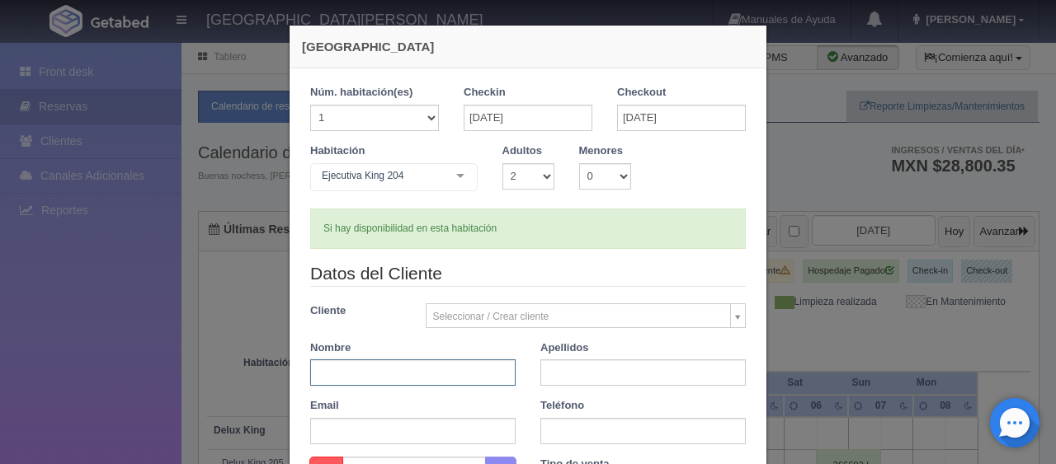
click at [412, 374] on input "text" at bounding box center [412, 373] width 205 height 26
click at [406, 378] on input "text" at bounding box center [412, 373] width 205 height 26
click at [383, 371] on input "text" at bounding box center [412, 373] width 205 height 26
paste input "[PERSON_NAME]"
drag, startPoint x: 379, startPoint y: 374, endPoint x: 346, endPoint y: 381, distance: 34.5
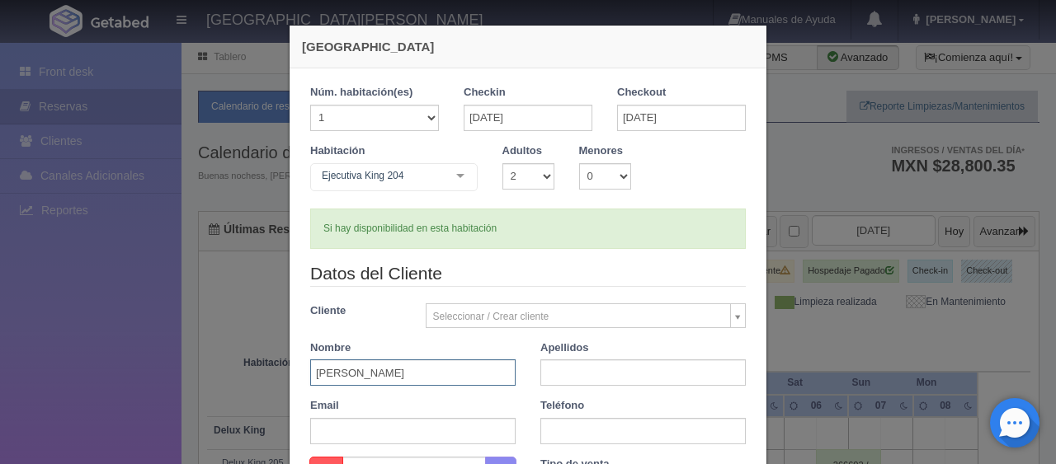
click at [346, 381] on input "[PERSON_NAME]" at bounding box center [412, 373] width 205 height 26
type input "Adolfo"
paste input "Marquez"
click at [548, 375] on input "Marquez" at bounding box center [642, 373] width 205 height 26
click at [550, 374] on input "Marquez" at bounding box center [642, 373] width 205 height 26
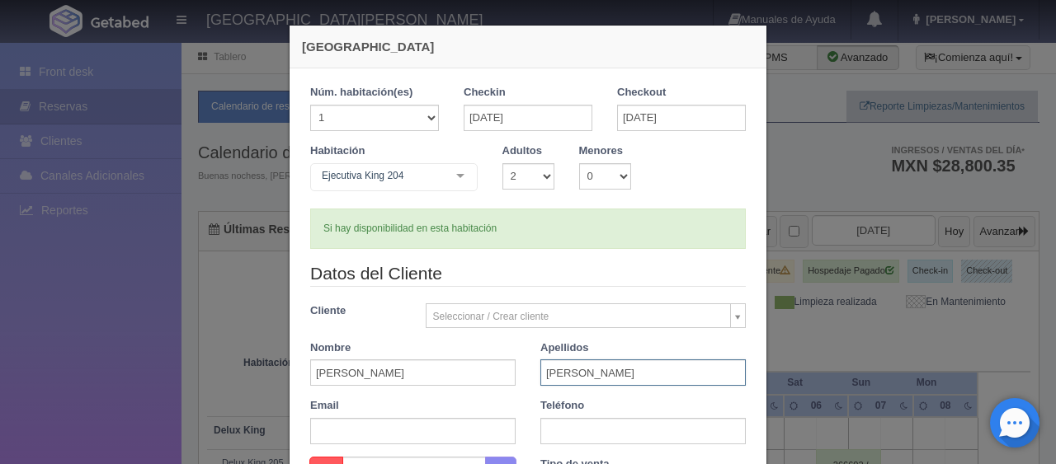
click at [553, 374] on input "Marquez" at bounding box center [642, 373] width 205 height 26
type input "Márquez"
click at [580, 453] on div "Datos del Cliente Cliente Seleccionar / Crear cliente Nuevo Cliente Adriana Nav…" at bounding box center [528, 358] width 460 height 195
click at [584, 431] on input "text" at bounding box center [642, 431] width 205 height 26
click at [573, 435] on input "text" at bounding box center [642, 431] width 205 height 26
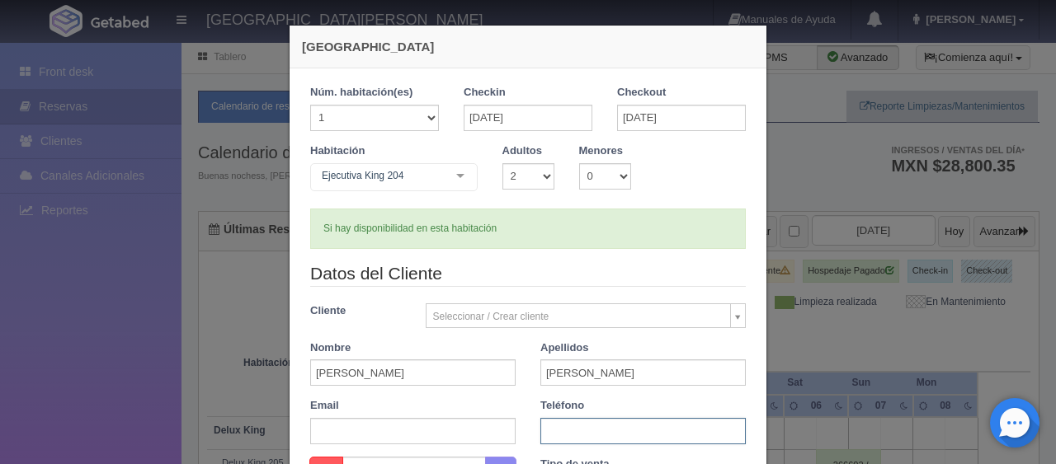
scroll to position [343, 0]
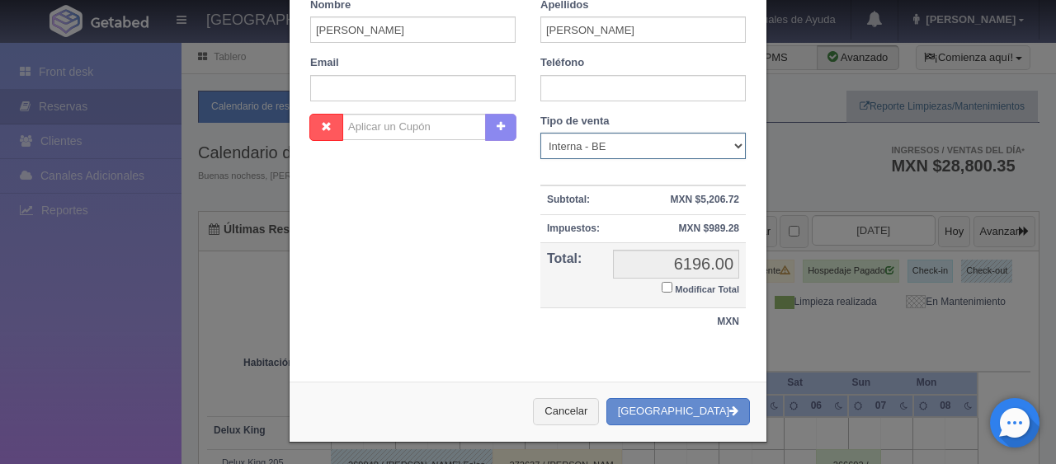
click at [577, 139] on select "Correo Electronico Interna - BE Llamada OTA Externa Otro WALK IN" at bounding box center [642, 146] width 205 height 26
click at [592, 94] on input "text" at bounding box center [642, 88] width 205 height 26
click at [578, 121] on label "Tipo de venta" at bounding box center [574, 122] width 69 height 16
click at [577, 101] on div "Datos del Cliente Cliente Seleccionar / Crear cliente Nuevo Cliente Adriana Nav…" at bounding box center [528, 15] width 460 height 195
click at [581, 94] on input "text" at bounding box center [642, 88] width 205 height 26
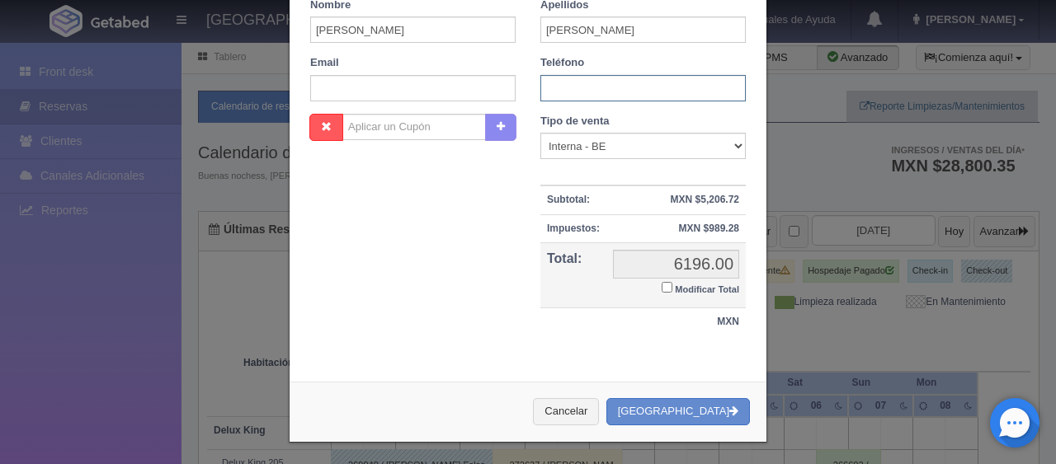
click at [577, 99] on input "text" at bounding box center [642, 88] width 205 height 26
click at [604, 91] on input "text" at bounding box center [642, 88] width 205 height 26
click at [576, 79] on input "text" at bounding box center [642, 88] width 205 height 26
type input "v"
click at [645, 153] on select "Correo Electronico Interna - BE Llamada OTA Externa Otro WALK IN" at bounding box center [642, 146] width 205 height 26
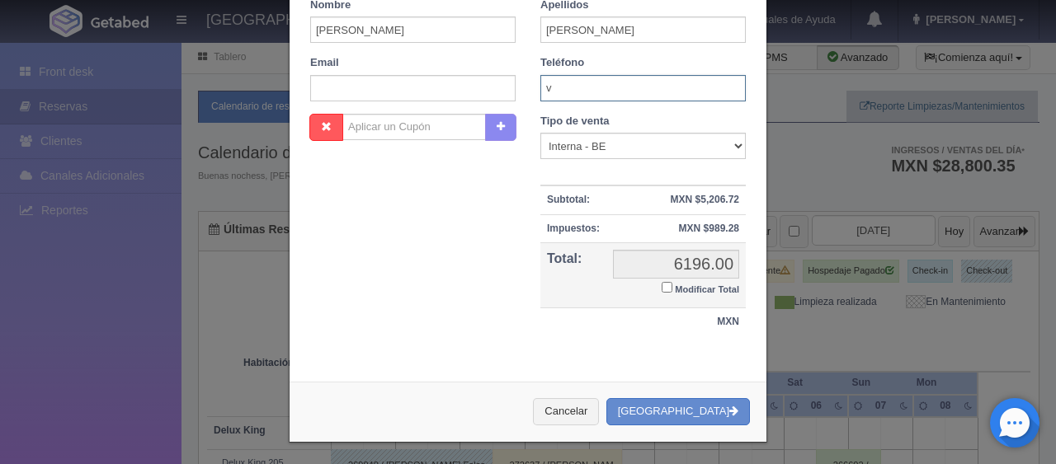
click at [618, 98] on input "v" at bounding box center [642, 88] width 205 height 26
drag, startPoint x: 581, startPoint y: 127, endPoint x: 584, endPoint y: 141, distance: 14.4
click at [584, 134] on div "Tipo de venta Correo Electronico Interna - BE Llamada OTA Externa Otro WALK IN" at bounding box center [642, 137] width 205 height 46
click at [591, 149] on select "Correo Electronico Interna - BE Llamada OTA Externa Otro WALK IN" at bounding box center [642, 146] width 205 height 26
click at [592, 97] on input "text" at bounding box center [642, 88] width 205 height 26
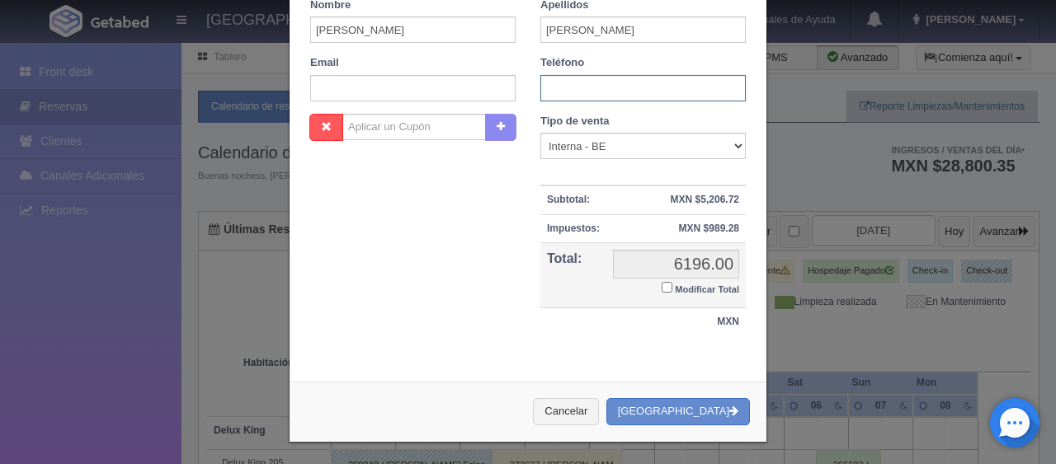
paste input "3312134334"
type input "3312134334"
click at [337, 188] on div "Nombre Cupón : Descuentos : Tipo de venta Correo Electronico Interna - BE Llama…" at bounding box center [528, 234] width 460 height 240
click at [666, 284] on label "Modificar Total" at bounding box center [700, 288] width 78 height 19
click at [666, 284] on input "Modificar Total" at bounding box center [666, 287] width 11 height 11
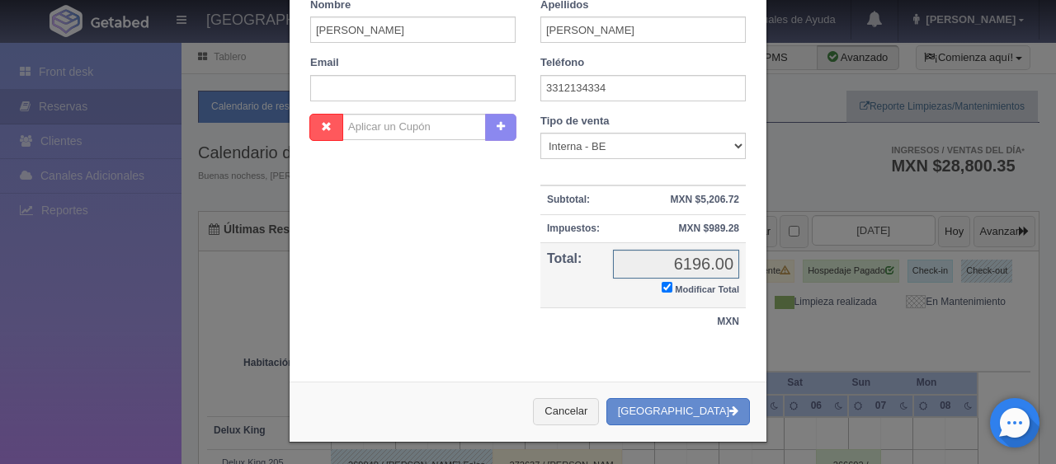
checkbox input "true"
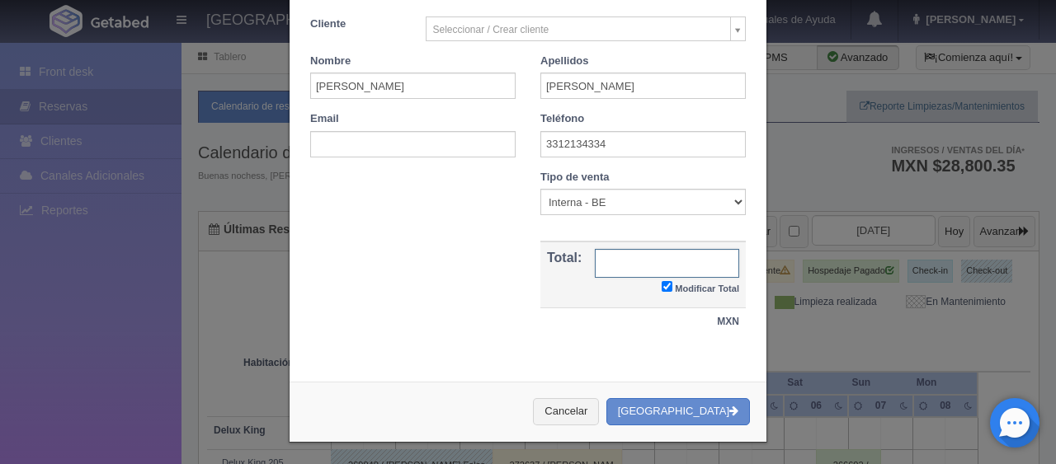
click at [634, 266] on input "text" at bounding box center [667, 263] width 144 height 29
click at [628, 263] on input "text" at bounding box center [667, 263] width 144 height 29
click at [634, 266] on input "text" at bounding box center [667, 263] width 144 height 29
click at [630, 261] on input "text" at bounding box center [667, 263] width 144 height 29
click at [623, 252] on input "text" at bounding box center [667, 263] width 144 height 29
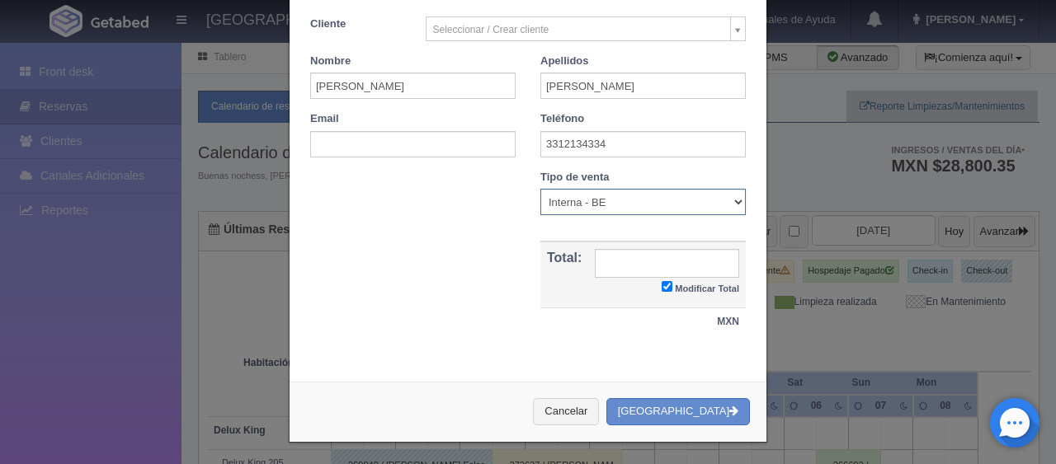
click at [564, 201] on select "Correo Electronico Interna - BE Llamada OTA Externa Otro WALK IN" at bounding box center [642, 202] width 205 height 26
click at [540, 189] on select "Correo Electronico Interna - BE Llamada OTA Externa Otro WALK IN" at bounding box center [642, 202] width 205 height 26
click at [619, 252] on input "text" at bounding box center [667, 263] width 144 height 29
click at [610, 263] on input "text" at bounding box center [667, 263] width 144 height 29
click at [607, 274] on input "text" at bounding box center [667, 263] width 144 height 29
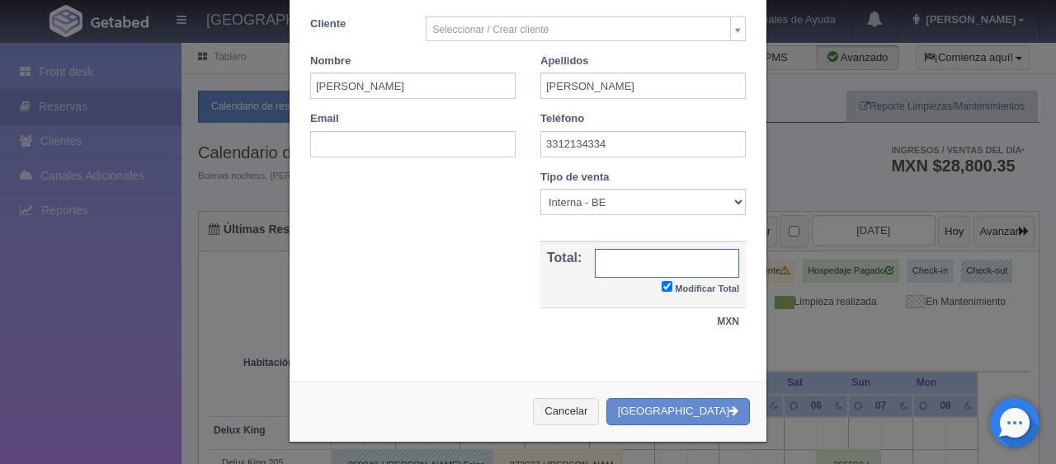
click at [701, 265] on input "text" at bounding box center [667, 263] width 144 height 29
type input "5996"
click at [429, 228] on div "Nombre Cupón : Descuentos : Tipo de venta Correo Electronico Interna - BE Llama…" at bounding box center [528, 261] width 460 height 183
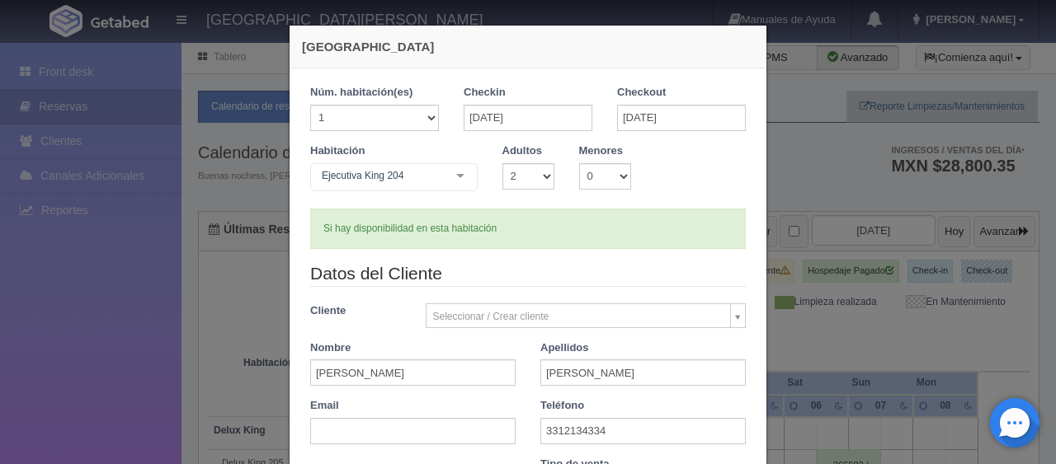
click at [528, 252] on form "1 Núm. habitación(es) 1 2 3 4 5 6 7 8 9 10 11 12 13 14 15 16 17 18 19 20 Checki…" at bounding box center [527, 362] width 435 height 555
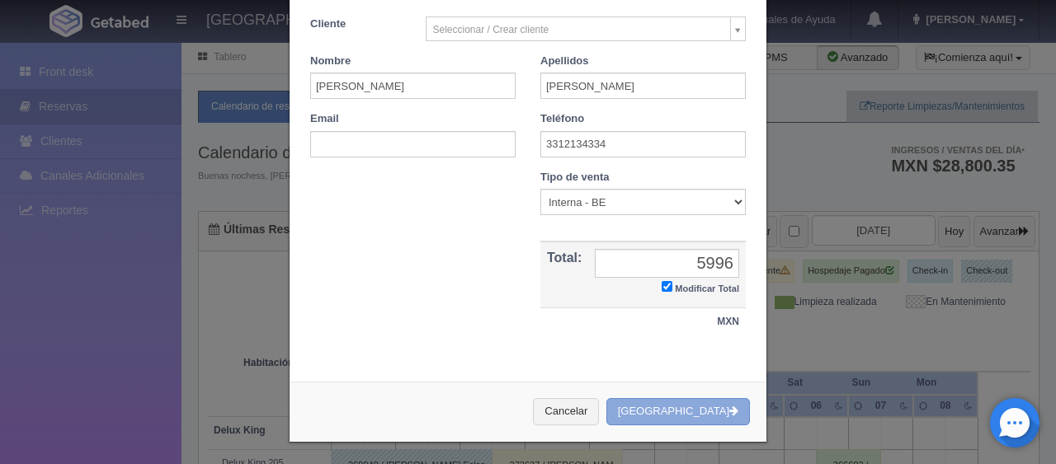
click at [696, 412] on button "[GEOGRAPHIC_DATA]" at bounding box center [677, 411] width 143 height 27
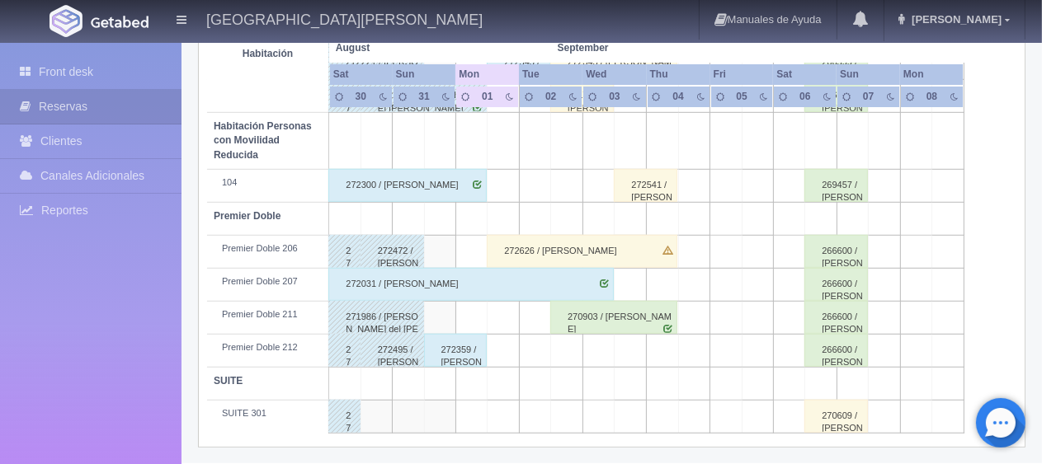
scroll to position [632, 0]
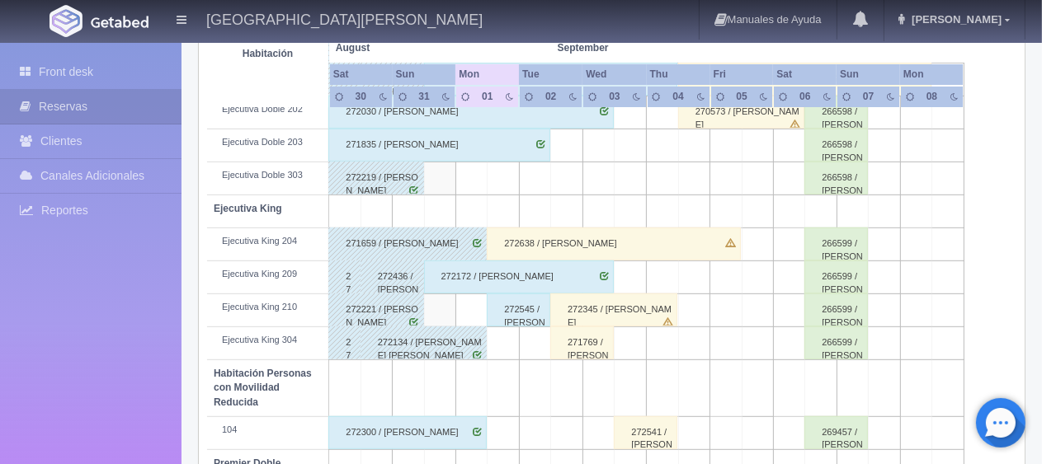
click at [572, 248] on div "272638 / Adolfo Márquez" at bounding box center [613, 244] width 253 height 33
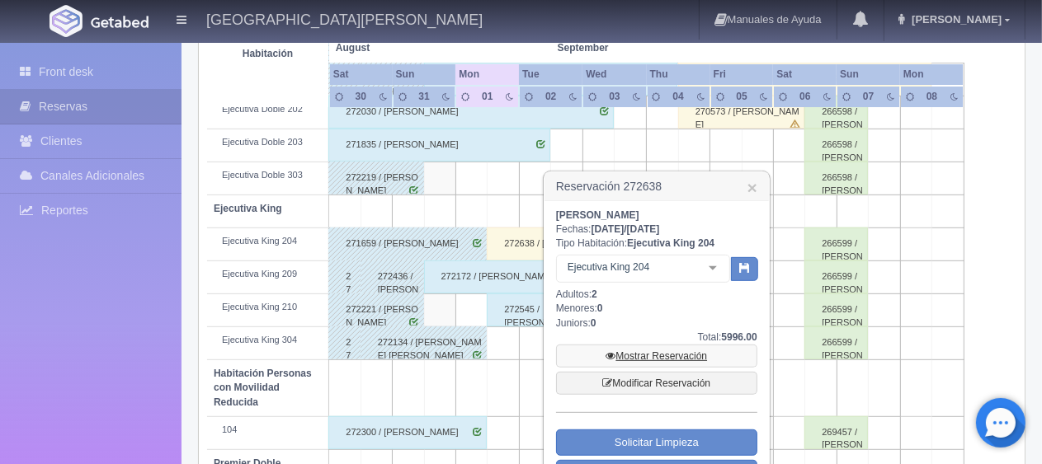
click at [661, 354] on link "Mostrar Reservación" at bounding box center [656, 356] width 201 height 23
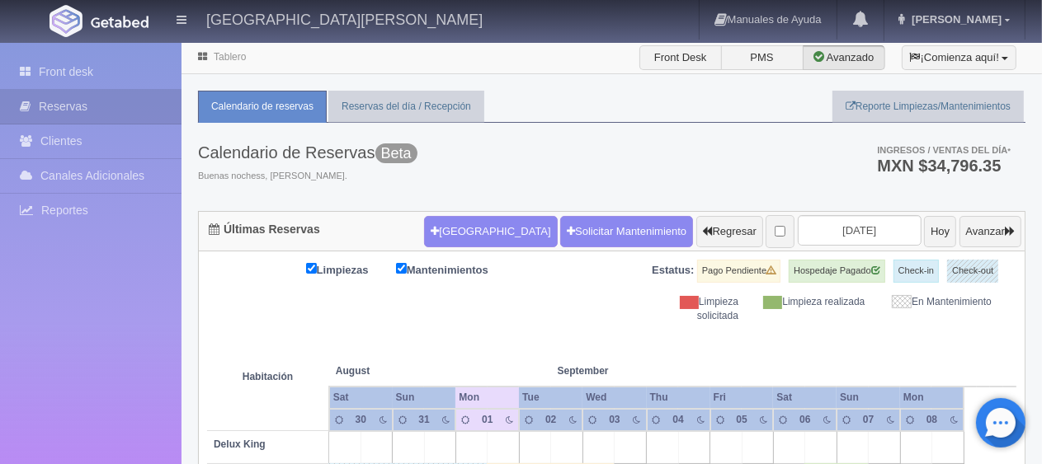
scroll to position [577, 0]
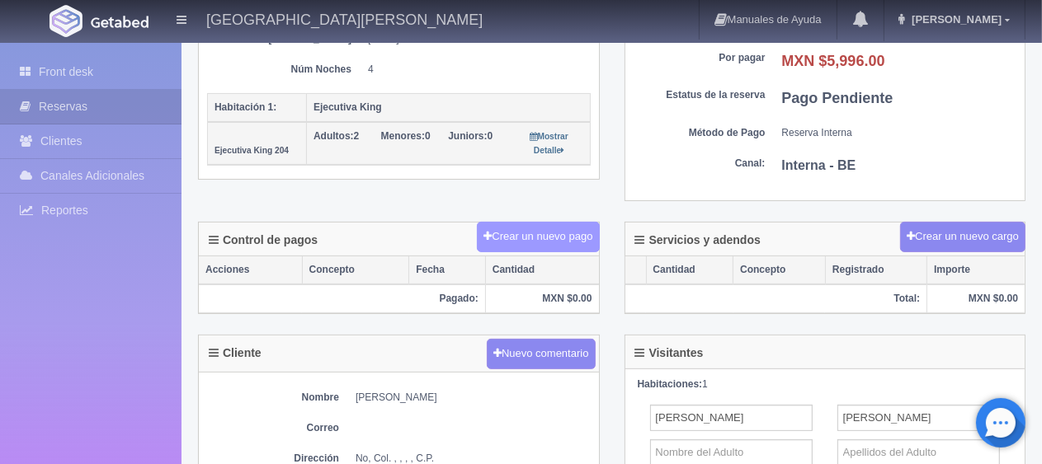
click at [529, 223] on button "Crear un nuevo pago" at bounding box center [538, 237] width 122 height 31
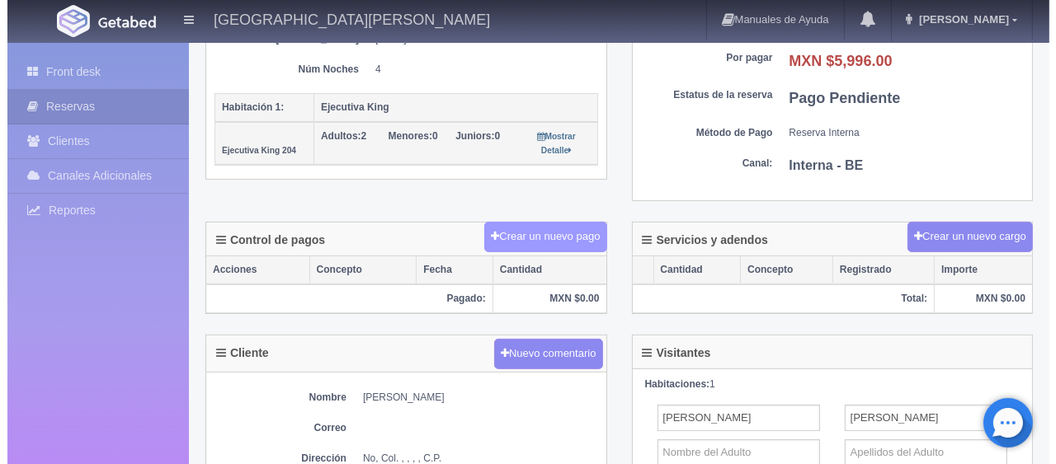
scroll to position [330, 0]
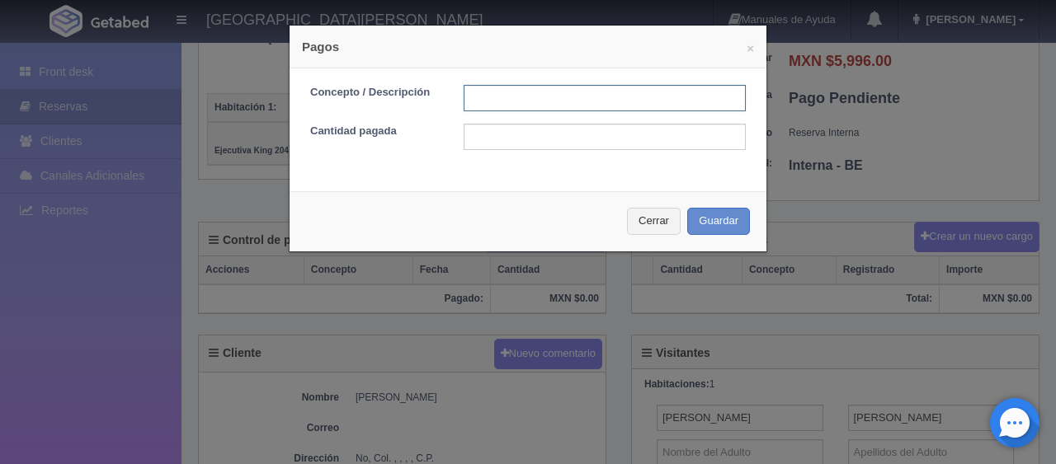
click at [532, 93] on input "text" at bounding box center [604, 98] width 282 height 26
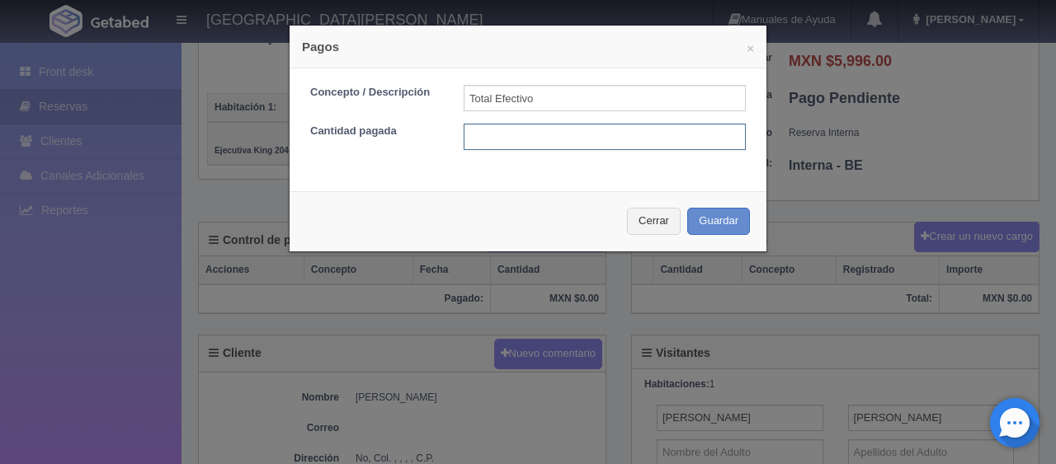
drag, startPoint x: 610, startPoint y: 132, endPoint x: 610, endPoint y: 123, distance: 9.1
click at [610, 132] on input "text" at bounding box center [604, 137] width 282 height 26
click at [608, 97] on input "Total Efectivo" at bounding box center [604, 98] width 282 height 26
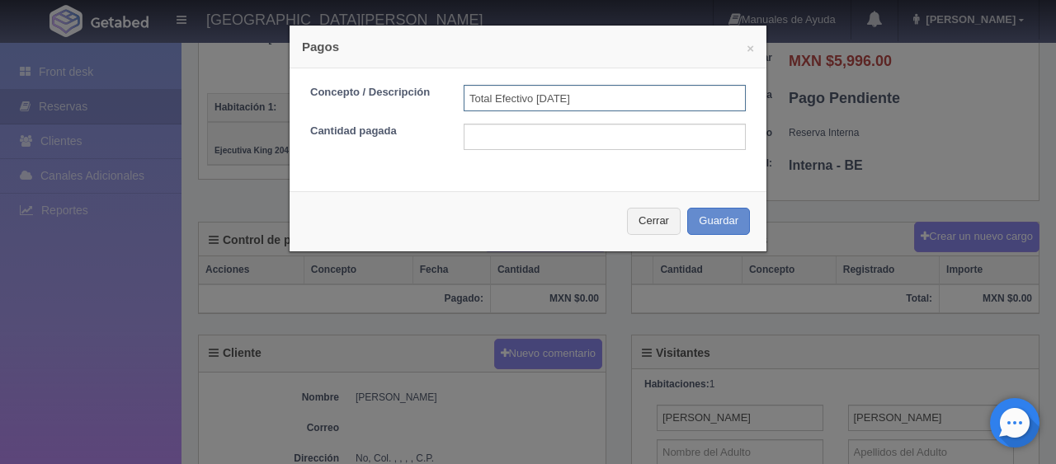
type input "Total Efectivo [DATE]"
type input "5996"
click at [687, 208] on button "Guardar" at bounding box center [718, 221] width 63 height 27
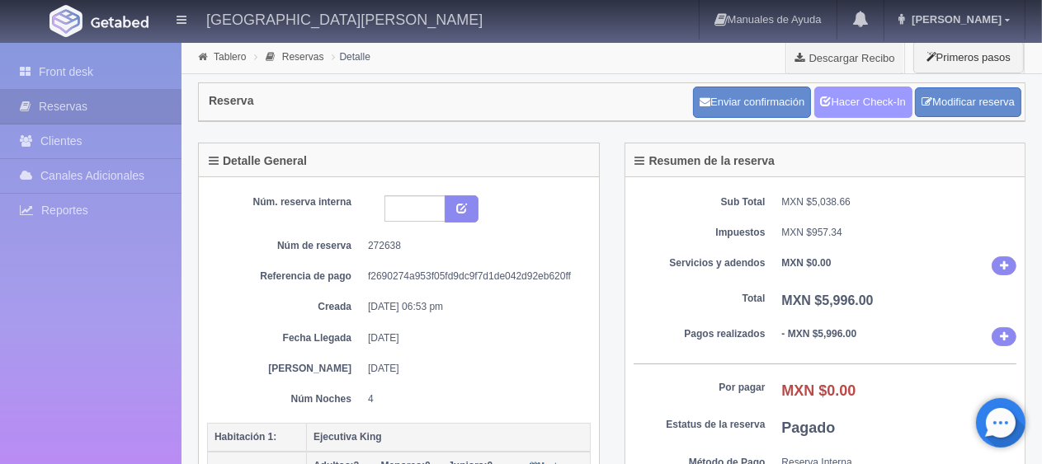
click at [871, 108] on link "Hacer Check-In" at bounding box center [863, 102] width 98 height 31
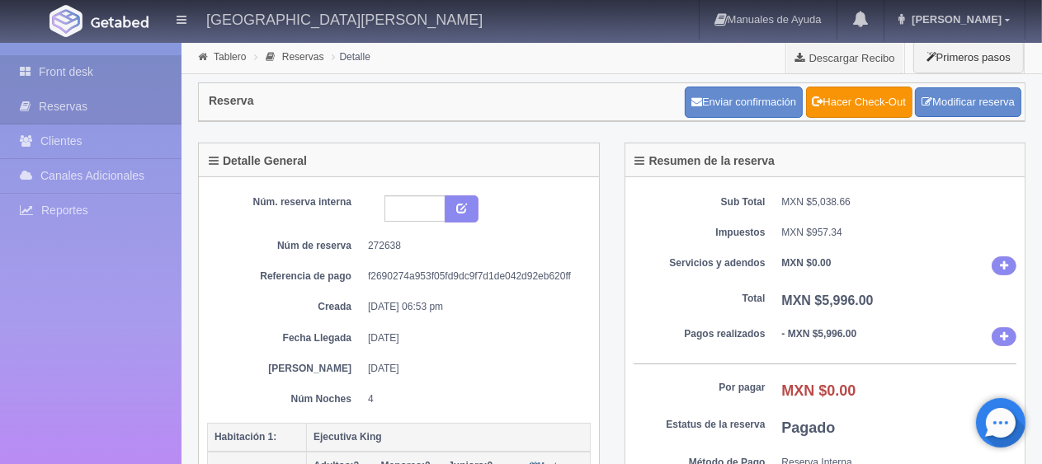
click at [115, 78] on link "Front desk" at bounding box center [90, 72] width 181 height 34
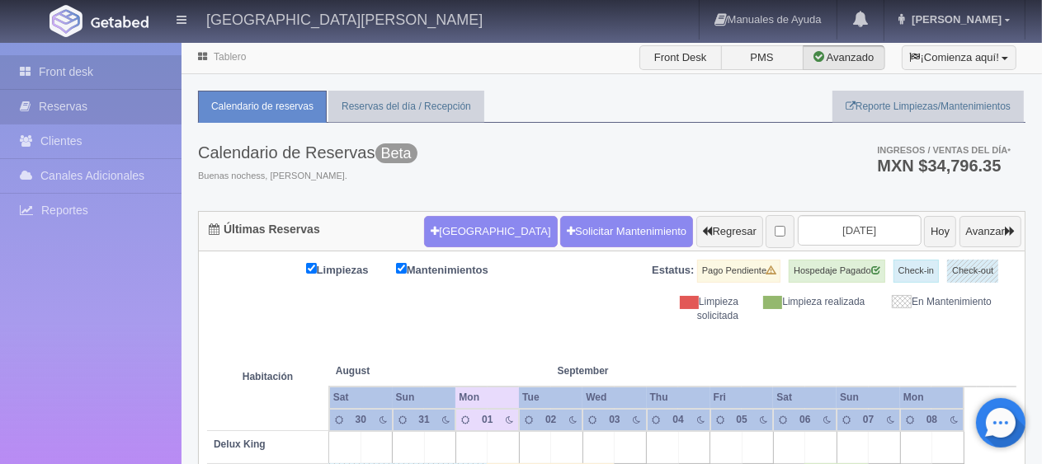
click at [115, 111] on link "Reservas" at bounding box center [90, 107] width 181 height 34
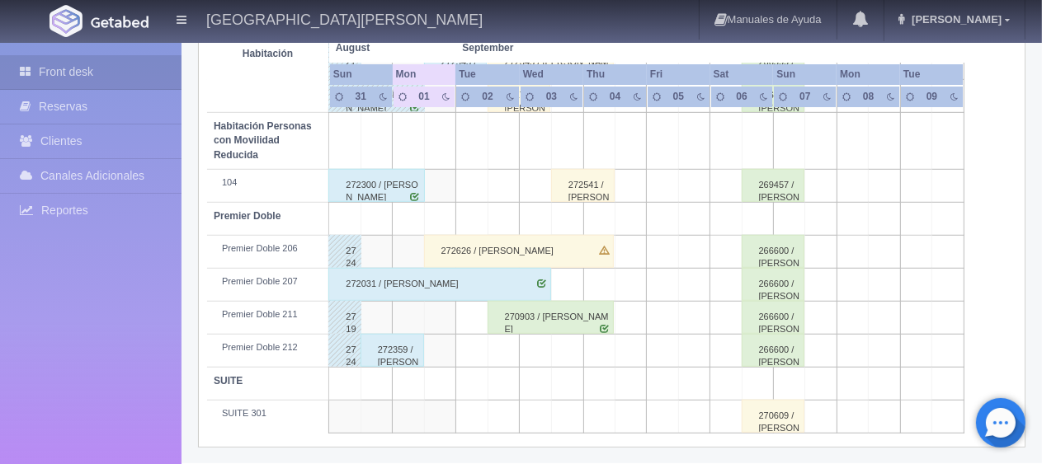
scroll to position [302, 0]
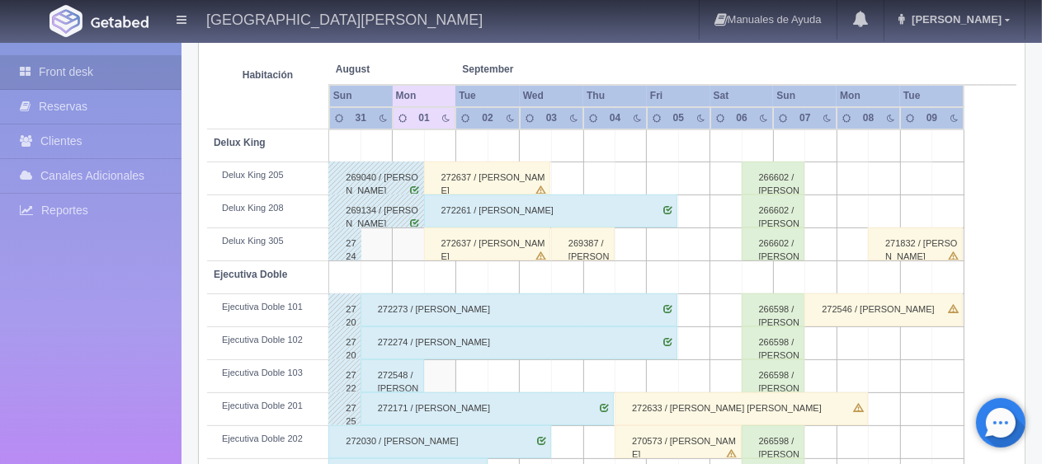
click at [490, 179] on div "272637 / David Guerrero Castellón" at bounding box center [487, 178] width 127 height 33
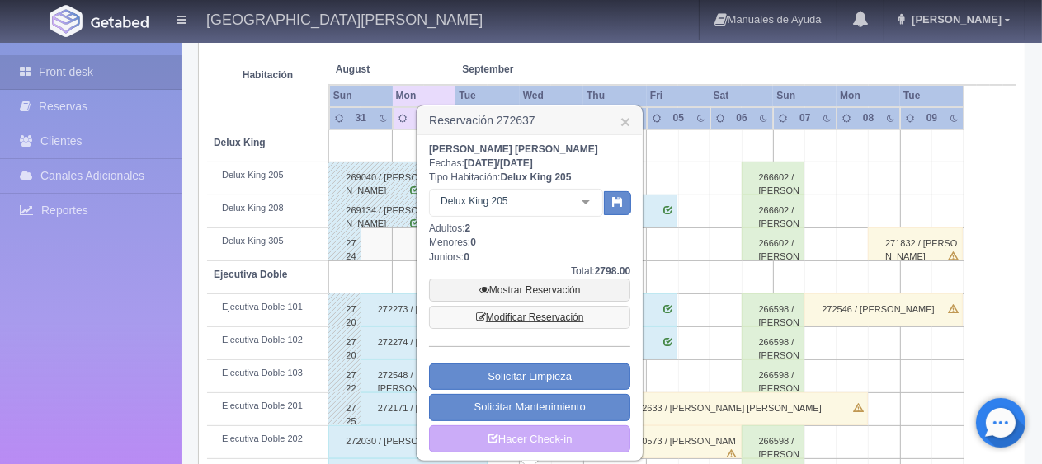
click at [552, 313] on link "Modificar Reservación" at bounding box center [529, 317] width 201 height 23
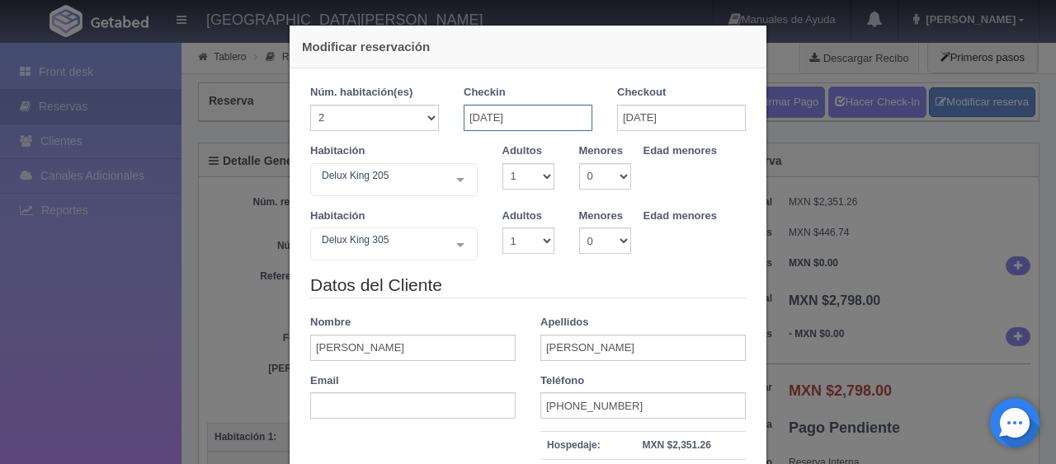
click at [531, 117] on input "[DATE]" at bounding box center [527, 118] width 129 height 26
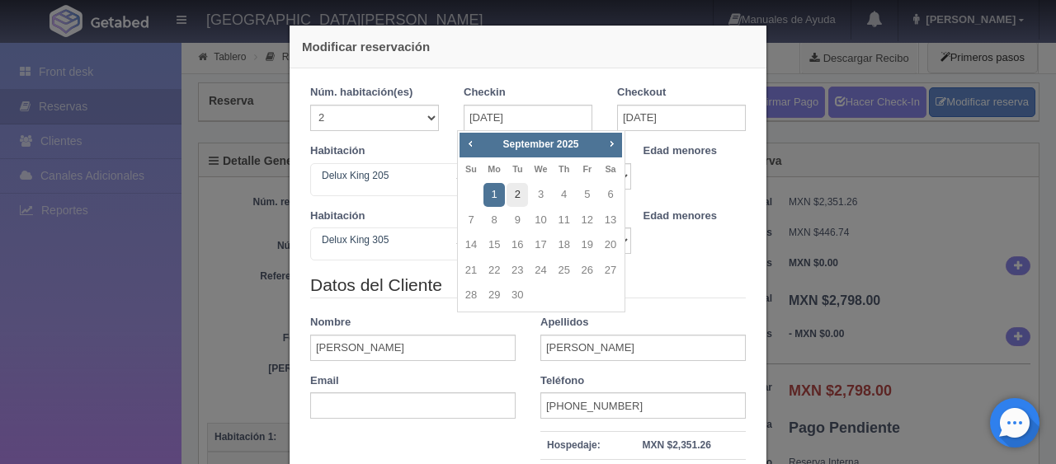
click at [519, 197] on link "2" at bounding box center [516, 195] width 21 height 24
type input "[DATE]"
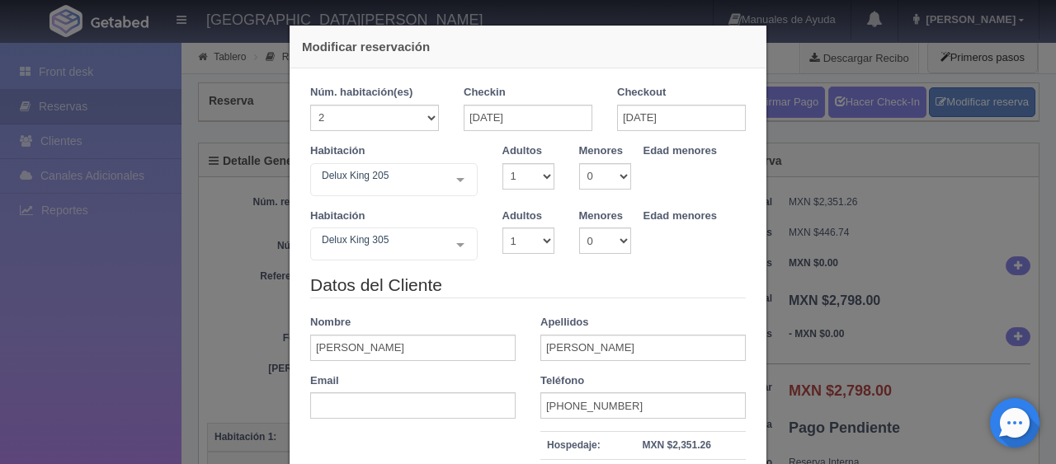
scroll to position [252, 0]
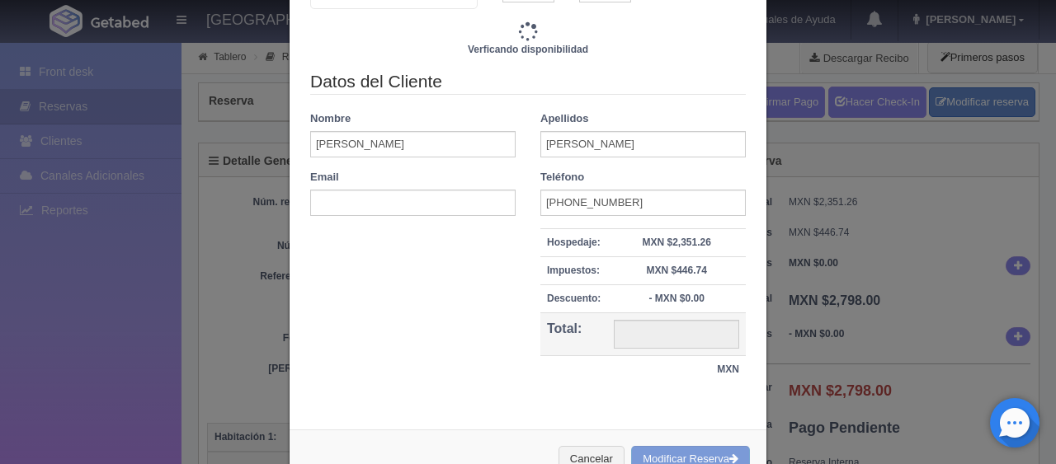
type input "2598.00"
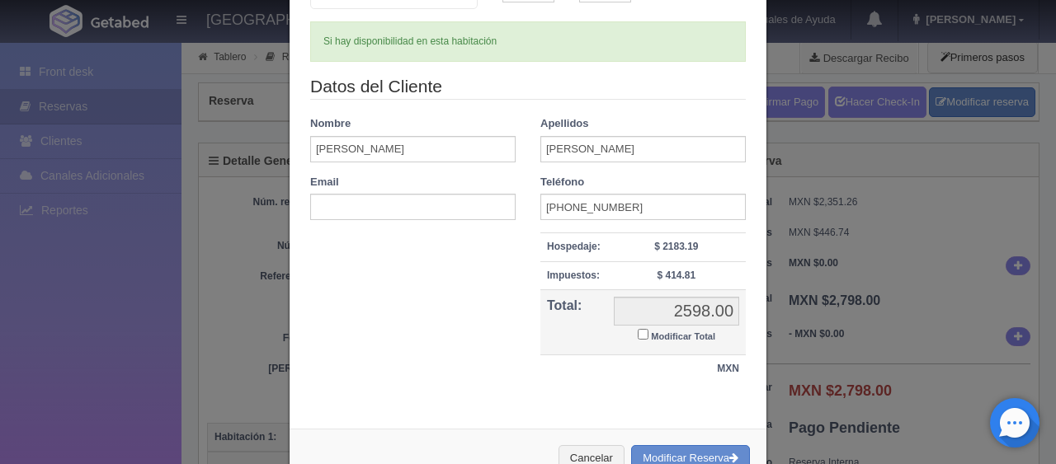
click at [687, 332] on small "Modificar Total" at bounding box center [683, 337] width 64 height 10
click at [648, 332] on input "Modificar Total" at bounding box center [642, 334] width 11 height 11
checkbox input "true"
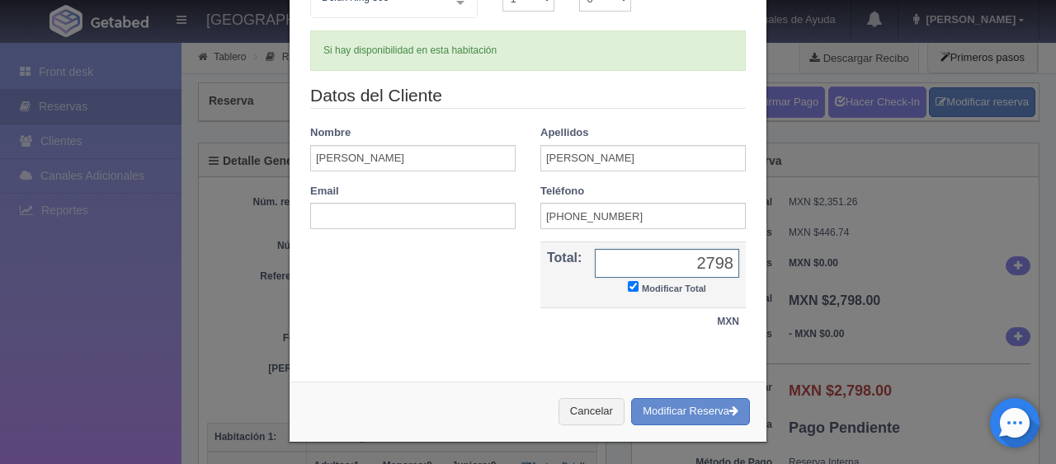
type input "2798"
click at [701, 423] on div "Cancelar Modificar Reserva" at bounding box center [527, 412] width 477 height 60
click at [704, 409] on button "Modificar Reserva" at bounding box center [690, 411] width 119 height 27
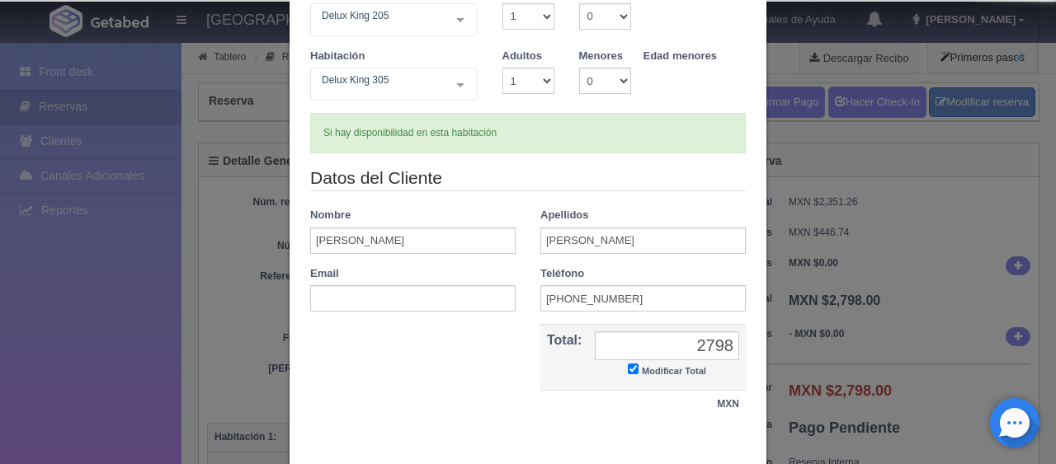
scroll to position [0, 0]
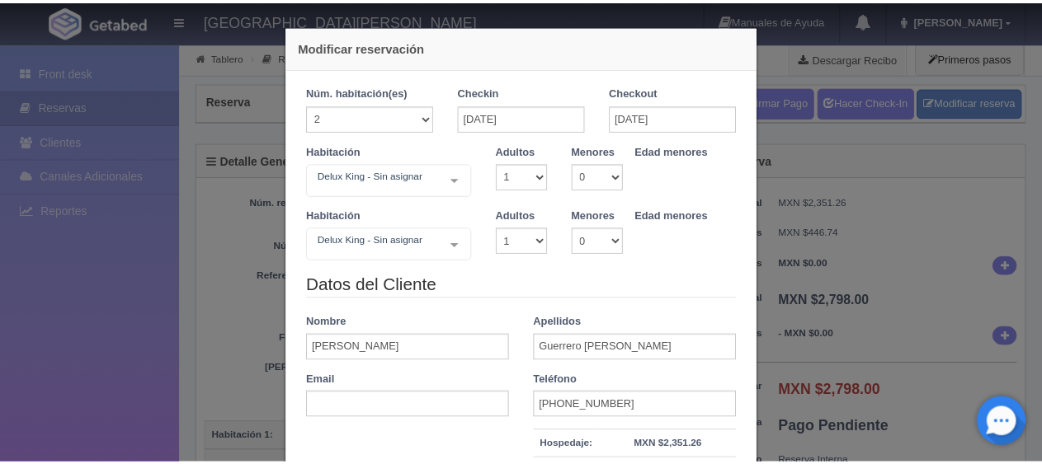
scroll to position [252, 0]
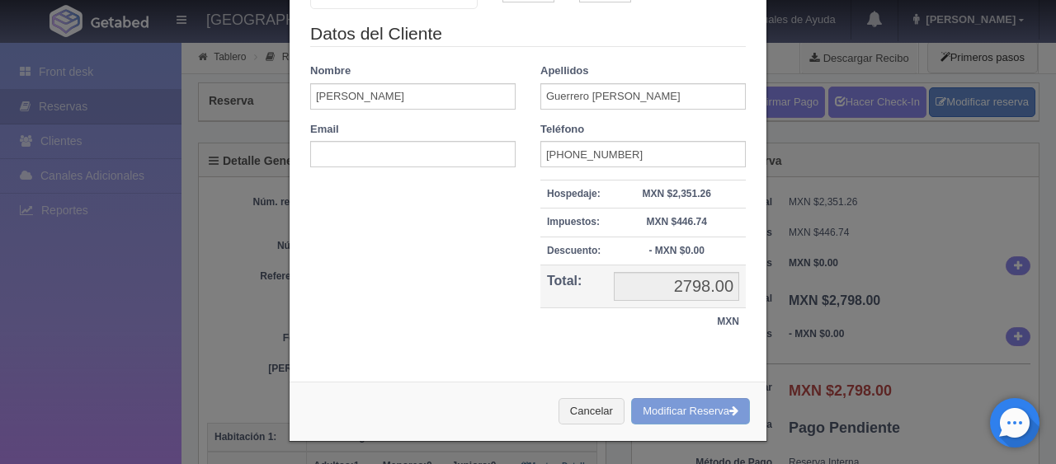
click at [914, 302] on div "Modificar reservación Núm. habitación(es) 1 2 3 4 5 6 7 8 9 10 11 12 13 14 15 1…" at bounding box center [528, 232] width 1056 height 464
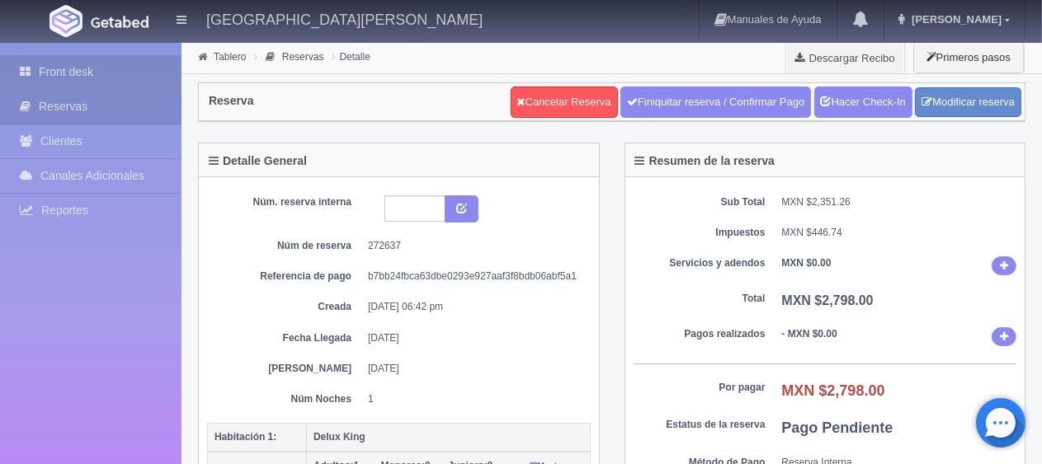
click at [142, 71] on link "Front desk" at bounding box center [90, 72] width 181 height 34
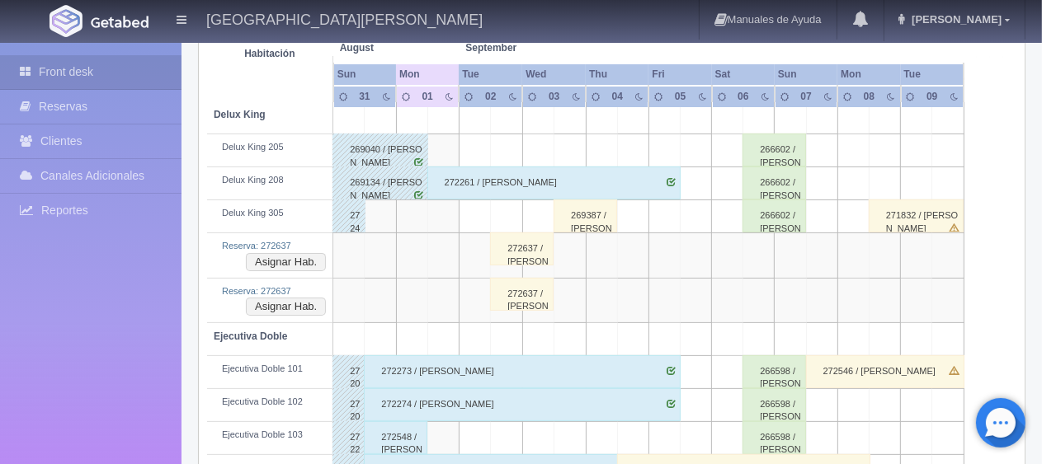
click at [534, 249] on div "272637 / [PERSON_NAME]" at bounding box center [522, 249] width 64 height 33
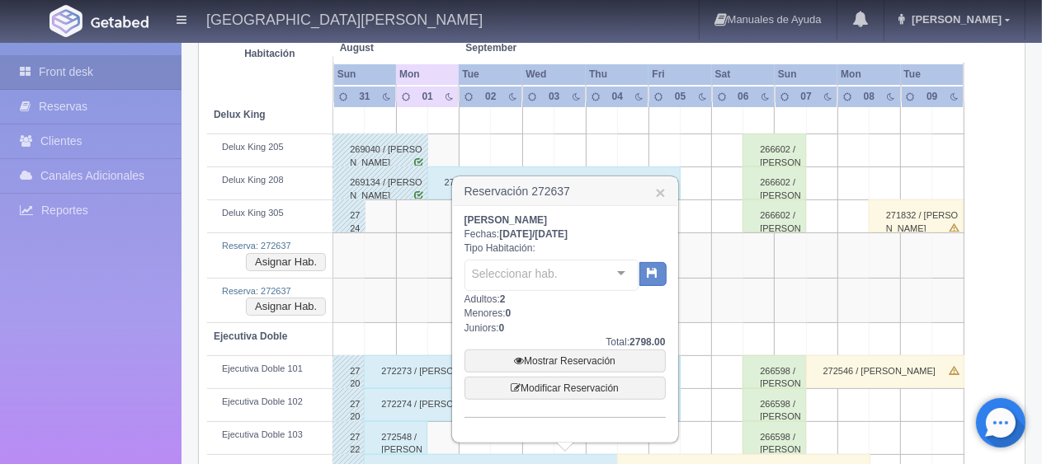
scroll to position [330, 0]
click at [567, 285] on div "Seleccionar hab." at bounding box center [551, 275] width 174 height 31
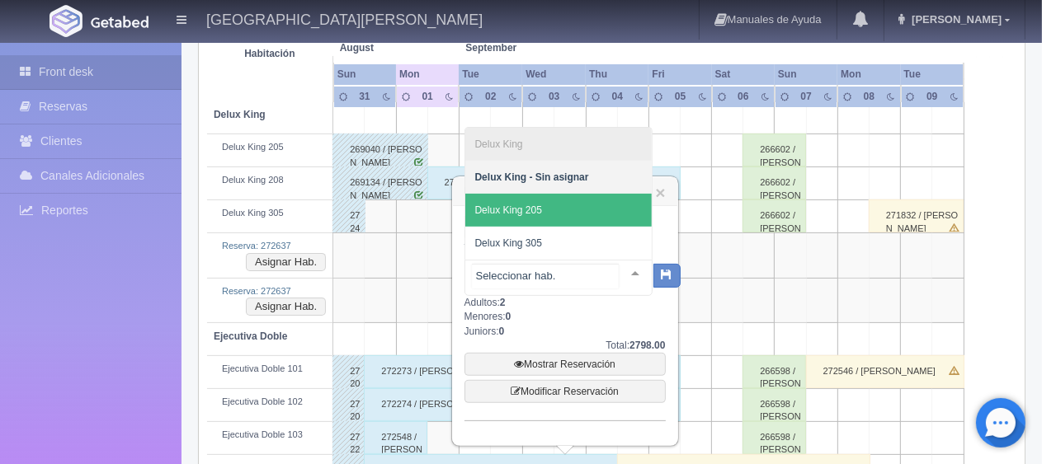
click at [574, 213] on span "Delux King 205" at bounding box center [558, 210] width 186 height 33
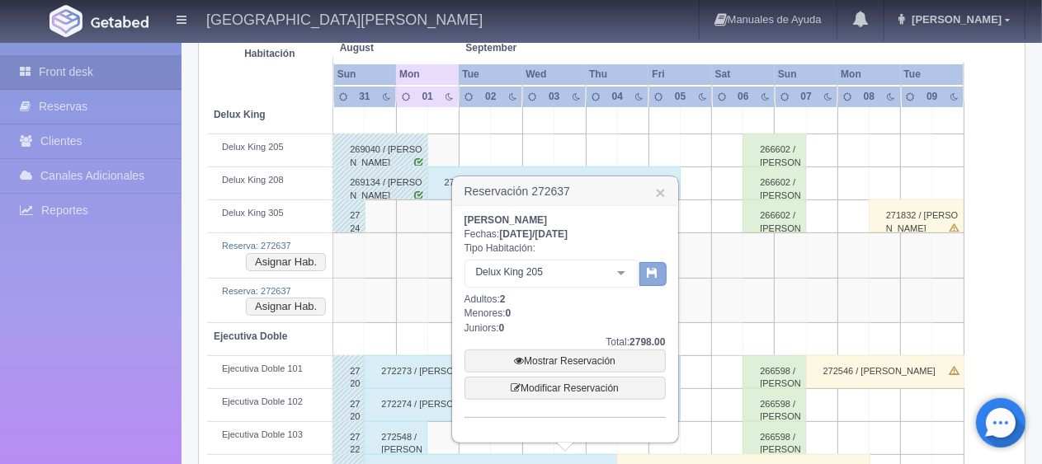
click at [649, 271] on icon "button" at bounding box center [652, 272] width 11 height 11
click at [661, 190] on link "×" at bounding box center [660, 192] width 10 height 17
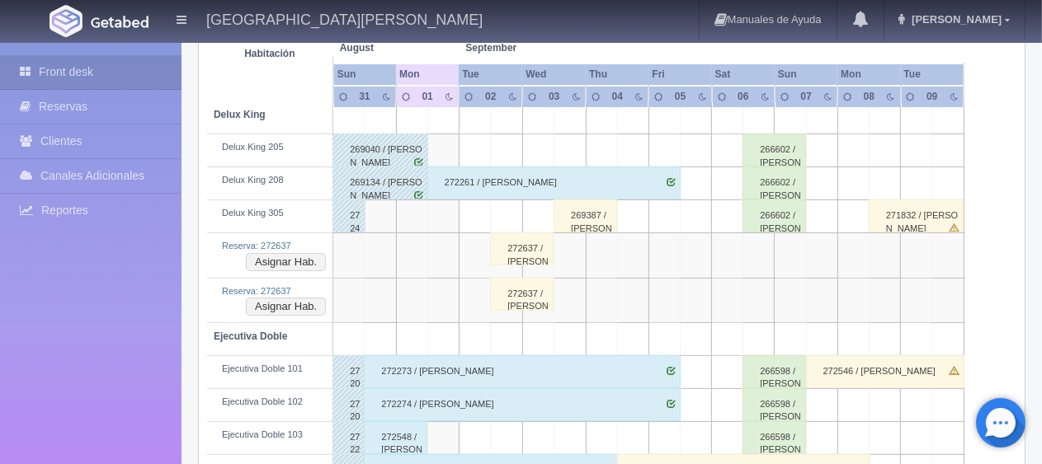
click at [528, 298] on div "272637 / [PERSON_NAME] [PERSON_NAME]" at bounding box center [522, 294] width 64 height 33
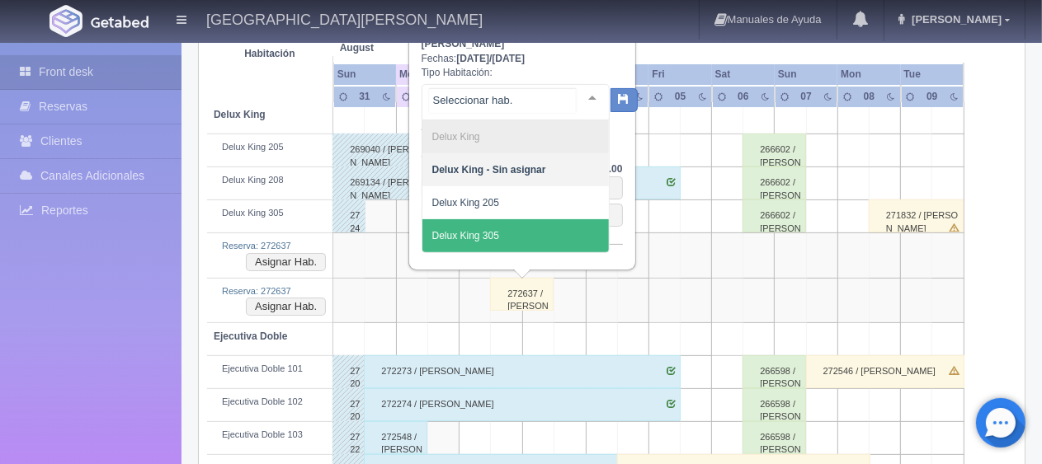
click at [508, 232] on span "Delux King 305" at bounding box center [515, 235] width 186 height 33
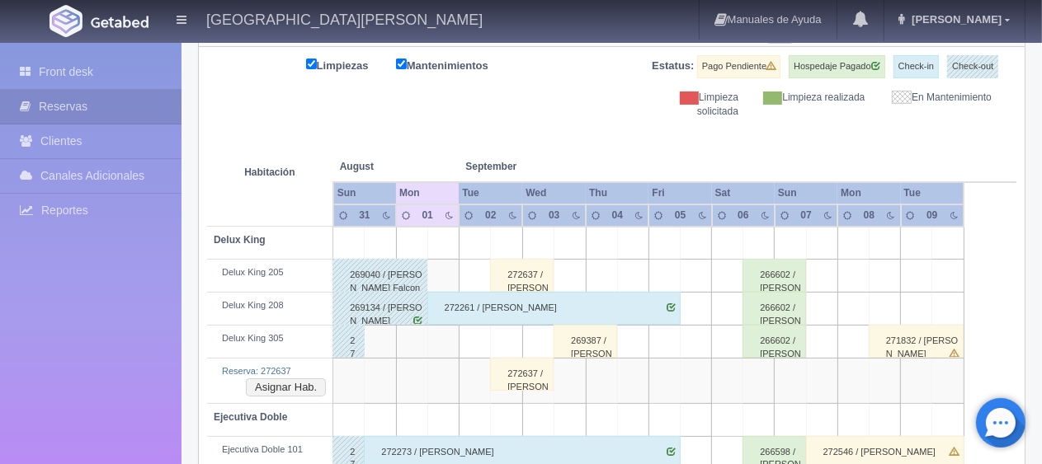
scroll to position [205, 0]
click at [530, 378] on div "272637 / [PERSON_NAME] [PERSON_NAME]" at bounding box center [522, 374] width 64 height 33
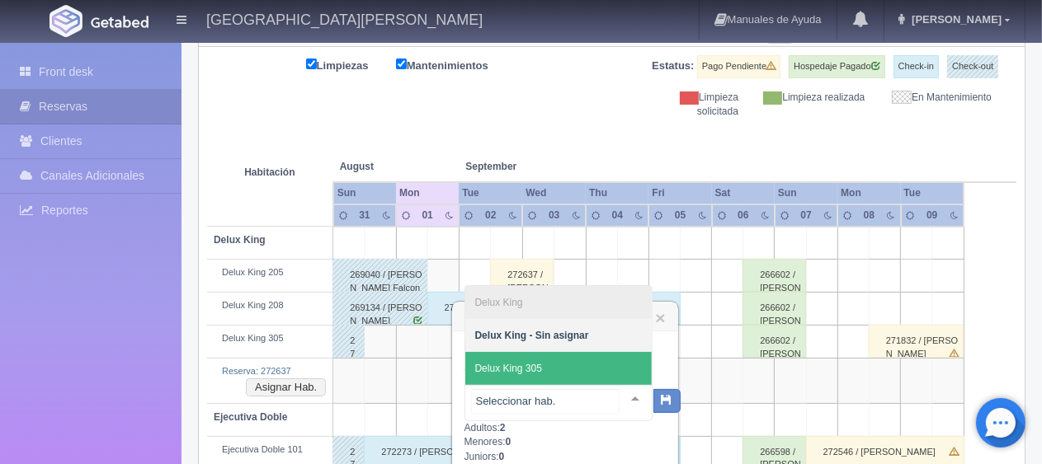
click at [572, 365] on span "Delux King 305" at bounding box center [558, 368] width 186 height 33
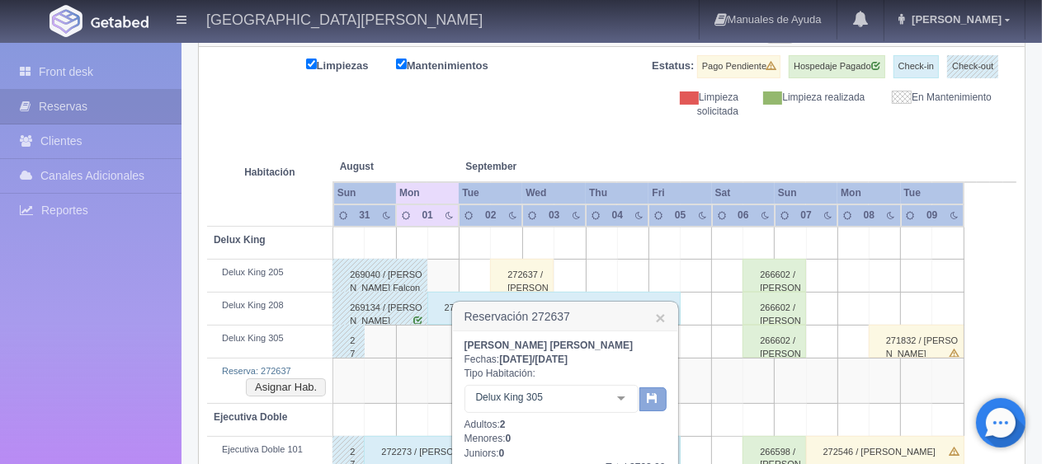
click at [657, 401] on icon "button" at bounding box center [652, 398] width 11 height 11
